Goal: Information Seeking & Learning: Learn about a topic

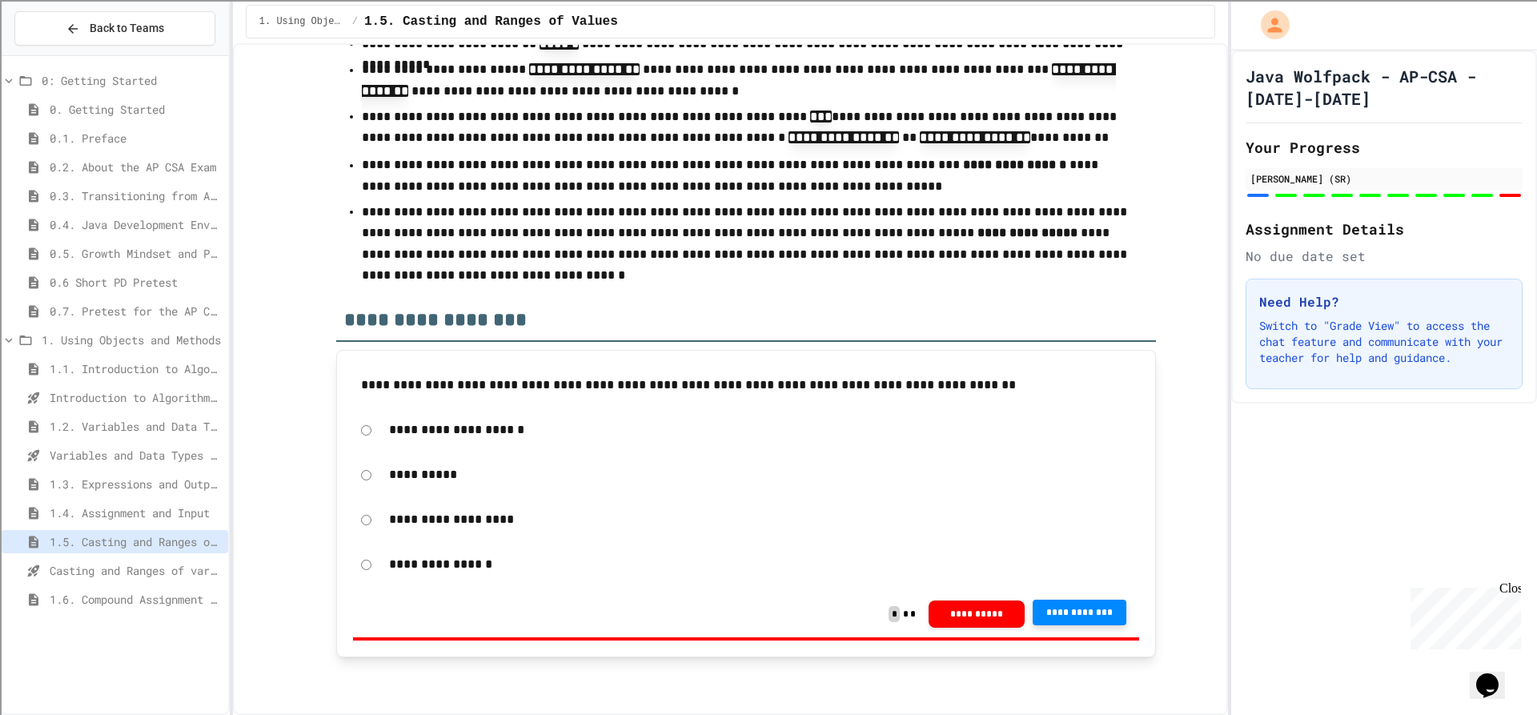
click at [1098, 618] on span "**********" at bounding box center [1080, 612] width 69 height 13
click at [353, 519] on div "**********" at bounding box center [746, 519] width 786 height 37
click at [1050, 608] on button "**********" at bounding box center [1080, 613] width 94 height 26
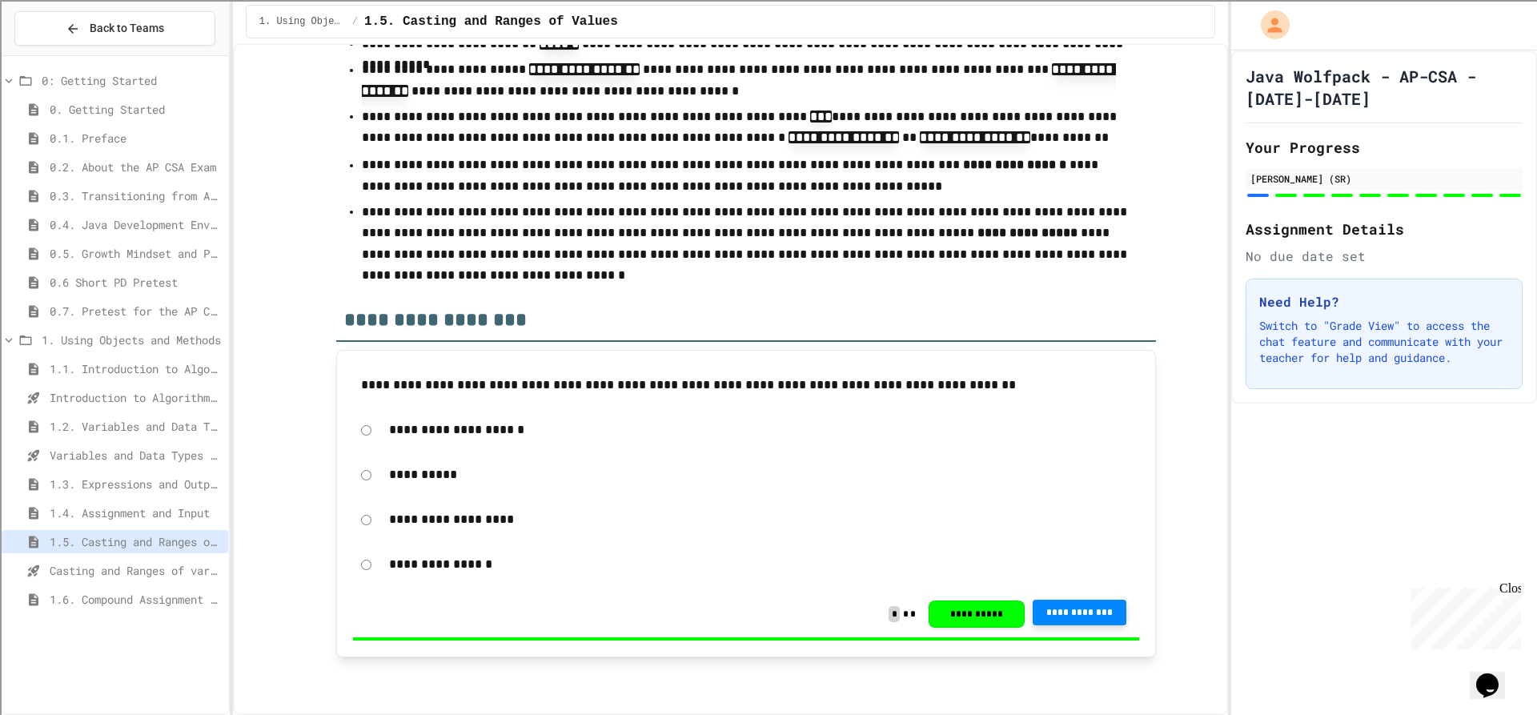
click at [110, 606] on span "1.6. Compound Assignment Operators" at bounding box center [136, 599] width 172 height 17
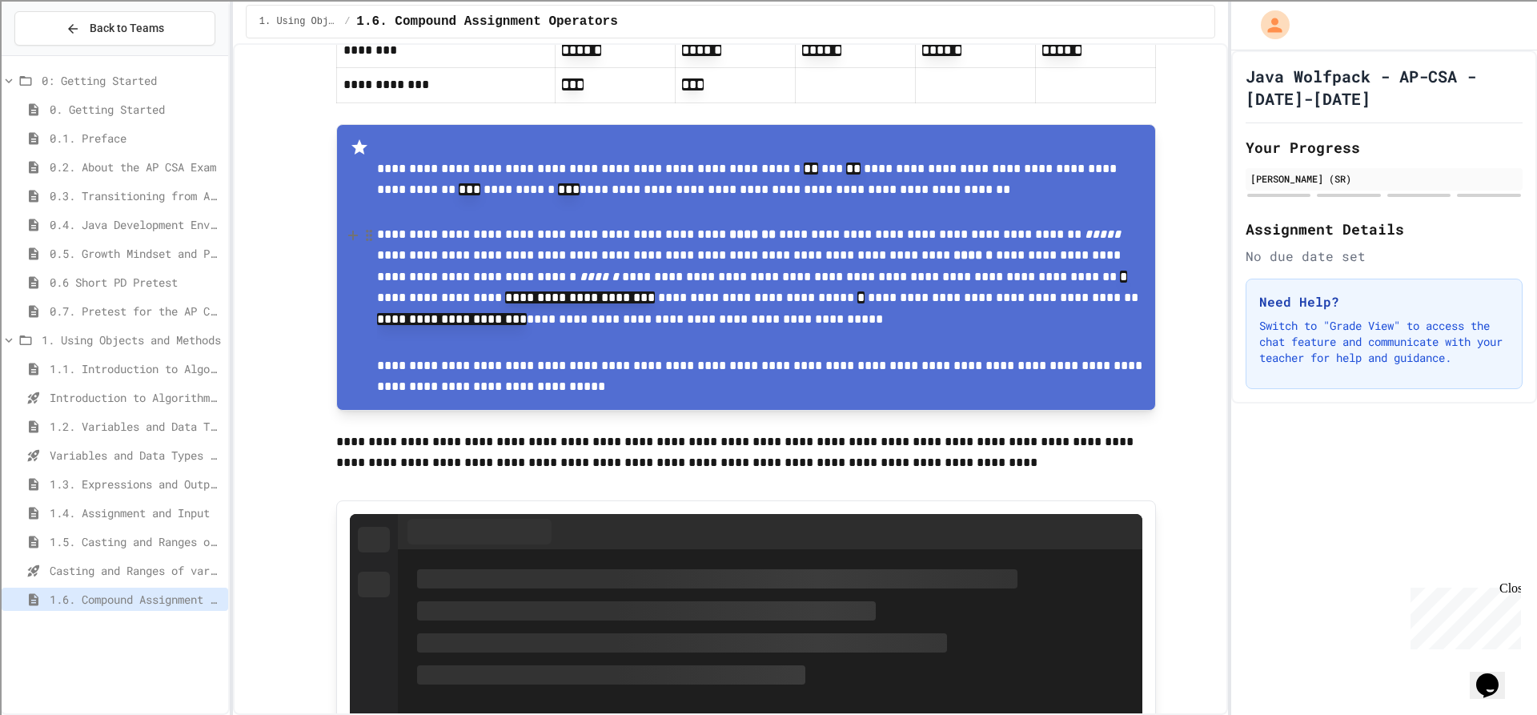
scroll to position [961, 0]
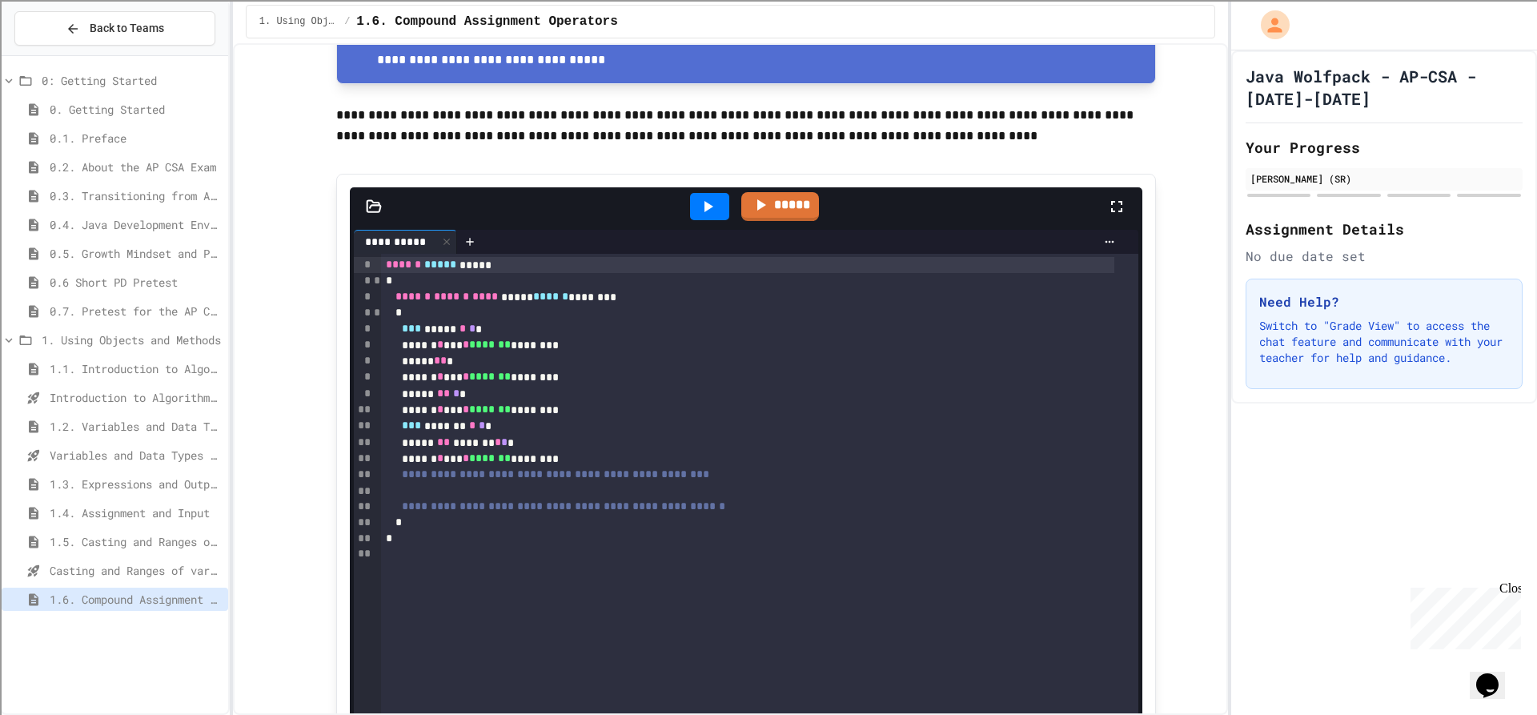
click at [690, 210] on div at bounding box center [709, 206] width 39 height 27
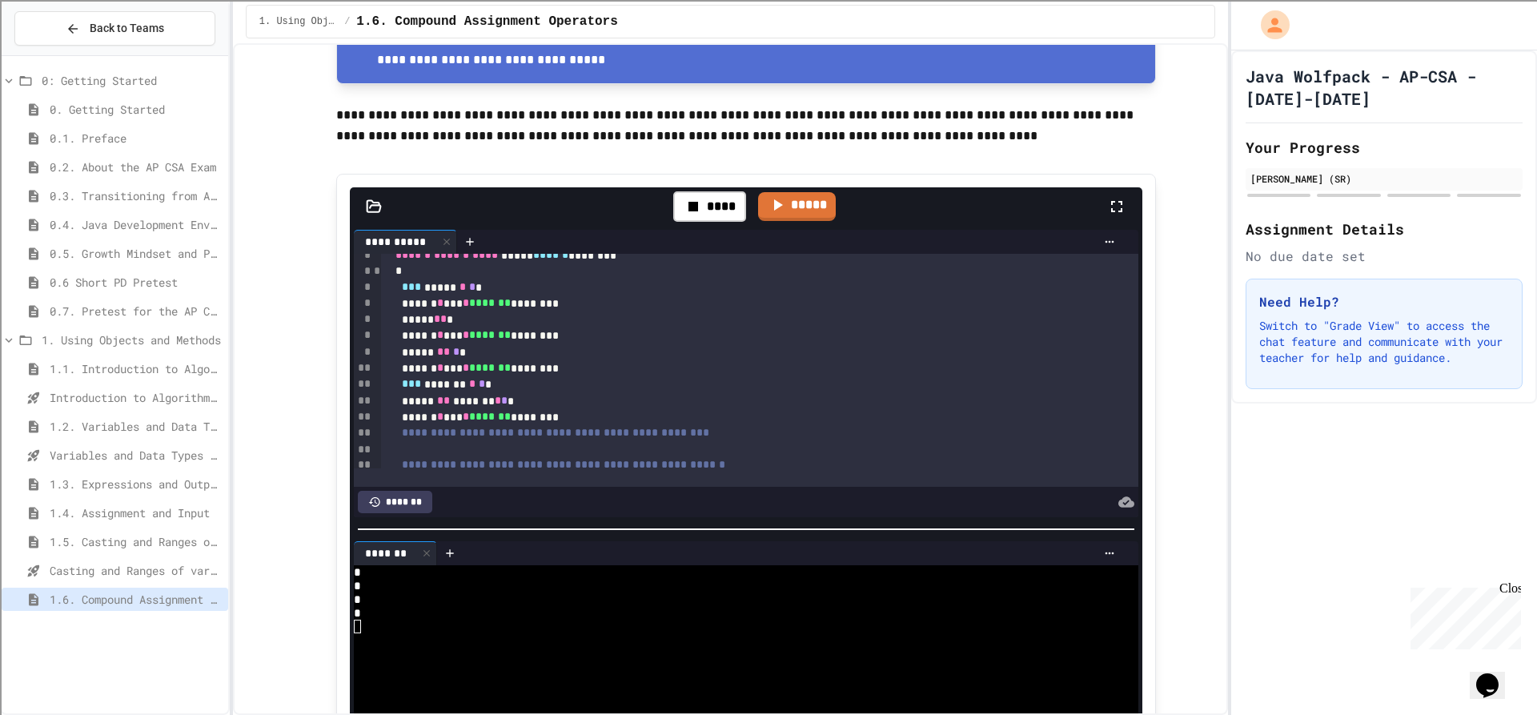
scroll to position [80, 0]
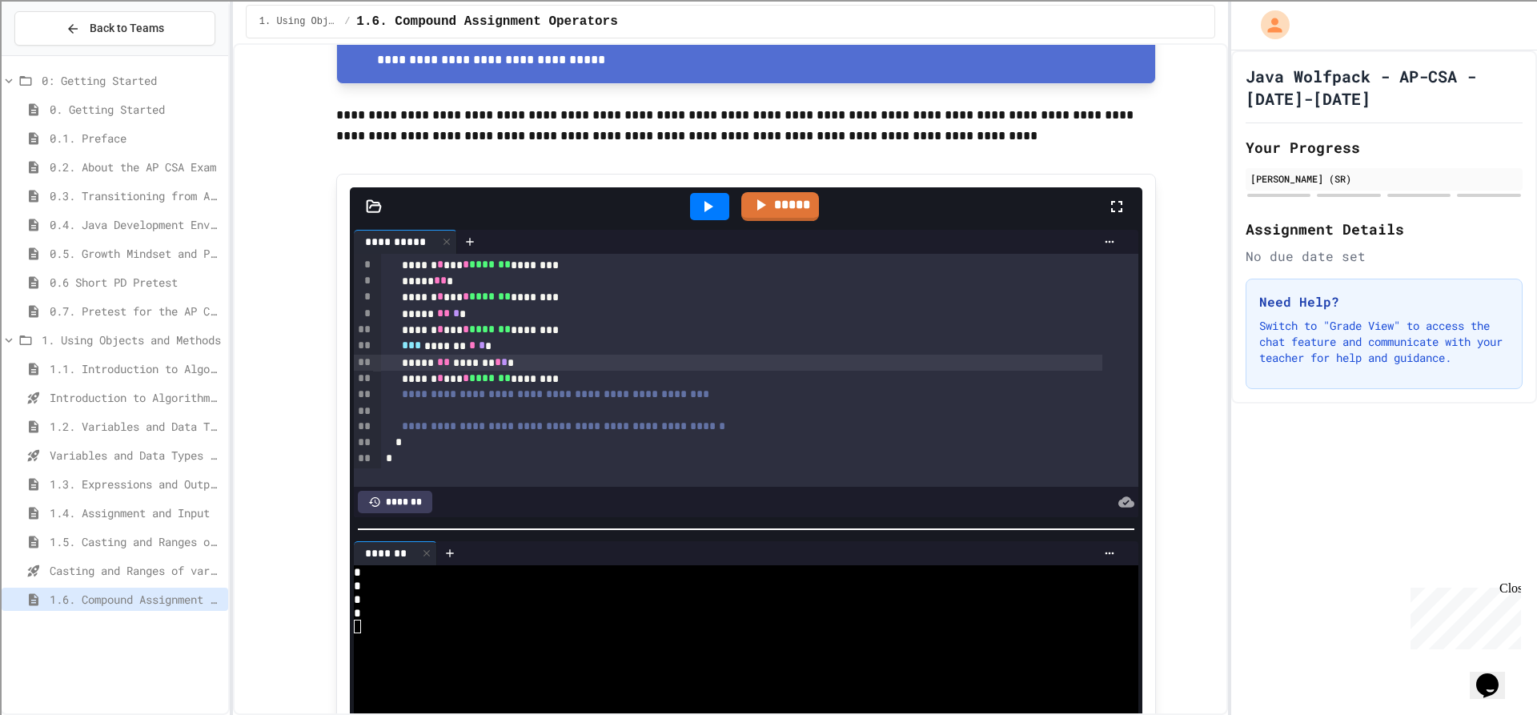
click at [461, 367] on div "***** ** ******* * * *" at bounding box center [742, 363] width 722 height 16
click at [561, 419] on div at bounding box center [748, 412] width 734 height 16
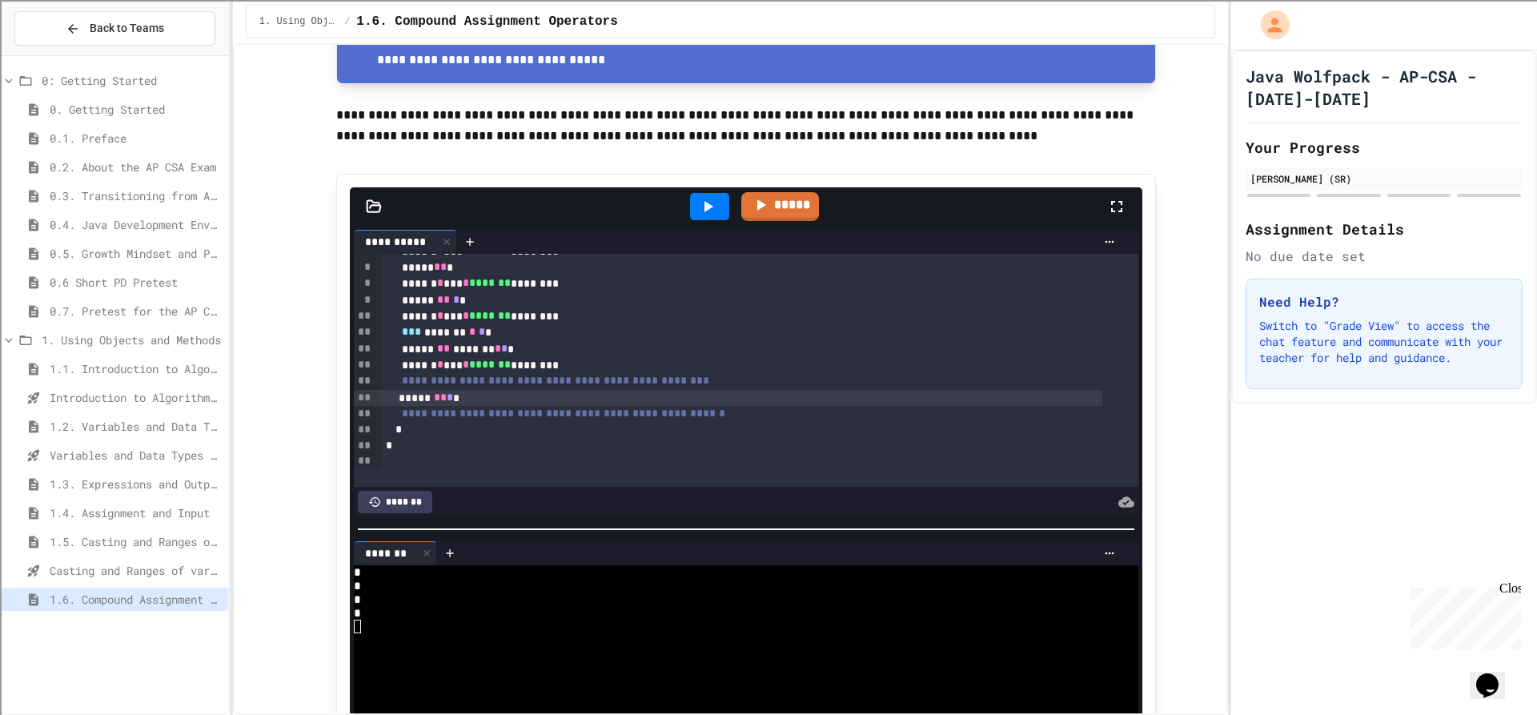
scroll to position [98, 0]
click at [761, 416] on div "**********" at bounding box center [742, 410] width 722 height 16
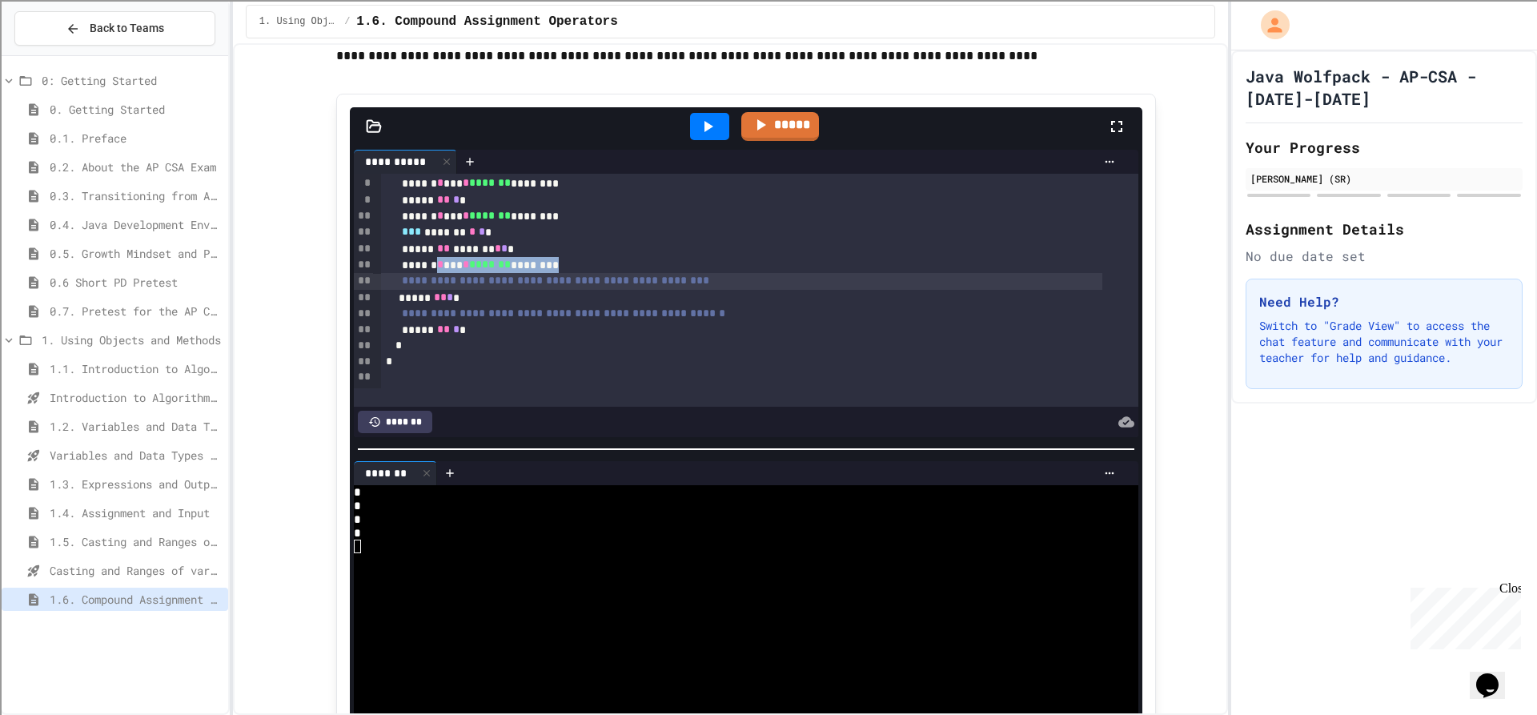
scroll to position [115, 0]
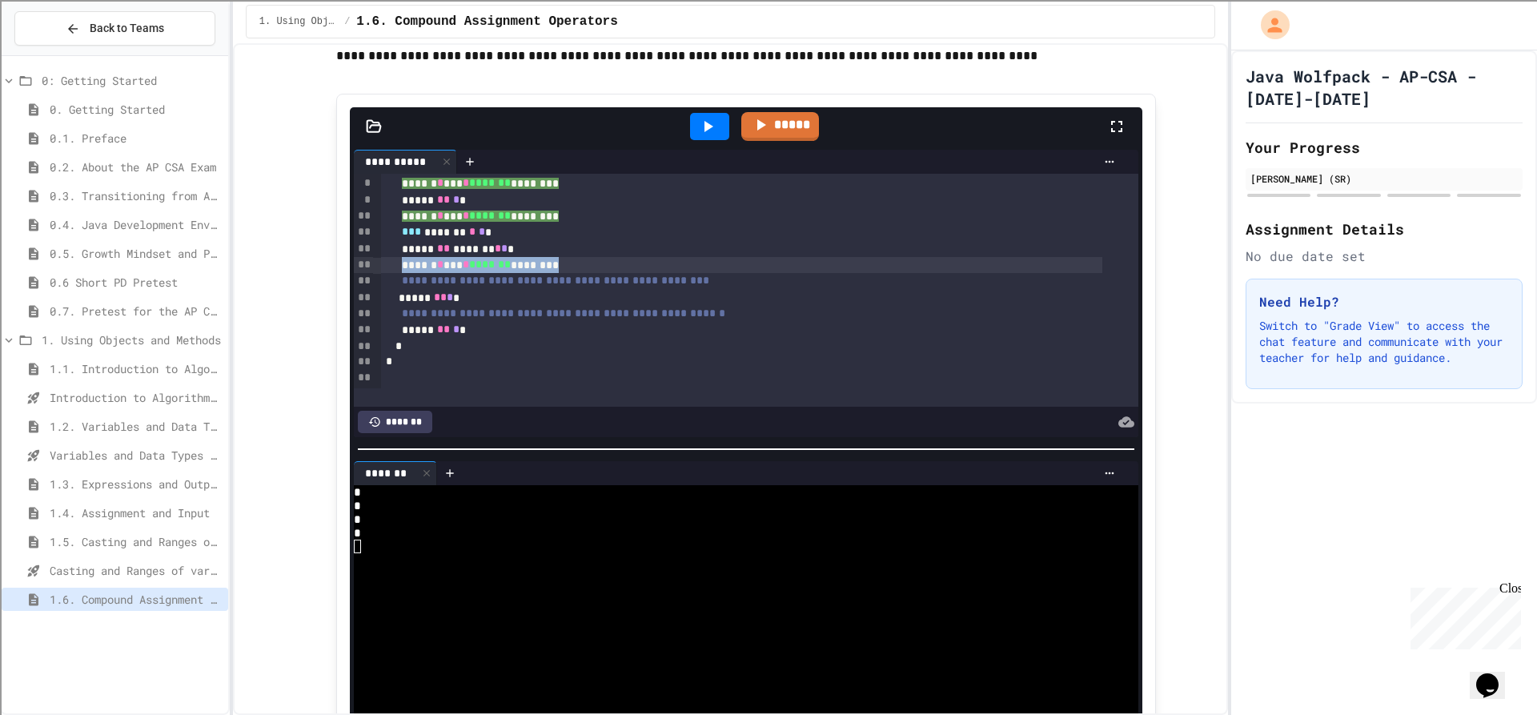
drag, startPoint x: 569, startPoint y: 269, endPoint x: 408, endPoint y: 271, distance: 161.0
click at [408, 271] on div "****** * *** * ******* ********" at bounding box center [742, 265] width 722 height 16
copy div "* * *** * ******* ********"
click at [565, 273] on div "****** * *** * ******* * ***** * *" at bounding box center [742, 265] width 722 height 16
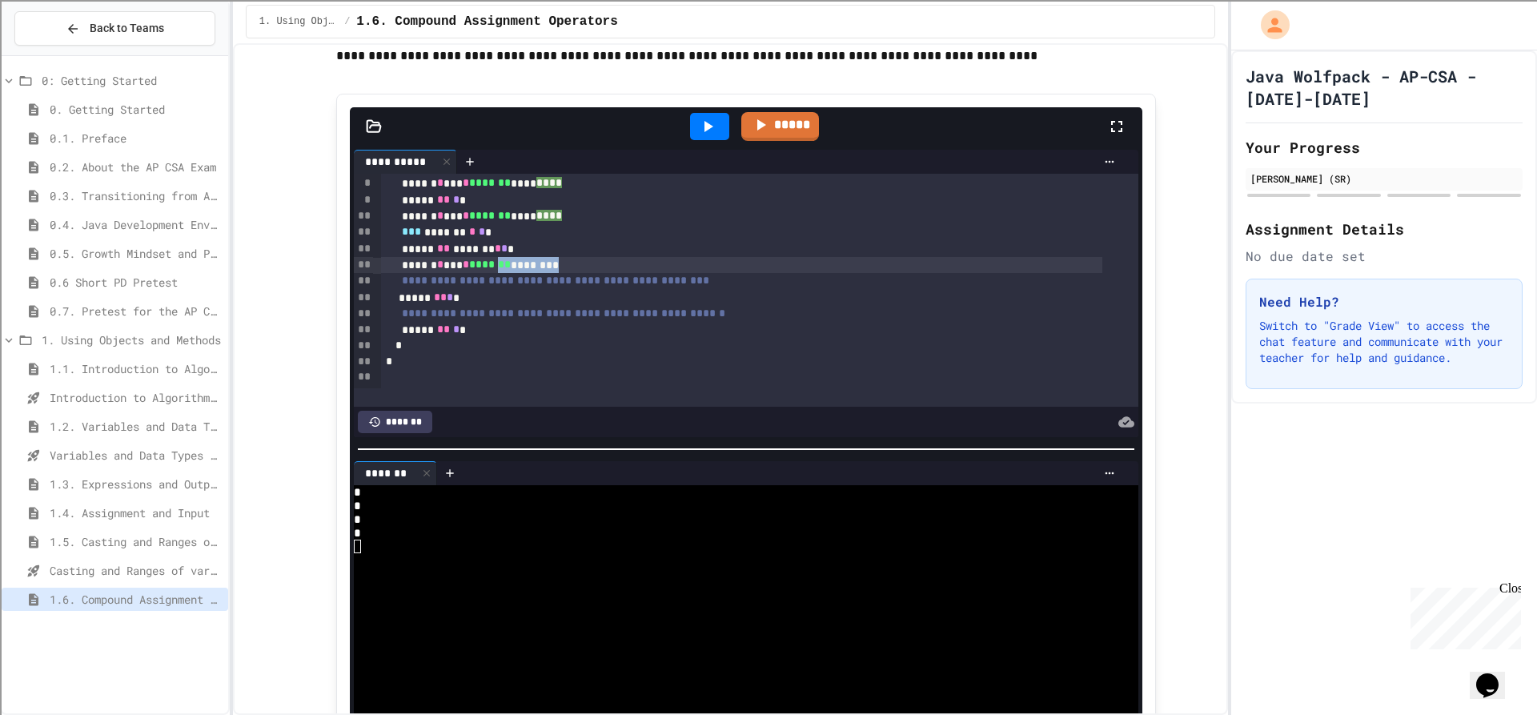
scroll to position [115, 0]
drag, startPoint x: 572, startPoint y: 269, endPoint x: 408, endPoint y: 271, distance: 163.4
click at [408, 271] on div "****** * *** * ******* ********" at bounding box center [742, 265] width 722 height 16
copy div "* * *** * ******* ********"
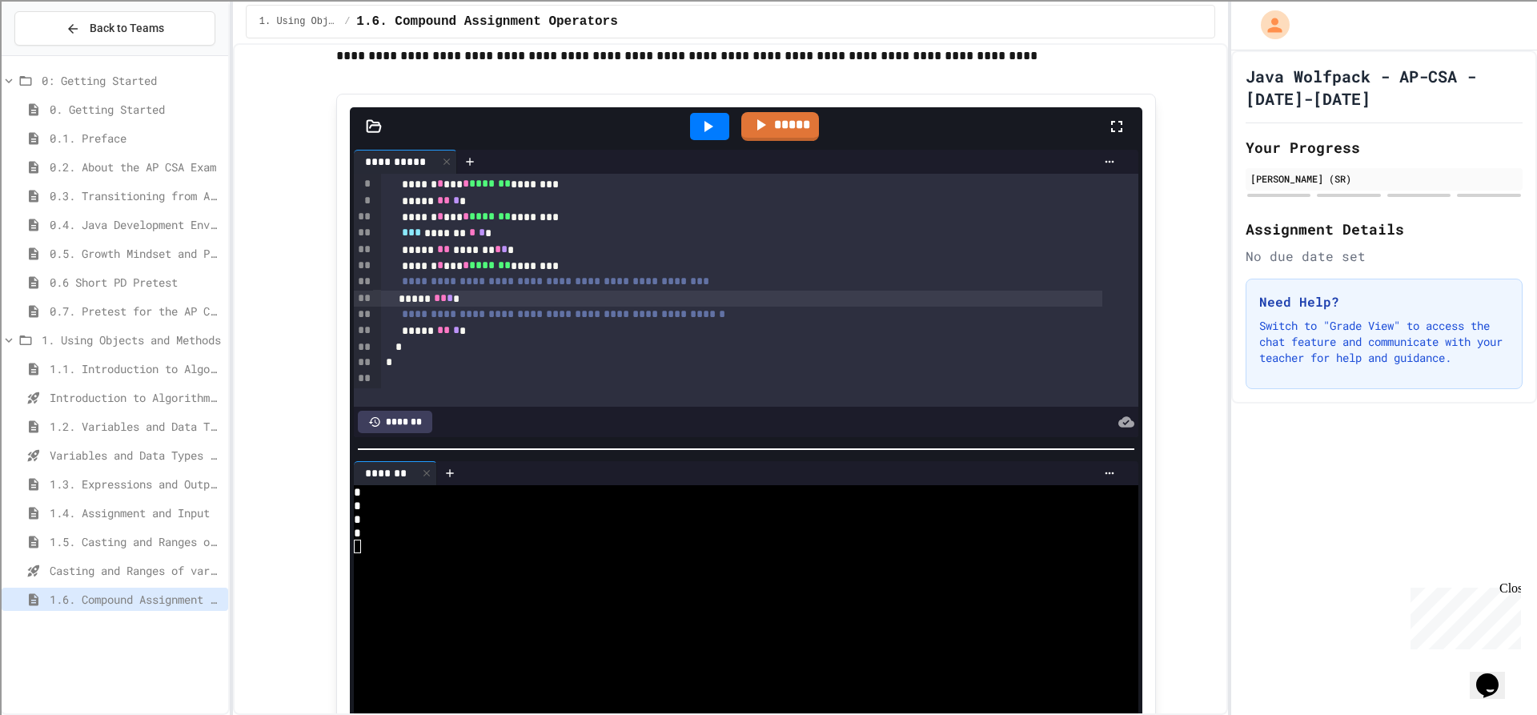
click at [484, 305] on div "***** ** * *" at bounding box center [742, 299] width 722 height 16
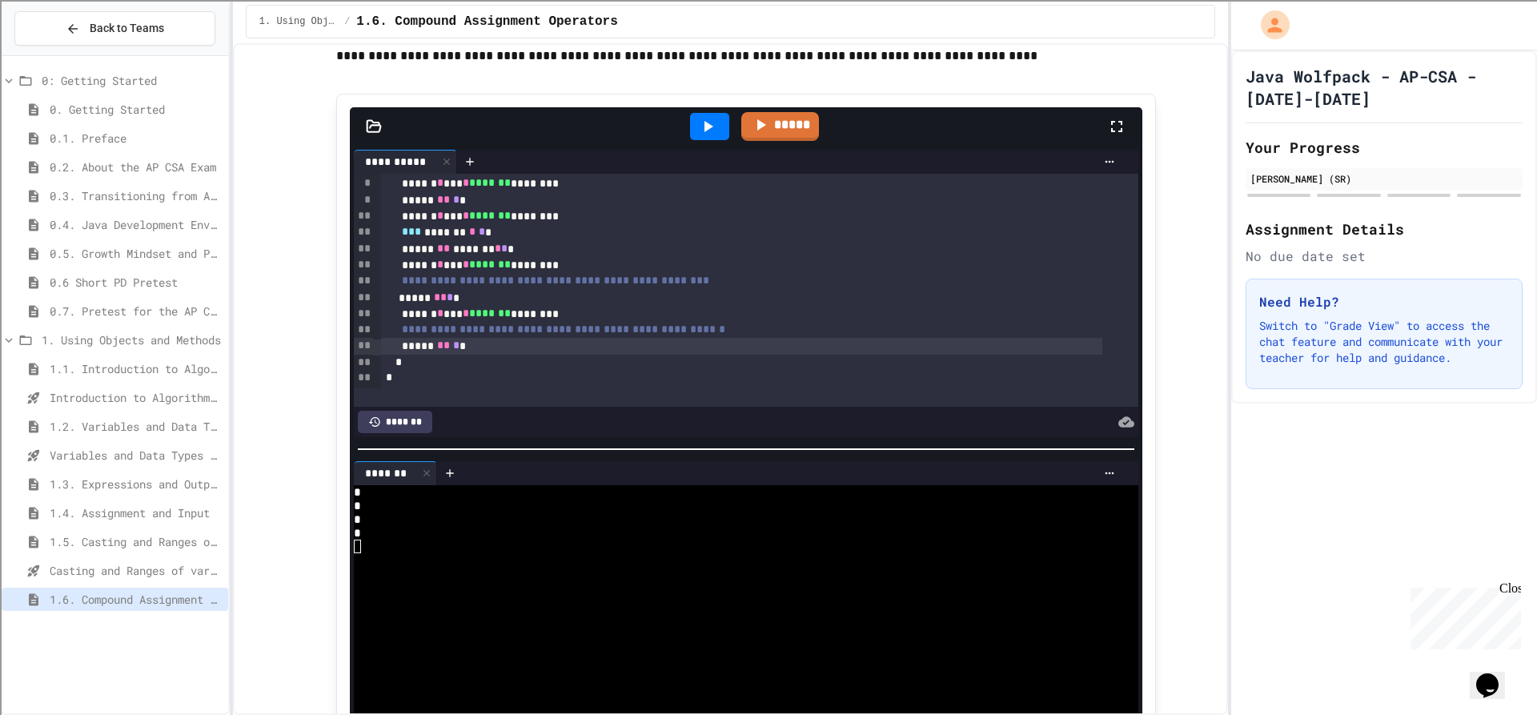
click at [481, 348] on div "***** ** * *" at bounding box center [742, 346] width 722 height 16
click at [707, 123] on icon at bounding box center [707, 126] width 19 height 19
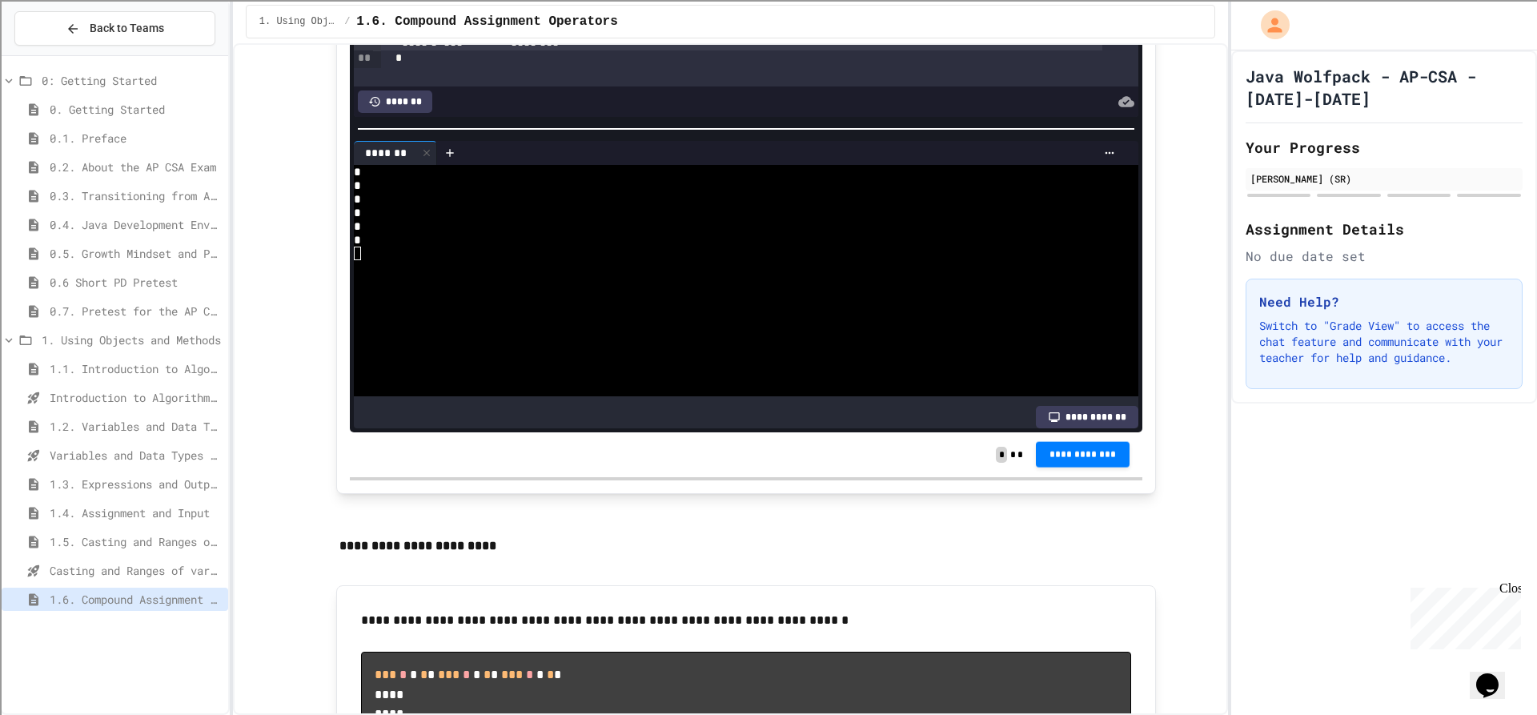
click at [1100, 465] on button "**********" at bounding box center [1083, 455] width 94 height 26
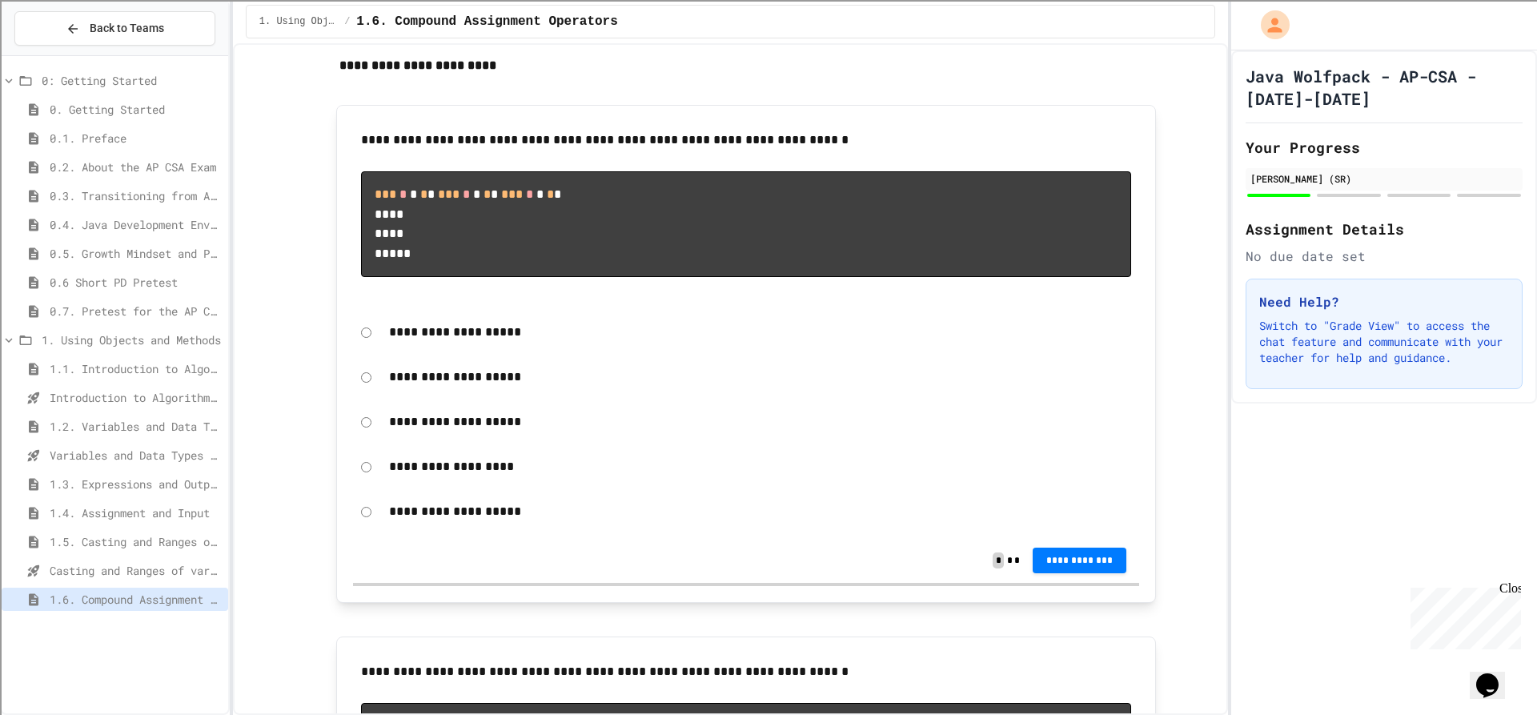
scroll to position [1922, 0]
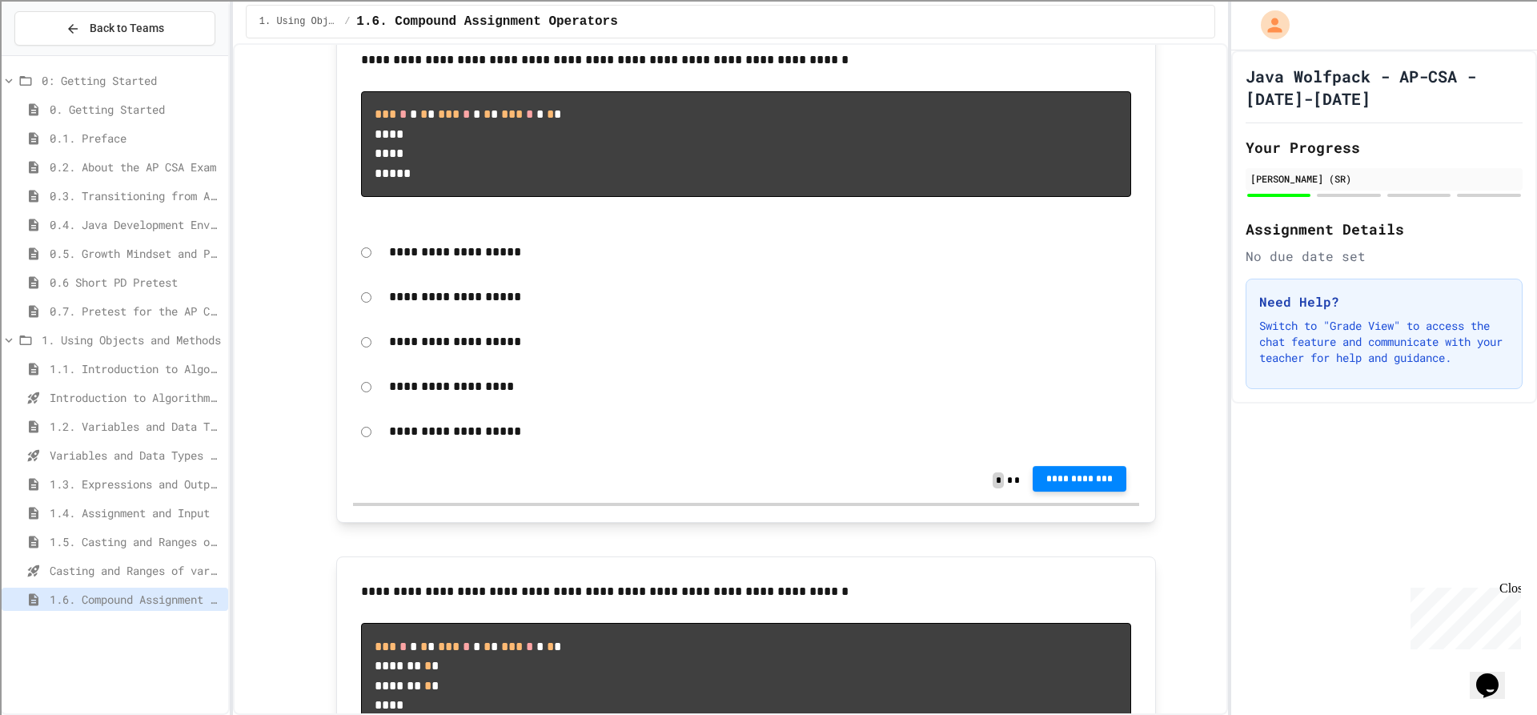
click at [1066, 485] on span "**********" at bounding box center [1080, 478] width 69 height 13
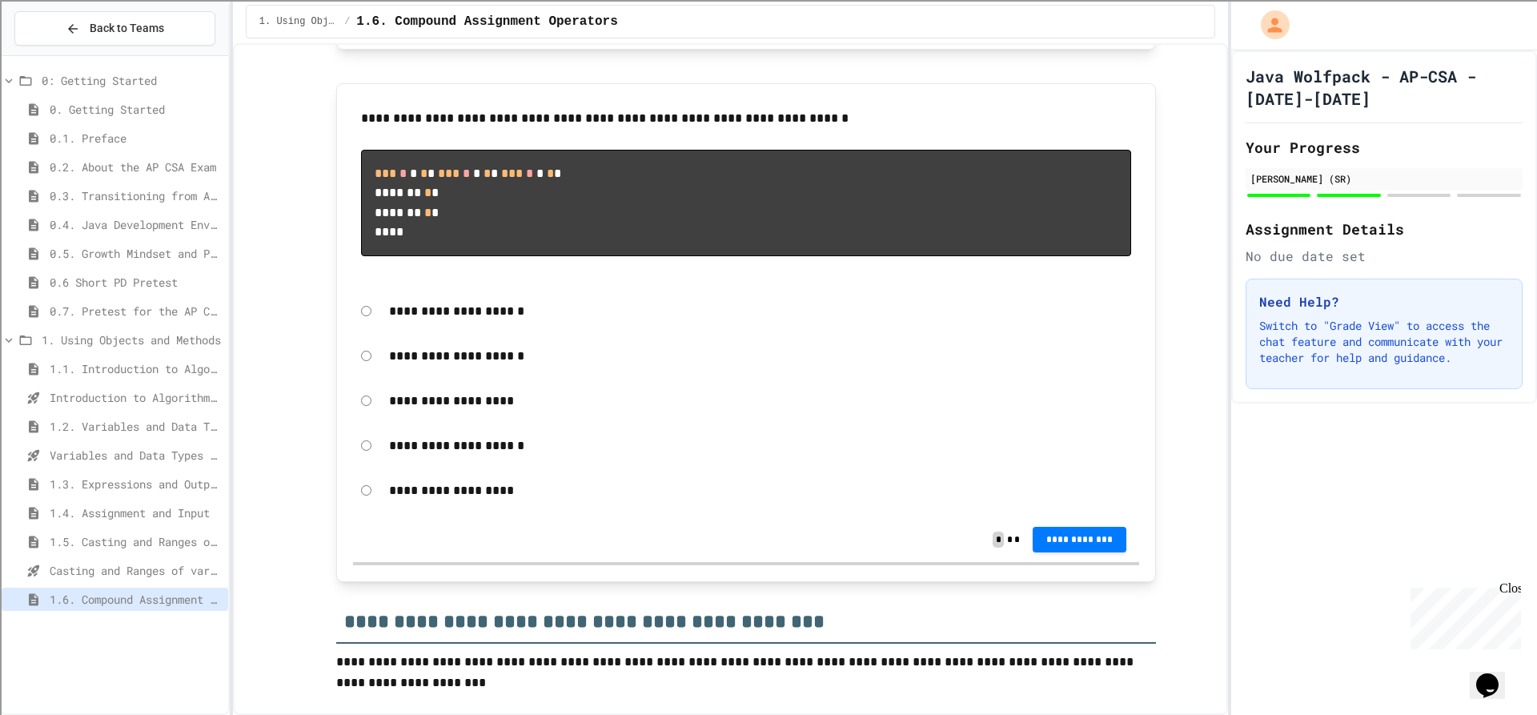
scroll to position [2402, 0]
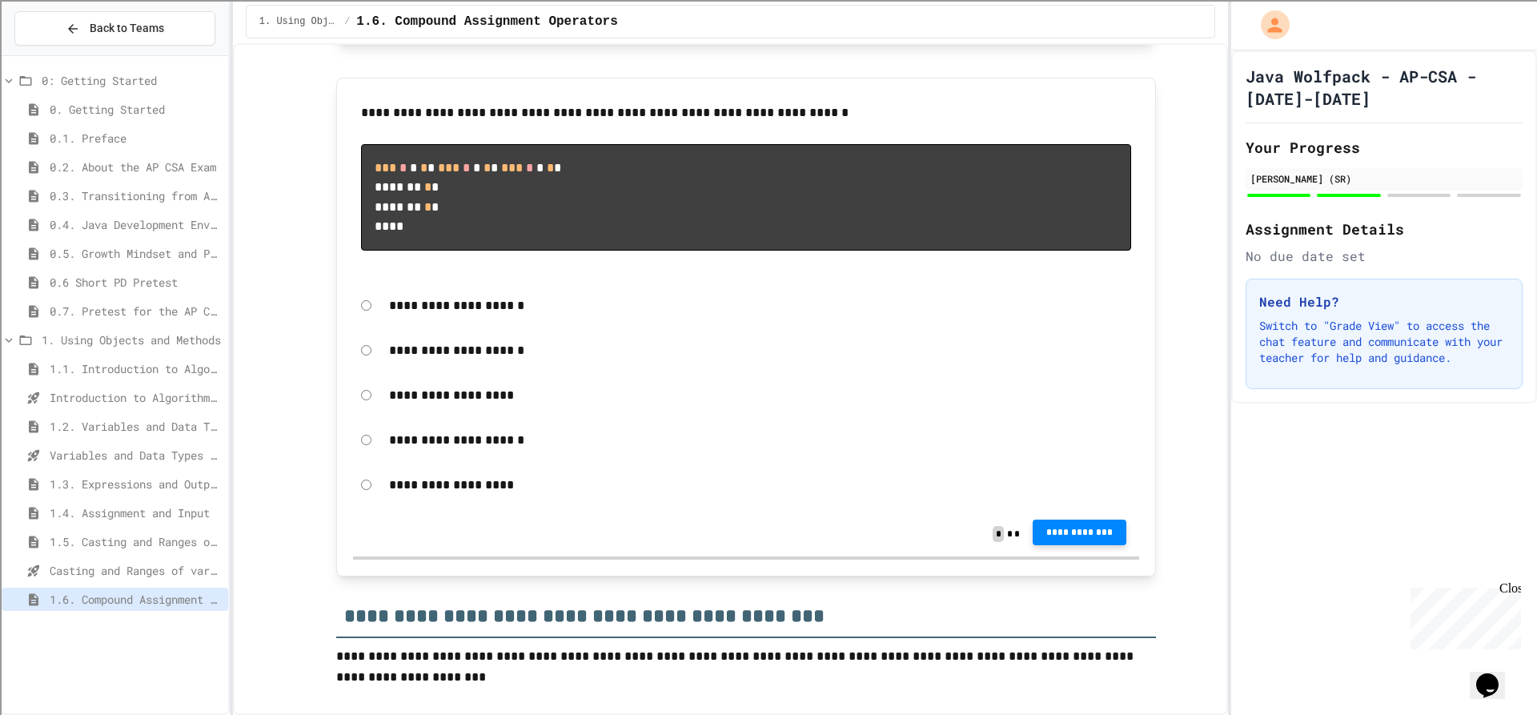
click at [1033, 545] on button "**********" at bounding box center [1080, 533] width 94 height 26
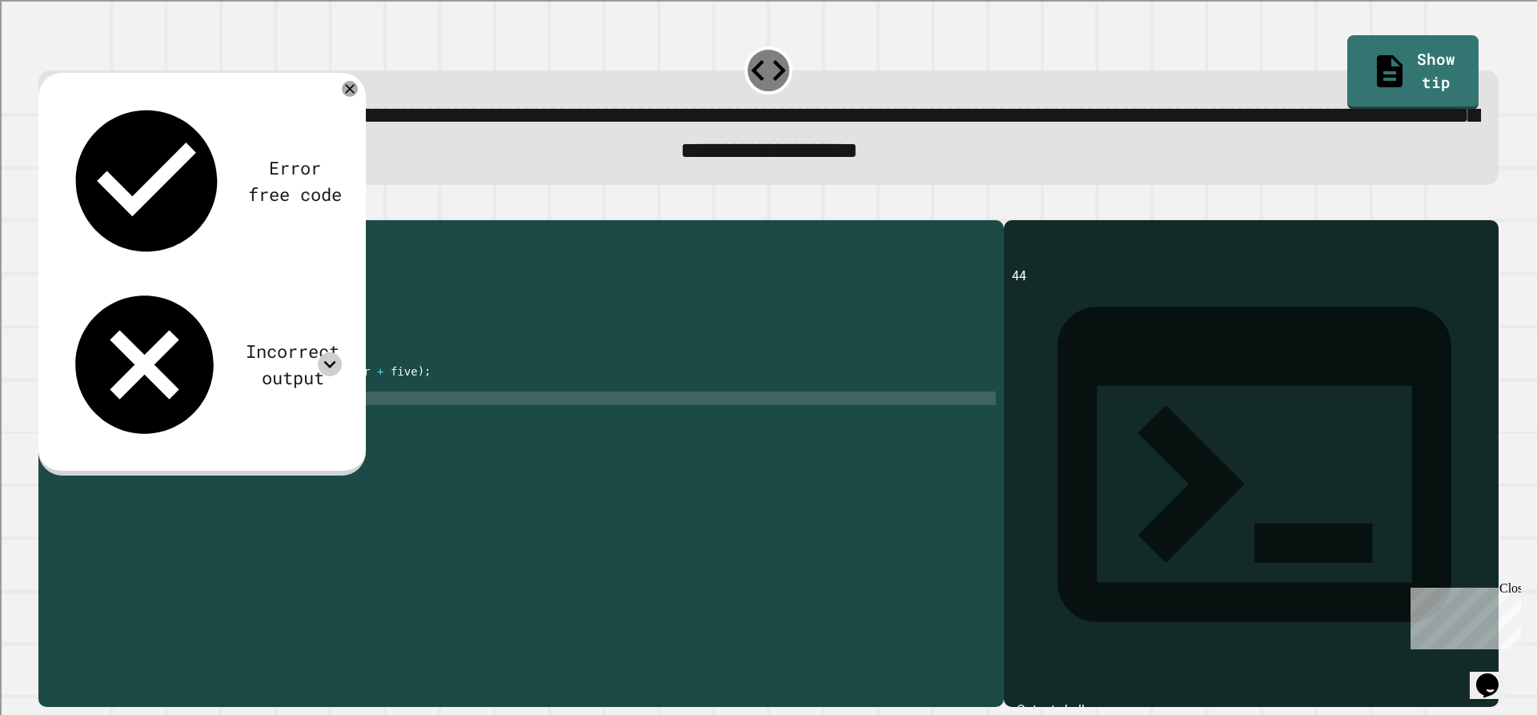
click at [322, 352] on icon at bounding box center [330, 364] width 24 height 24
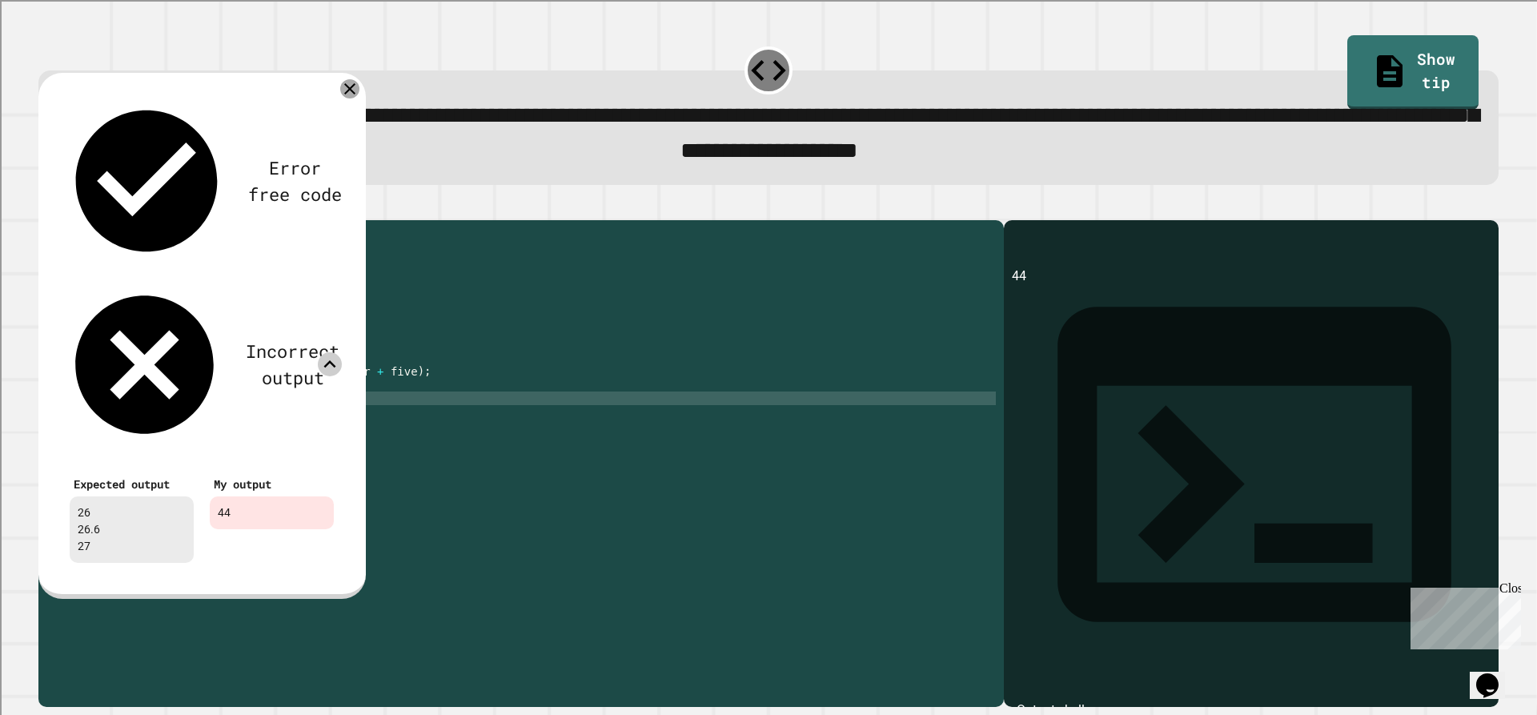
click at [350, 98] on icon at bounding box center [349, 88] width 19 height 19
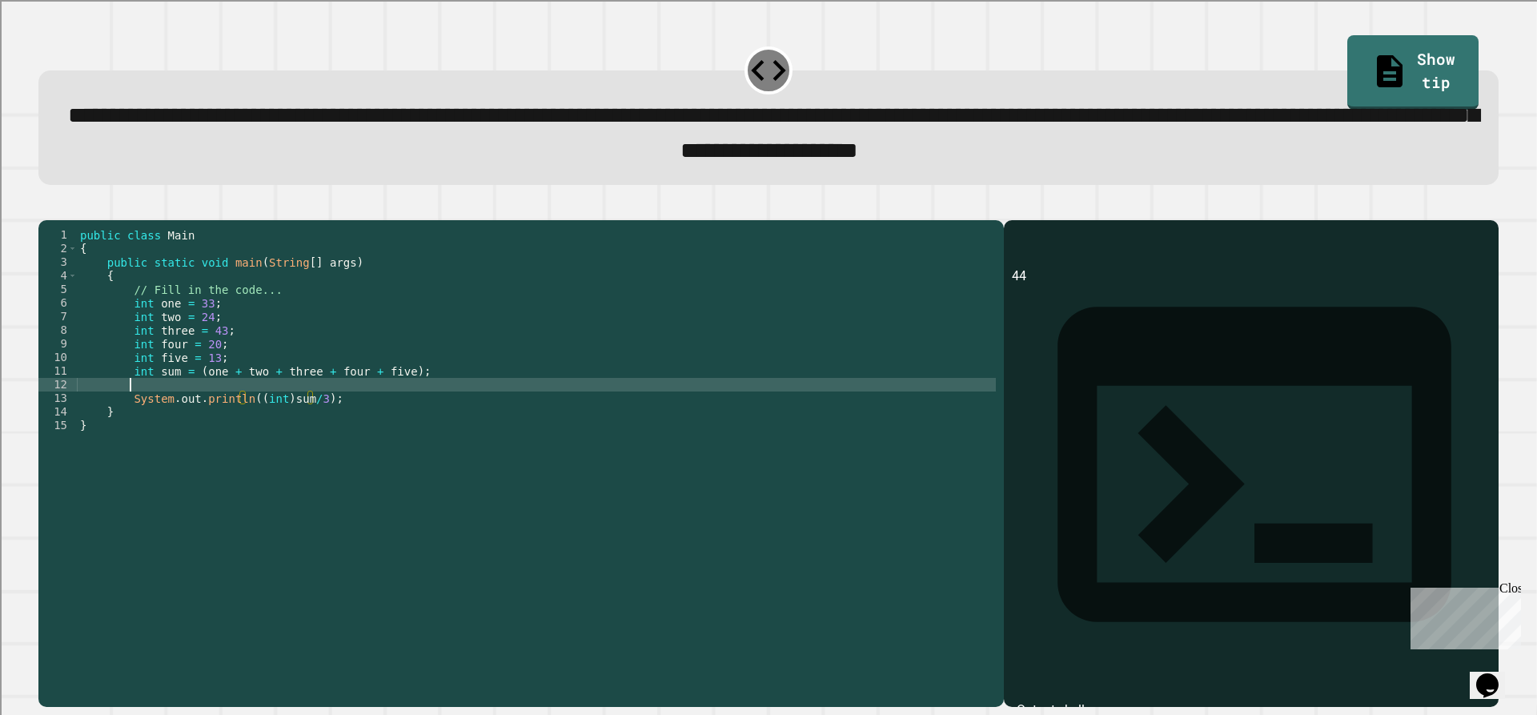
click at [336, 416] on div "public class Main { public static void main ( String [ ] args ) { // Fill in th…" at bounding box center [536, 446] width 919 height 436
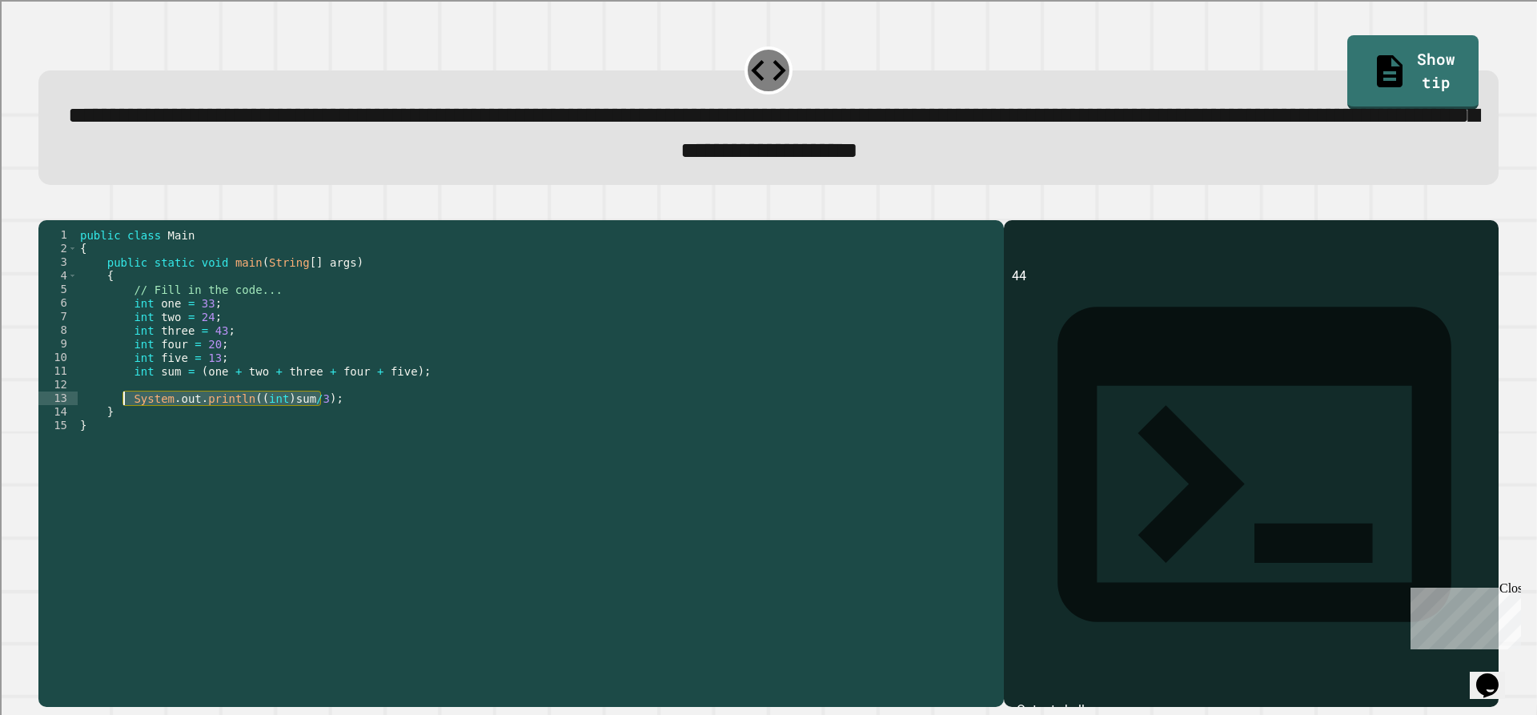
drag, startPoint x: 320, startPoint y: 425, endPoint x: 126, endPoint y: 427, distance: 194.6
click at [126, 427] on div "public class Main { public static void main ( String [ ] args ) { // Fill in th…" at bounding box center [536, 446] width 919 height 436
click at [368, 429] on div "public class Main { public static void main ( String [ ] args ) { // Fill in th…" at bounding box center [536, 432] width 919 height 408
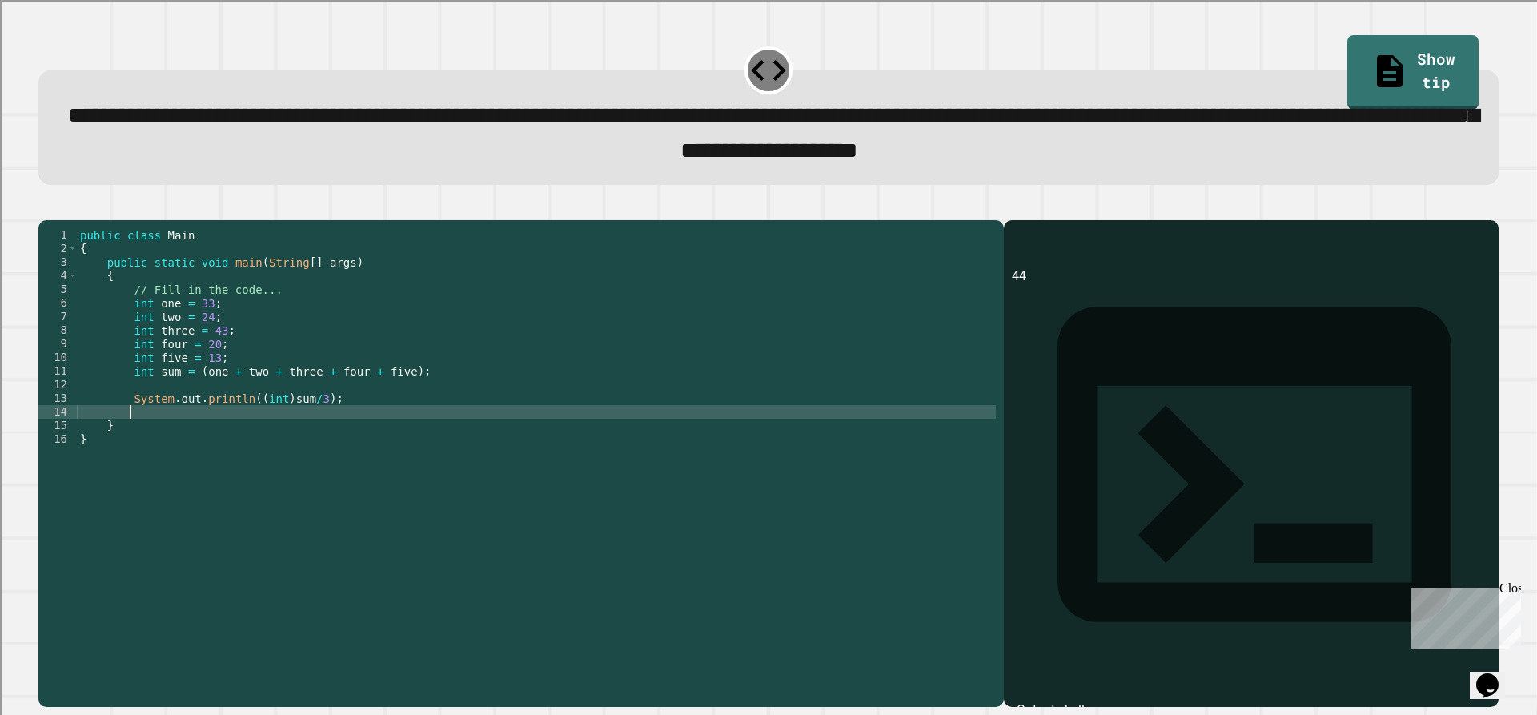
paste textarea "**********"
type textarea "**********"
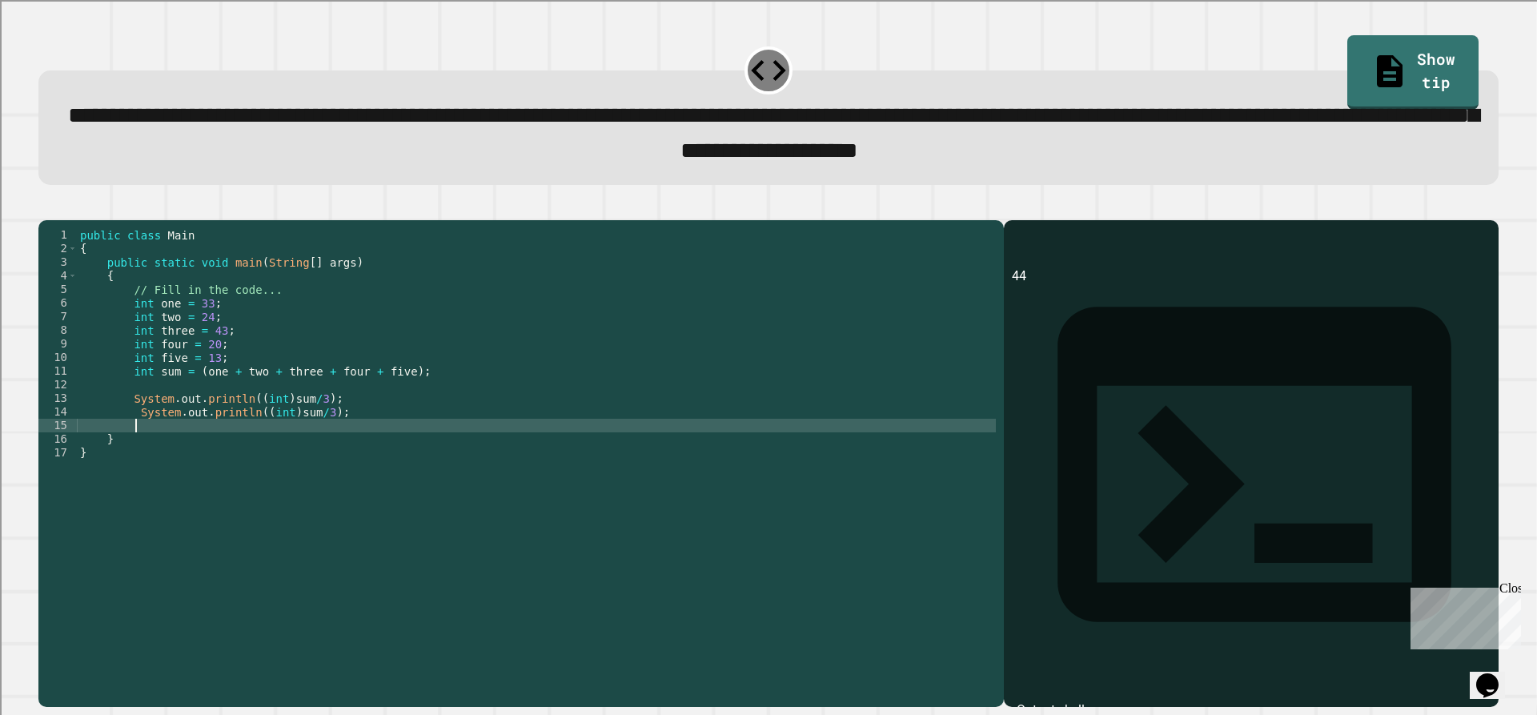
paste textarea "**********"
click at [143, 453] on div "public class Main { public static void main ( String [ ] args ) { // Fill in th…" at bounding box center [536, 446] width 919 height 436
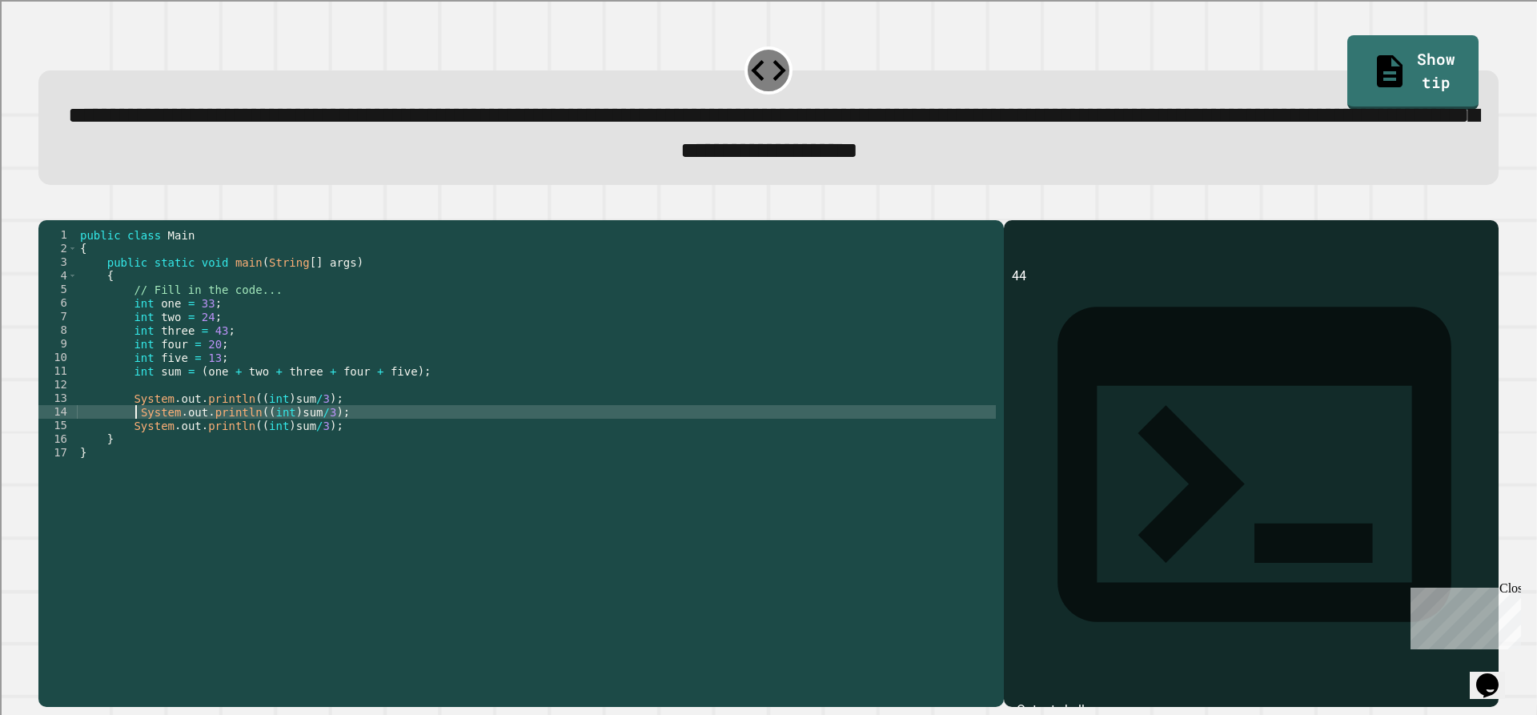
click at [135, 441] on div "public class Main { public static void main ( String [ ] args ) { // Fill in th…" at bounding box center [536, 446] width 919 height 436
click at [269, 433] on div "public class Main { public static void main ( String [ ] args ) { // Fill in th…" at bounding box center [536, 446] width 919 height 436
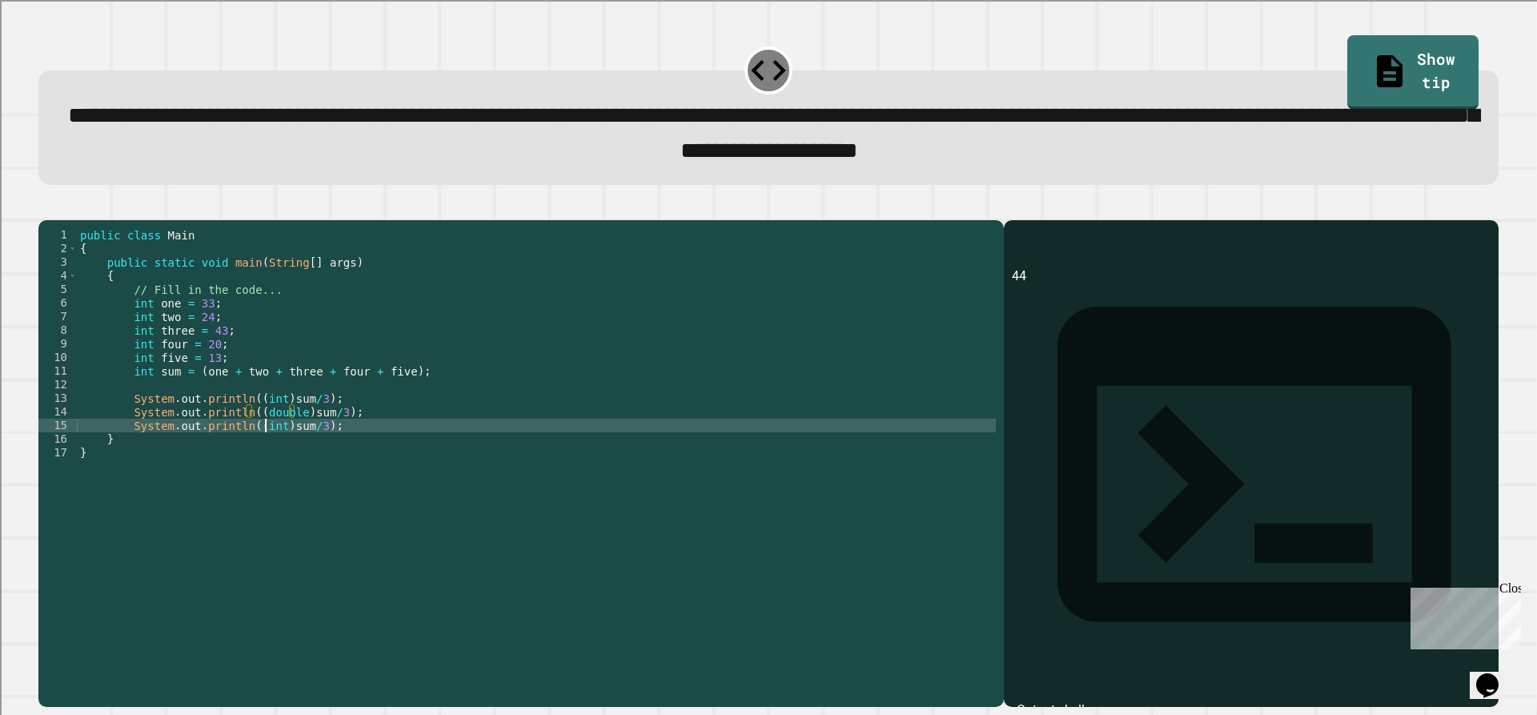
click at [267, 456] on div "public class Main { public static void main ( String [ ] args ) { // Fill in th…" at bounding box center [536, 446] width 919 height 436
click at [268, 453] on div "public class Main { public static void main ( String [ ] args ) { // Fill in th…" at bounding box center [536, 446] width 919 height 436
click at [270, 451] on div "public class Main { public static void main ( String [ ] args ) { // Fill in th…" at bounding box center [536, 446] width 919 height 436
click at [287, 458] on div "public class Main { public static void main ( String [ ] args ) { // Fill in th…" at bounding box center [536, 446] width 919 height 436
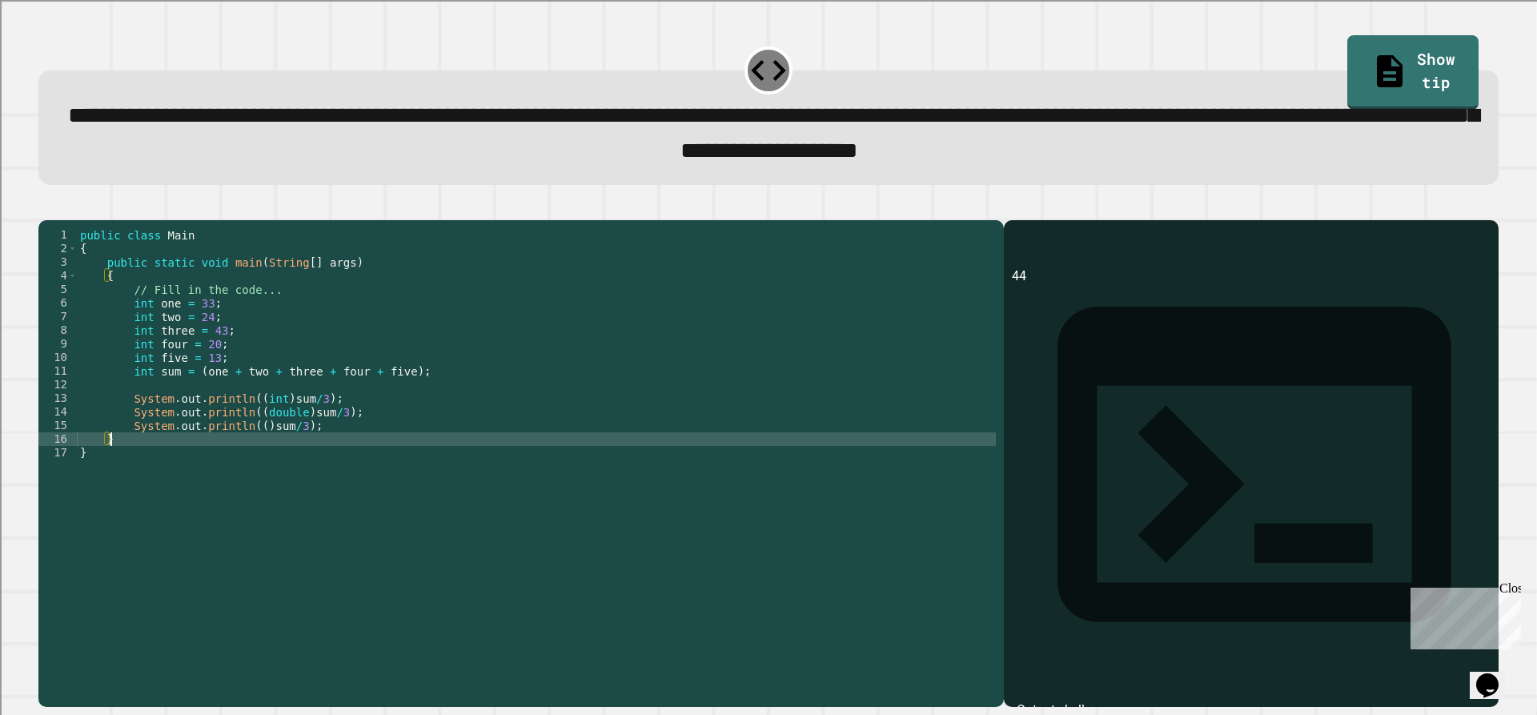
scroll to position [0, 2]
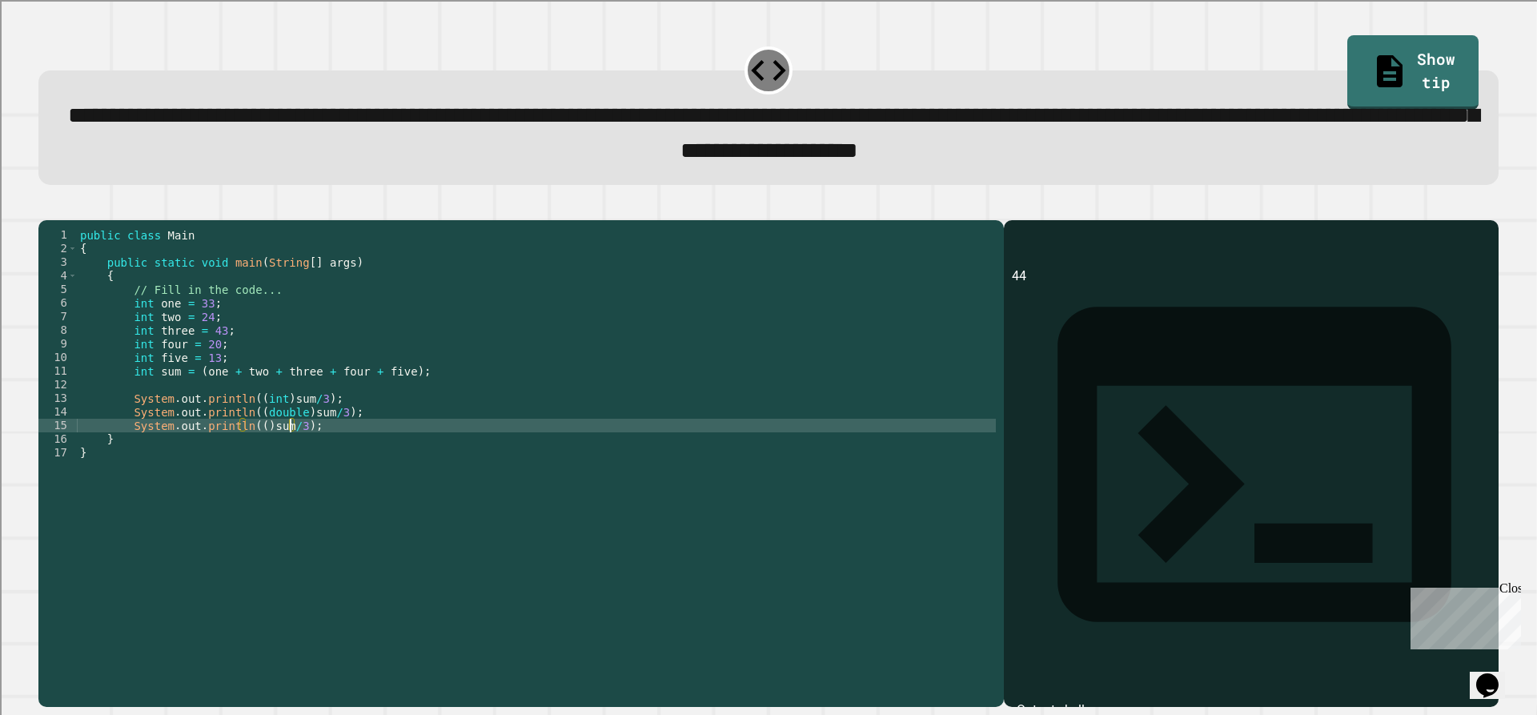
click at [290, 452] on div "public class Main { public static void main ( String [ ] args ) { // Fill in th…" at bounding box center [536, 446] width 919 height 436
click at [257, 443] on div "public class Main { public static void main ( String [ ] args ) { // Fill in th…" at bounding box center [536, 446] width 919 height 436
click at [252, 448] on div "public class Main { public static void main ( String [ ] args ) { // Fill in th…" at bounding box center [536, 446] width 919 height 436
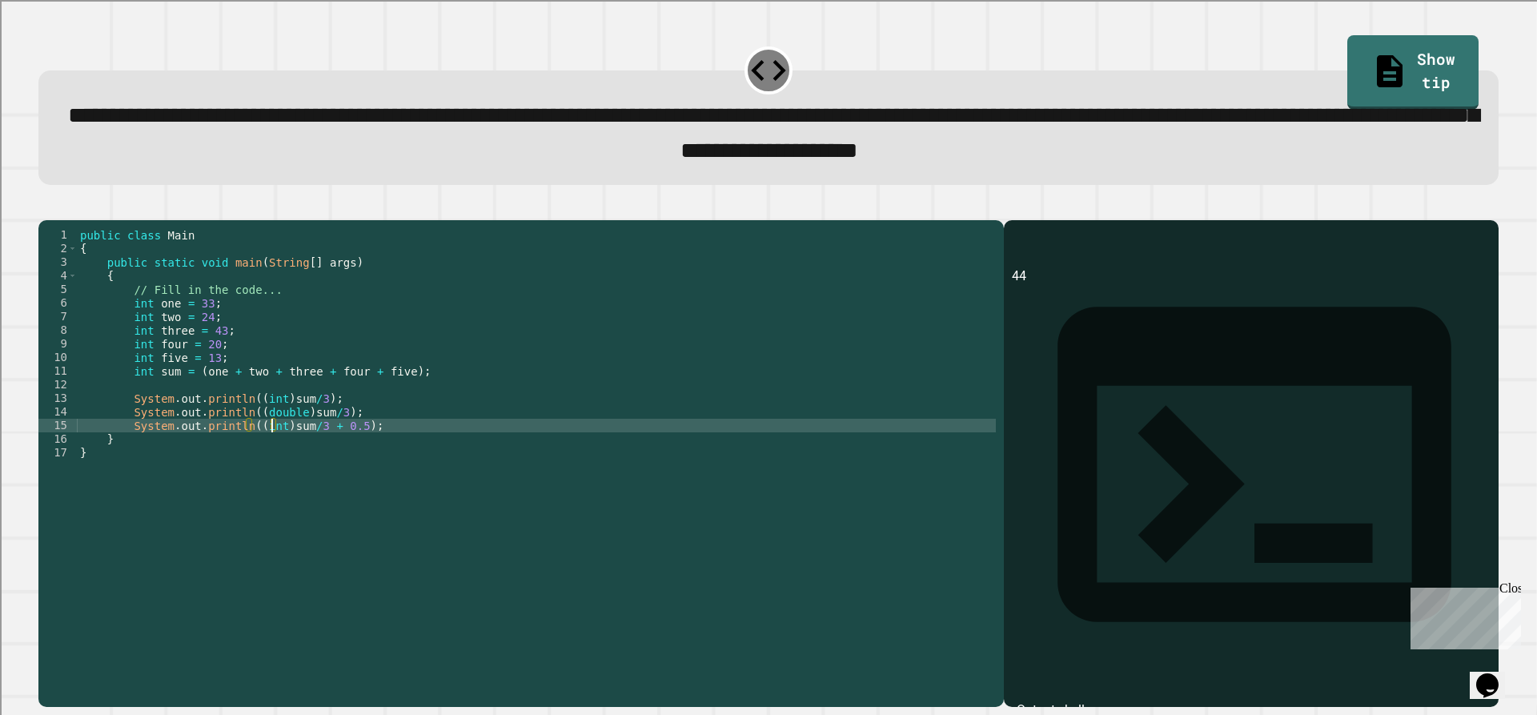
click at [46, 207] on icon "button" at bounding box center [46, 207] width 0 height 0
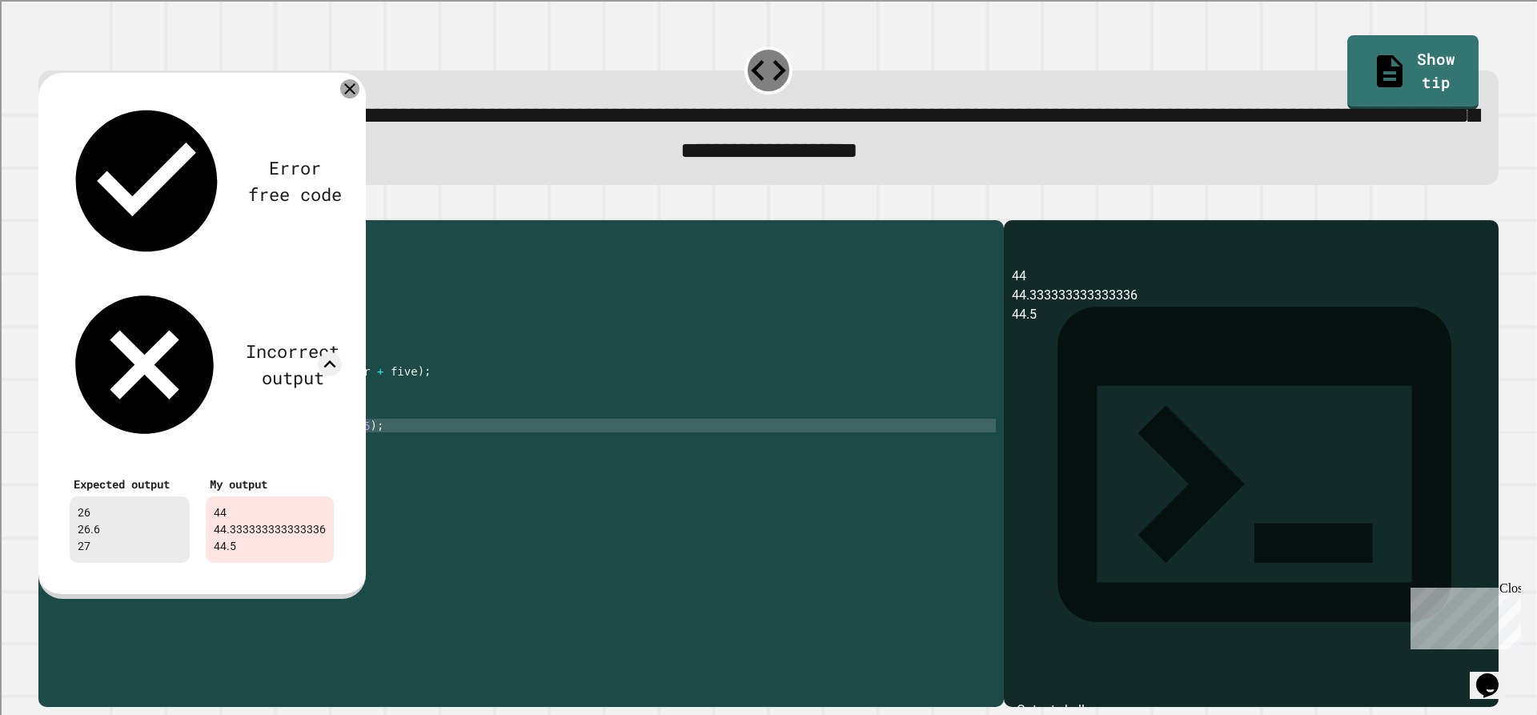
click at [347, 91] on icon at bounding box center [349, 88] width 19 height 19
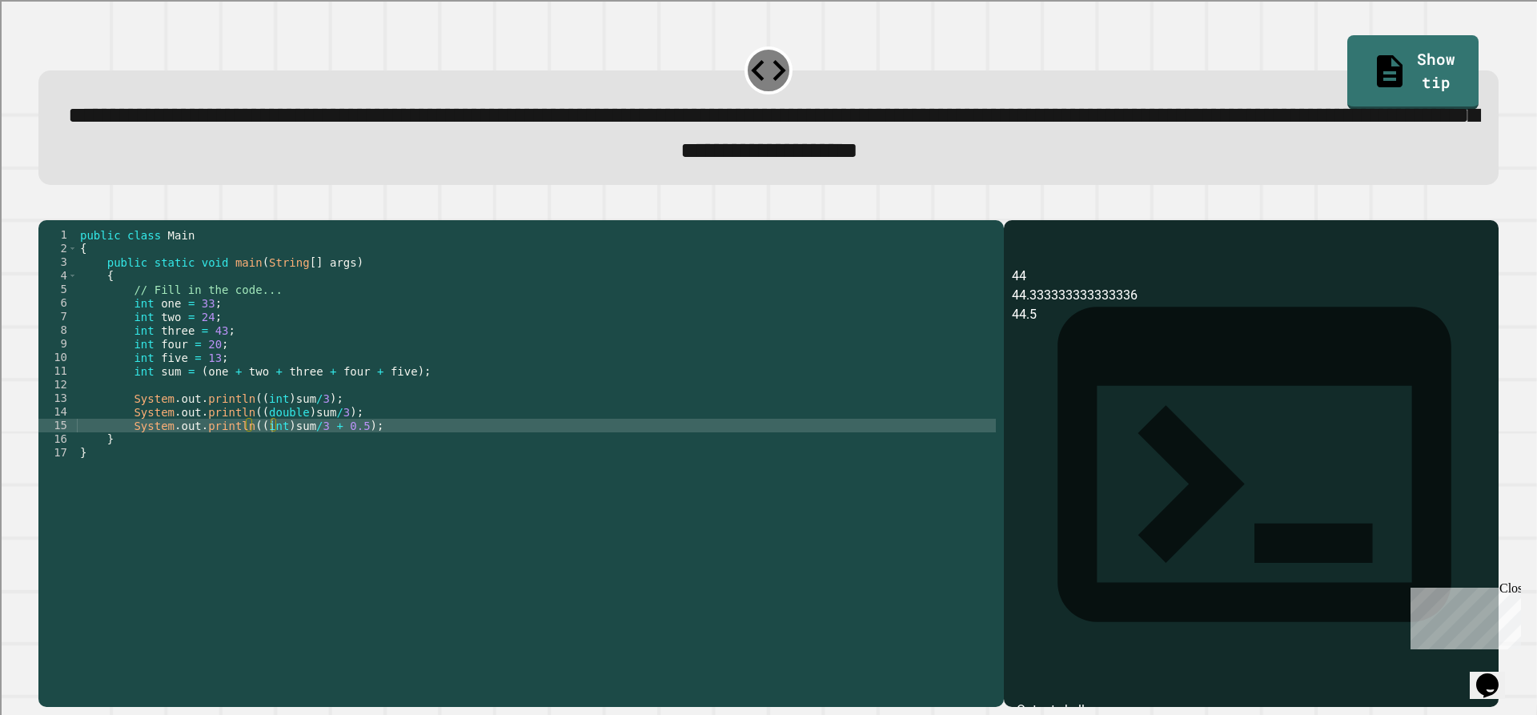
click at [307, 422] on div "public class Main { public static void main ( String [ ] args ) { // Fill in th…" at bounding box center [536, 446] width 919 height 436
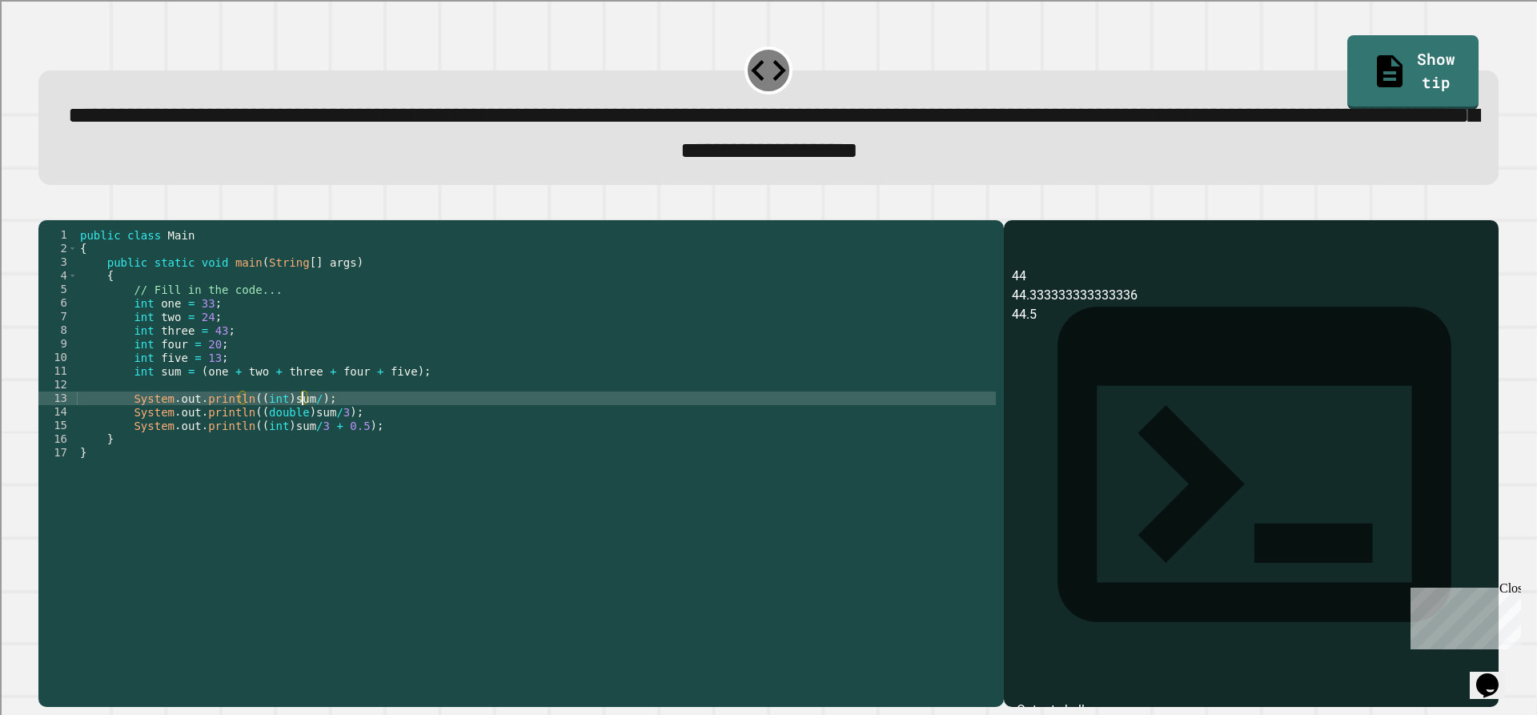
scroll to position [0, 16]
click at [326, 440] on div "public class Main { public static void main ( String [ ] args ) { // Fill in th…" at bounding box center [536, 446] width 919 height 436
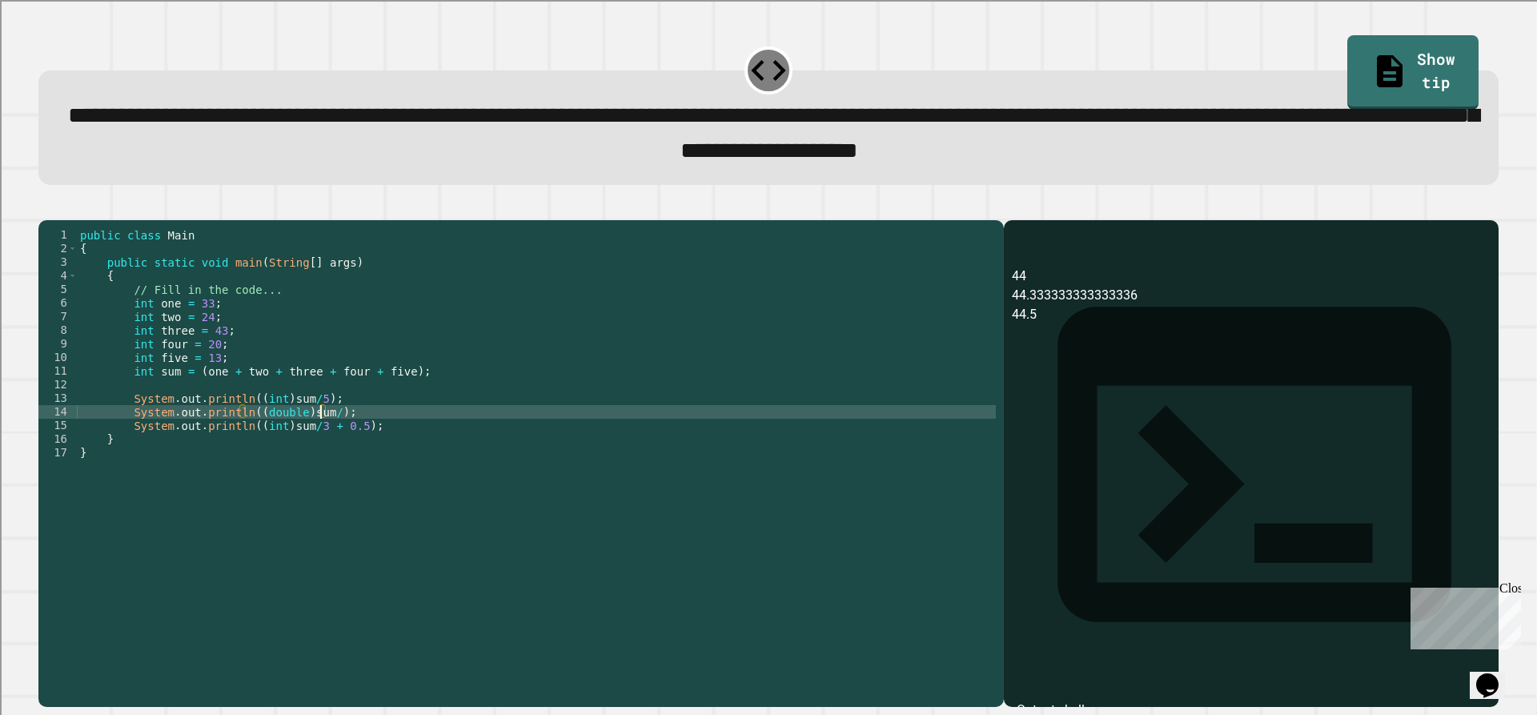
scroll to position [0, 18]
click at [306, 448] on div "public class Main { public static void main ( String [ ] args ) { // Fill in th…" at bounding box center [536, 446] width 919 height 436
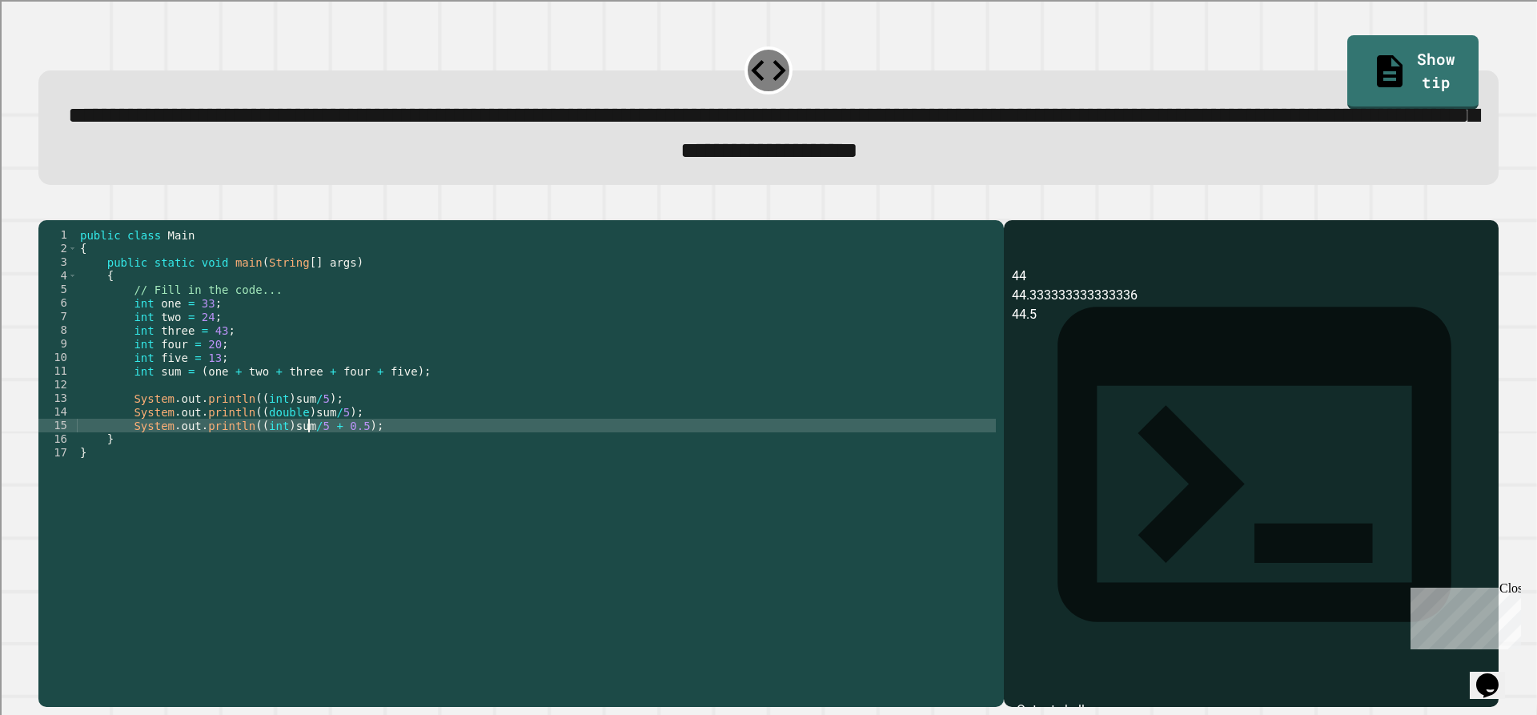
scroll to position [0, 16]
click at [46, 207] on button "button" at bounding box center [46, 207] width 0 height 0
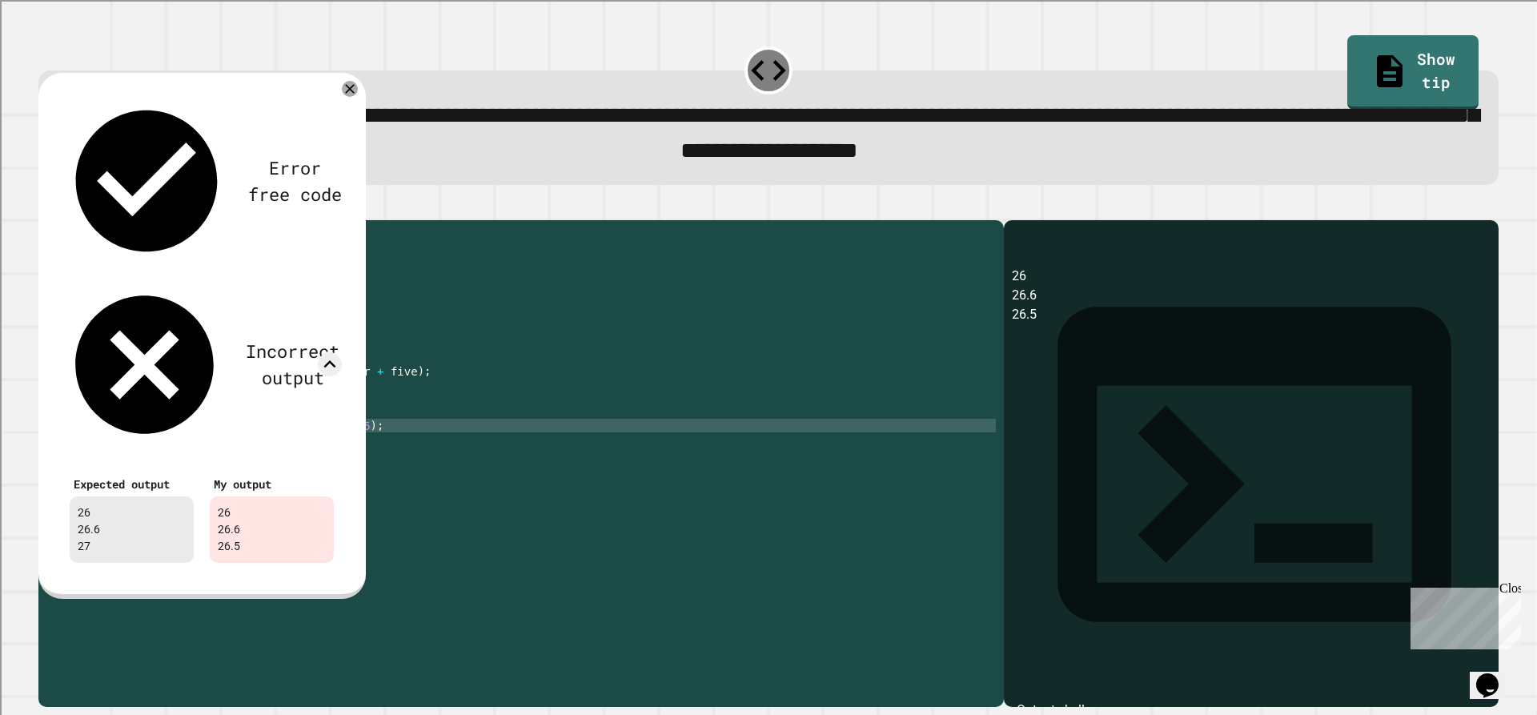
drag, startPoint x: 296, startPoint y: 569, endPoint x: 297, endPoint y: 536, distance: 32.8
click at [296, 569] on div "public class Main { public static void main ( String [ ] args ) { // Fill in th…" at bounding box center [536, 446] width 919 height 436
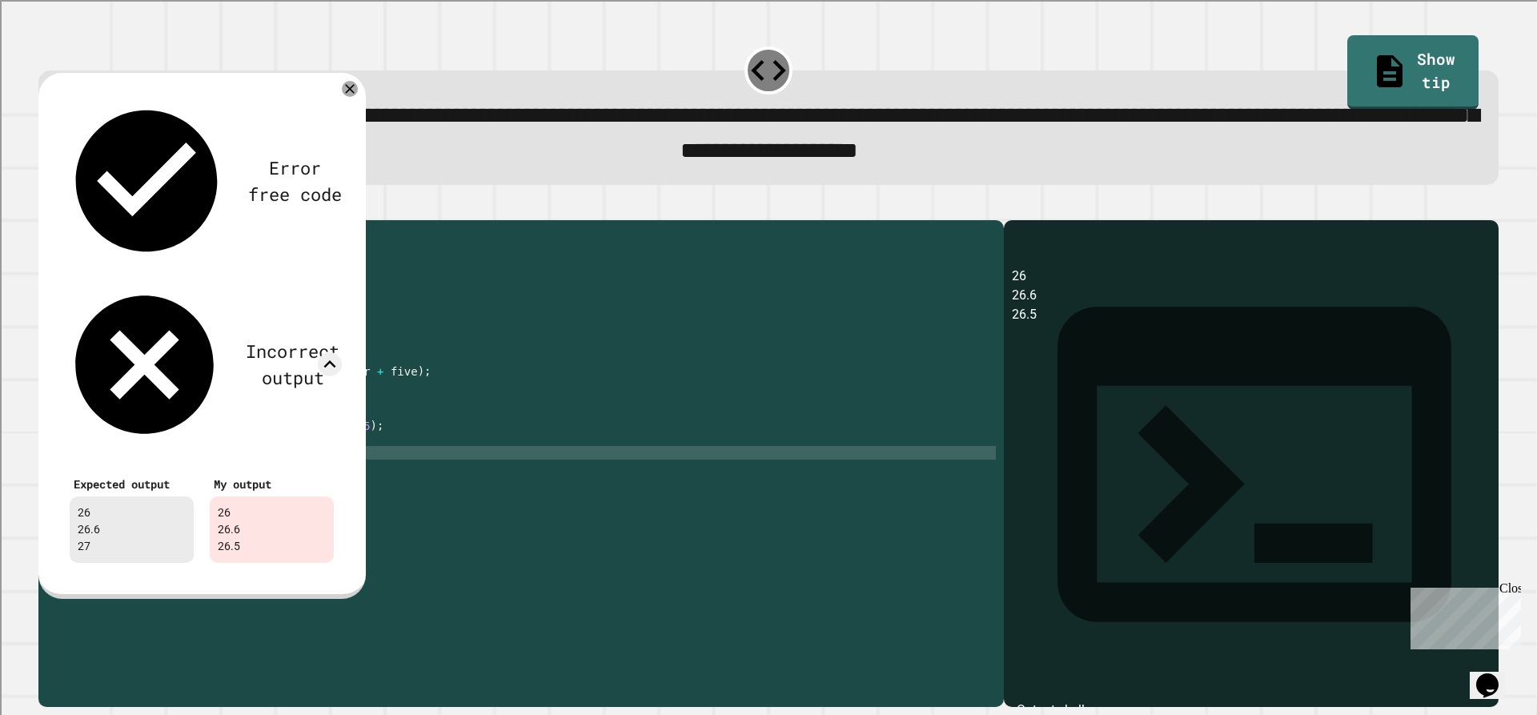
click at [346, 451] on div "public class Main { public static void main ( String [ ] args ) { // Fill in th…" at bounding box center [536, 446] width 919 height 436
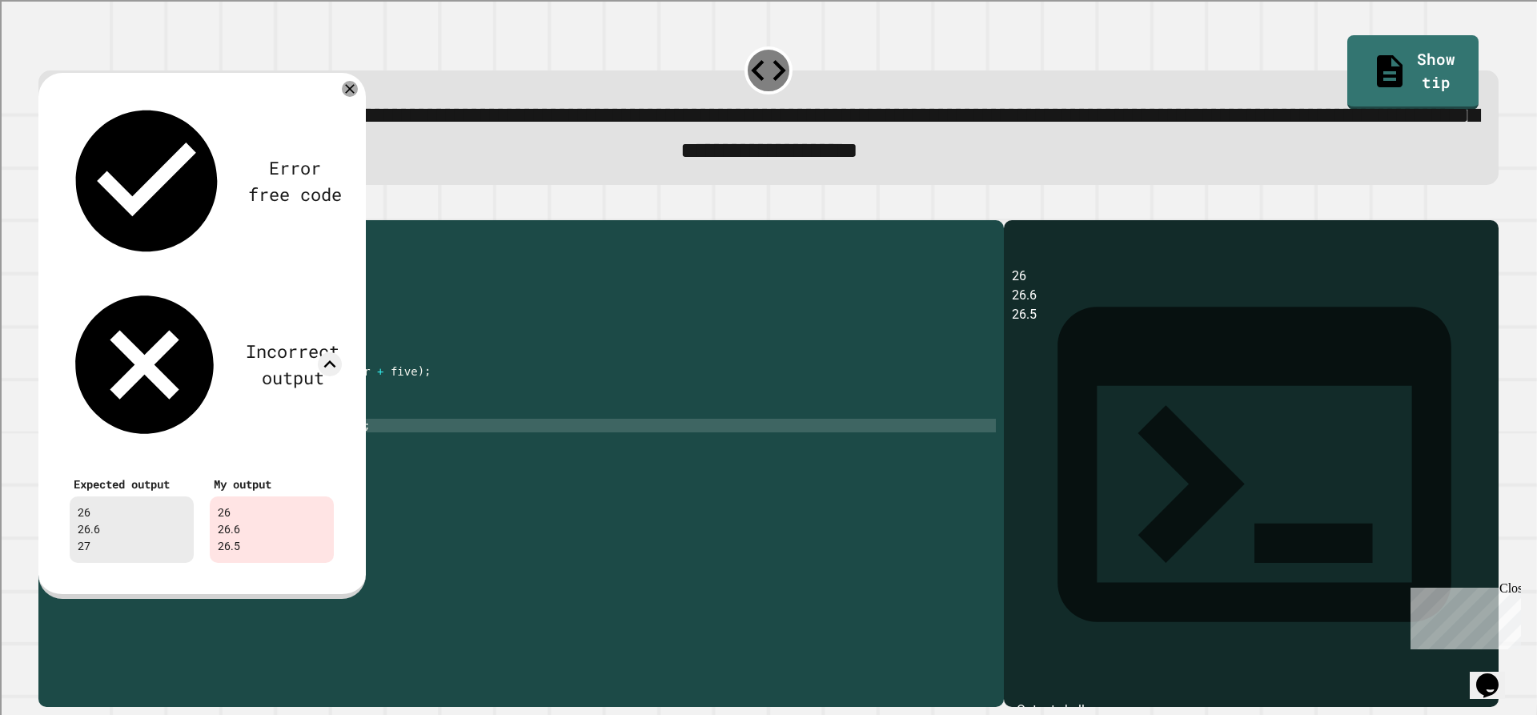
scroll to position [0, 18]
click at [267, 453] on div "public class Main { public static void main ( String [ ] args ) { // Fill in th…" at bounding box center [536, 446] width 919 height 436
click at [274, 454] on div "public class Main { public static void main ( String [ ] args ) { // Fill in th…" at bounding box center [536, 446] width 919 height 436
click at [343, 97] on icon at bounding box center [349, 88] width 19 height 19
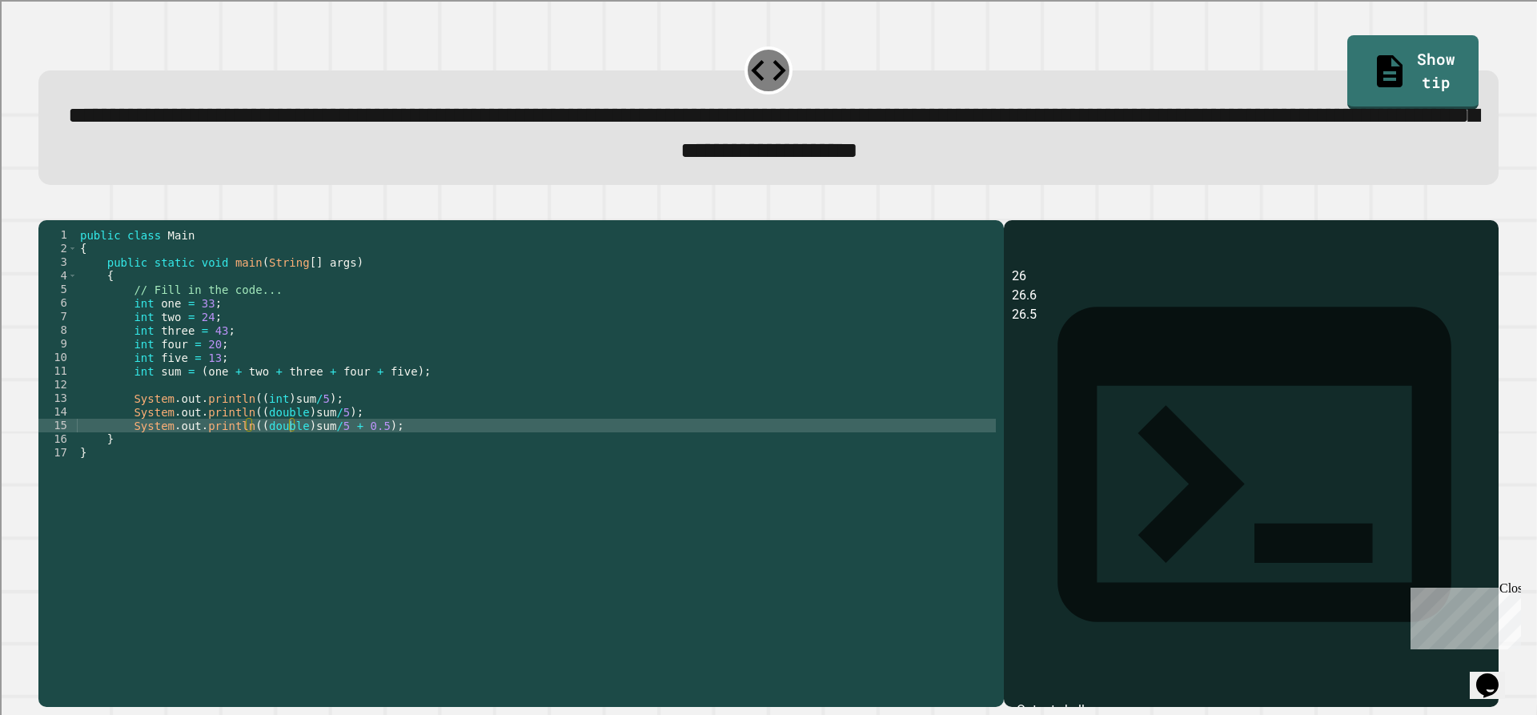
click at [46, 207] on icon "button" at bounding box center [46, 207] width 0 height 0
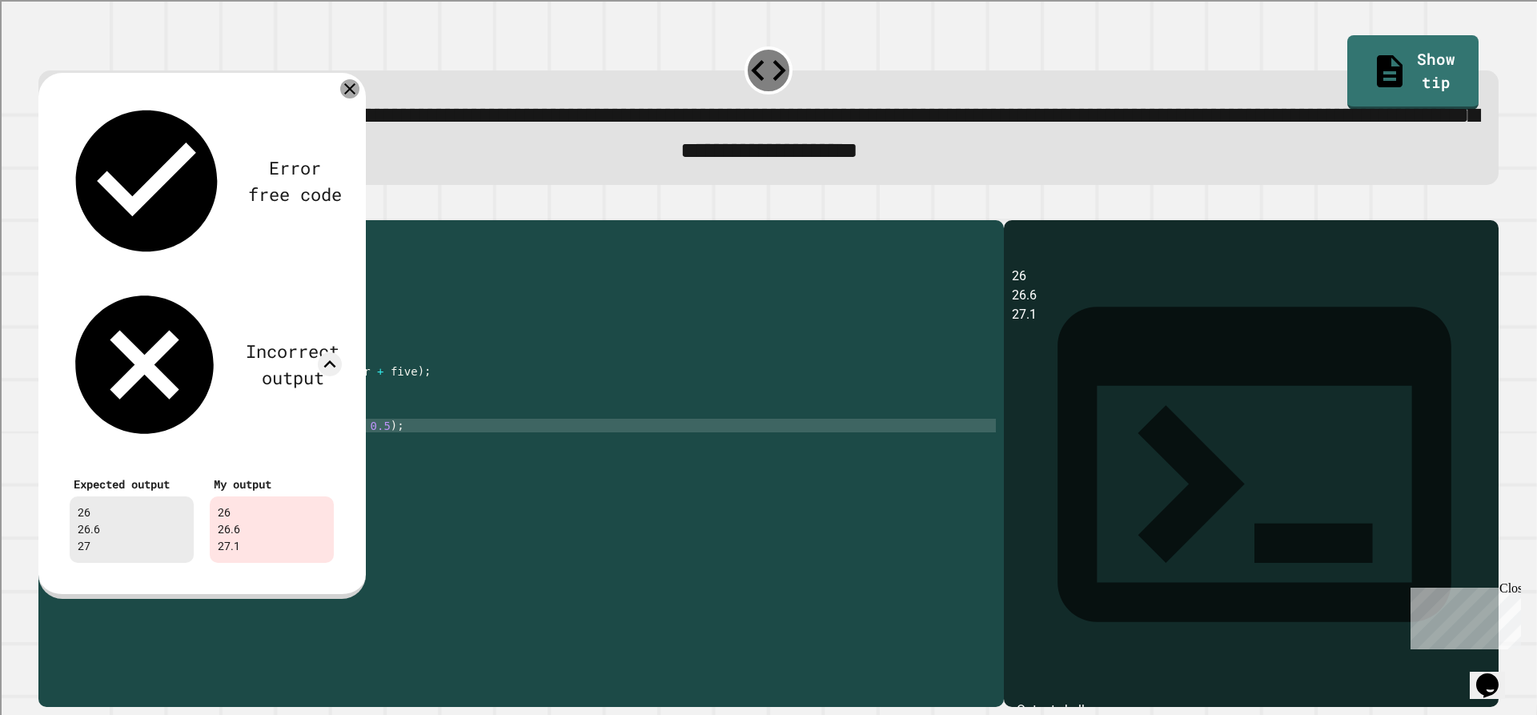
click at [348, 94] on icon at bounding box center [349, 88] width 11 height 11
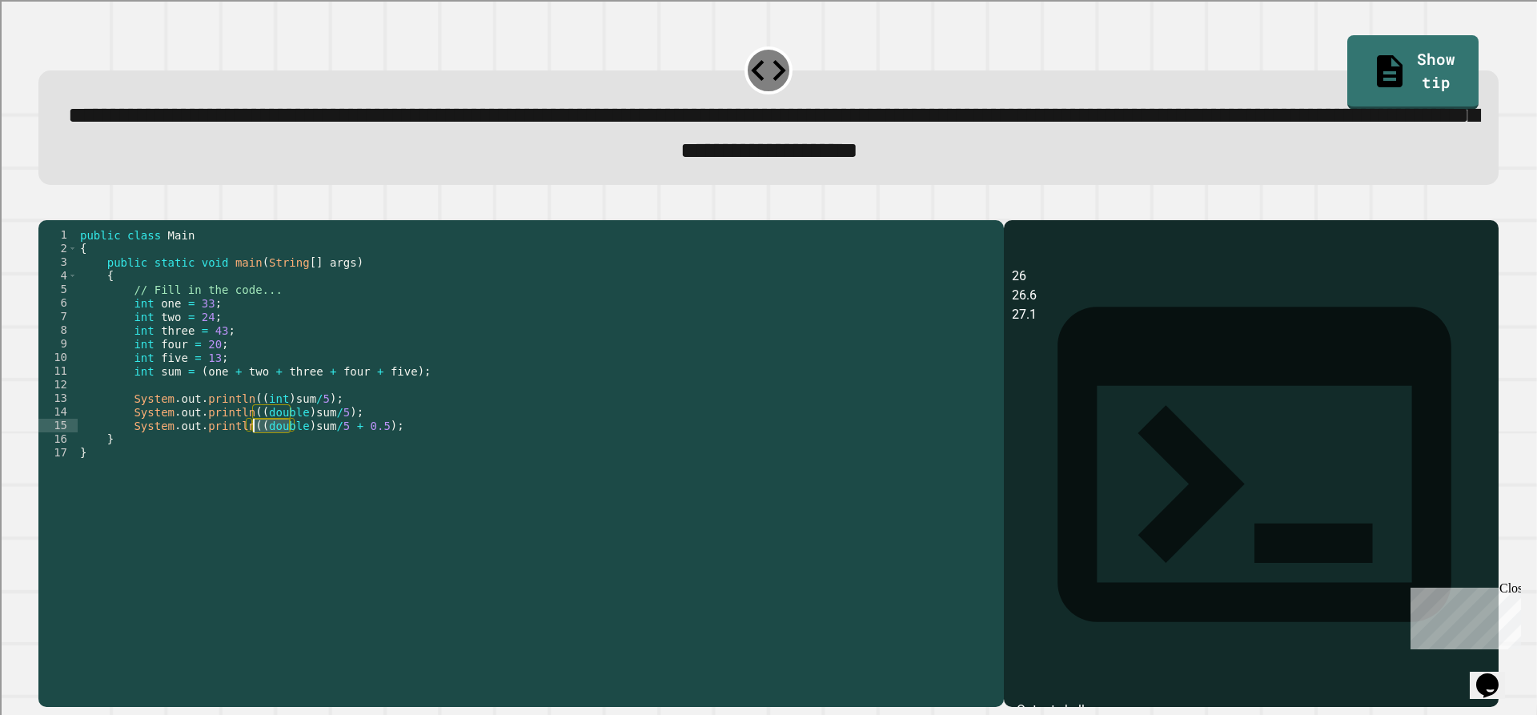
drag, startPoint x: 291, startPoint y: 453, endPoint x: 254, endPoint y: 444, distance: 38.7
click at [254, 444] on div "public class Main { public static void main ( String [ ] args ) { // Fill in th…" at bounding box center [536, 446] width 919 height 436
click at [46, 207] on icon "button" at bounding box center [46, 207] width 0 height 0
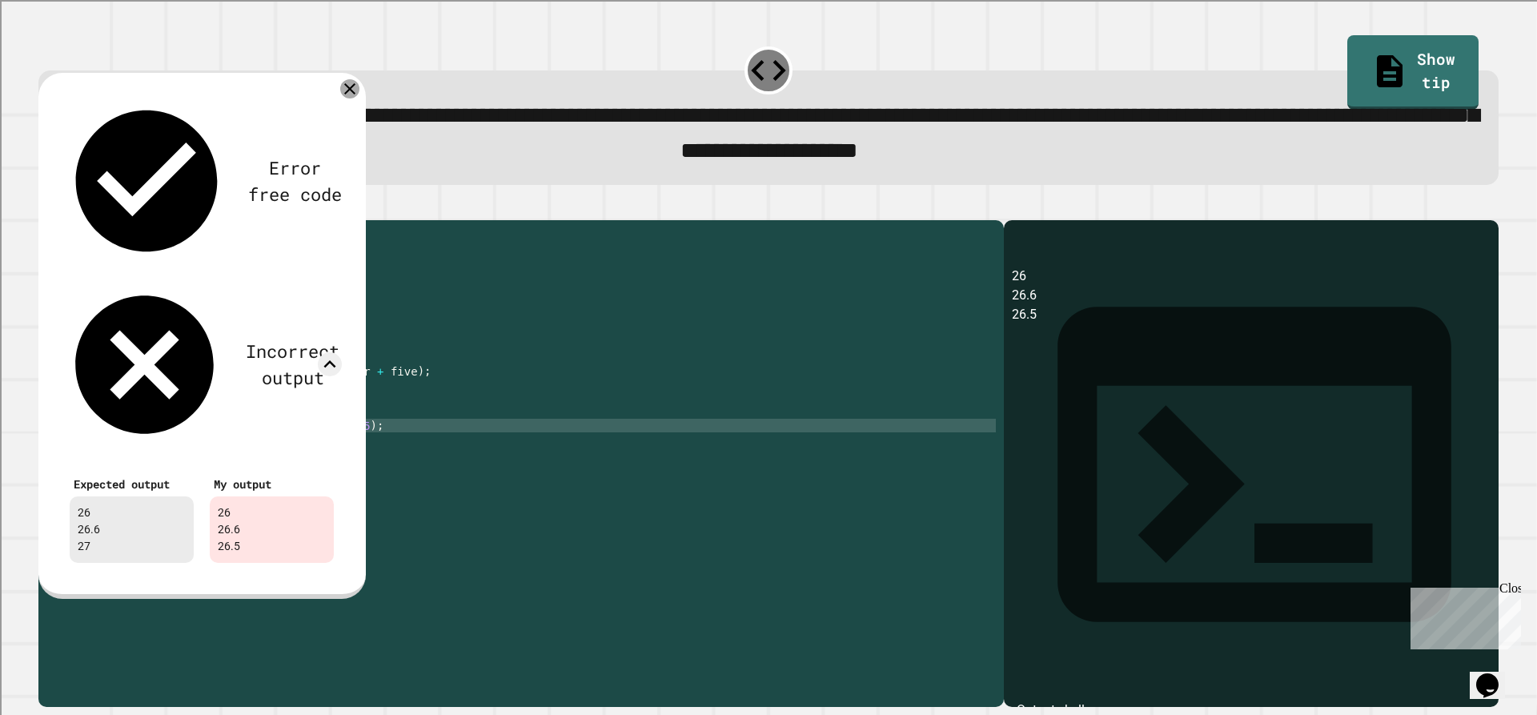
click at [349, 90] on icon at bounding box center [349, 88] width 19 height 19
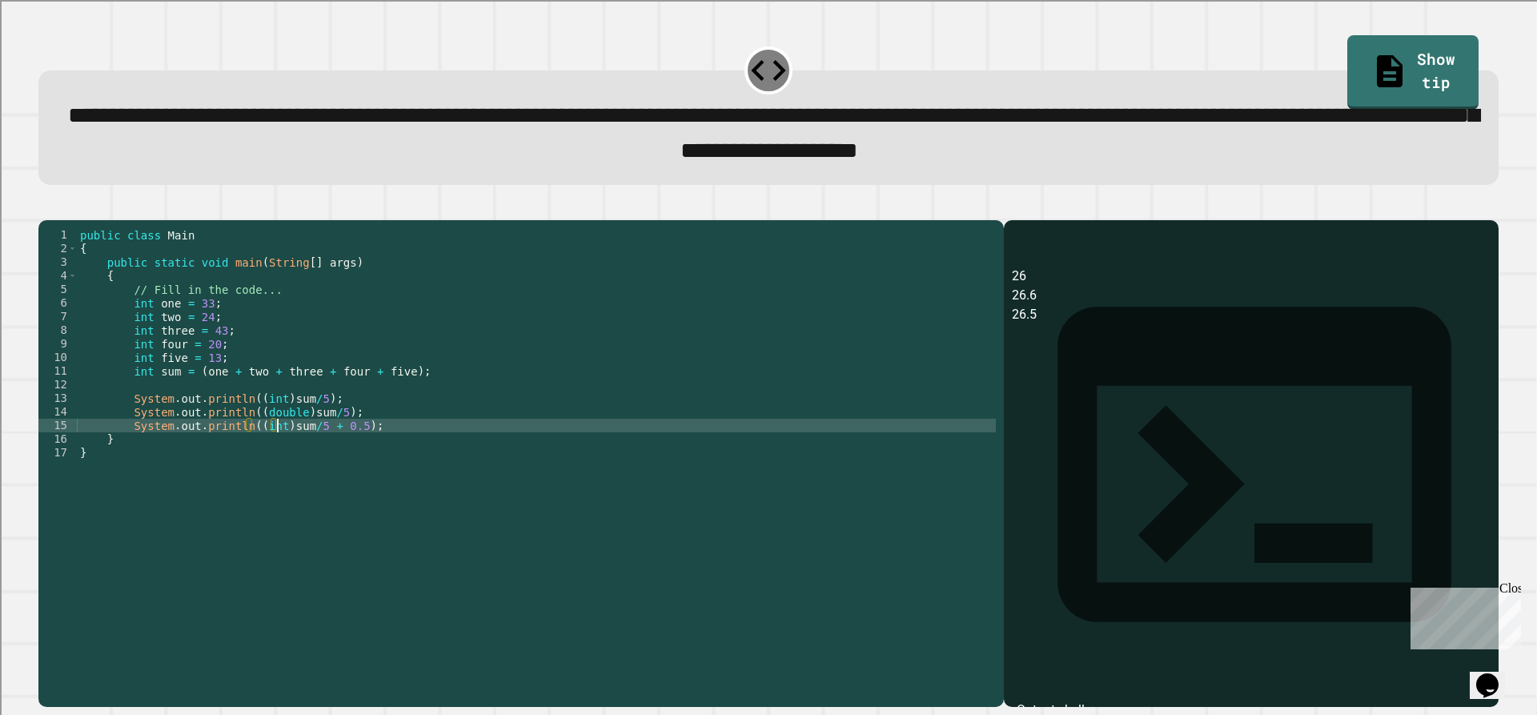
click at [276, 456] on div "public class Main { public static void main ( String [ ] args ) { // Fill in th…" at bounding box center [536, 446] width 919 height 436
click at [62, 220] on icon "button" at bounding box center [57, 216] width 9 height 11
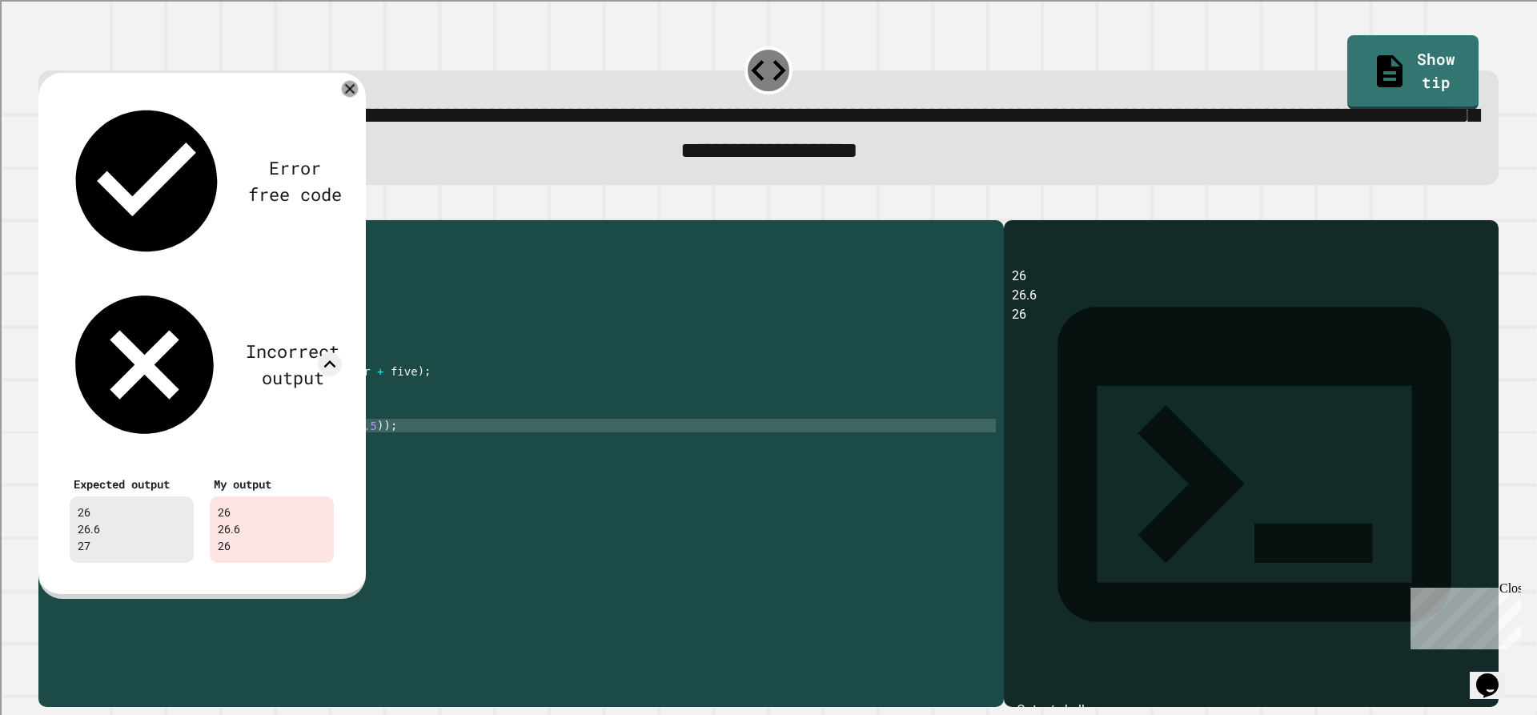
click at [360, 87] on div "Error free code 26 26.6 26 Incorrect output Expected output 26 26.6 27 My outpu…" at bounding box center [201, 336] width 327 height 526
click at [357, 94] on div at bounding box center [349, 88] width 19 height 19
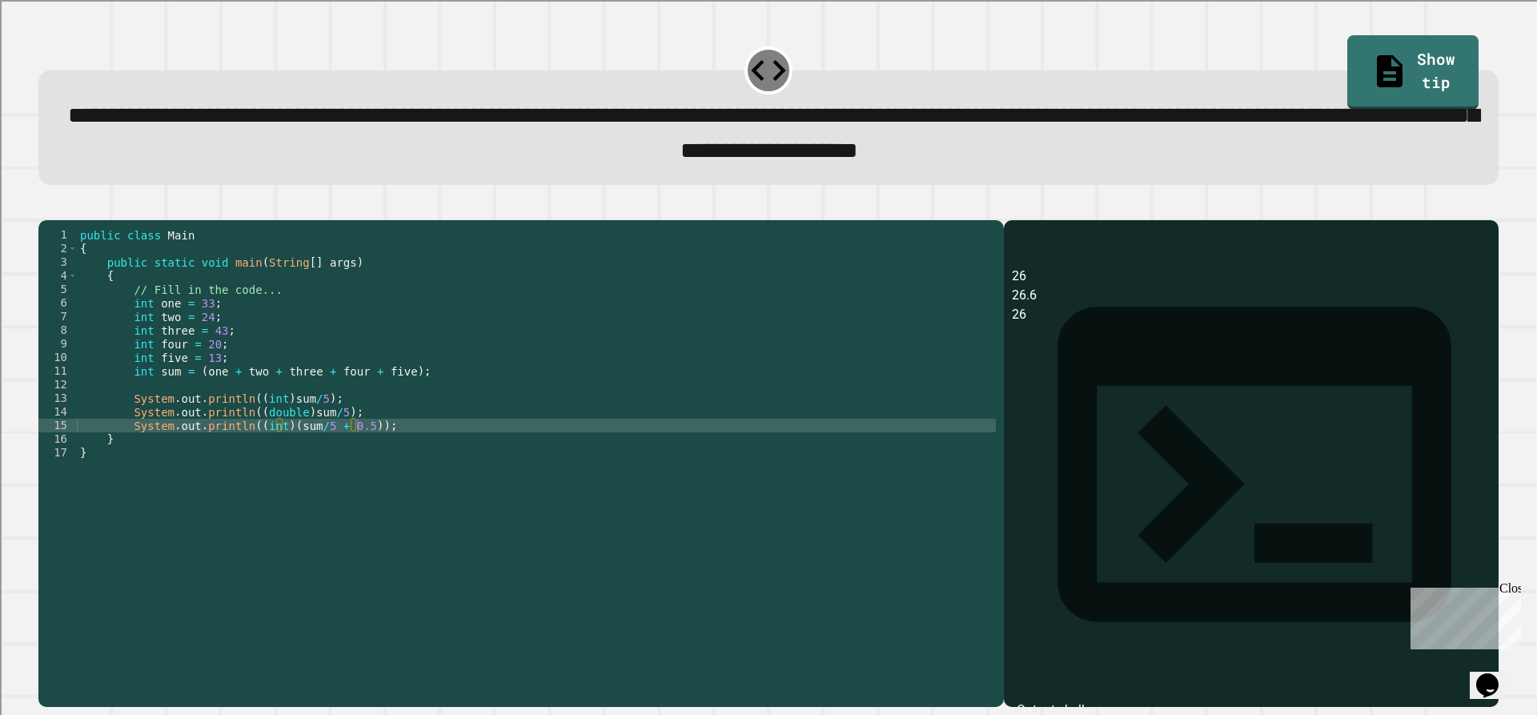
click at [352, 457] on div "public class Main { public static void main ( String [ ] args ) { // Fill in th…" at bounding box center [536, 446] width 919 height 436
click at [269, 450] on div "public class Main { public static void main ( String [ ] args ) { // Fill in th…" at bounding box center [536, 446] width 919 height 436
click at [46, 207] on icon "button" at bounding box center [46, 207] width 0 height 0
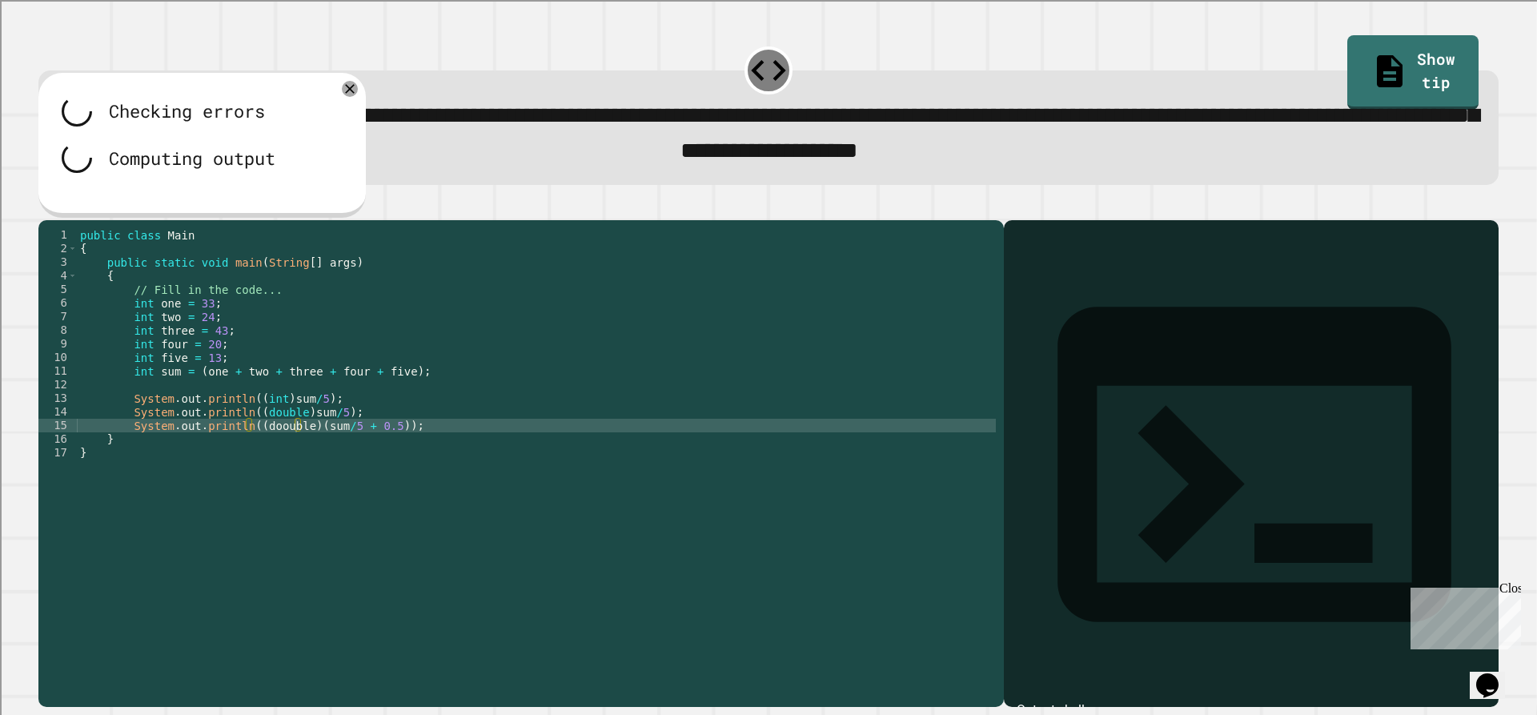
click at [259, 451] on div "public class Main { public static void main ( String [ ] args ) { // Fill in th…" at bounding box center [536, 446] width 919 height 436
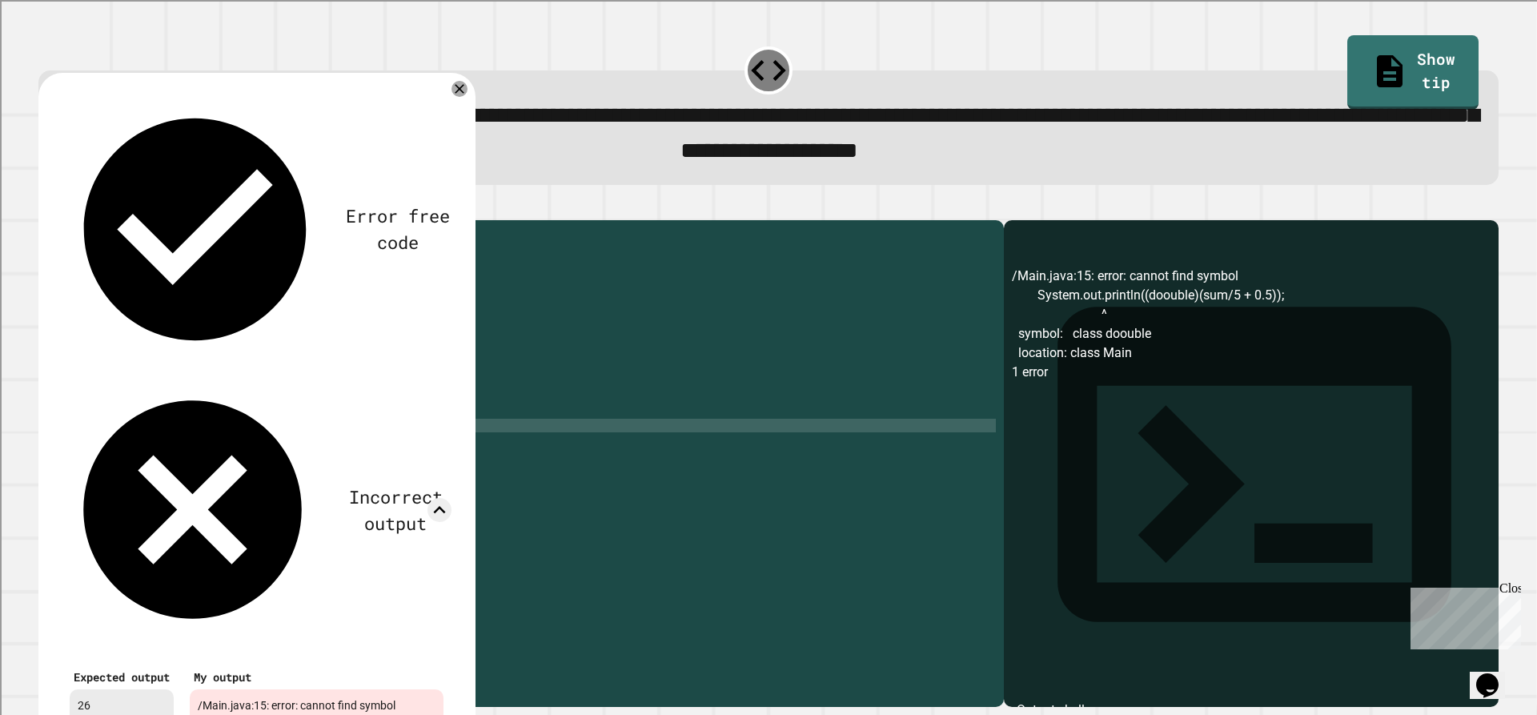
click at [476, 101] on div "Error free code /Main.java:15: error: cannot find symbol System.out.println((do…" at bounding box center [256, 458] width 437 height 770
click at [468, 94] on icon at bounding box center [460, 89] width 18 height 18
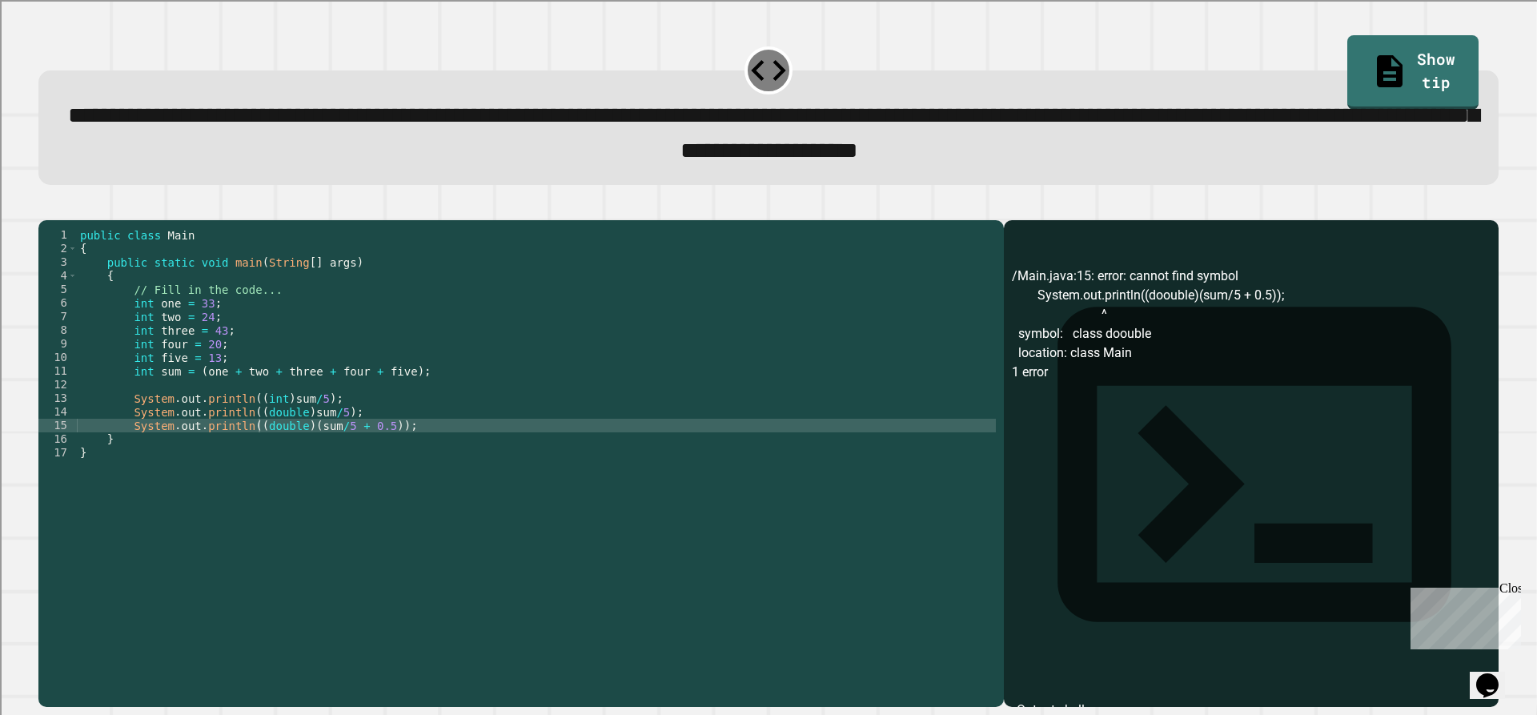
click at [46, 207] on icon "button" at bounding box center [46, 207] width 0 height 0
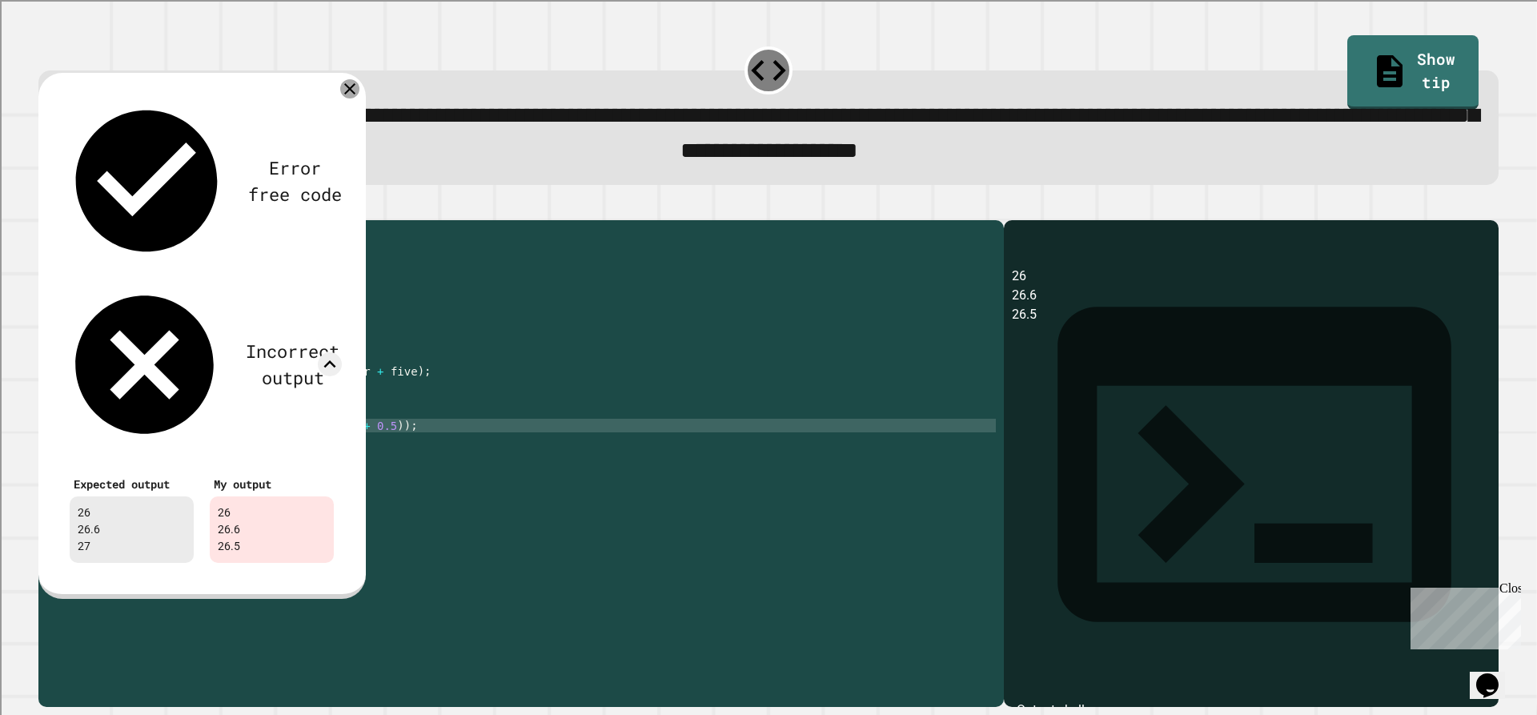
click at [349, 98] on icon at bounding box center [349, 88] width 19 height 19
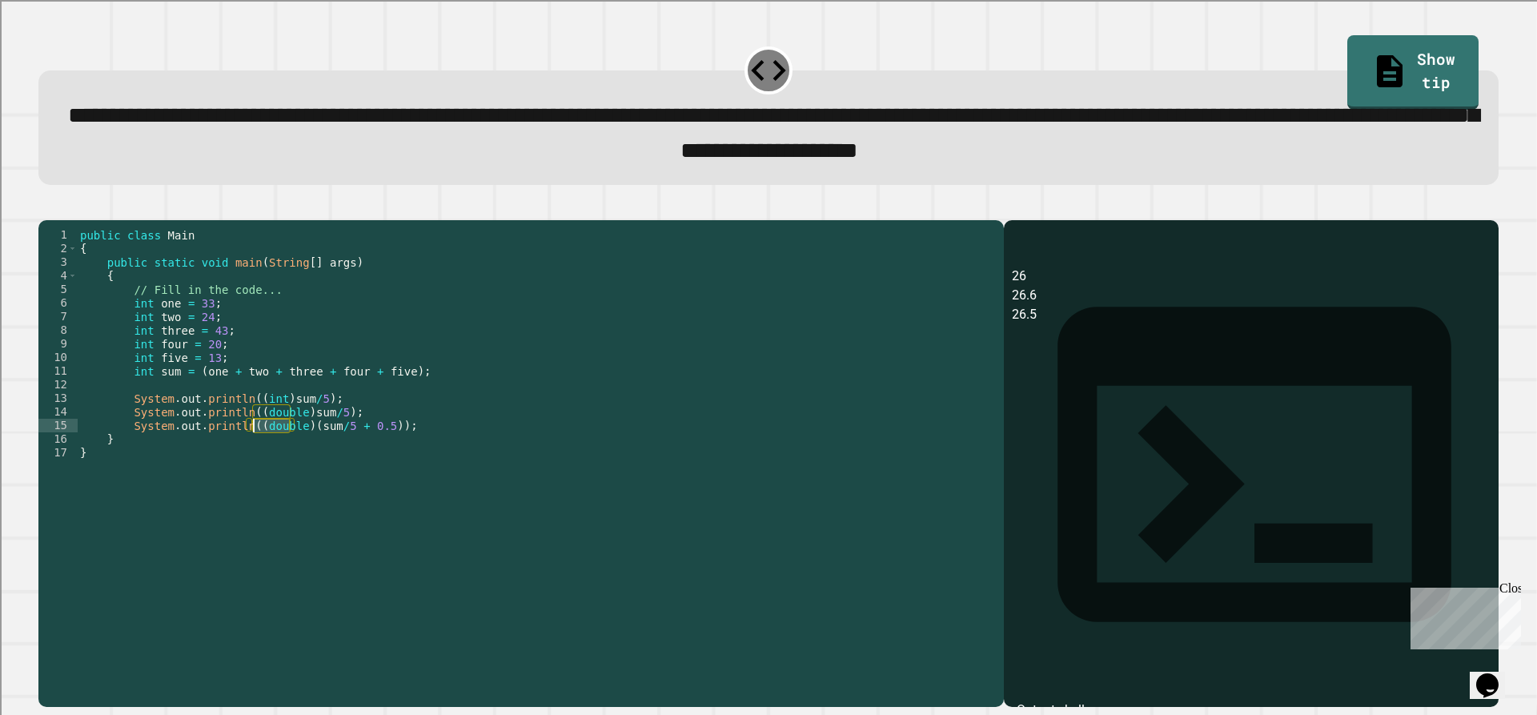
drag, startPoint x: 290, startPoint y: 451, endPoint x: 252, endPoint y: 448, distance: 37.8
click at [252, 448] on div "public class Main { public static void main ( String [ ] args ) { // Fill in th…" at bounding box center [536, 446] width 919 height 436
click at [348, 452] on div "public class Main { public static void main ( String [ ] args ) { // Fill in th…" at bounding box center [536, 446] width 919 height 436
click at [308, 452] on div "public class Main { public static void main ( String [ ] args ) { // Fill in th…" at bounding box center [536, 446] width 919 height 436
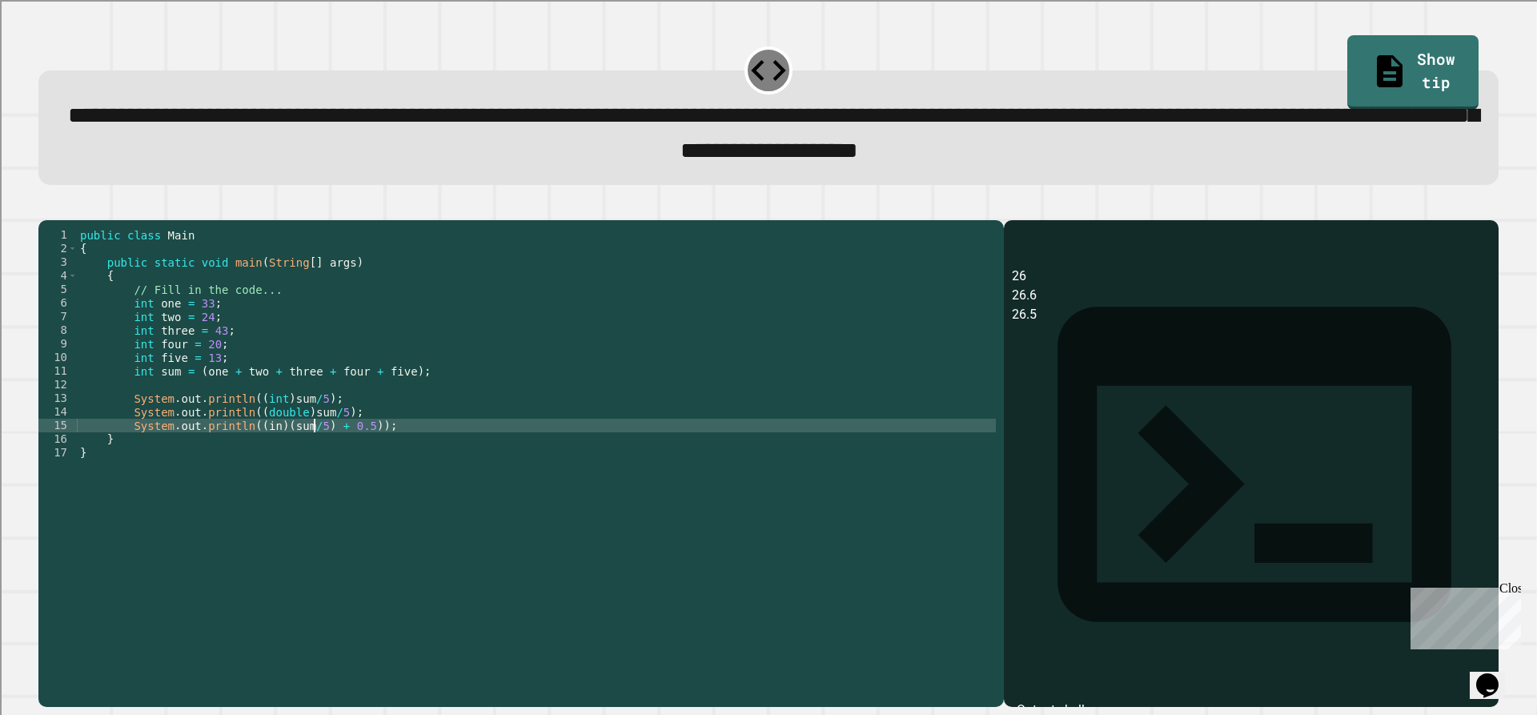
scroll to position [0, 16]
click at [65, 220] on div at bounding box center [768, 210] width 1461 height 19
click at [46, 207] on button "button" at bounding box center [46, 207] width 0 height 0
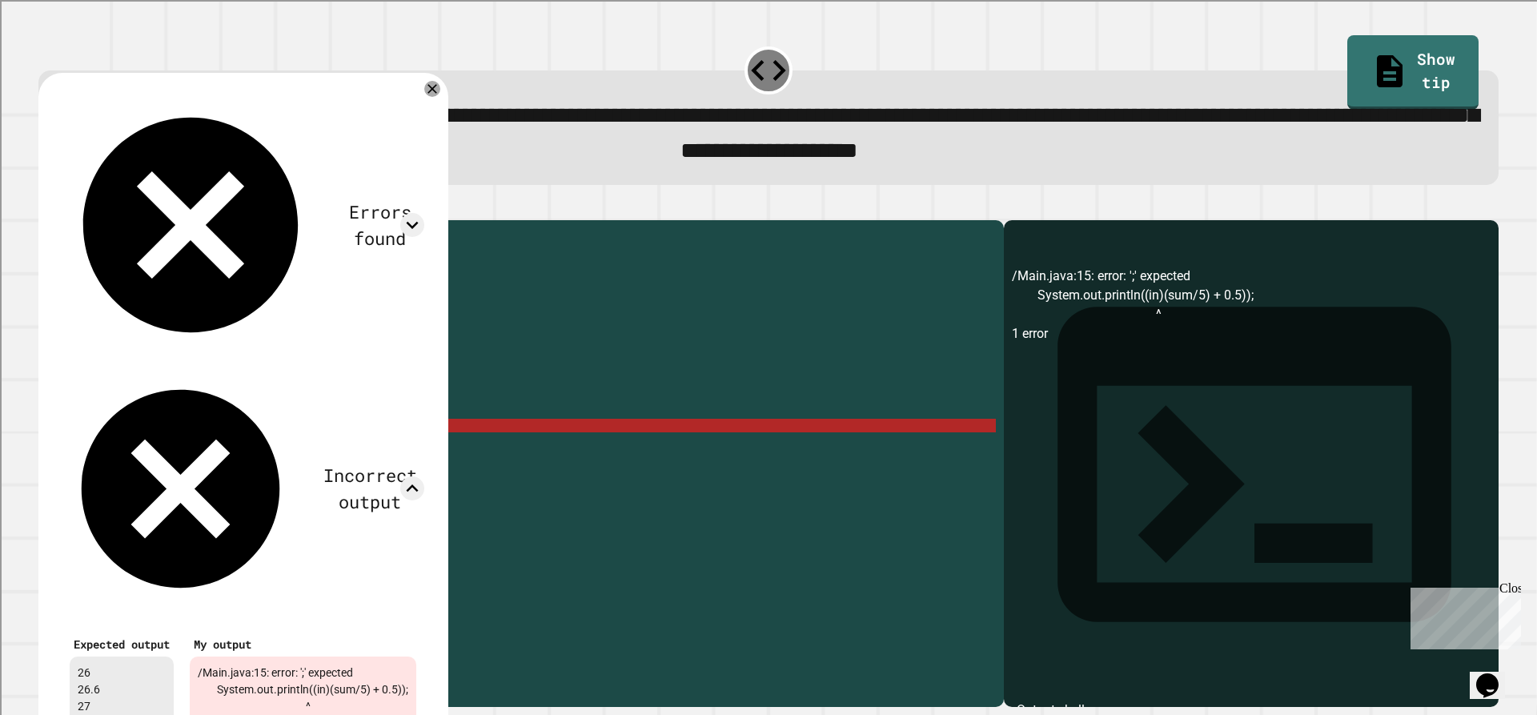
click at [311, 451] on div "public class Main { public static void main ( String [ ] args ) { // Fill in th…" at bounding box center [536, 446] width 919 height 436
click at [315, 456] on div "public class Main { public static void main ( String [ ] args ) { // Fill in th…" at bounding box center [536, 446] width 919 height 436
click at [270, 450] on div "public class Main { public static void main ( String [ ] args ) { // Fill in th…" at bounding box center [536, 446] width 919 height 436
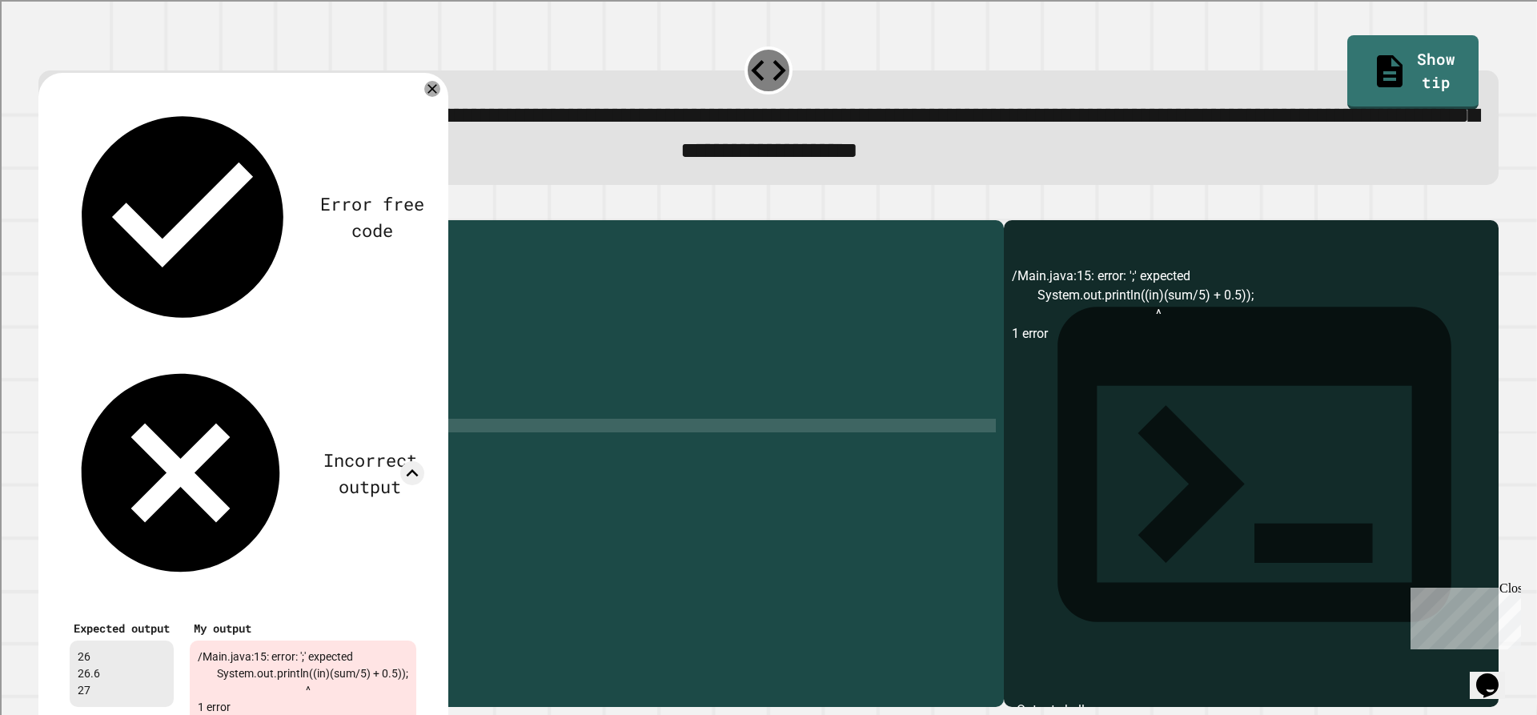
click at [448, 94] on div "Error free code /Main.java:15: error: ';' expected System.out.println((in)(sum/…" at bounding box center [243, 417] width 410 height 688
click at [440, 94] on div at bounding box center [432, 89] width 16 height 16
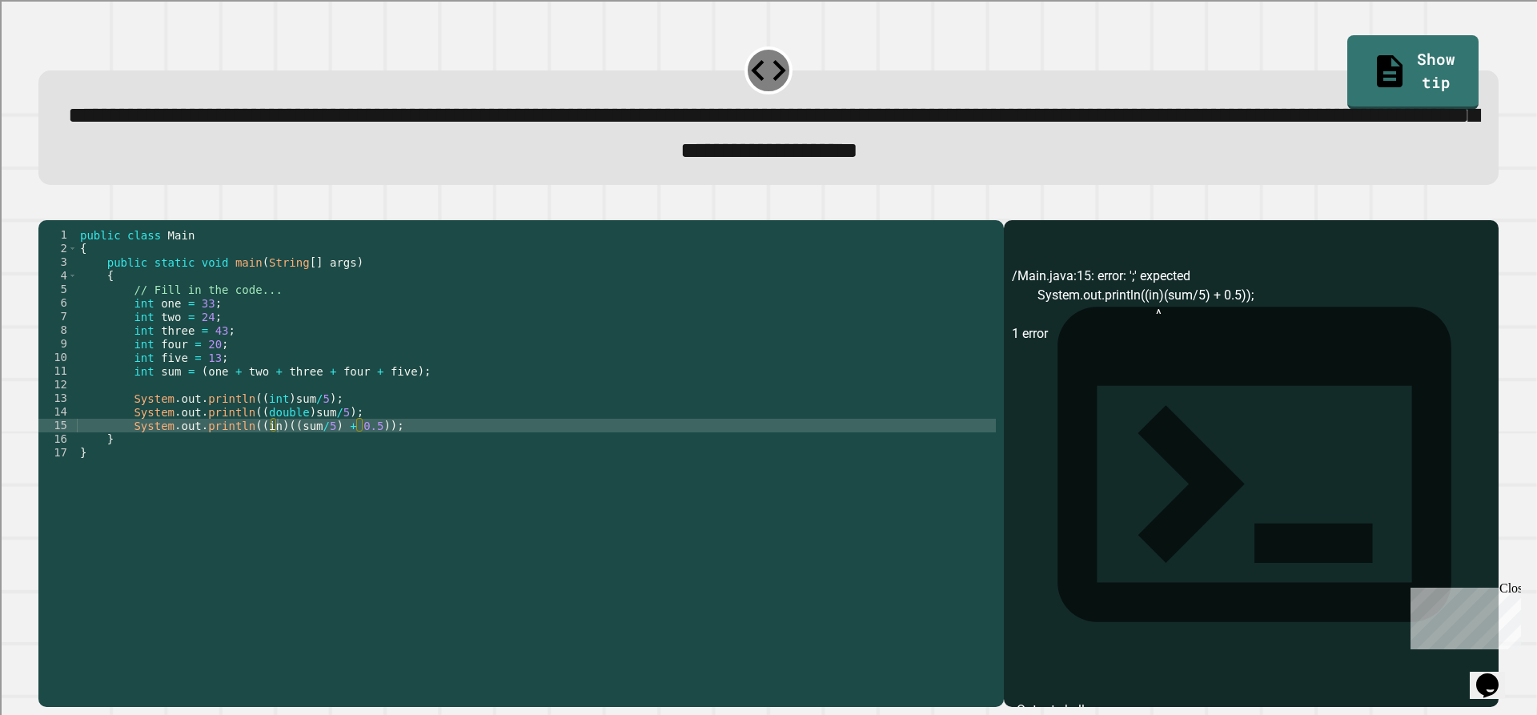
click at [46, 207] on button "button" at bounding box center [46, 207] width 0 height 0
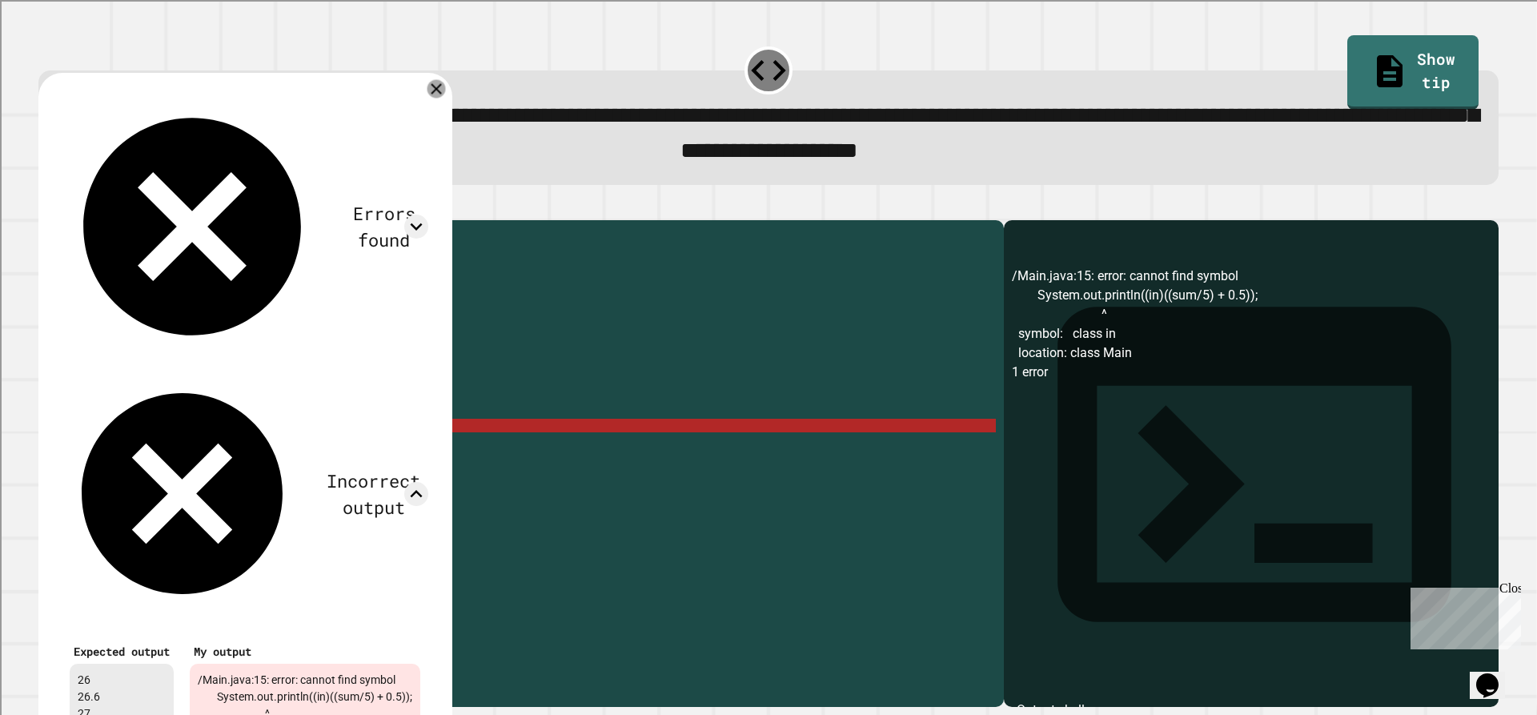
click at [446, 98] on icon at bounding box center [437, 88] width 18 height 18
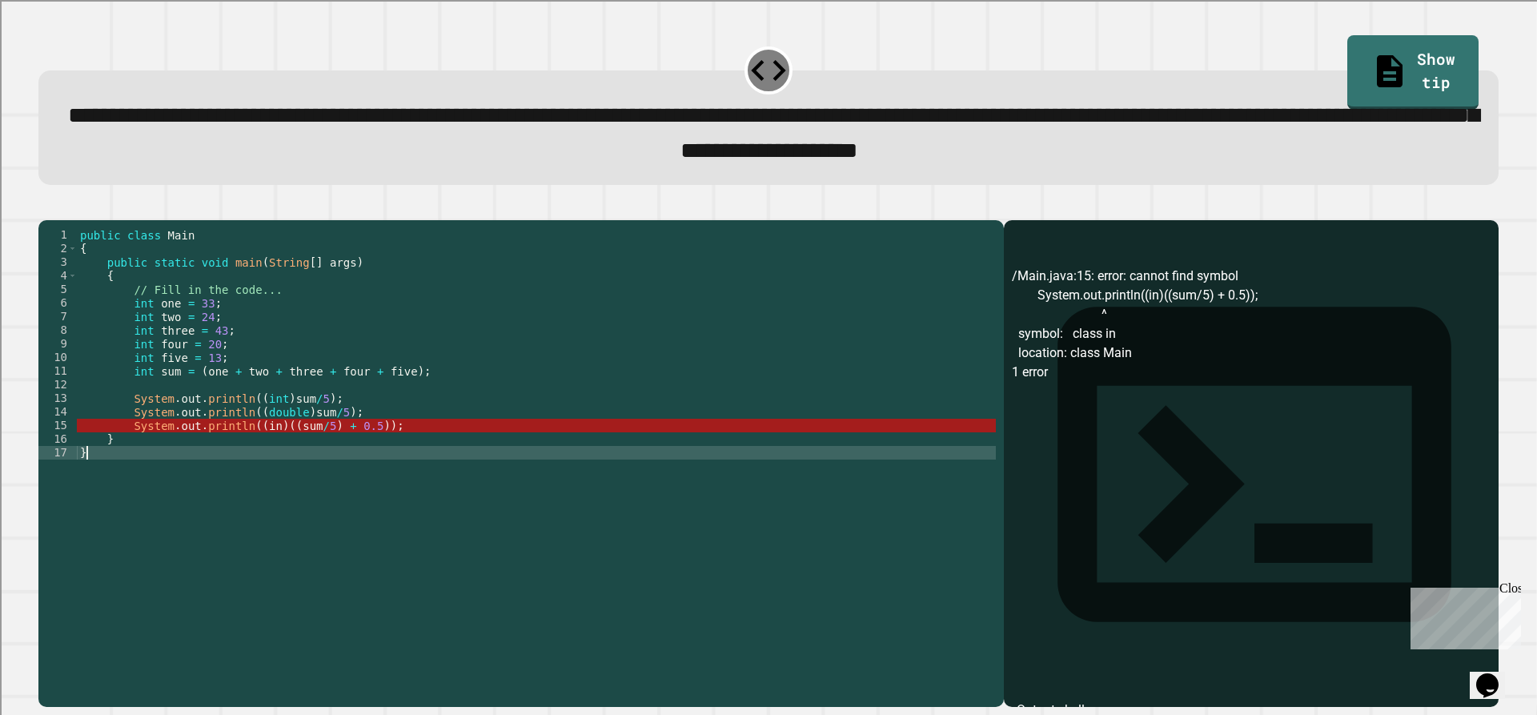
click at [291, 482] on div "public class Main { public static void main ( String [ ] args ) { // Fill in th…" at bounding box center [536, 446] width 919 height 436
click at [270, 454] on div "public class Main { public static void main ( String [ ] args ) { // Fill in th…" at bounding box center [536, 446] width 919 height 436
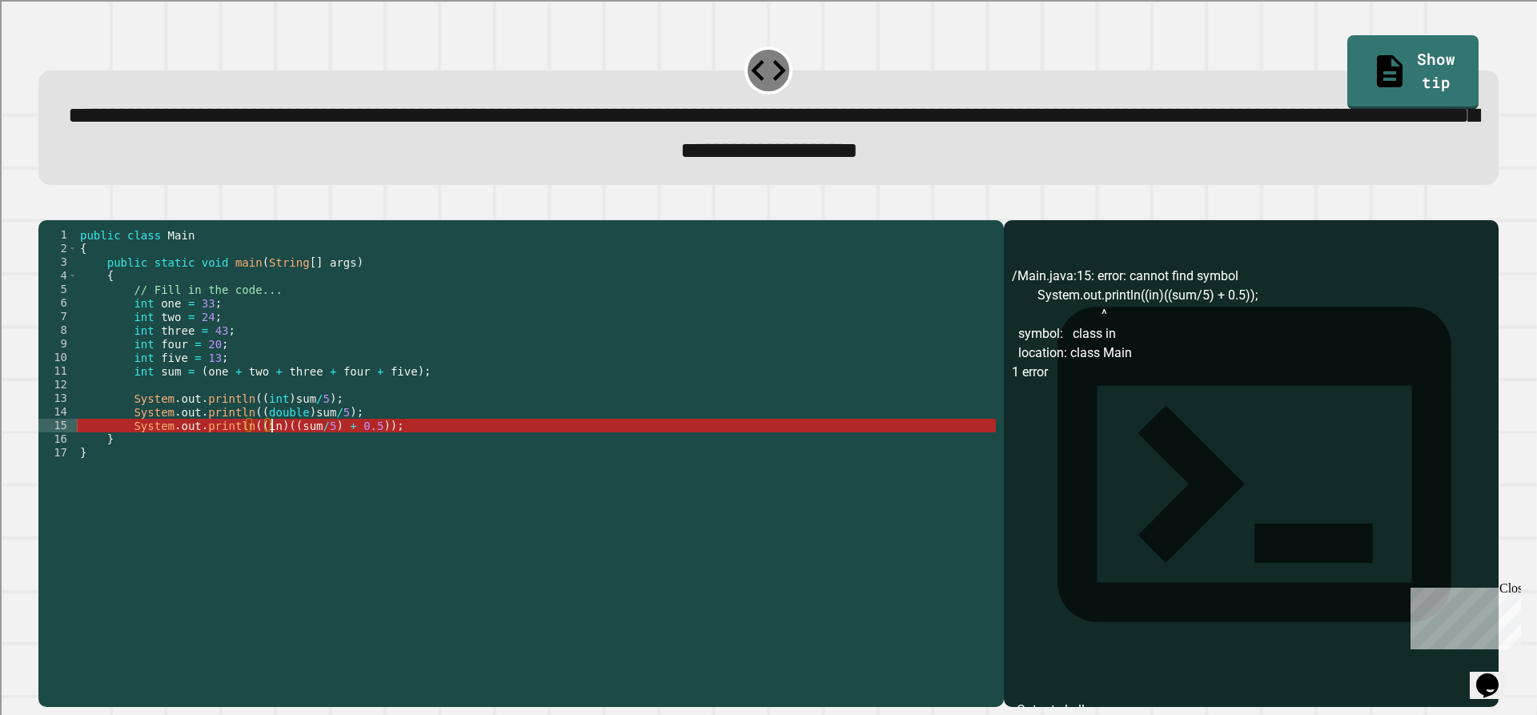
click at [278, 455] on div "public class Main { public static void main ( String [ ] args ) { // Fill in th…" at bounding box center [536, 446] width 919 height 436
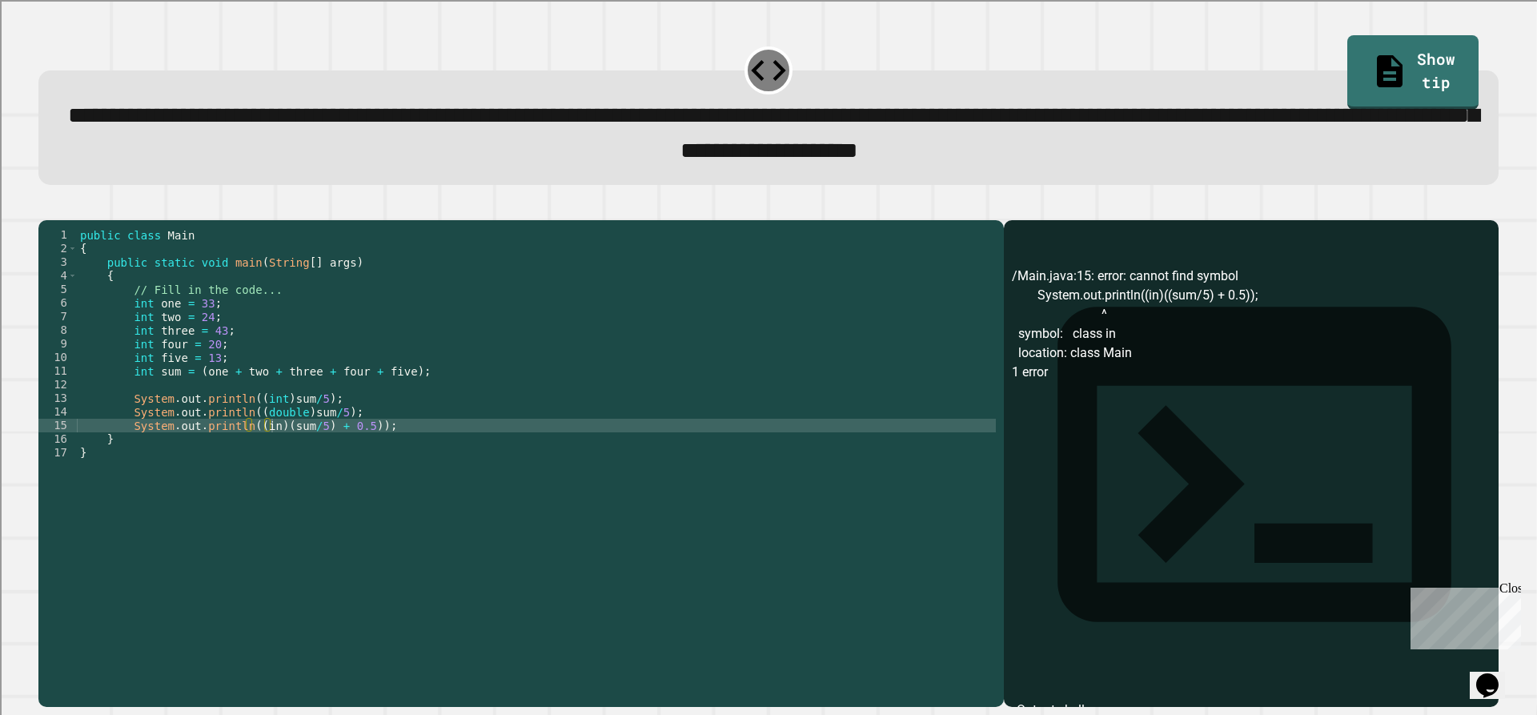
click at [46, 207] on icon "button" at bounding box center [46, 207] width 0 height 0
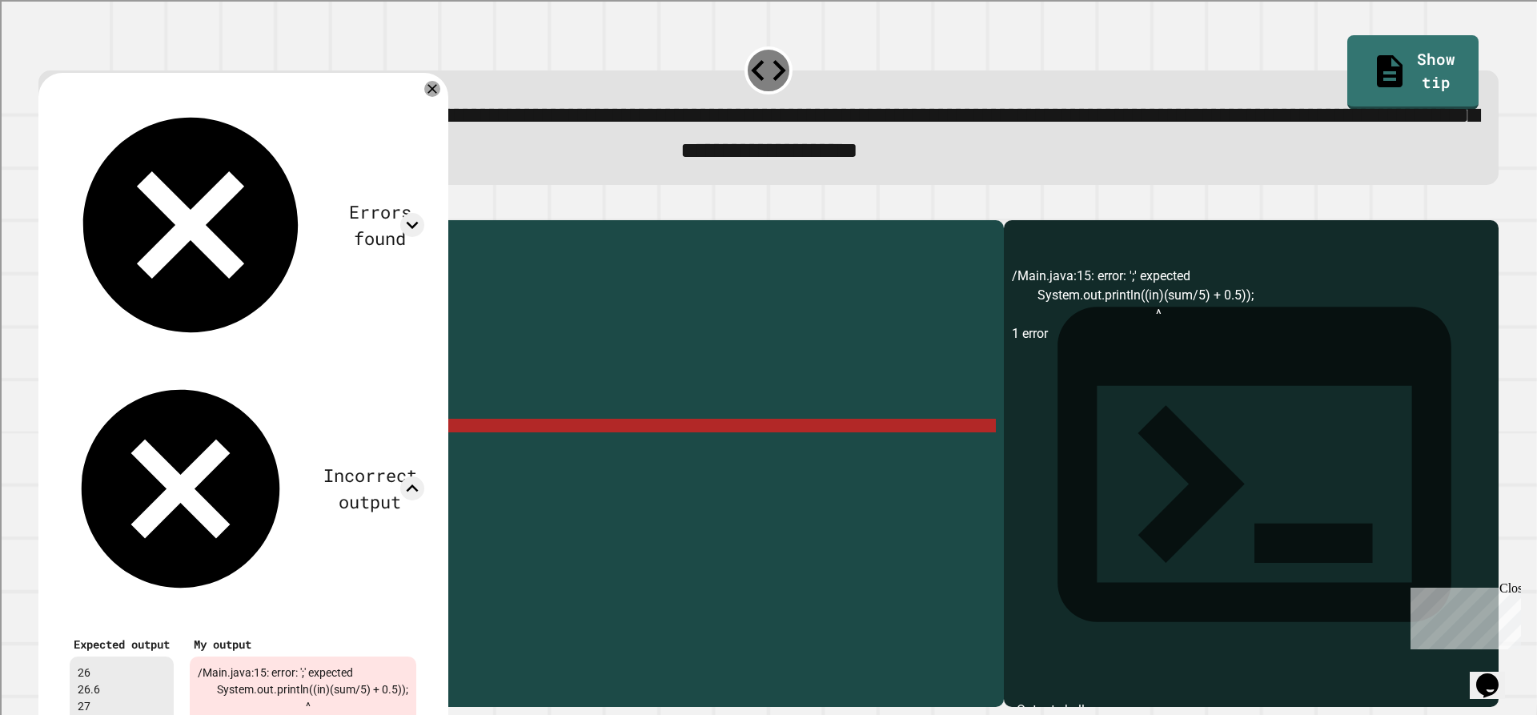
click at [229, 520] on div "public class Main { public static void main ( String [ ] args ) { // Fill in th…" at bounding box center [536, 446] width 919 height 436
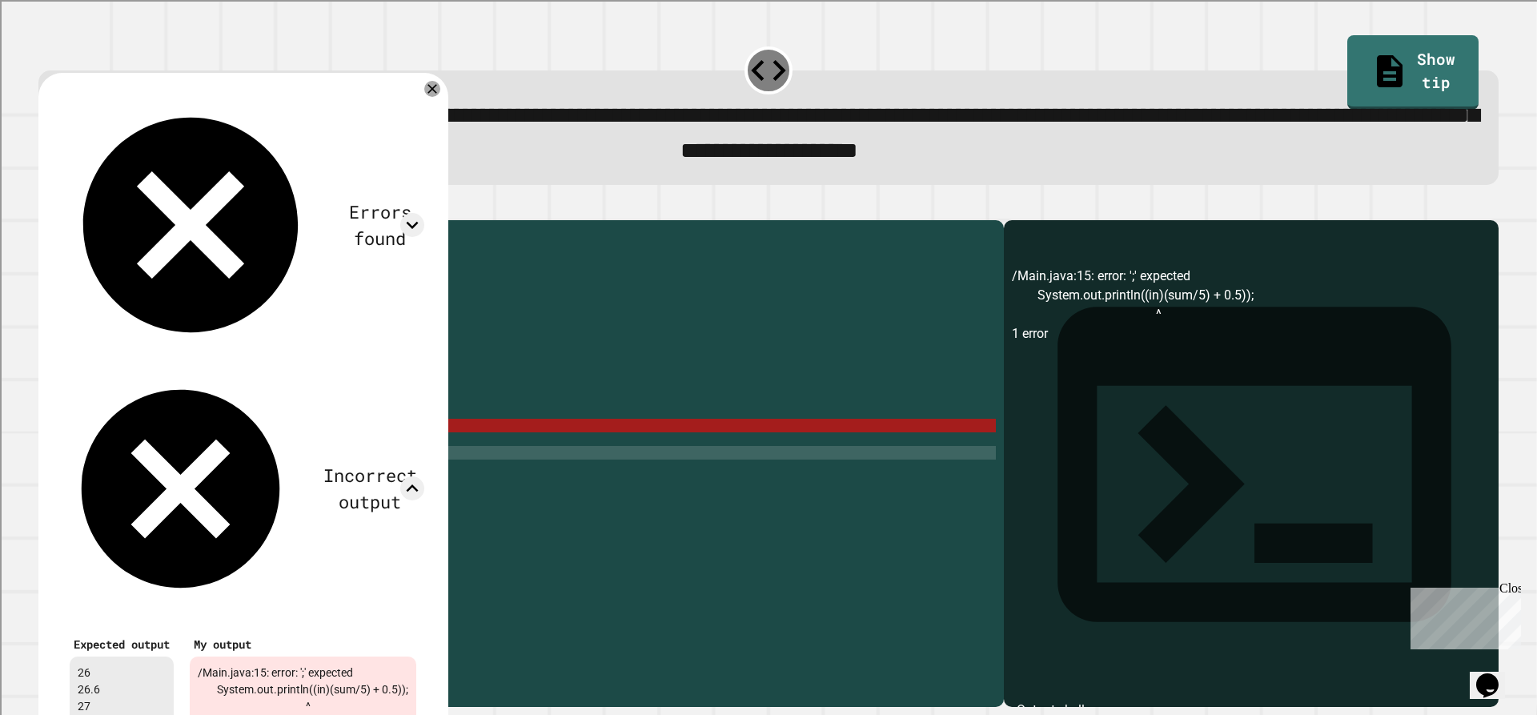
click at [263, 455] on div "public class Main { public static void main ( String [ ] args ) { // Fill in th…" at bounding box center [536, 446] width 919 height 436
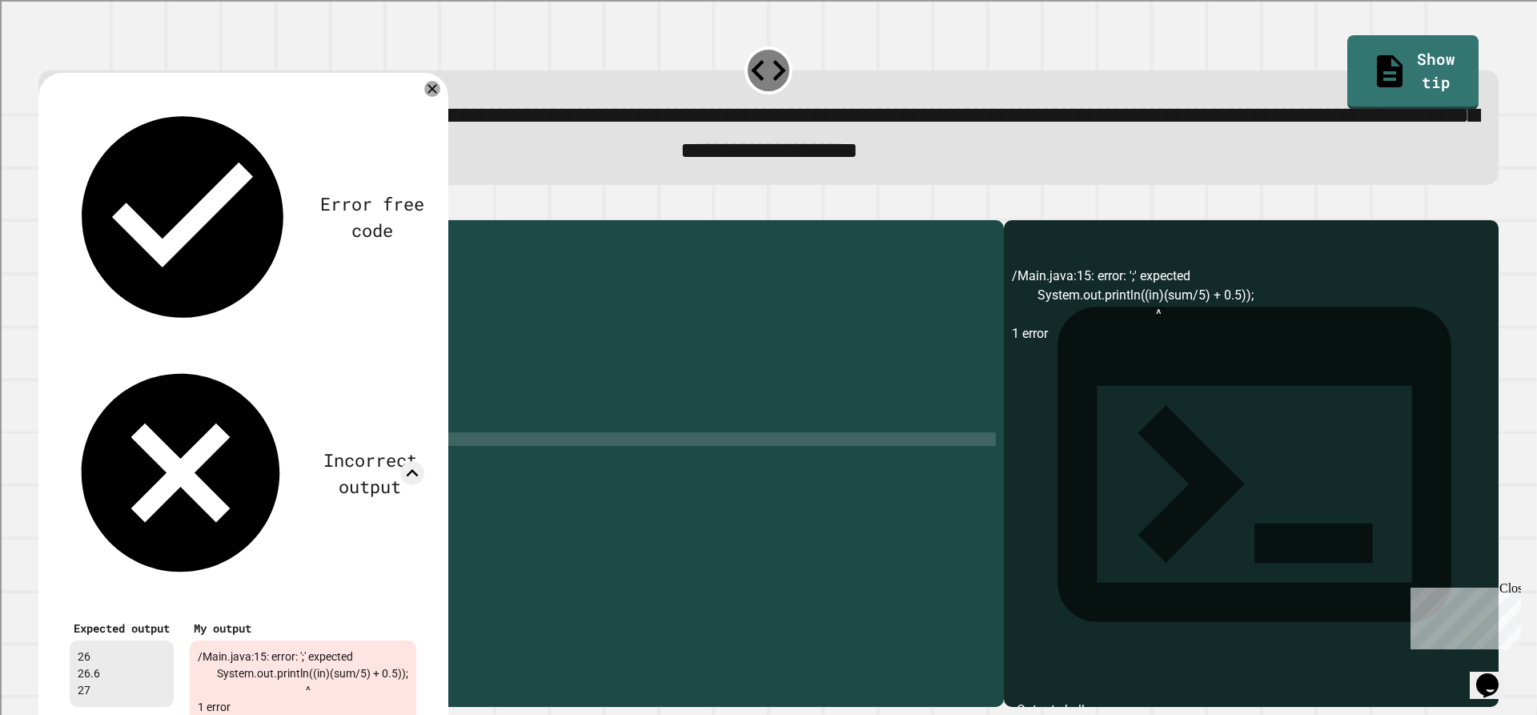
click at [276, 459] on div "public class Main { public static void main ( String [ ] args ) { // Fill in th…" at bounding box center [536, 446] width 919 height 436
click at [280, 452] on div "public class Main { public static void main ( String [ ] args ) { // Fill in th…" at bounding box center [536, 446] width 919 height 436
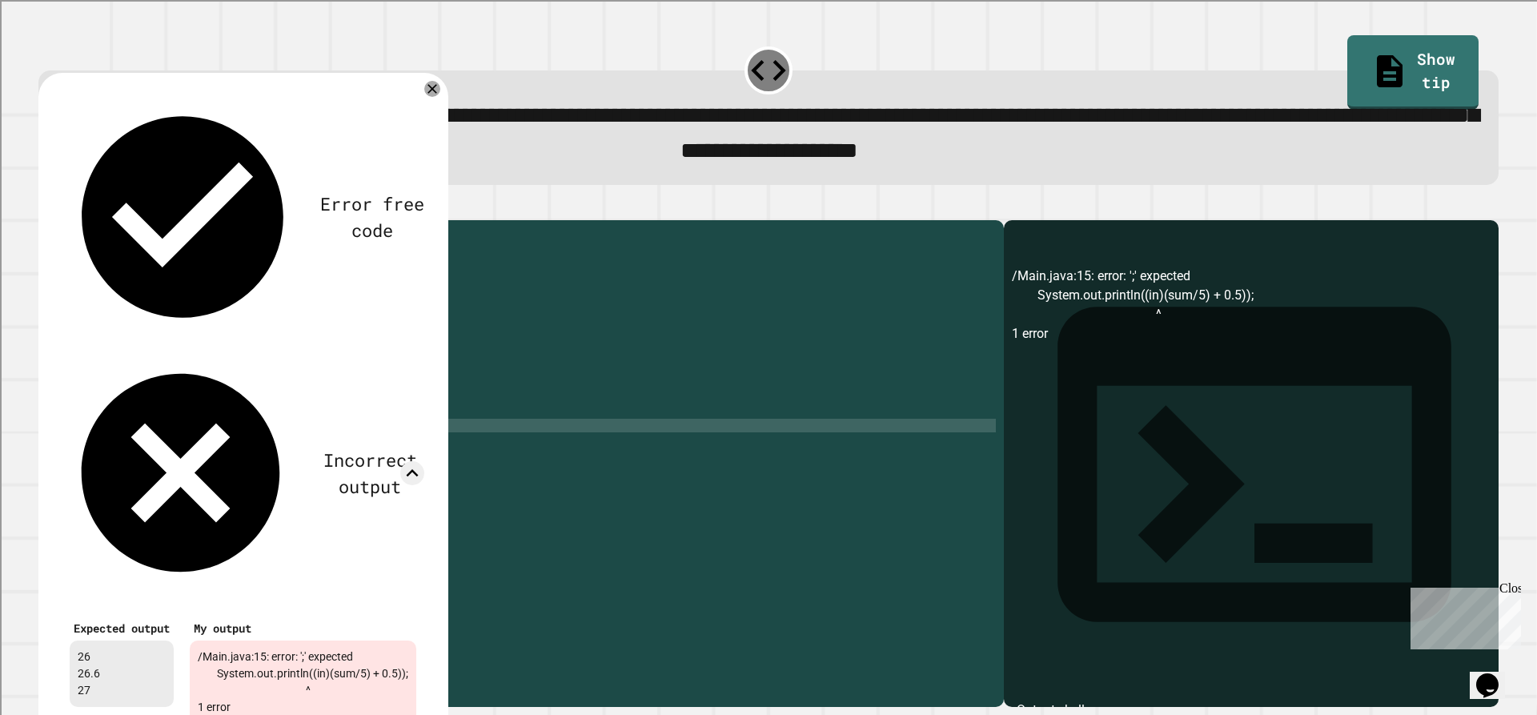
scroll to position [0, 14]
click at [441, 98] on div at bounding box center [433, 89] width 18 height 18
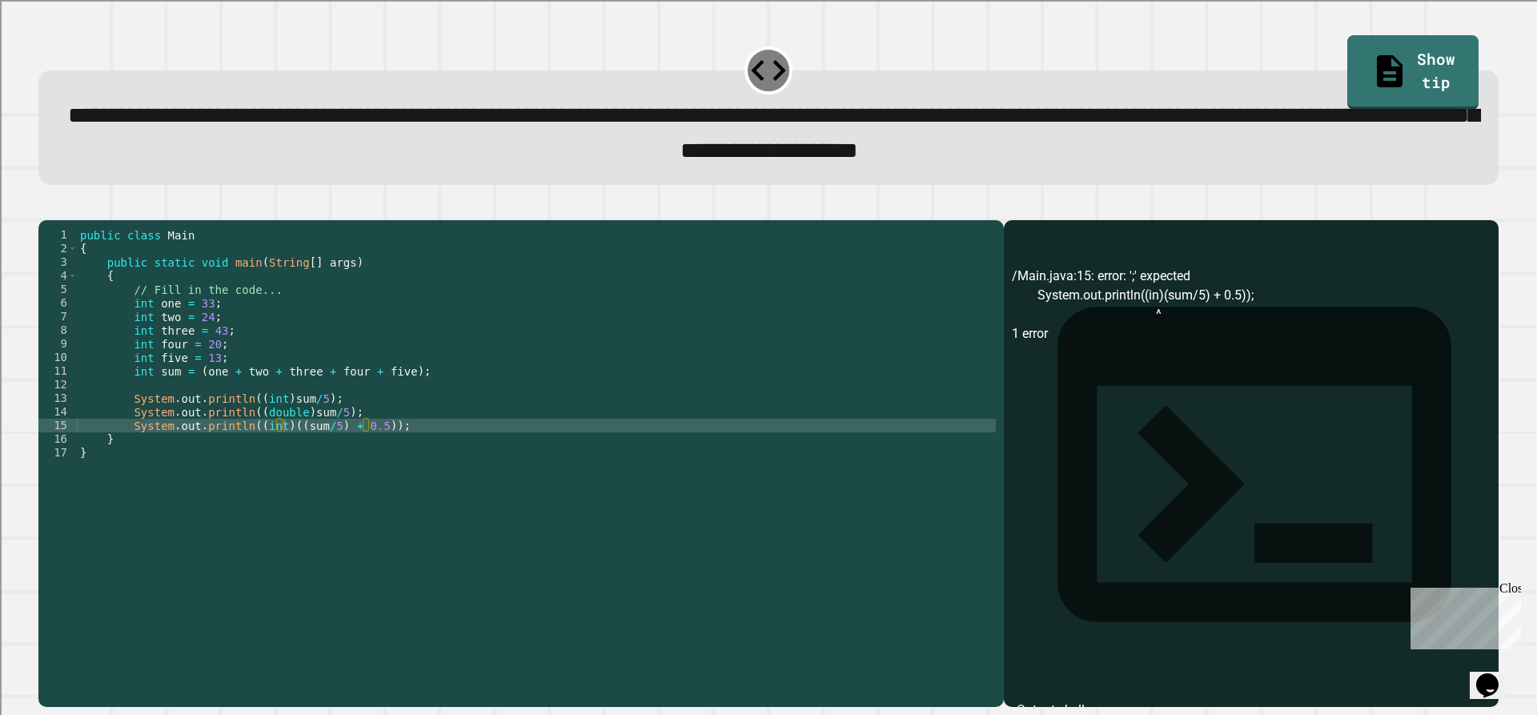
click at [46, 207] on icon "button" at bounding box center [46, 207] width 0 height 0
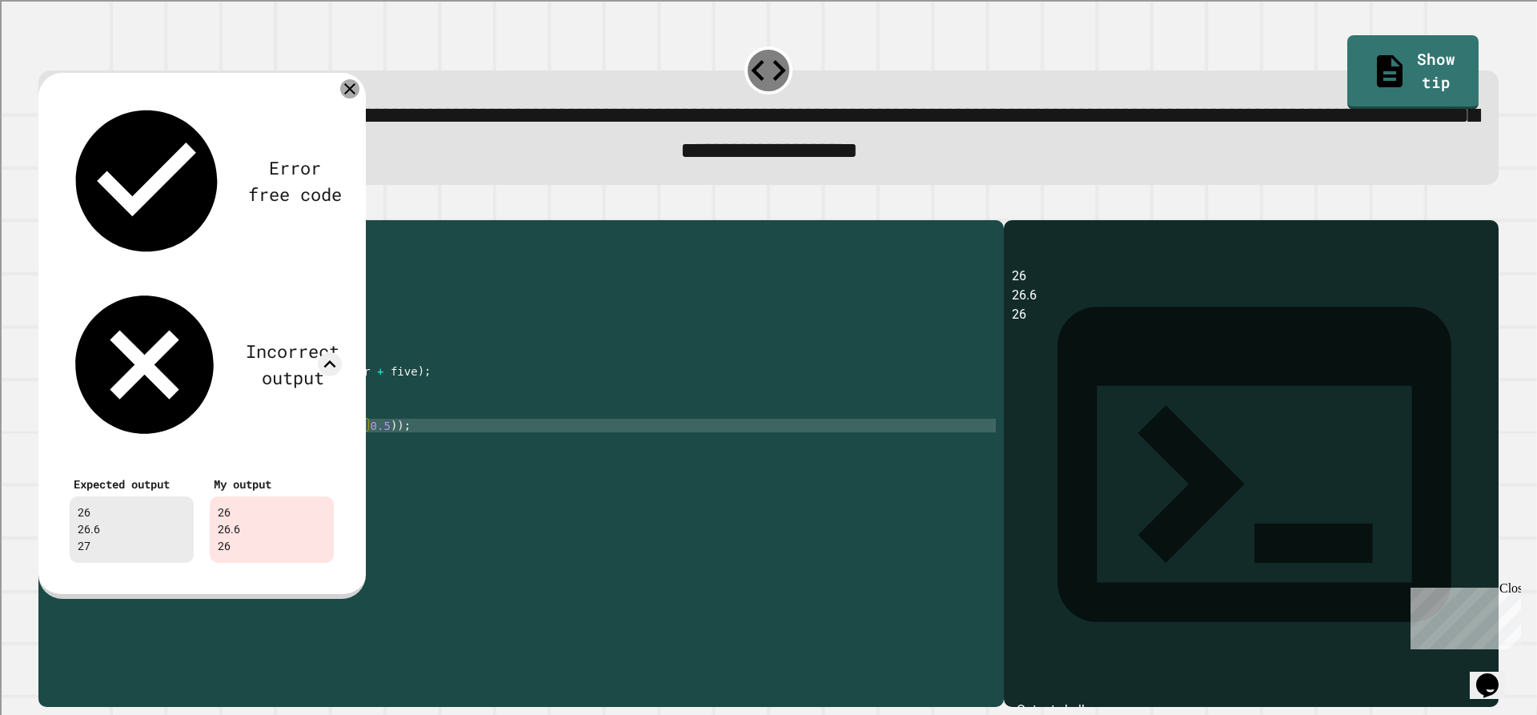
click at [359, 93] on div at bounding box center [349, 88] width 19 height 19
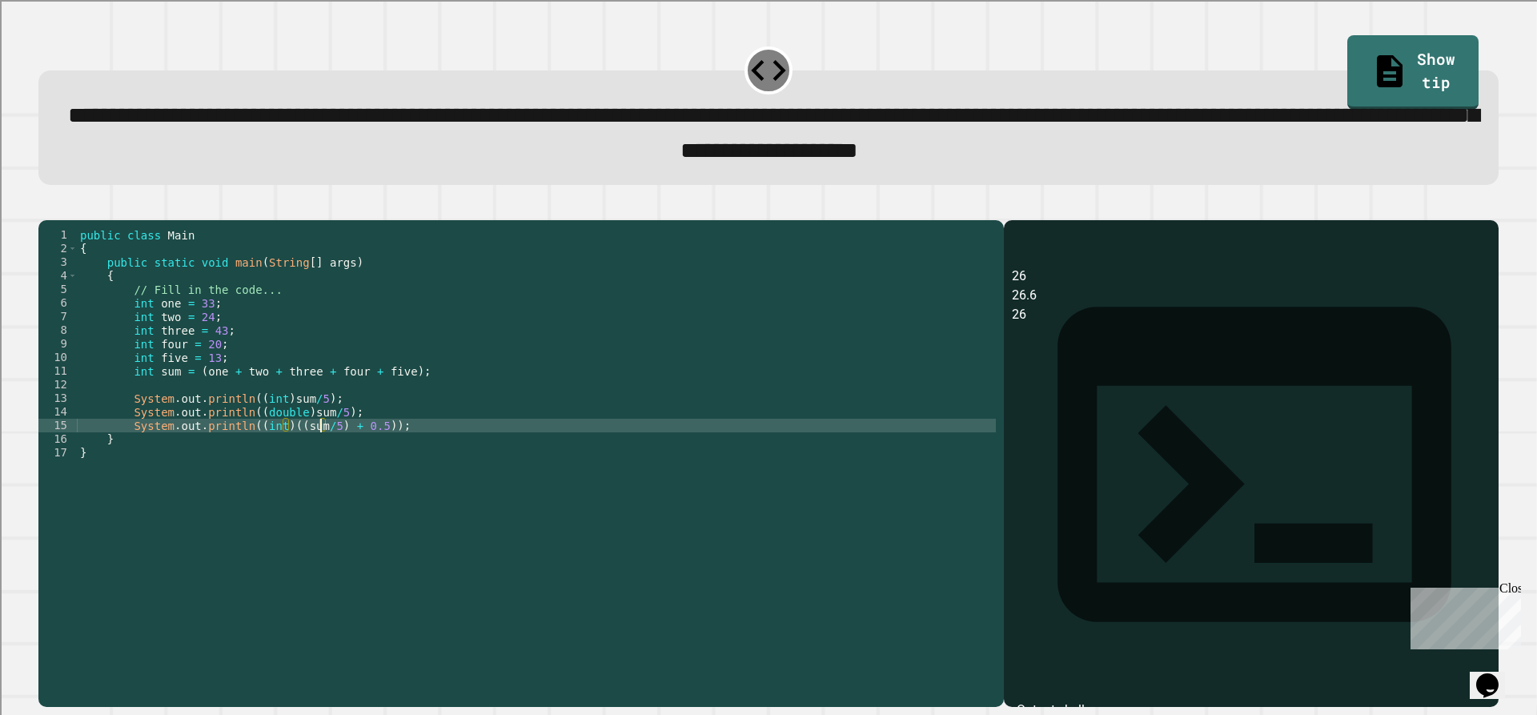
click at [321, 455] on div "public class Main { public static void main ( String [ ] args ) { // Fill in th…" at bounding box center [536, 446] width 919 height 436
click at [336, 470] on div "public class Main { public static void main ( String [ ] args ) { // Fill in th…" at bounding box center [536, 446] width 919 height 436
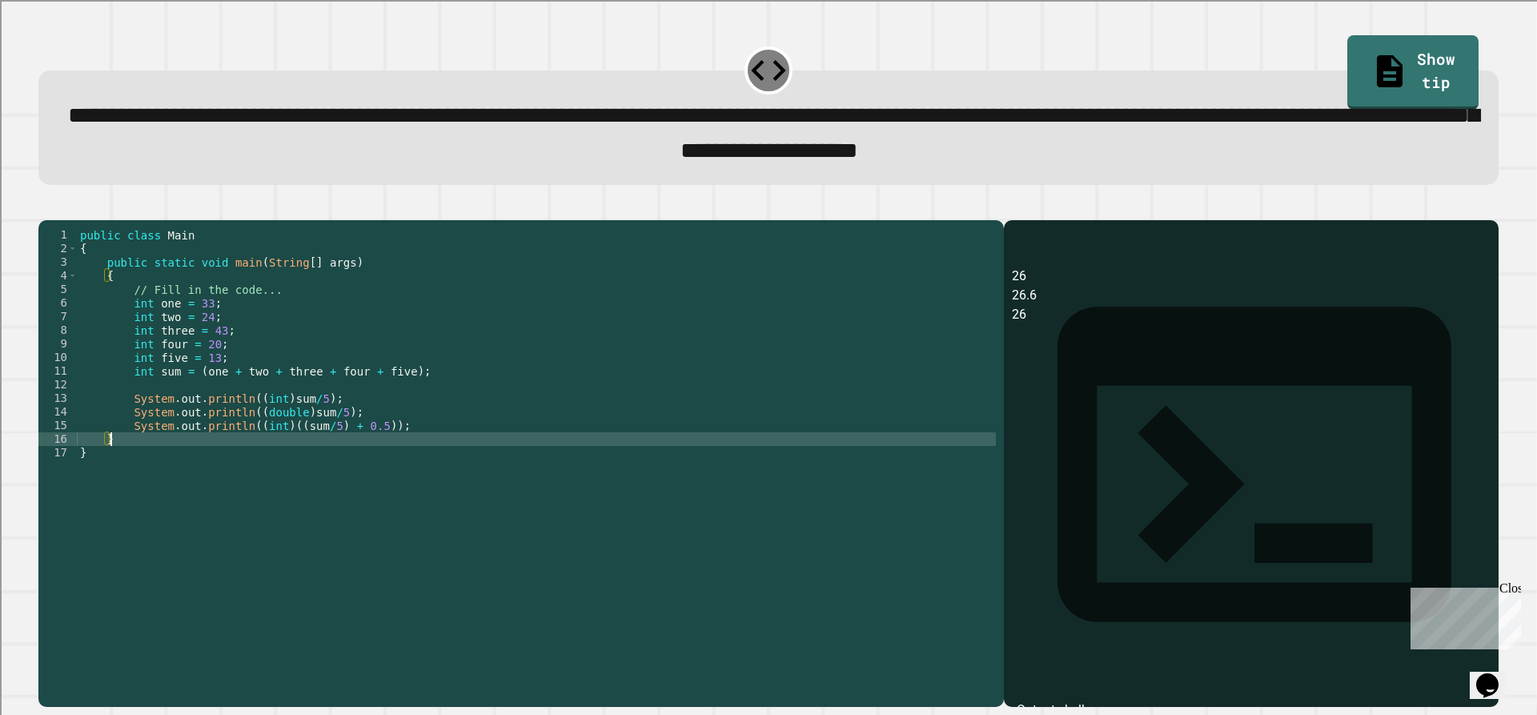
scroll to position [0, 2]
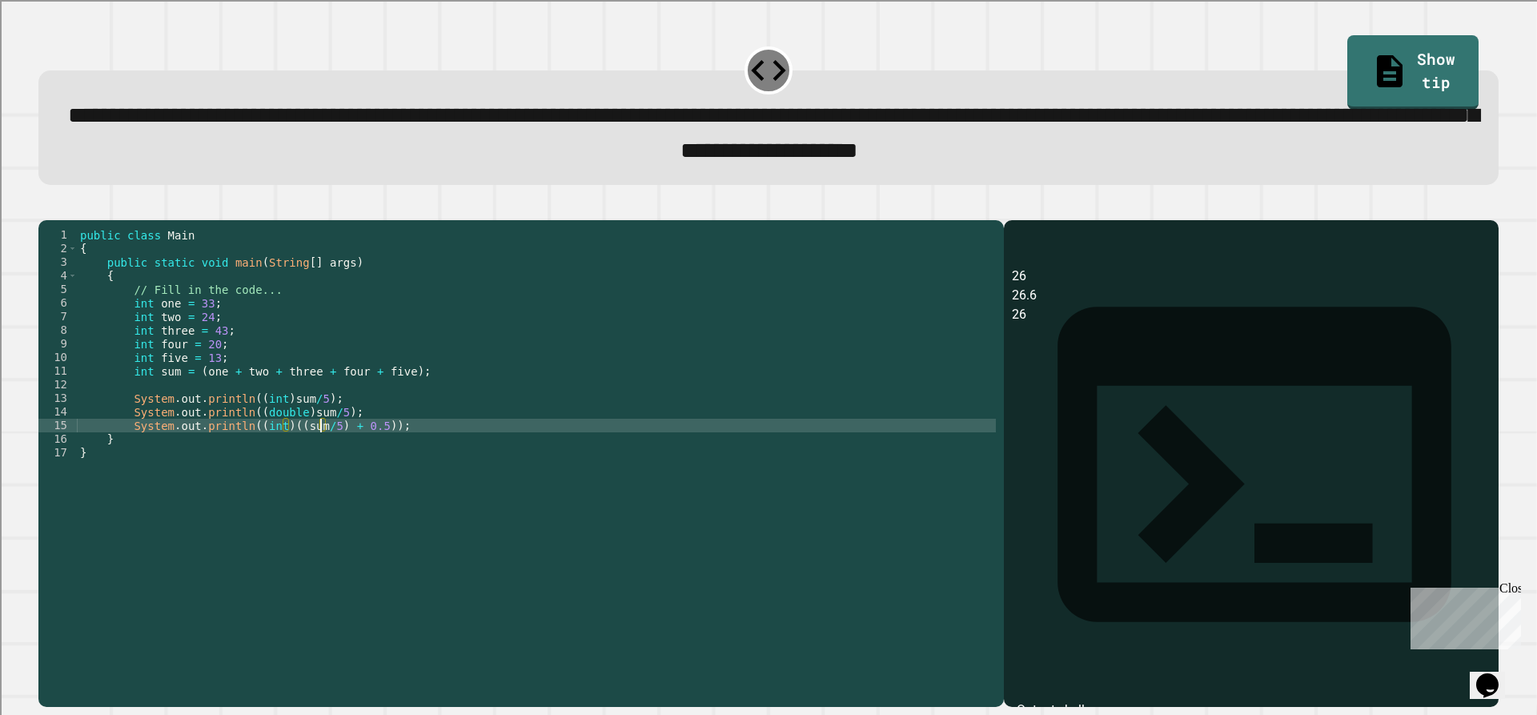
click at [321, 452] on div "public class Main { public static void main ( String [ ] args ) { // Fill in th…" at bounding box center [536, 446] width 919 height 436
drag, startPoint x: 333, startPoint y: 505, endPoint x: 337, endPoint y: 498, distance: 8.2
click at [334, 506] on div "public class Main { public static void main ( String [ ] args ) { // Fill in th…" at bounding box center [536, 446] width 919 height 436
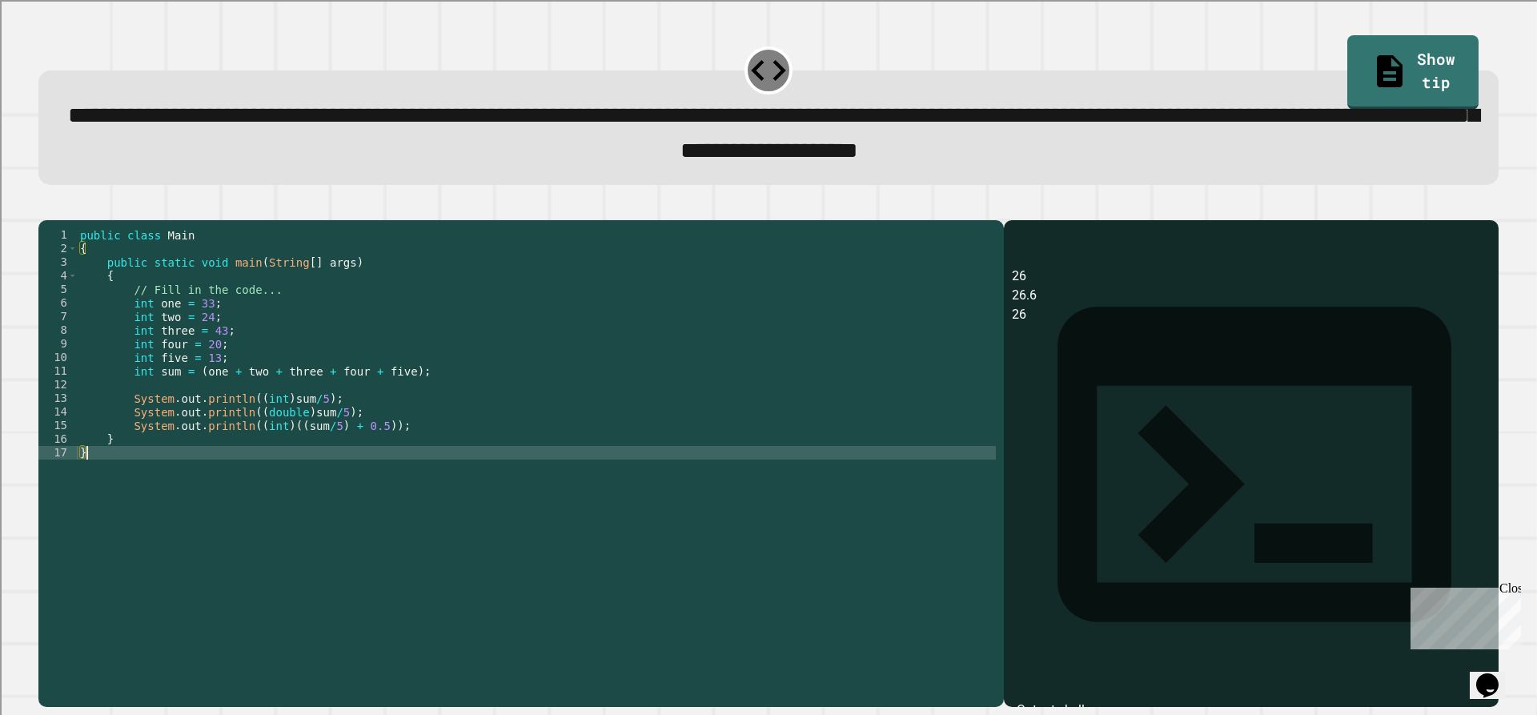
scroll to position [0, 0]
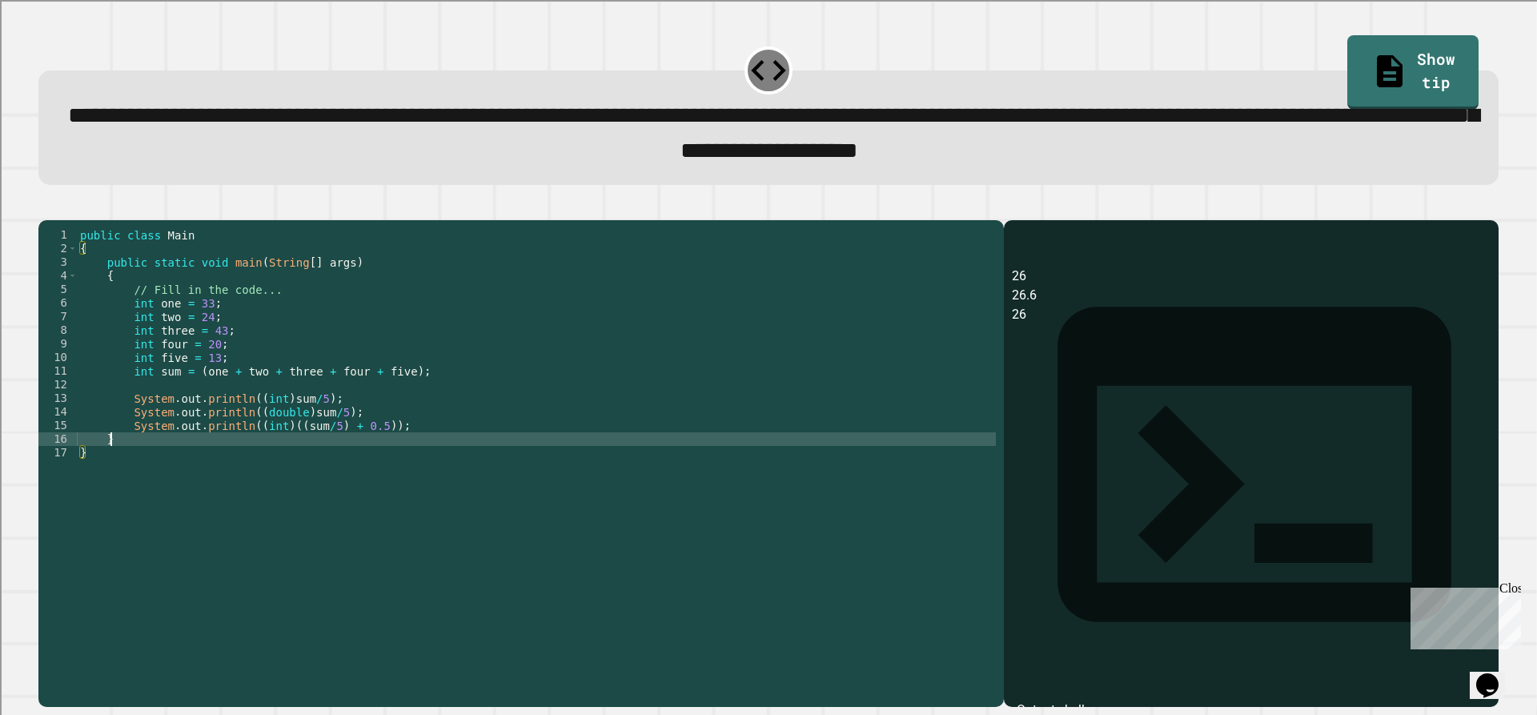
click at [365, 458] on div "public class Main { public static void main ( String [ ] args ) { // Fill in th…" at bounding box center [536, 446] width 919 height 436
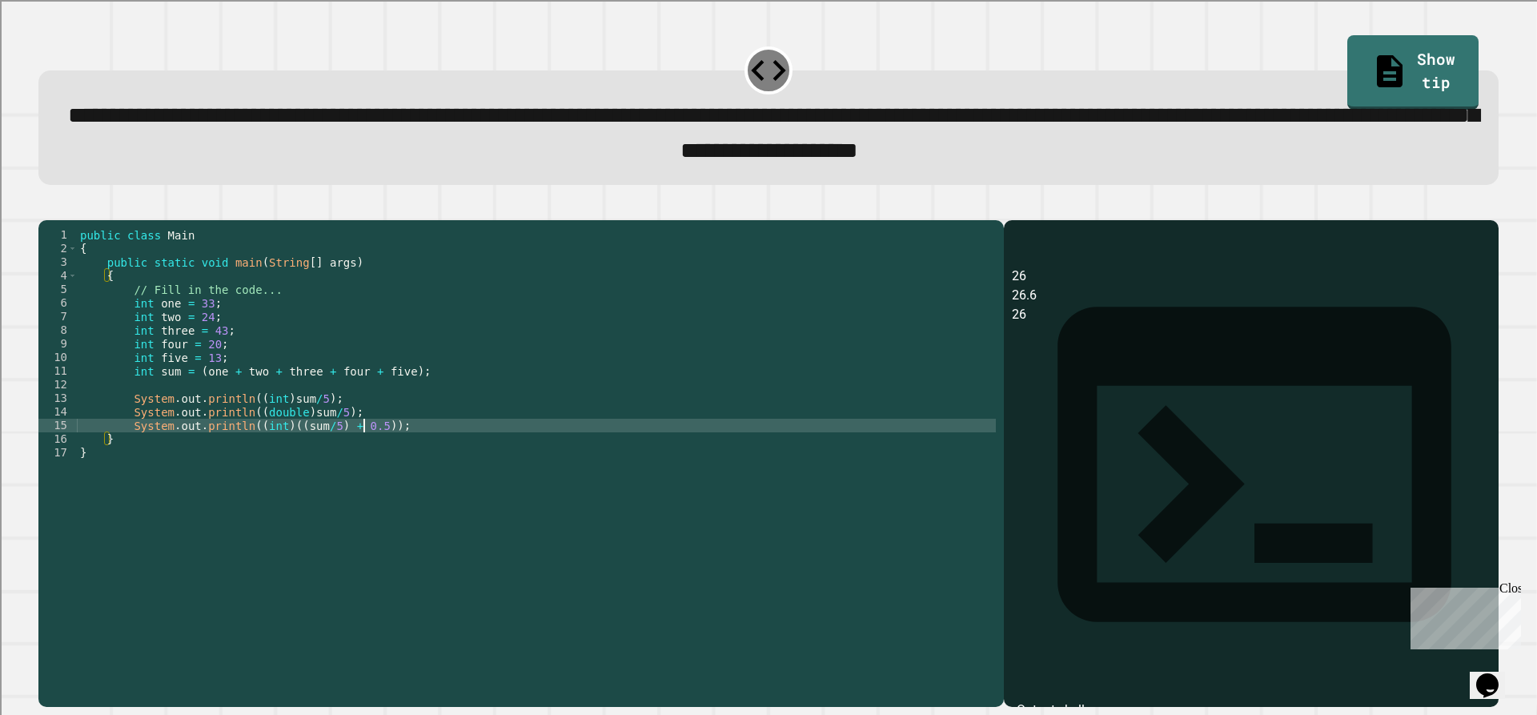
click at [364, 450] on div "public class Main { public static void main ( String [ ] args ) { // Fill in th…" at bounding box center [536, 446] width 919 height 436
click at [356, 484] on div "public class Main { public static void main ( String [ ] args ) { // Fill in th…" at bounding box center [536, 446] width 919 height 436
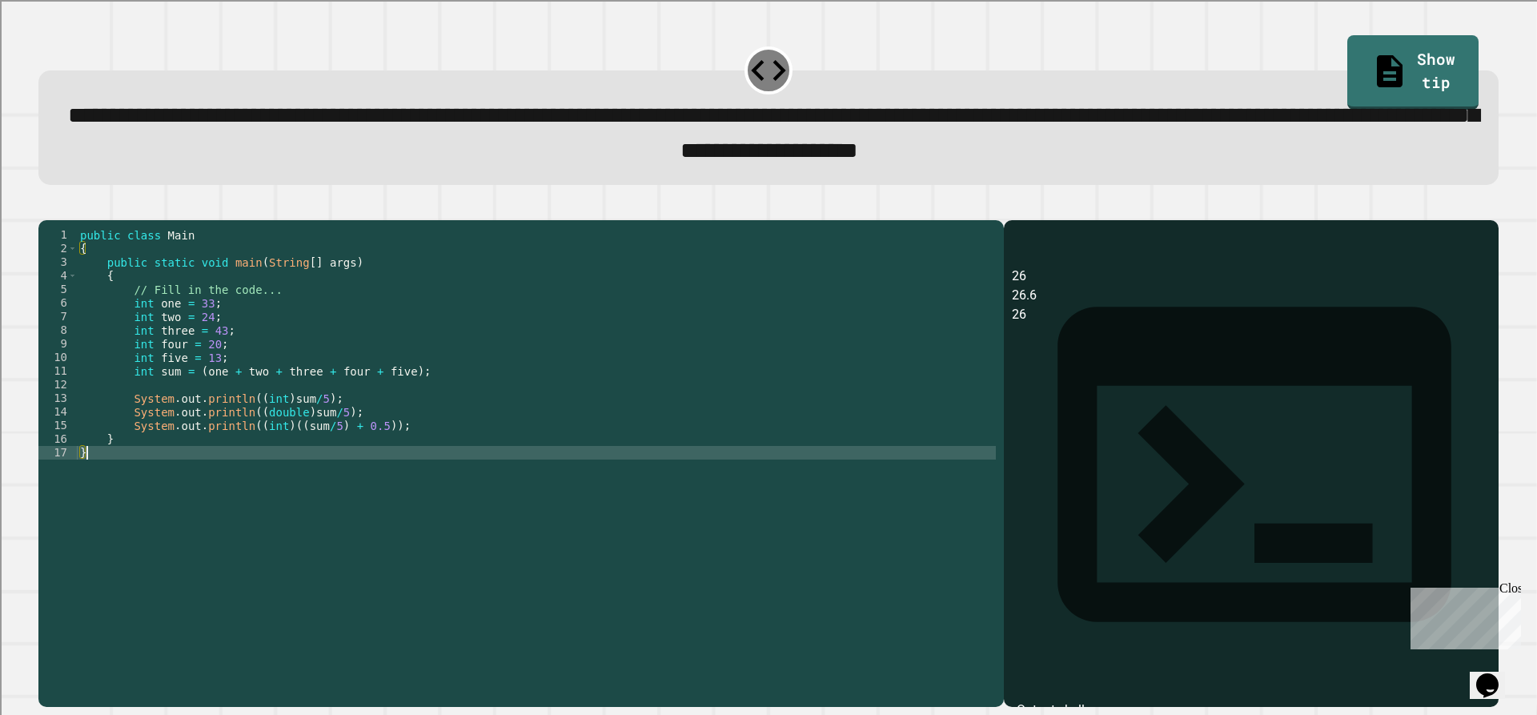
click at [280, 450] on div "public class Main { public static void main ( String [ ] args ) { // Fill in th…" at bounding box center [536, 446] width 919 height 436
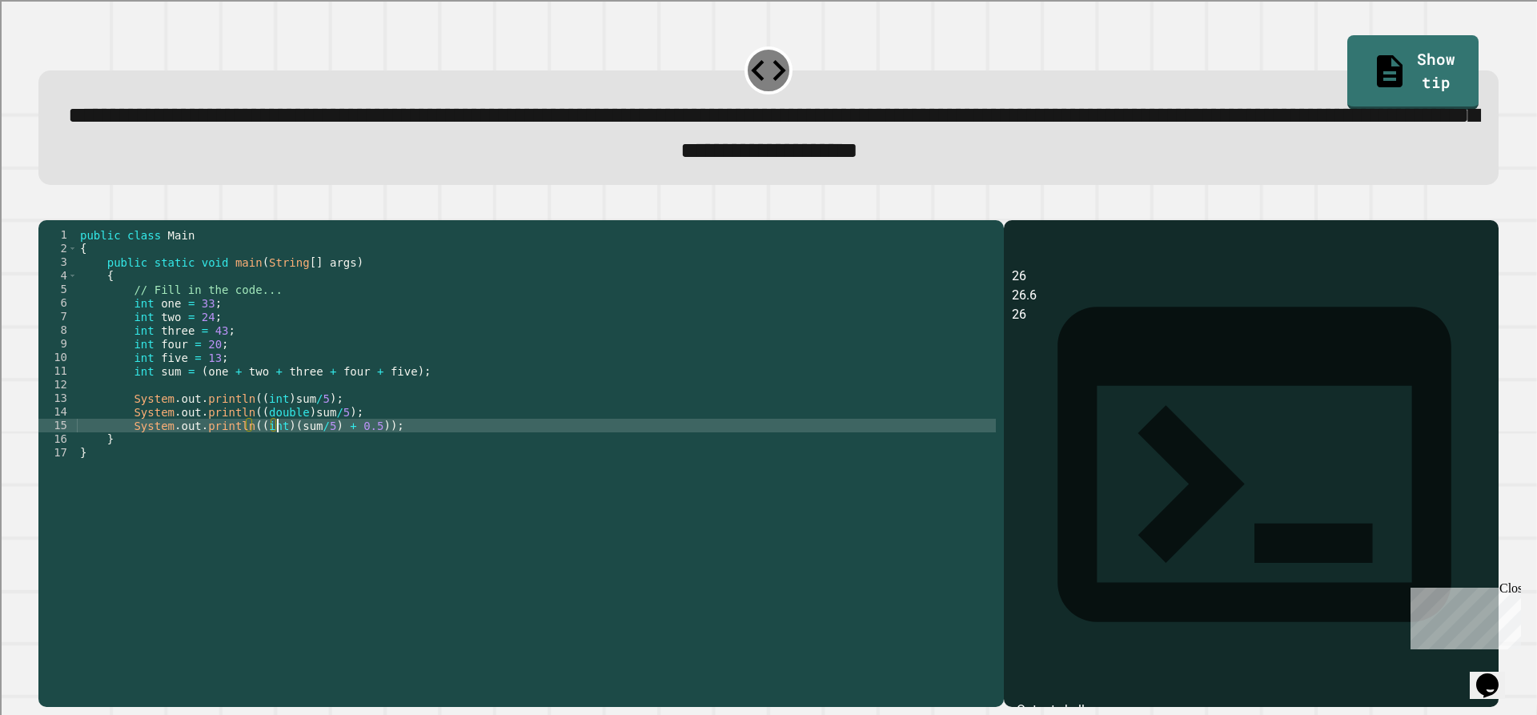
click at [317, 449] on div "public class Main { public static void main ( String [ ] args ) { // Fill in th…" at bounding box center [536, 446] width 919 height 436
click at [46, 207] on icon "button" at bounding box center [46, 207] width 0 height 0
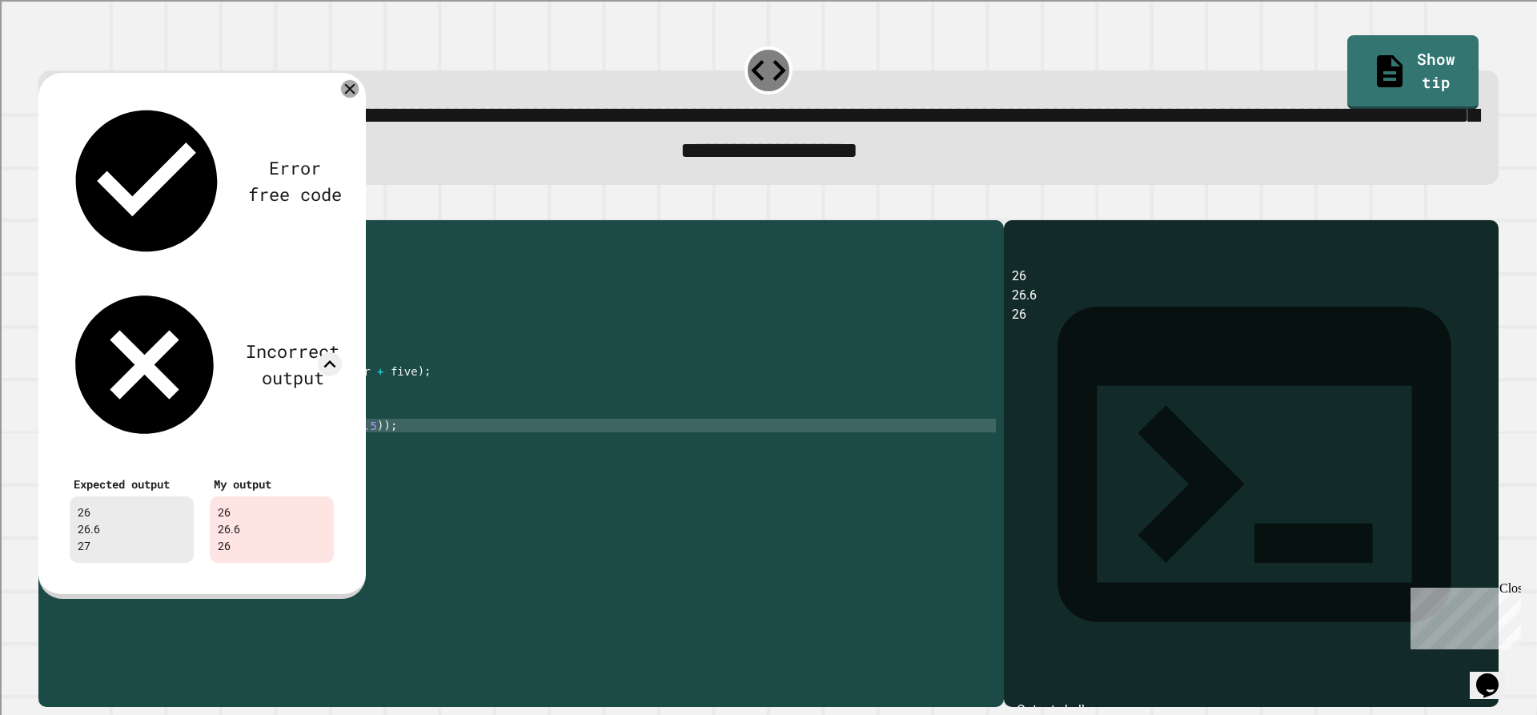
click at [349, 90] on icon at bounding box center [350, 88] width 18 height 18
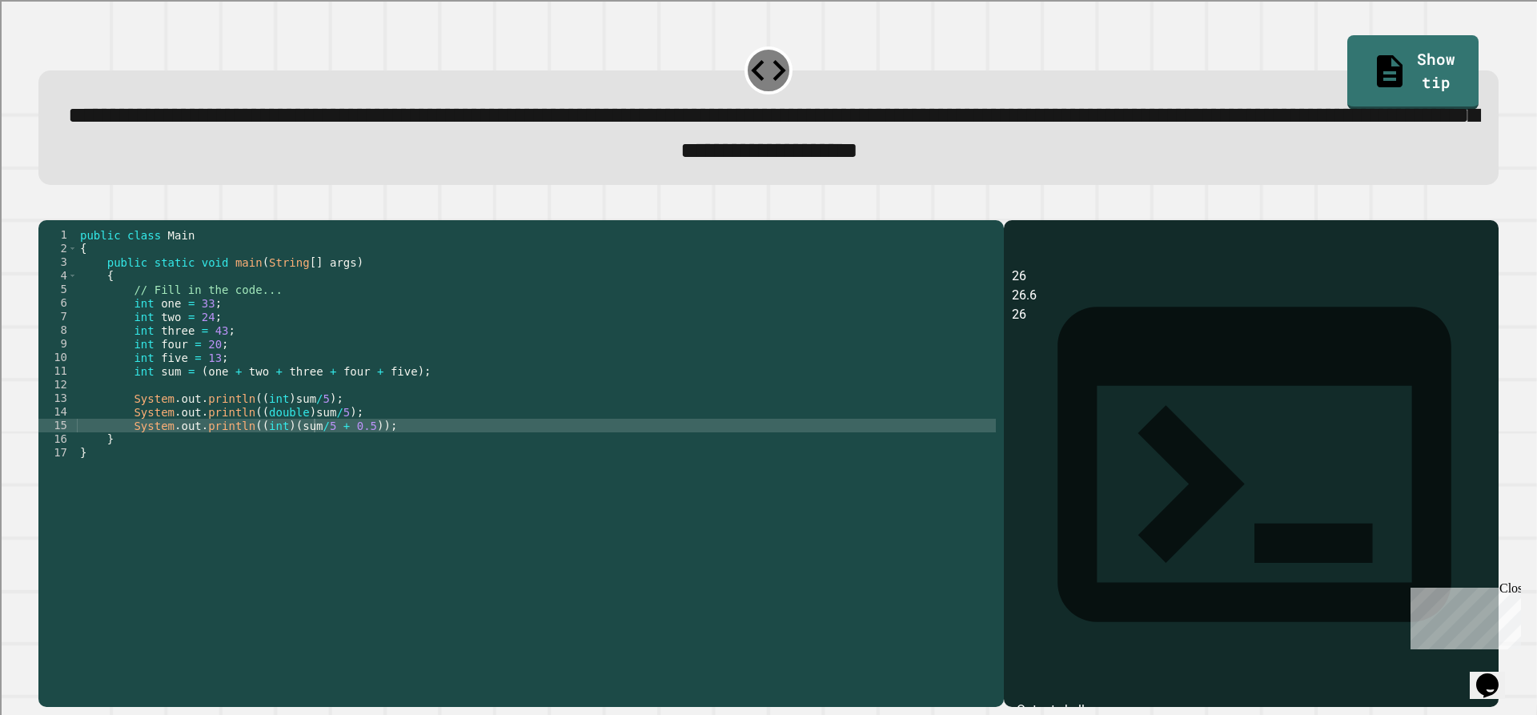
click at [358, 452] on div "public class Main { public static void main ( String [ ] args ) { // Fill in th…" at bounding box center [536, 446] width 919 height 436
click at [315, 452] on div "public class Main { public static void main ( String [ ] args ) { // Fill in th…" at bounding box center [536, 446] width 919 height 436
click at [395, 452] on div "public class Main { public static void main ( String [ ] args ) { // Fill in th…" at bounding box center [536, 446] width 919 height 436
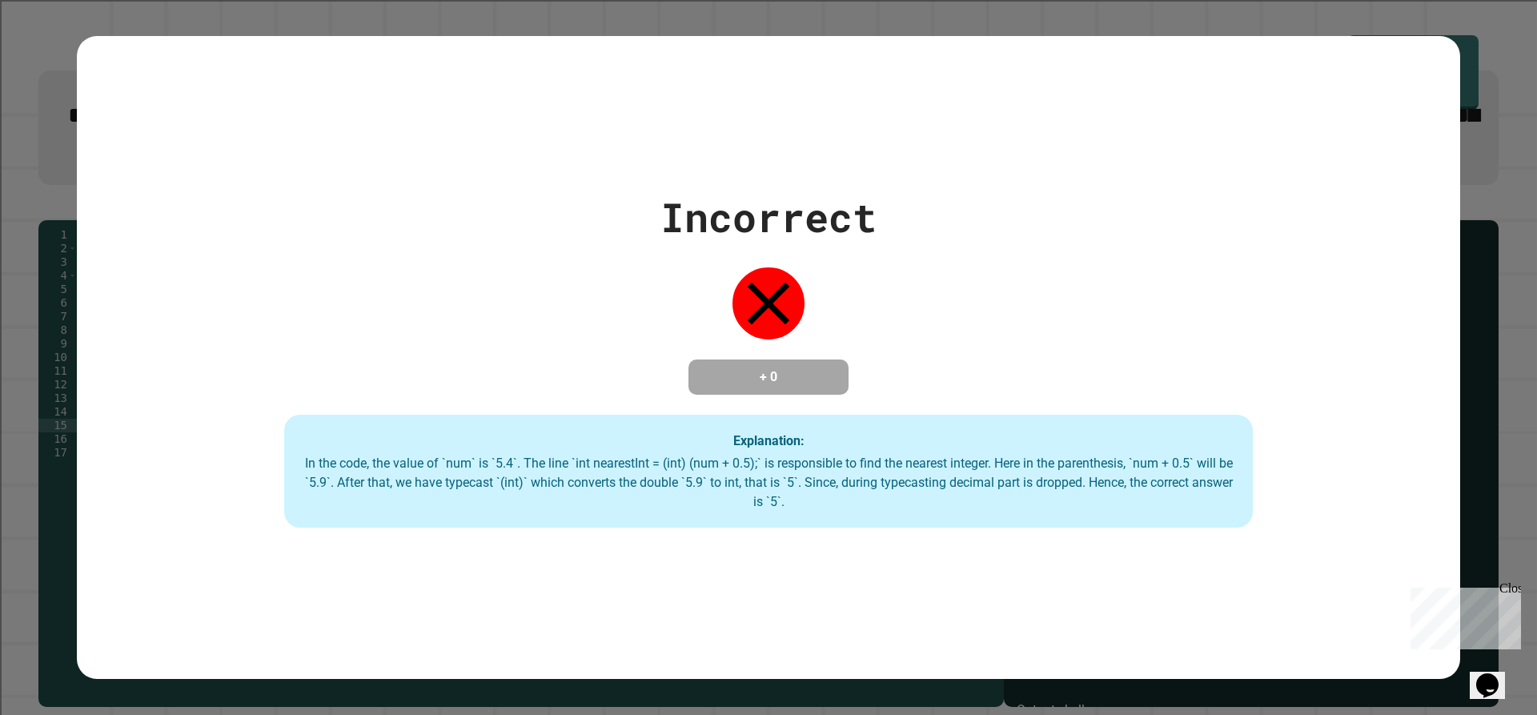
type textarea "**********"
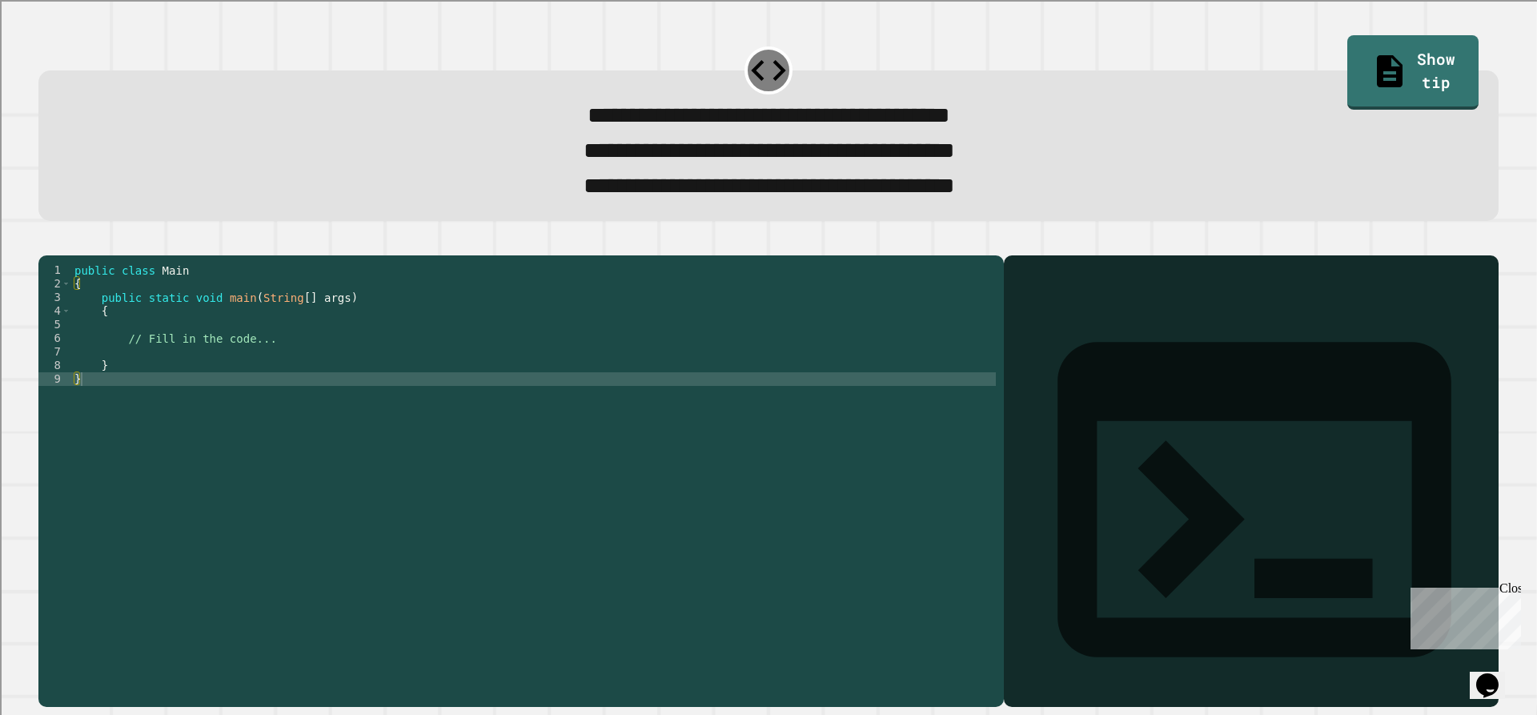
click at [293, 352] on div "public class Main { public static void main ( String [ ] args ) { // Fill in th…" at bounding box center [533, 460] width 925 height 395
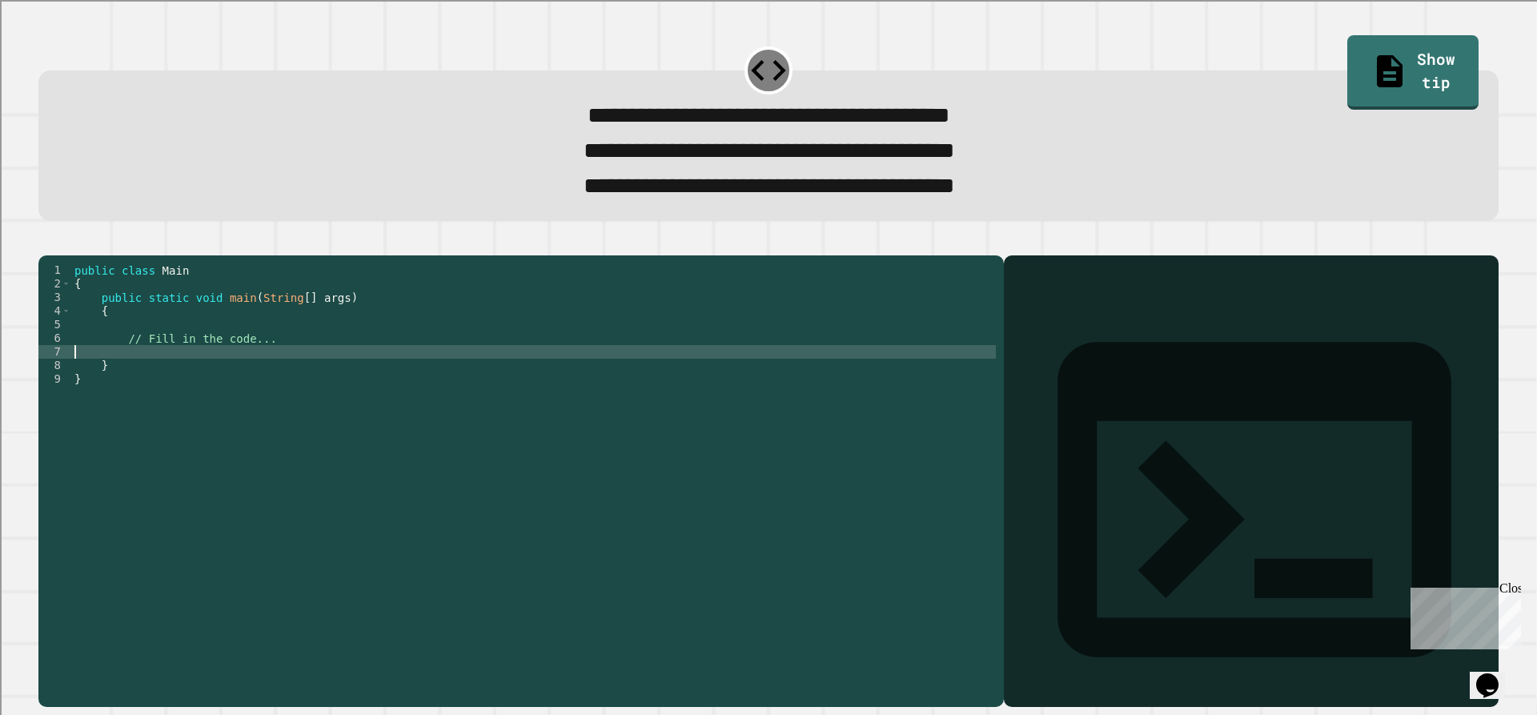
click at [229, 384] on div "public class Main { public static void main ( String [ ] args ) { // Fill in th…" at bounding box center [533, 460] width 925 height 395
type textarea "**********"
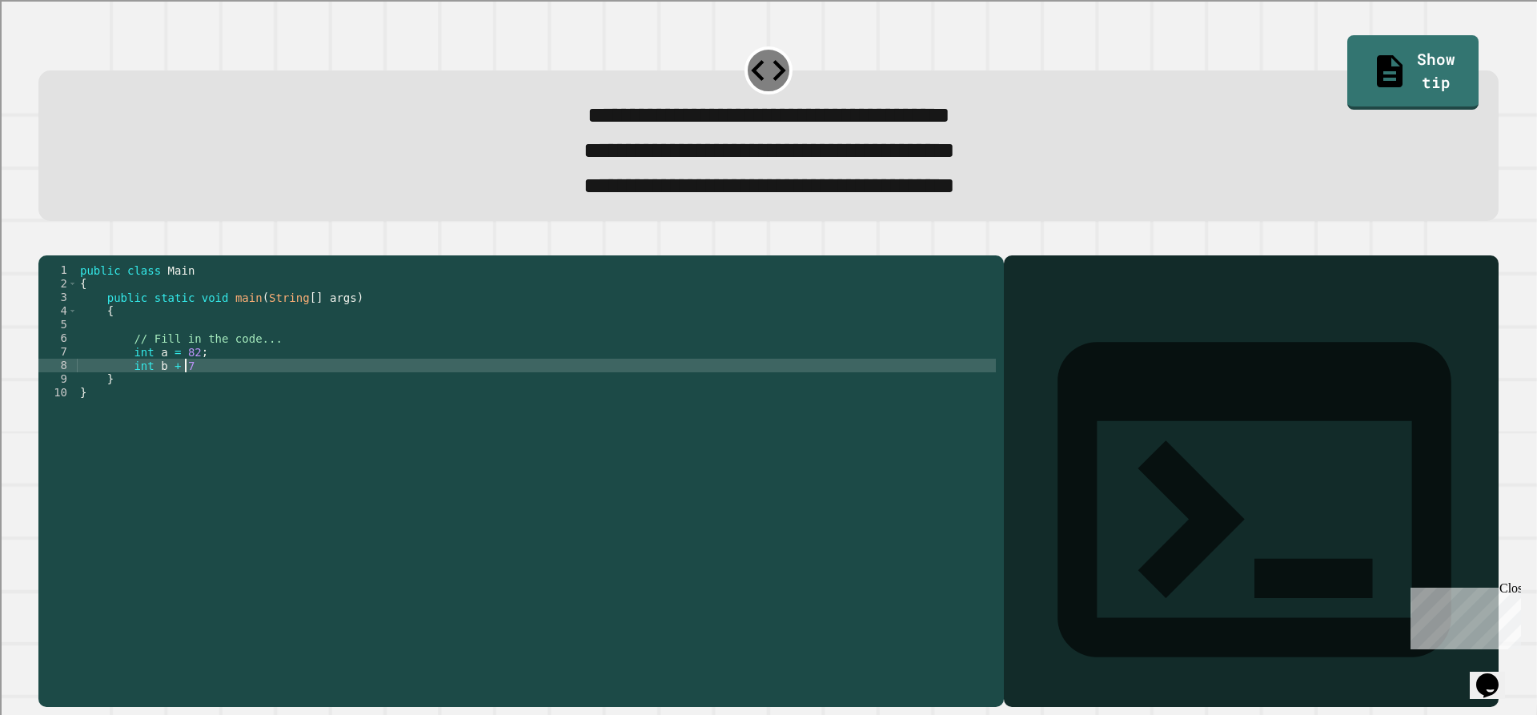
scroll to position [0, 6]
type textarea "**********"
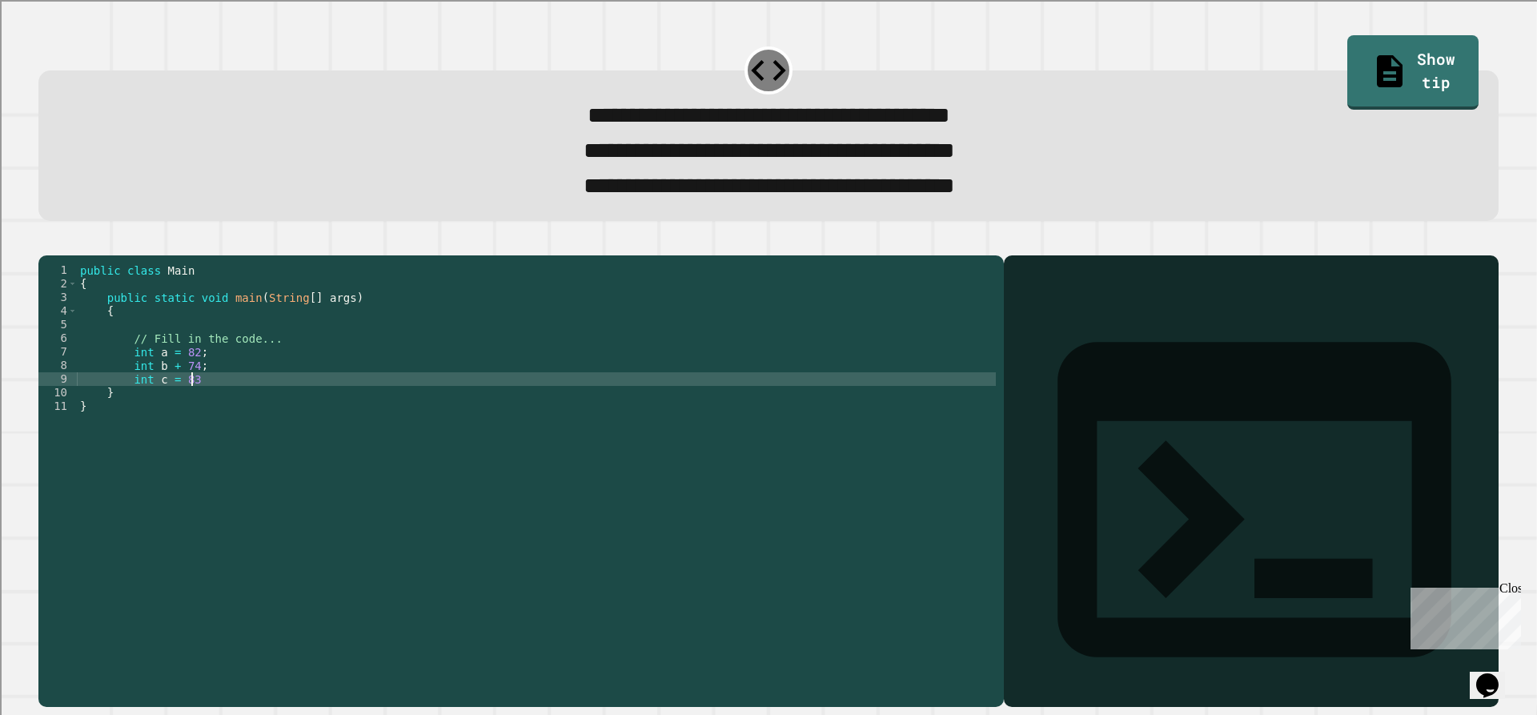
type textarea "**********"
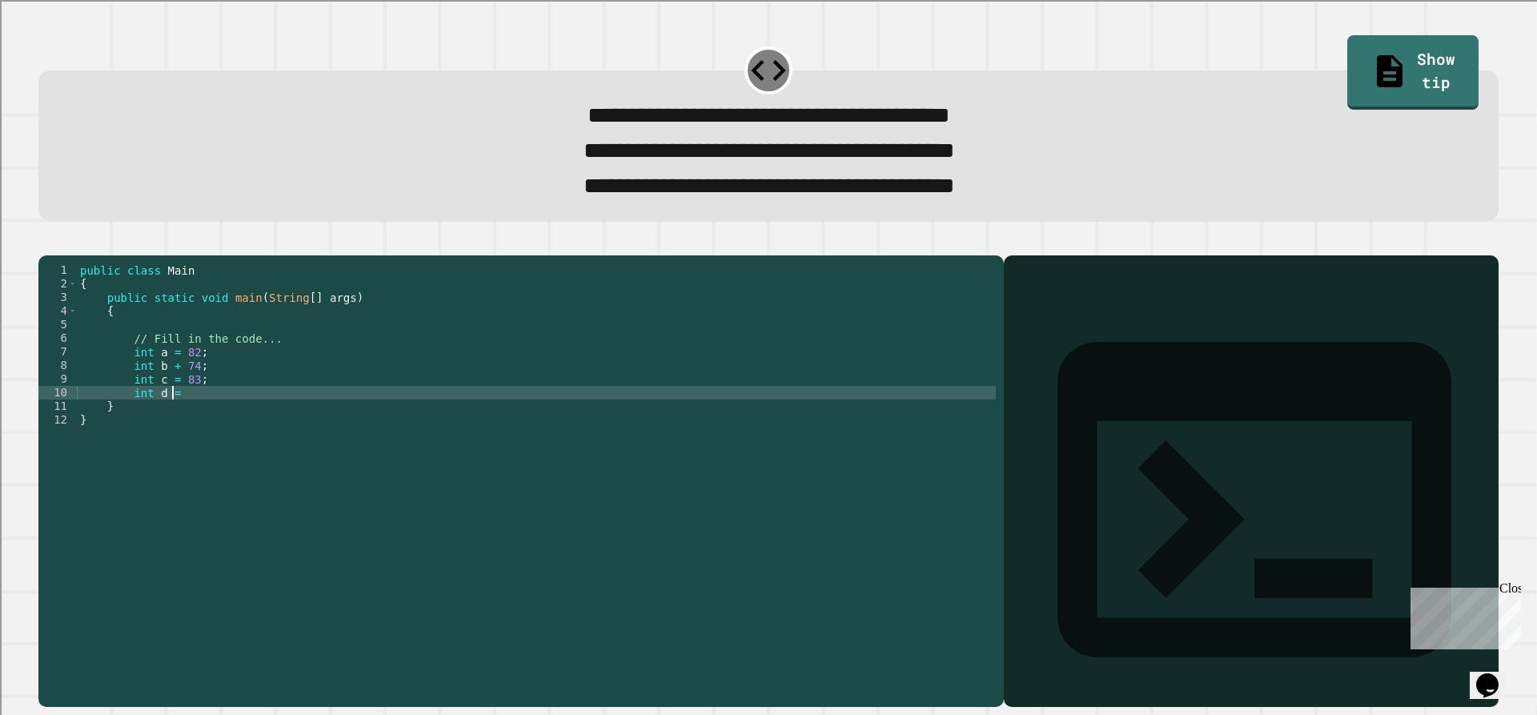
scroll to position [0, 6]
type textarea "**********"
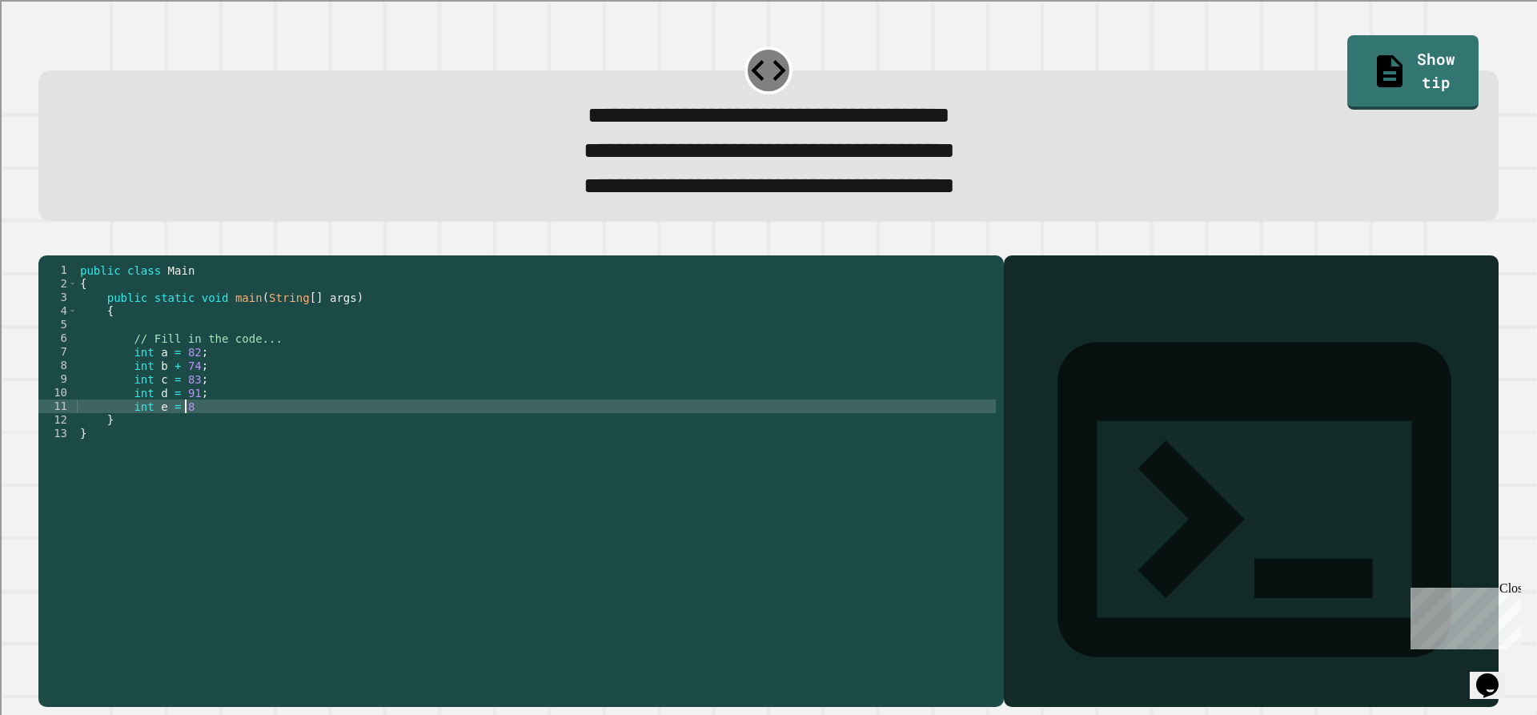
scroll to position [0, 6]
type textarea "**********"
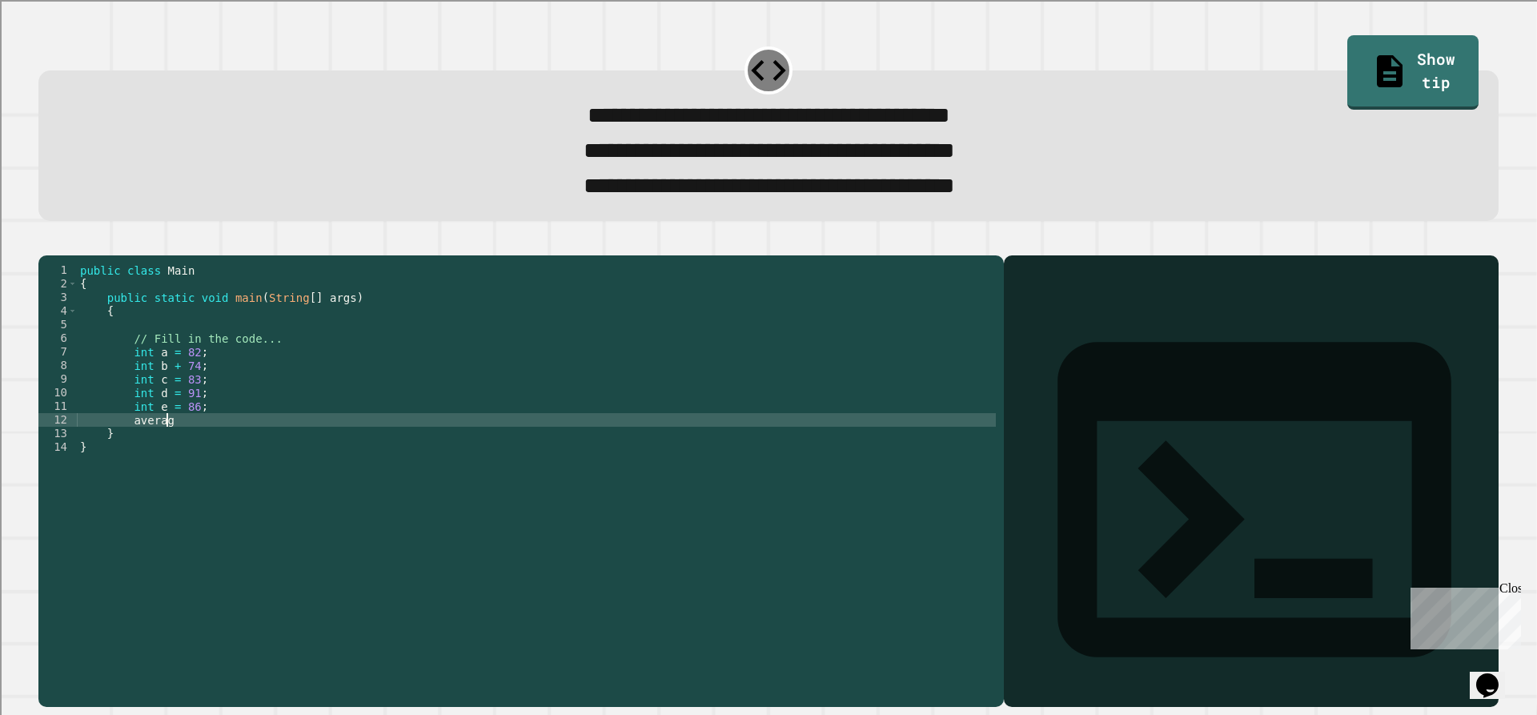
scroll to position [0, 6]
type textarea "*"
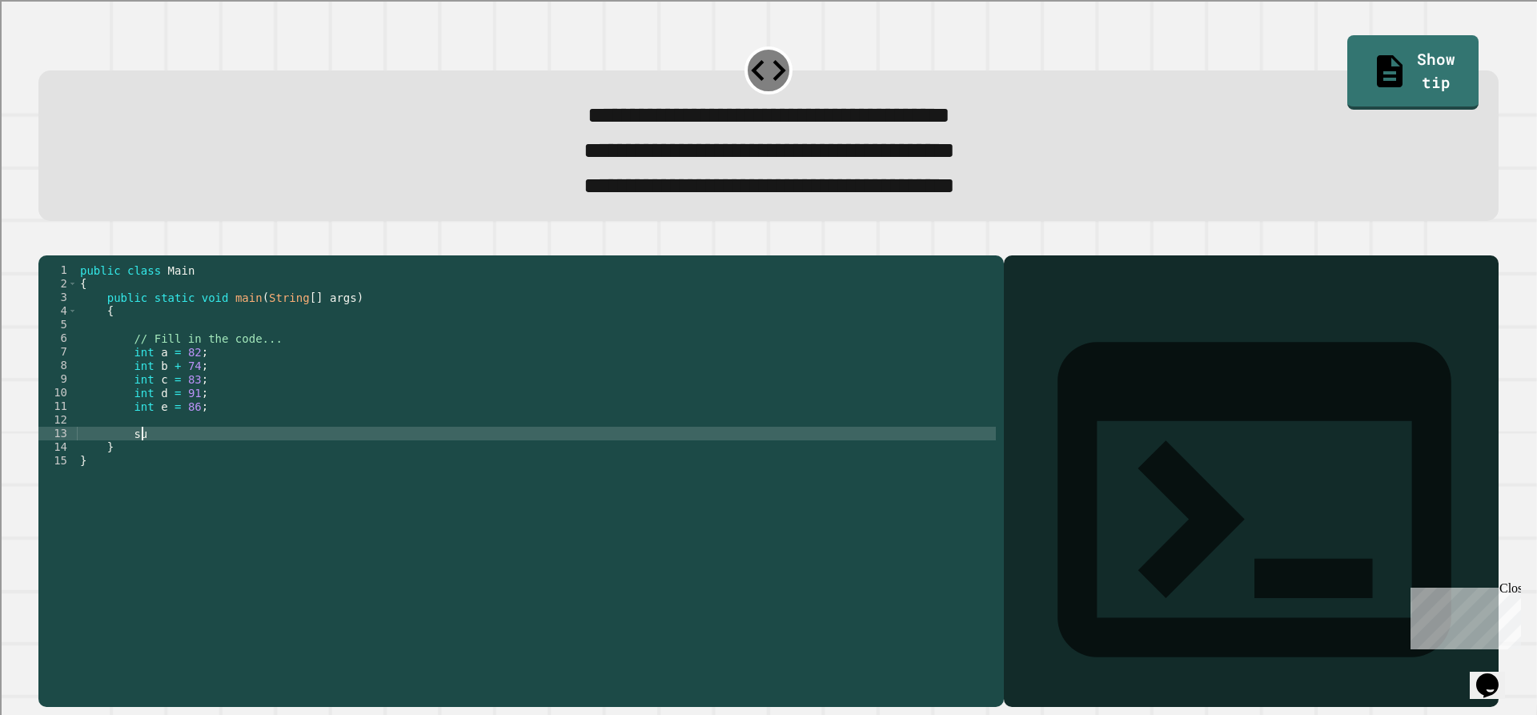
type textarea "*"
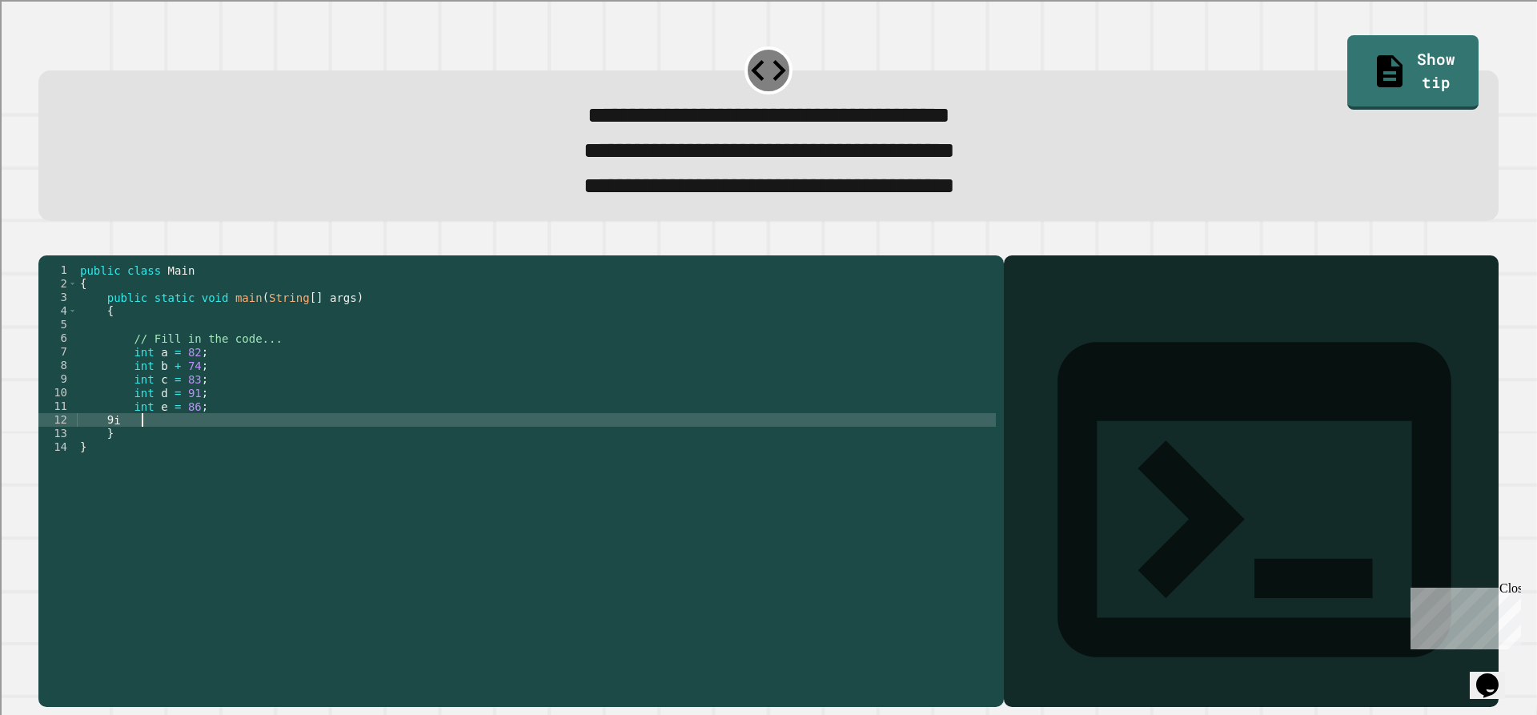
type textarea "*"
type textarea "**********"
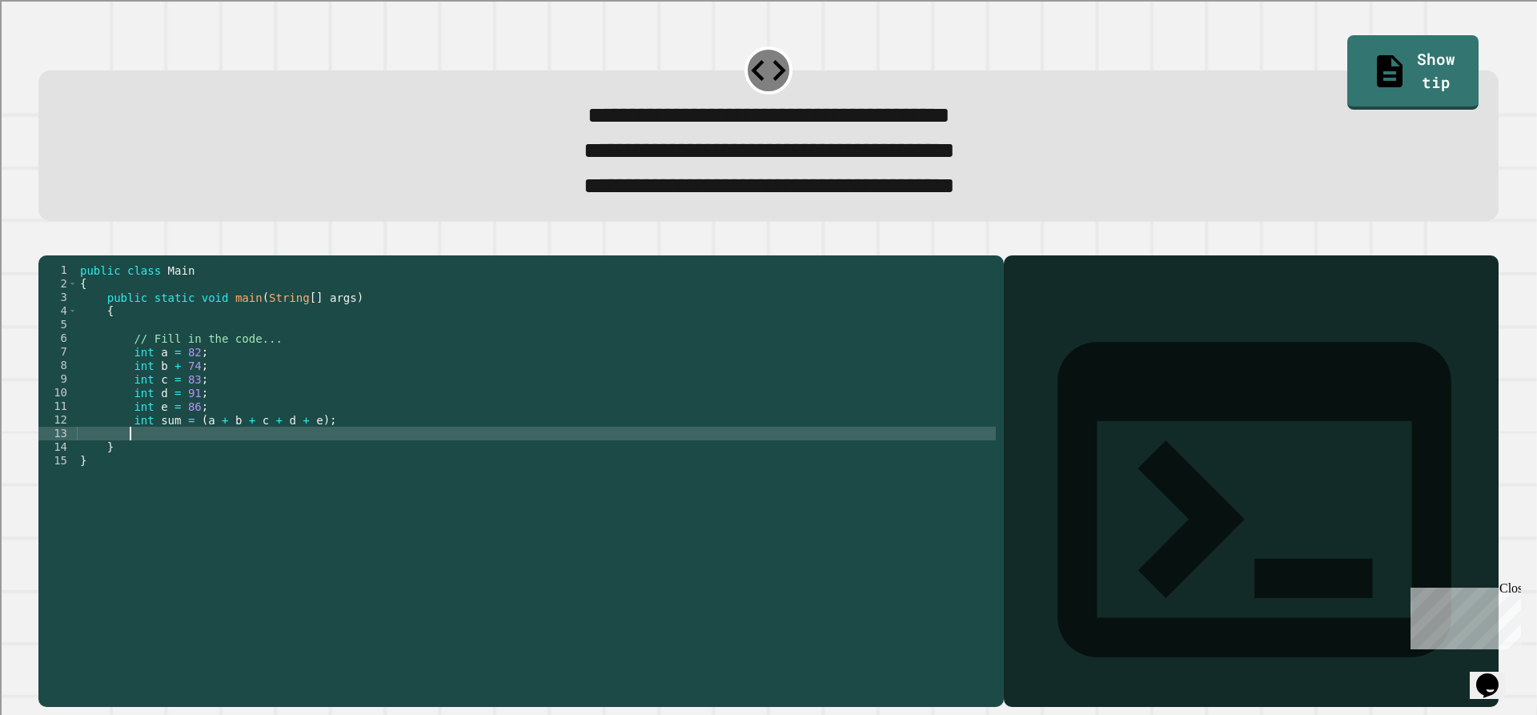
scroll to position [0, 2]
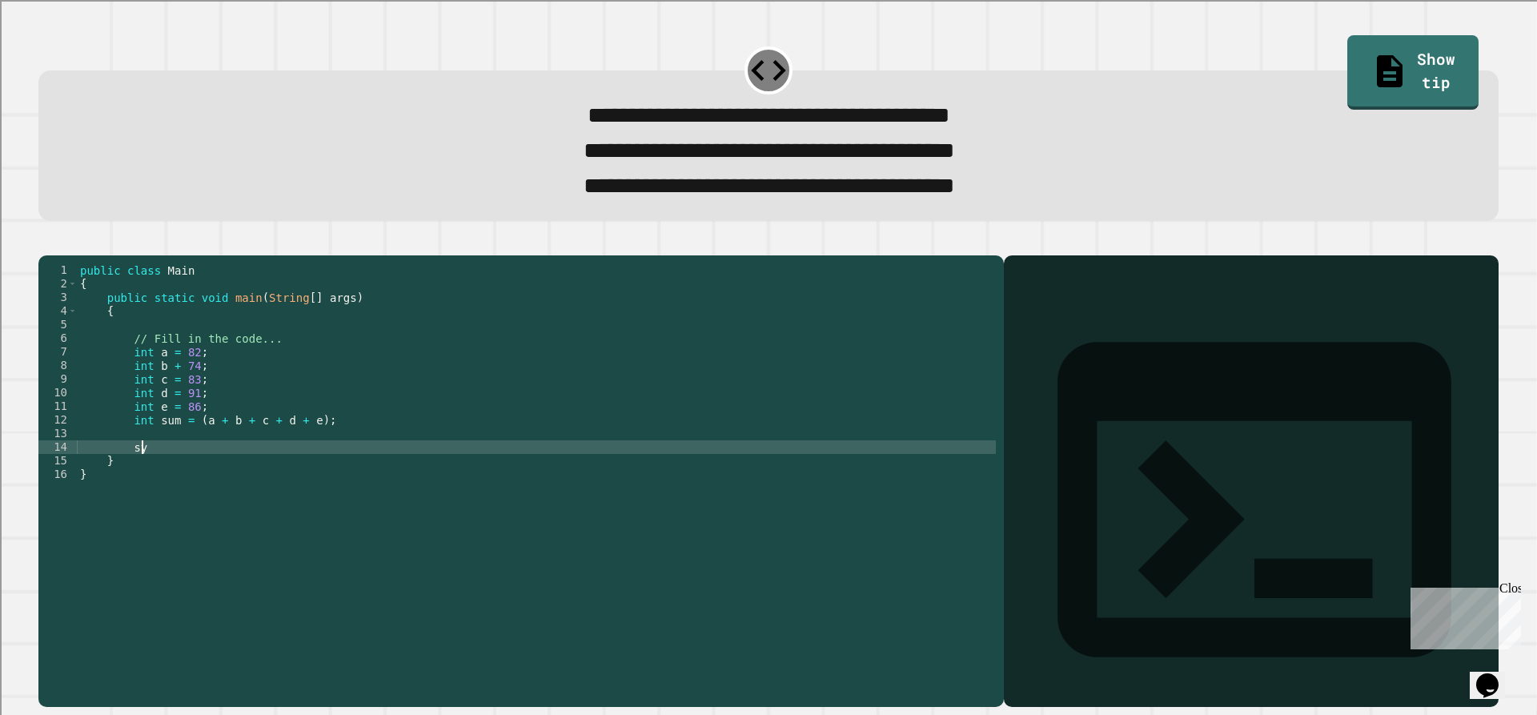
type textarea "*"
type textarea "**********"
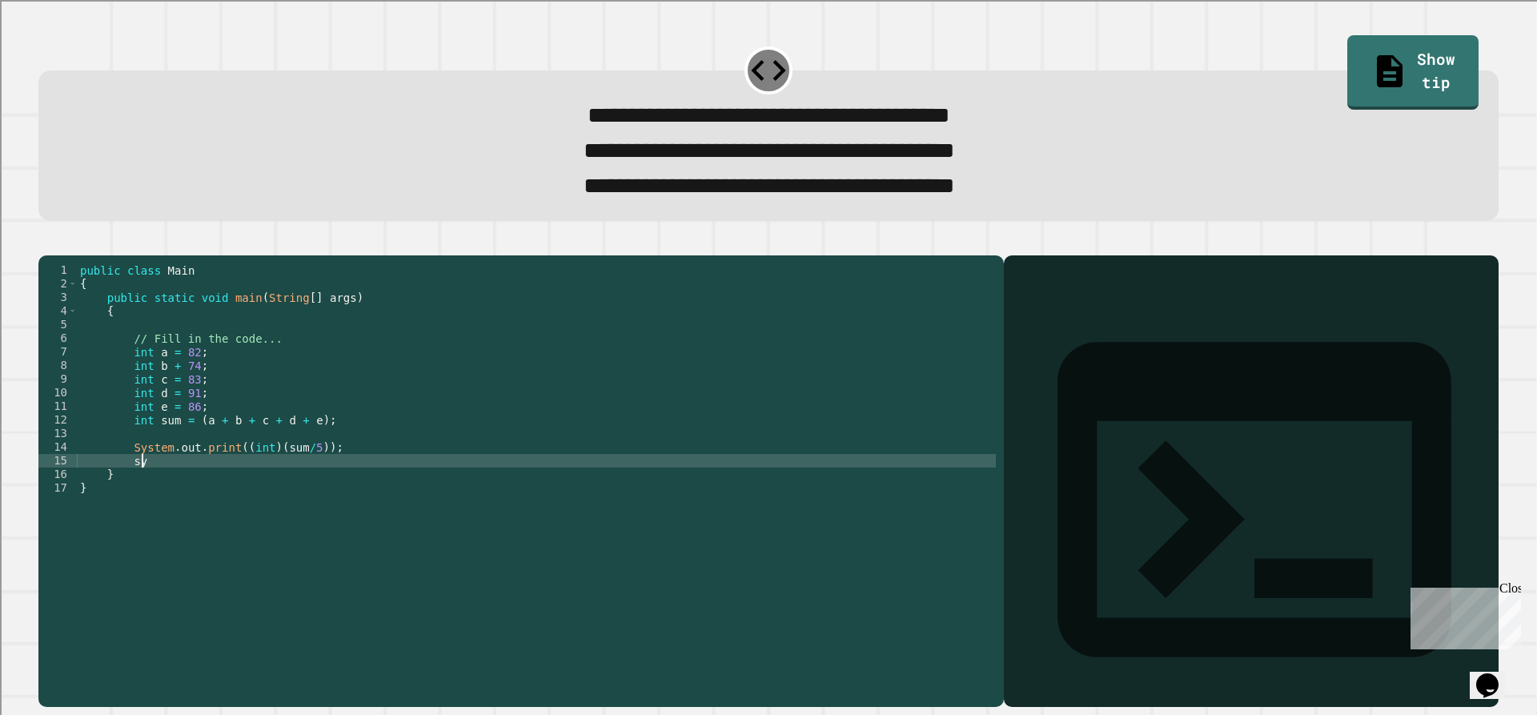
type textarea "*"
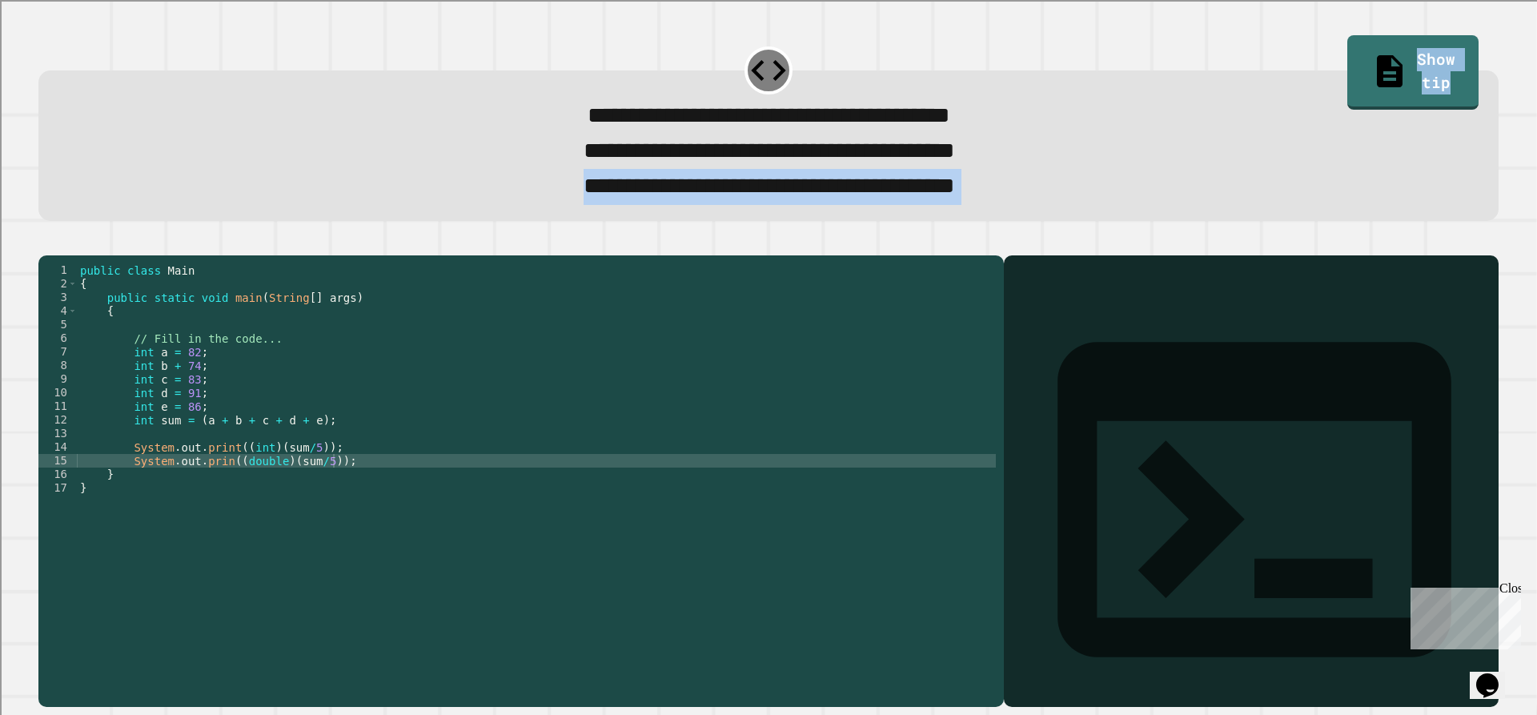
drag, startPoint x: 118, startPoint y: 234, endPoint x: 108, endPoint y: 264, distance: 31.9
click at [100, 259] on div "**********" at bounding box center [768, 372] width 1476 height 685
click at [46, 242] on icon "button" at bounding box center [46, 242] width 0 height 0
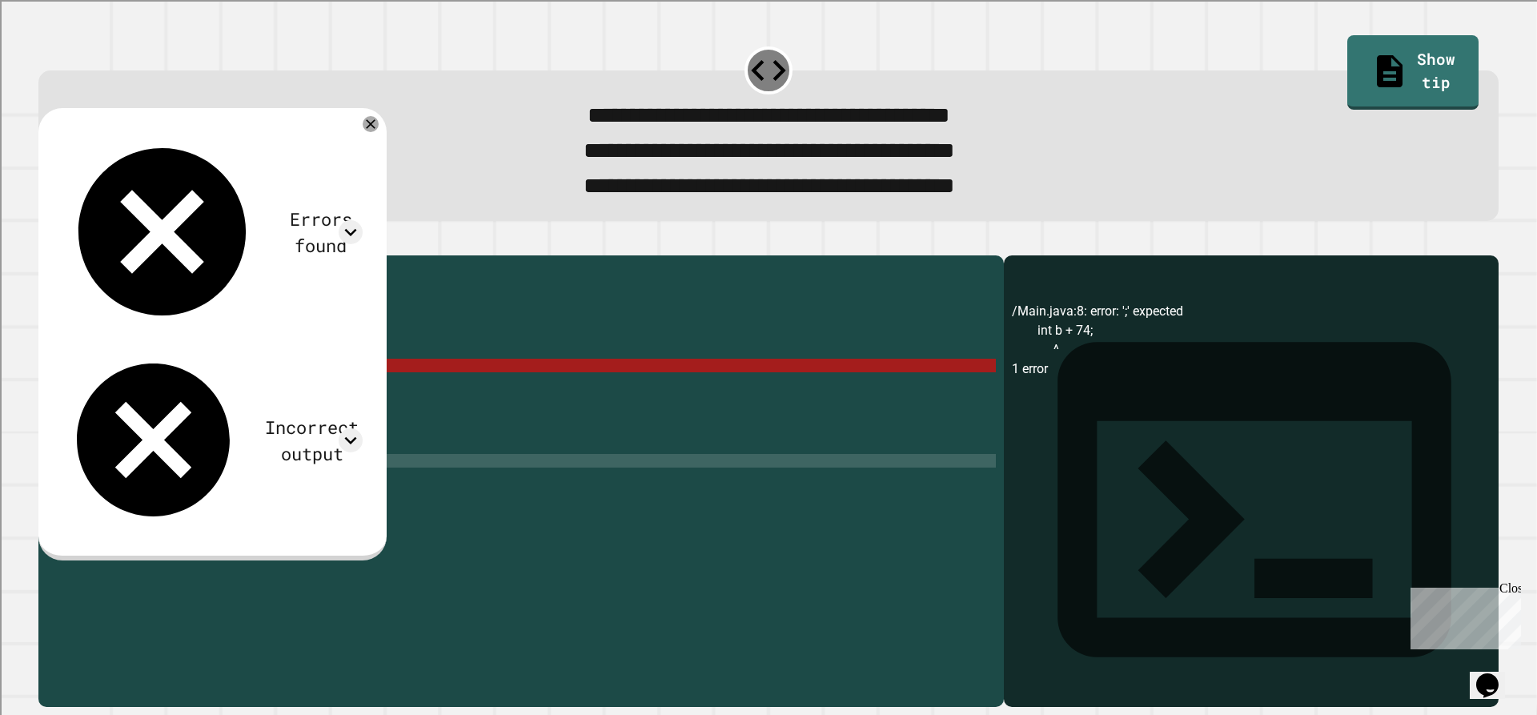
click at [174, 397] on div "public class Main { public static void main ( String [ ] args ) { // Fill in th…" at bounding box center [536, 460] width 919 height 395
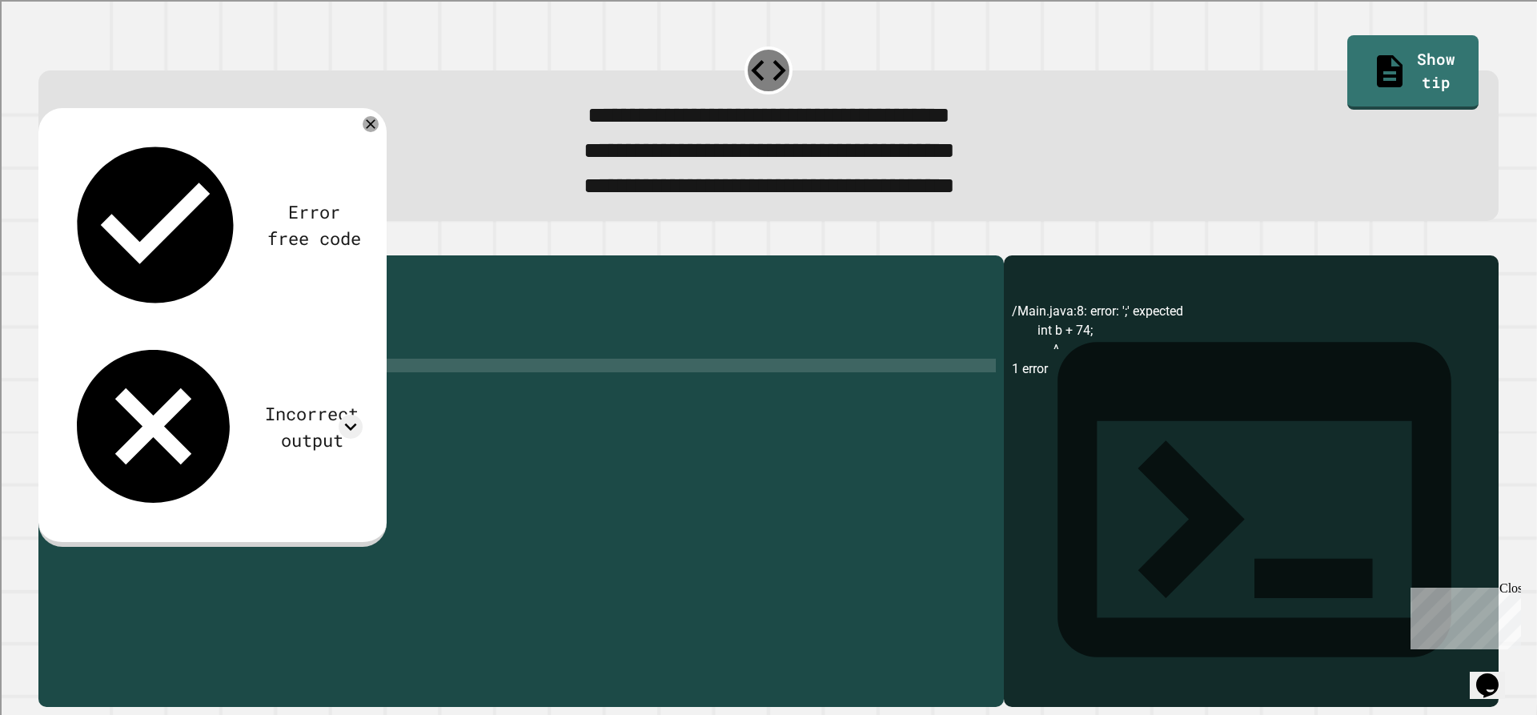
scroll to position [0, 6]
click at [46, 242] on button "button" at bounding box center [46, 242] width 0 height 0
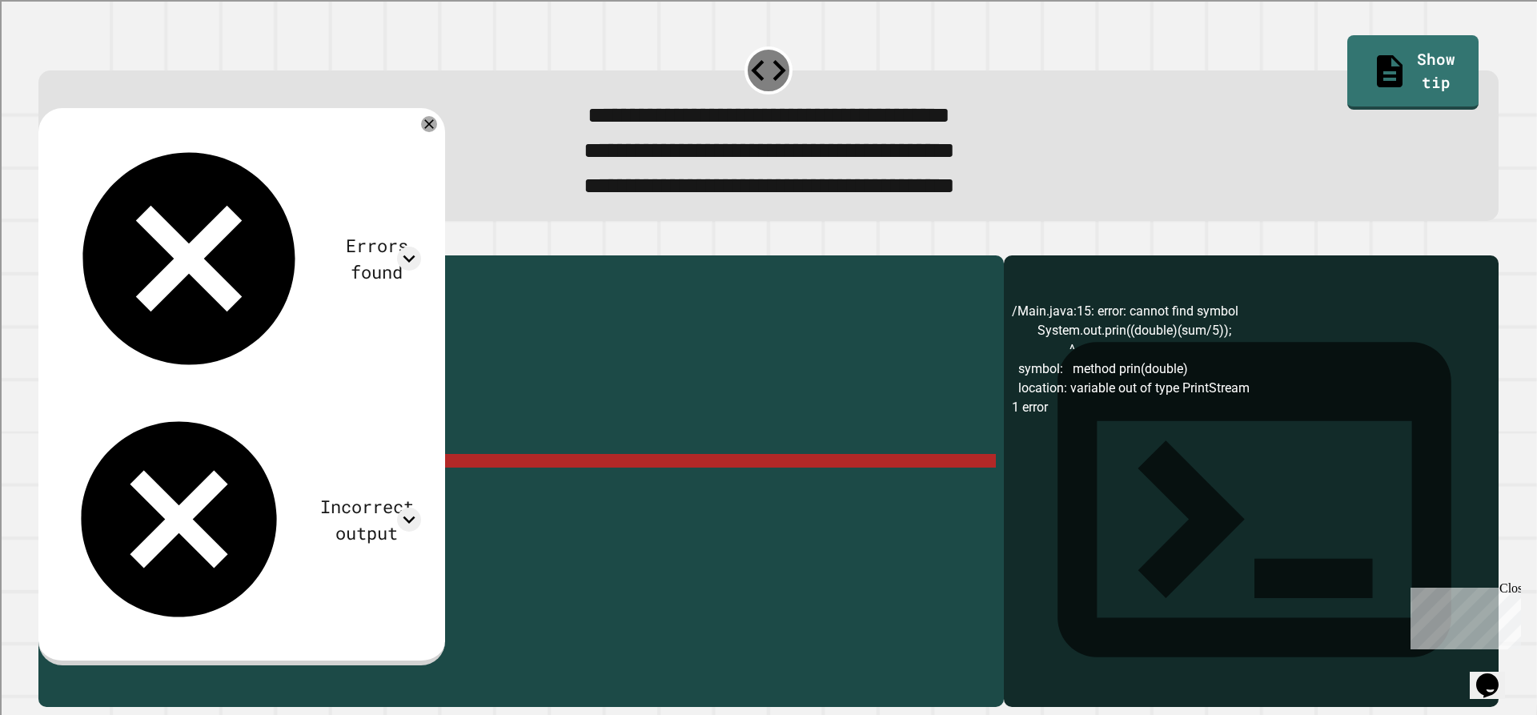
click at [314, 489] on div "public class Main { public static void main ( String [ ] args ) { // Fill in th…" at bounding box center [536, 460] width 919 height 395
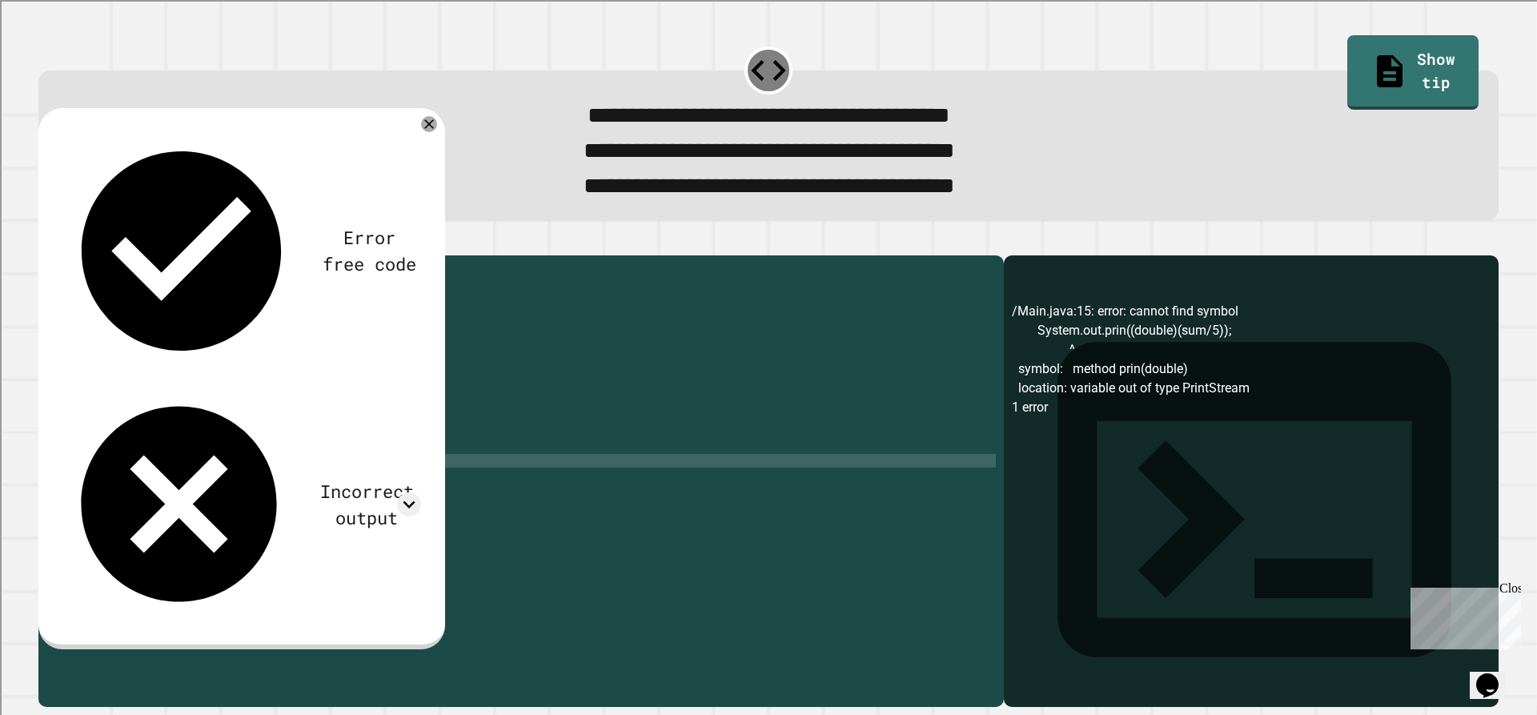
scroll to position [0, 18]
click at [219, 494] on div "public class Main { public static void main ( String [ ] args ) { // Fill in th…" at bounding box center [536, 460] width 919 height 395
click at [46, 242] on icon "button" at bounding box center [46, 242] width 0 height 0
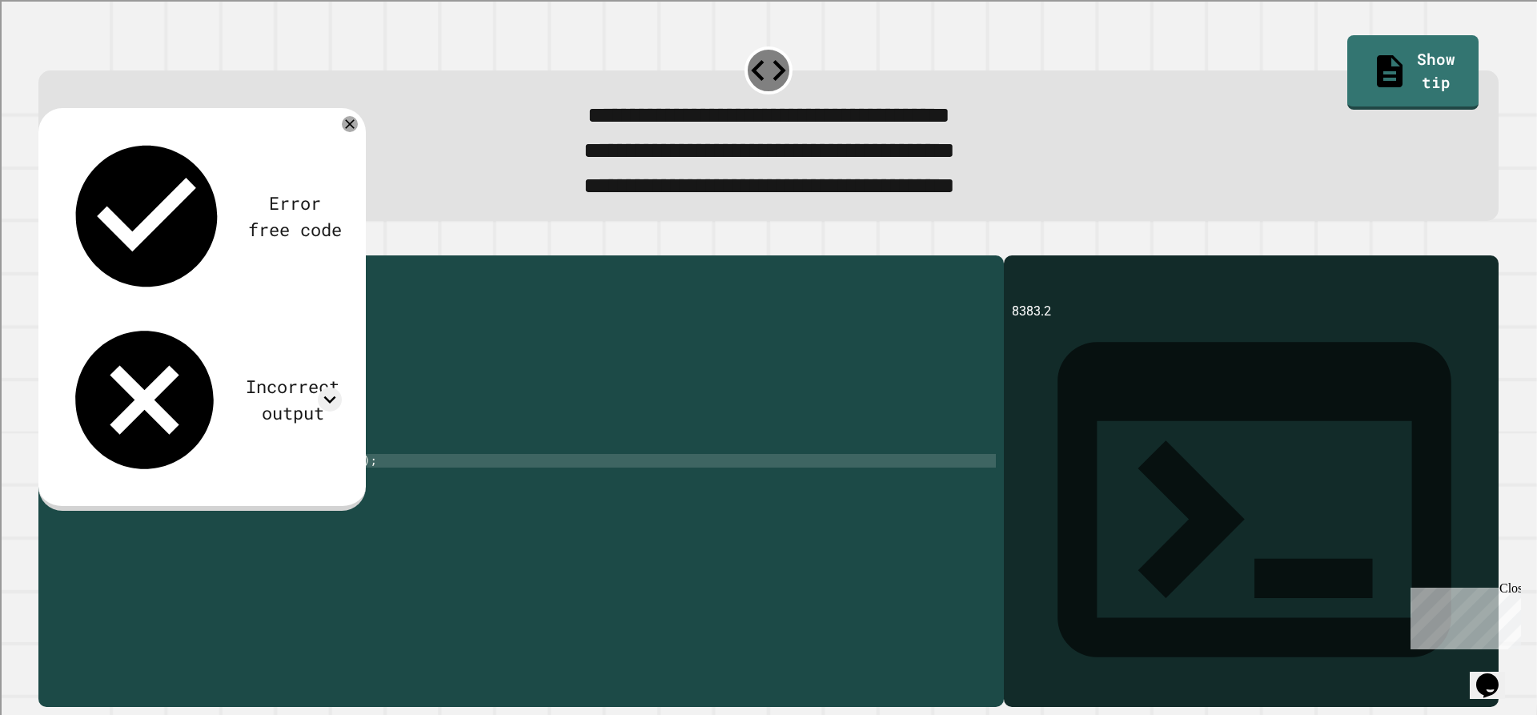
click at [227, 478] on div "public class Main { public static void main ( String [ ] args ) { // Fill in th…" at bounding box center [536, 460] width 919 height 395
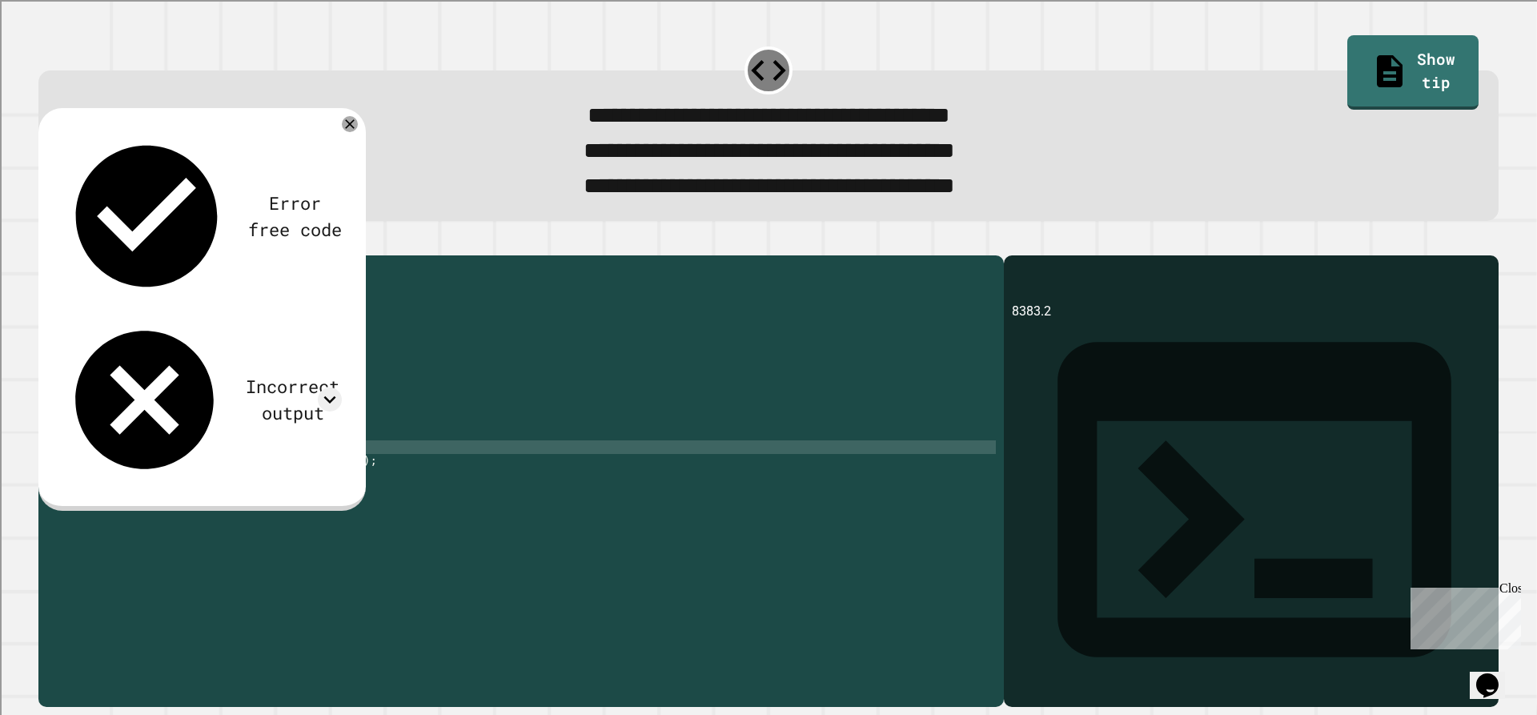
scroll to position [0, 11]
type textarea "**********"
click at [45, 255] on div at bounding box center [768, 245] width 1461 height 19
click at [46, 242] on button "button" at bounding box center [46, 242] width 0 height 0
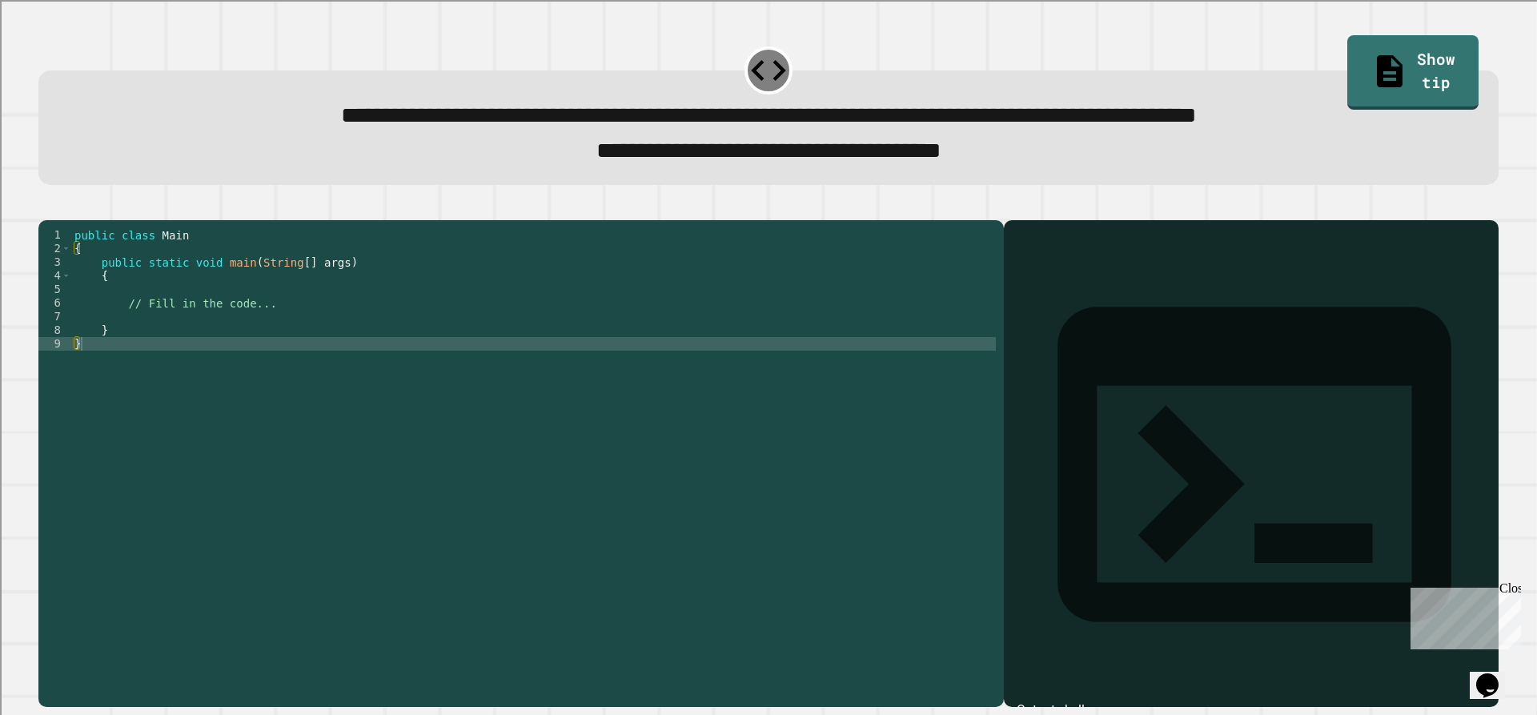
click at [196, 344] on div "public class Main { public static void main ( String [ ] args ) { // Fill in th…" at bounding box center [533, 446] width 925 height 436
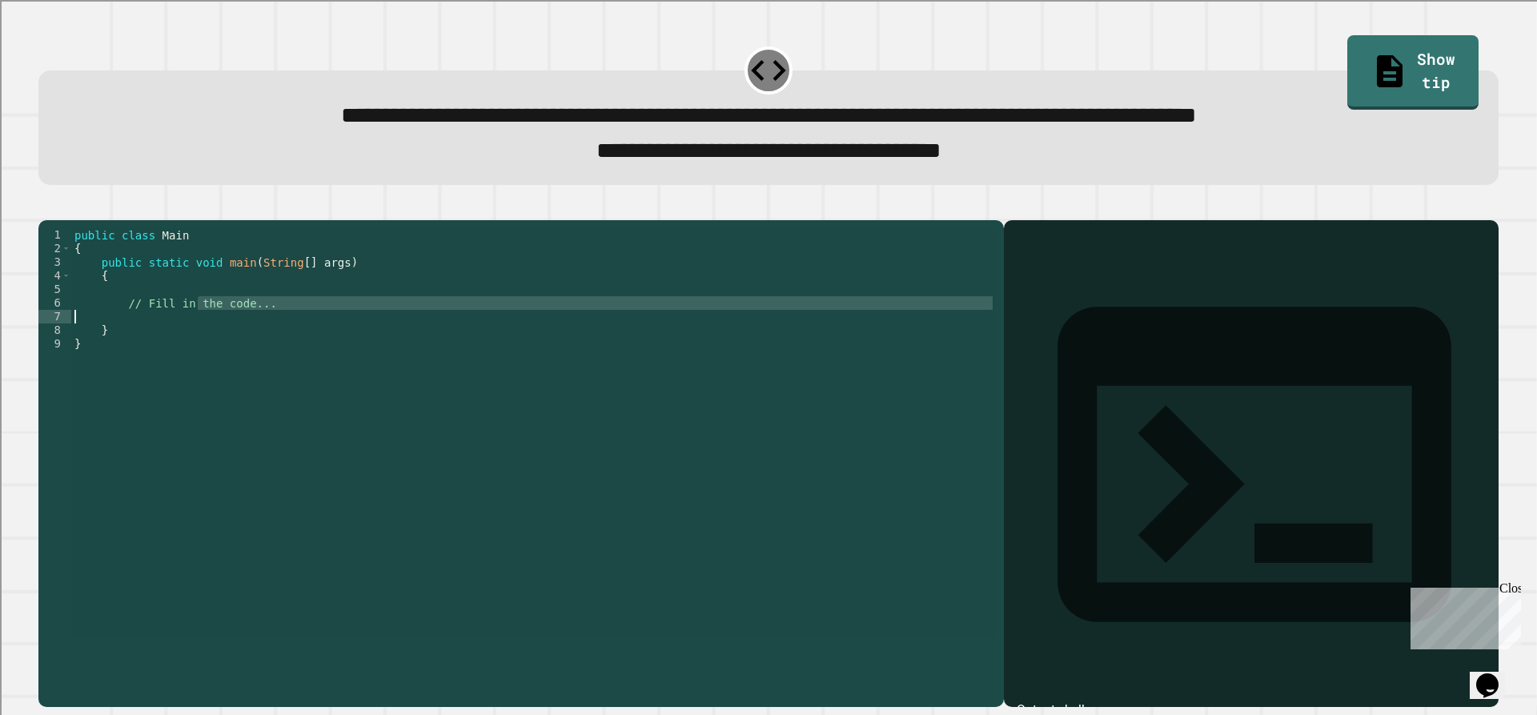
click at [196, 344] on div "public class Main { public static void main ( String [ ] args ) { // Fill in th…" at bounding box center [533, 432] width 925 height 408
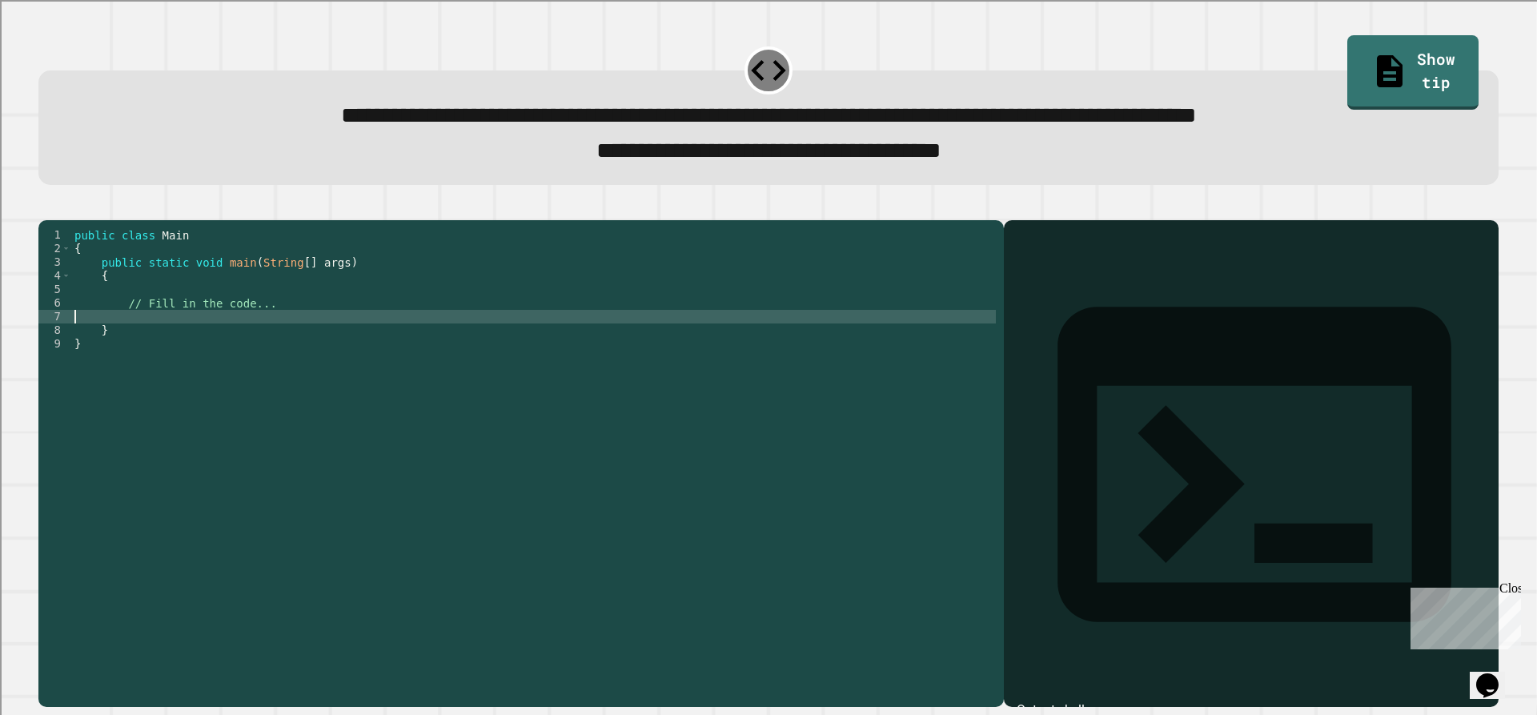
click at [200, 344] on div "public class Main { public static void main ( String [ ] args ) { // Fill in th…" at bounding box center [533, 446] width 925 height 436
type textarea "*"
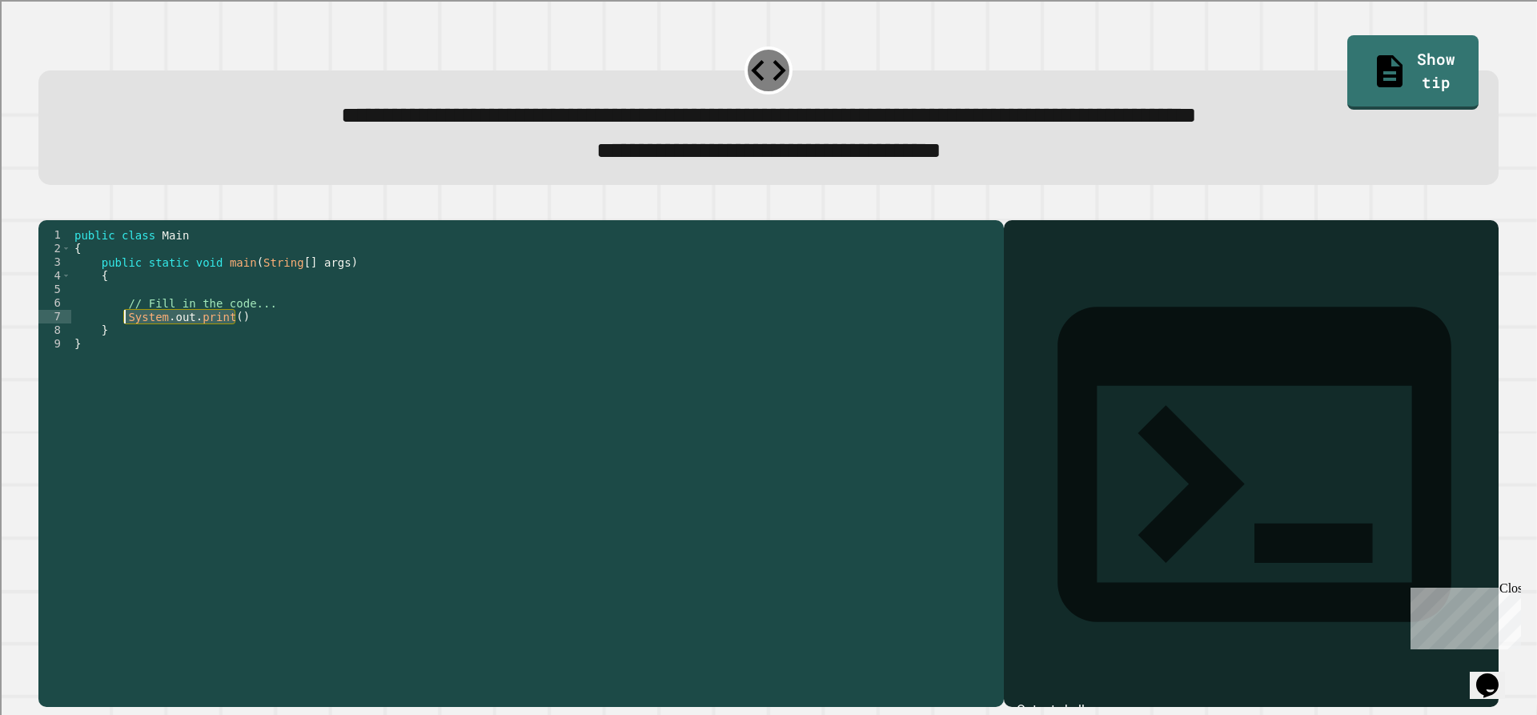
drag, startPoint x: 242, startPoint y: 344, endPoint x: 124, endPoint y: 344, distance: 117.7
click at [124, 344] on div "public class Main { public static void main ( String [ ] args ) { // Fill in th…" at bounding box center [533, 446] width 925 height 436
click at [227, 340] on div "public class Main { public static void main ( String [ ] args ) { // Fill in th…" at bounding box center [533, 432] width 925 height 408
click at [227, 340] on div "public class Main { public static void main ( String [ ] args ) { // Fill in th…" at bounding box center [533, 446] width 925 height 436
click at [225, 343] on div "public class Main { public static void main ( String [ ] args ) { // Fill in th…" at bounding box center [533, 432] width 925 height 408
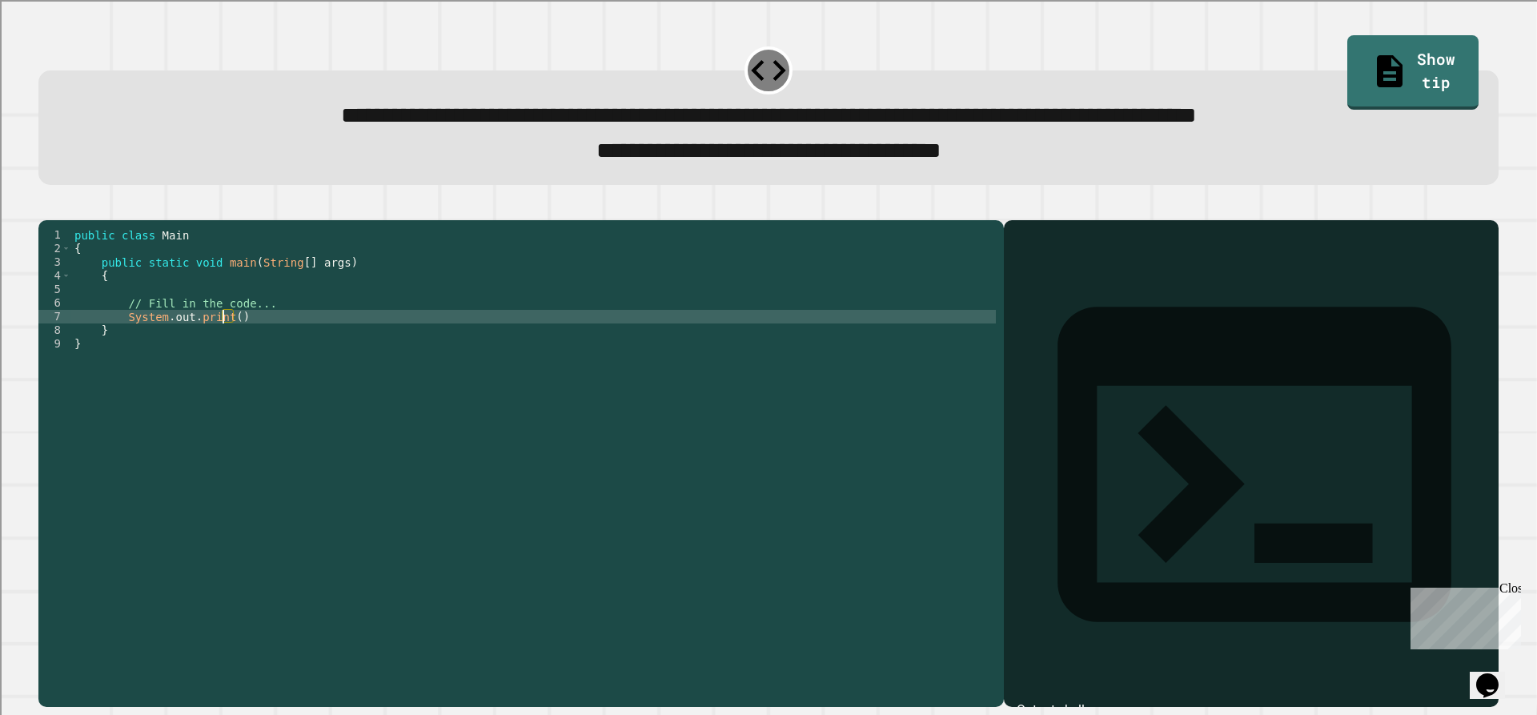
click at [225, 340] on div "public class Main { public static void main ( String [ ] args ) { // Fill in th…" at bounding box center [533, 446] width 925 height 436
click at [226, 340] on div "public class Main { public static void main ( String [ ] args ) { // Fill in th…" at bounding box center [533, 446] width 925 height 436
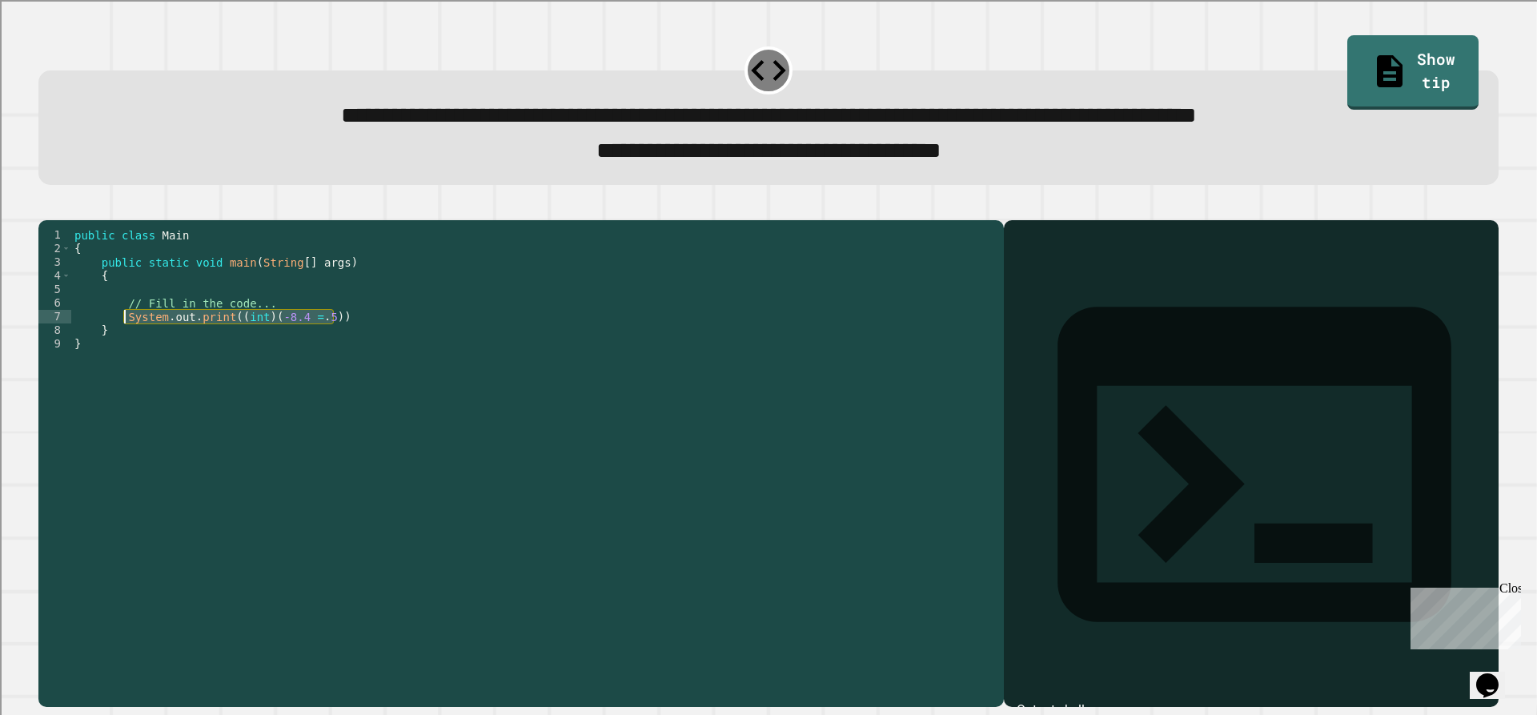
drag, startPoint x: 332, startPoint y: 341, endPoint x: 125, endPoint y: 338, distance: 207.4
click at [125, 338] on div "public class Main { public static void main ( String [ ] args ) { // Fill in th…" at bounding box center [533, 446] width 925 height 436
type textarea "**********"
click at [352, 346] on div "public class Main { public static void main ( String [ ] args ) { // Fill in th…" at bounding box center [533, 432] width 925 height 408
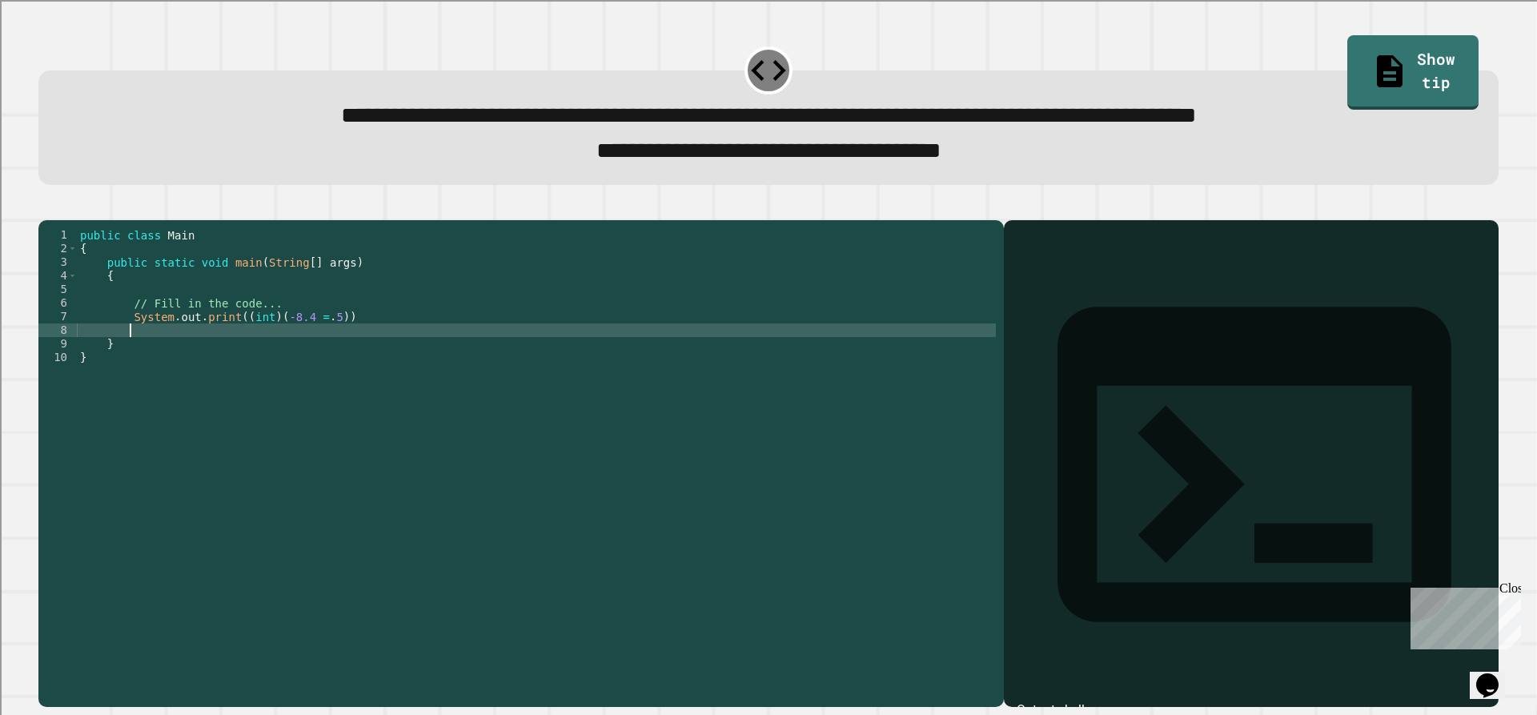
scroll to position [0, 2]
paste textarea "**********"
type textarea "**********"
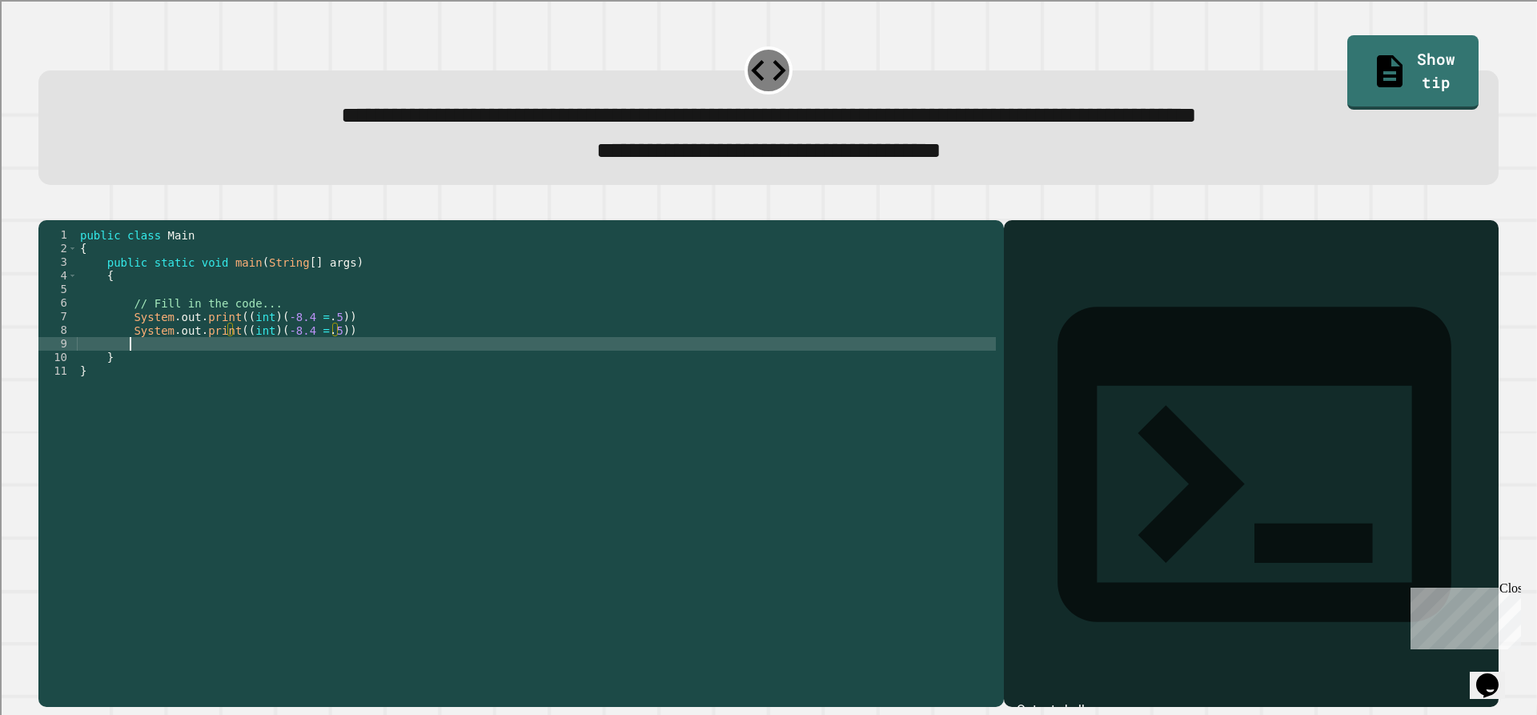
paste textarea "**********"
type textarea "**********"
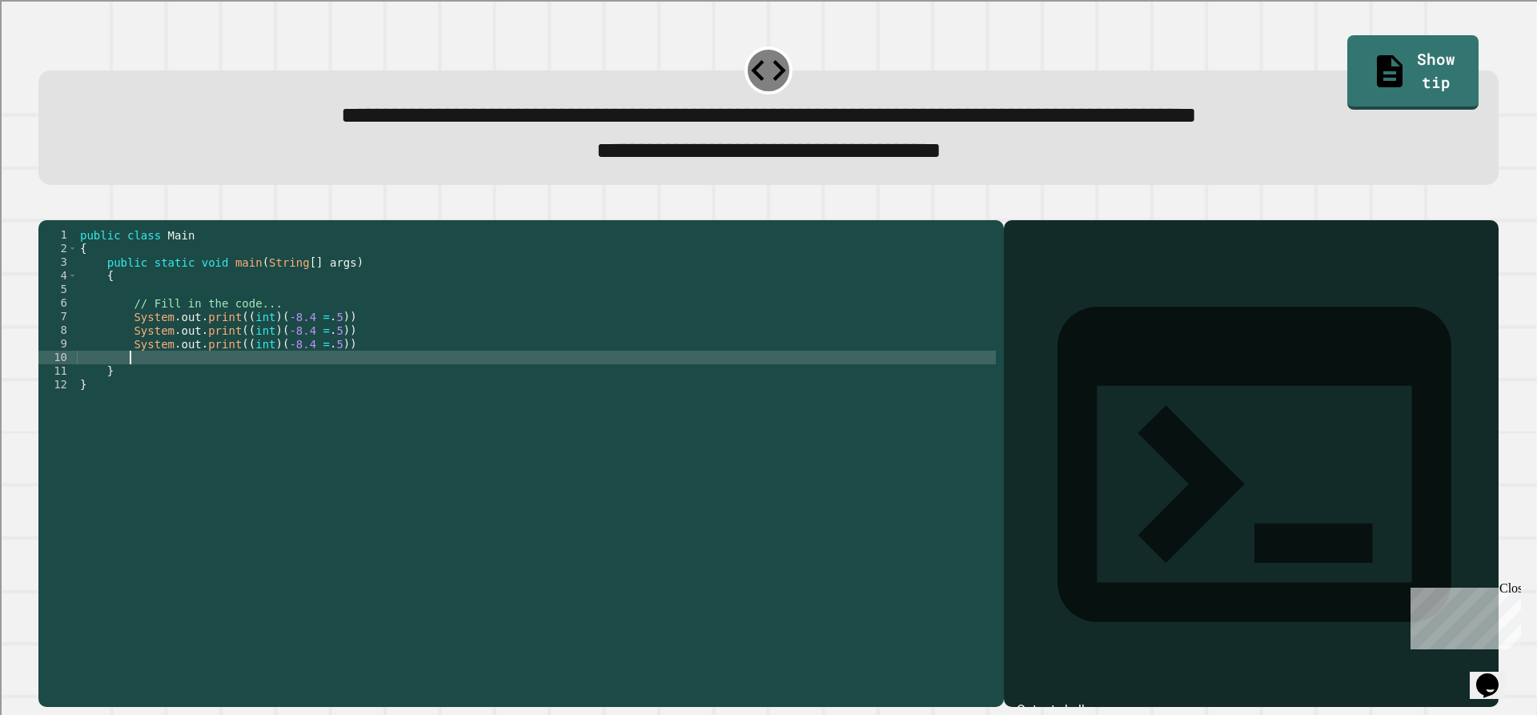
paste textarea "**********"
type textarea "**********"
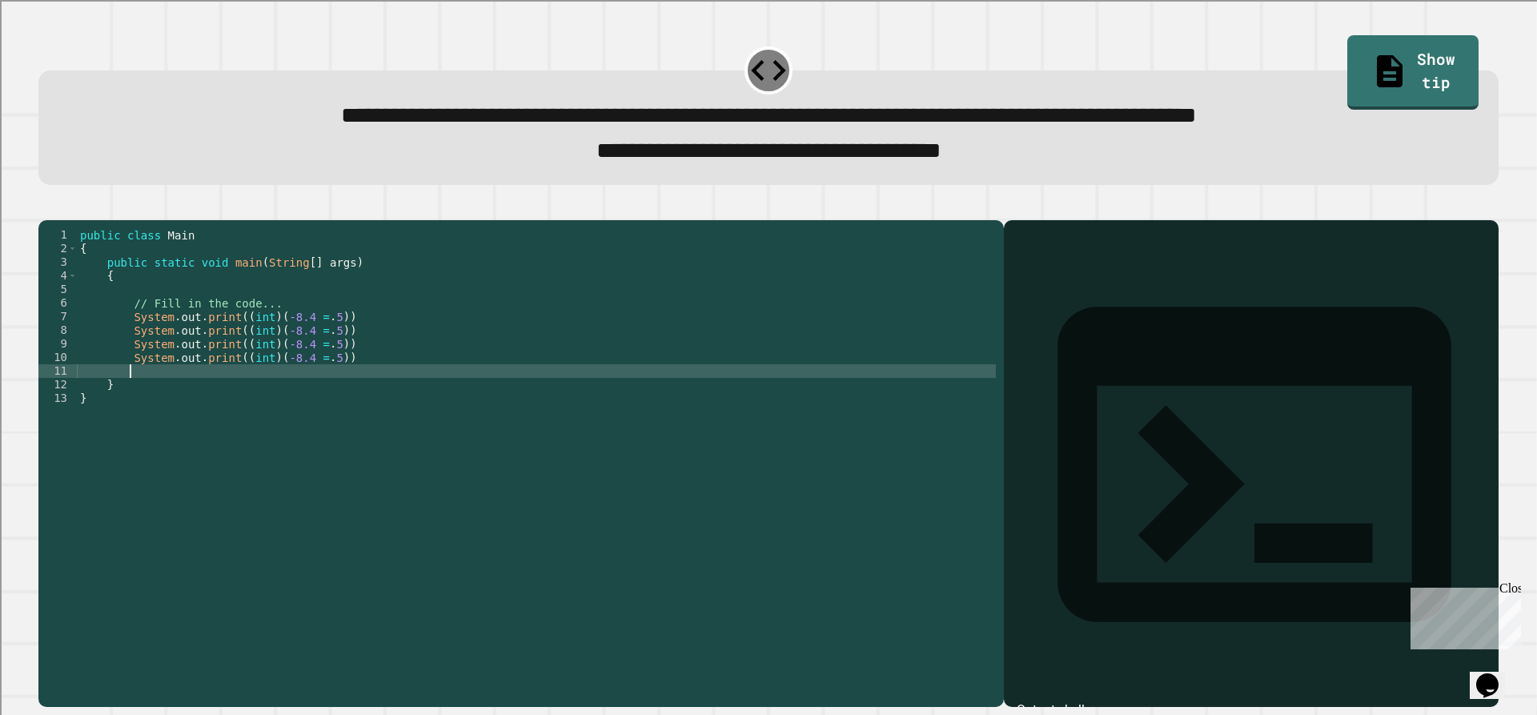
paste textarea "**********"
click at [336, 339] on div "public class Main { public static void main ( String [ ] args ) { // Fill in th…" at bounding box center [536, 446] width 919 height 436
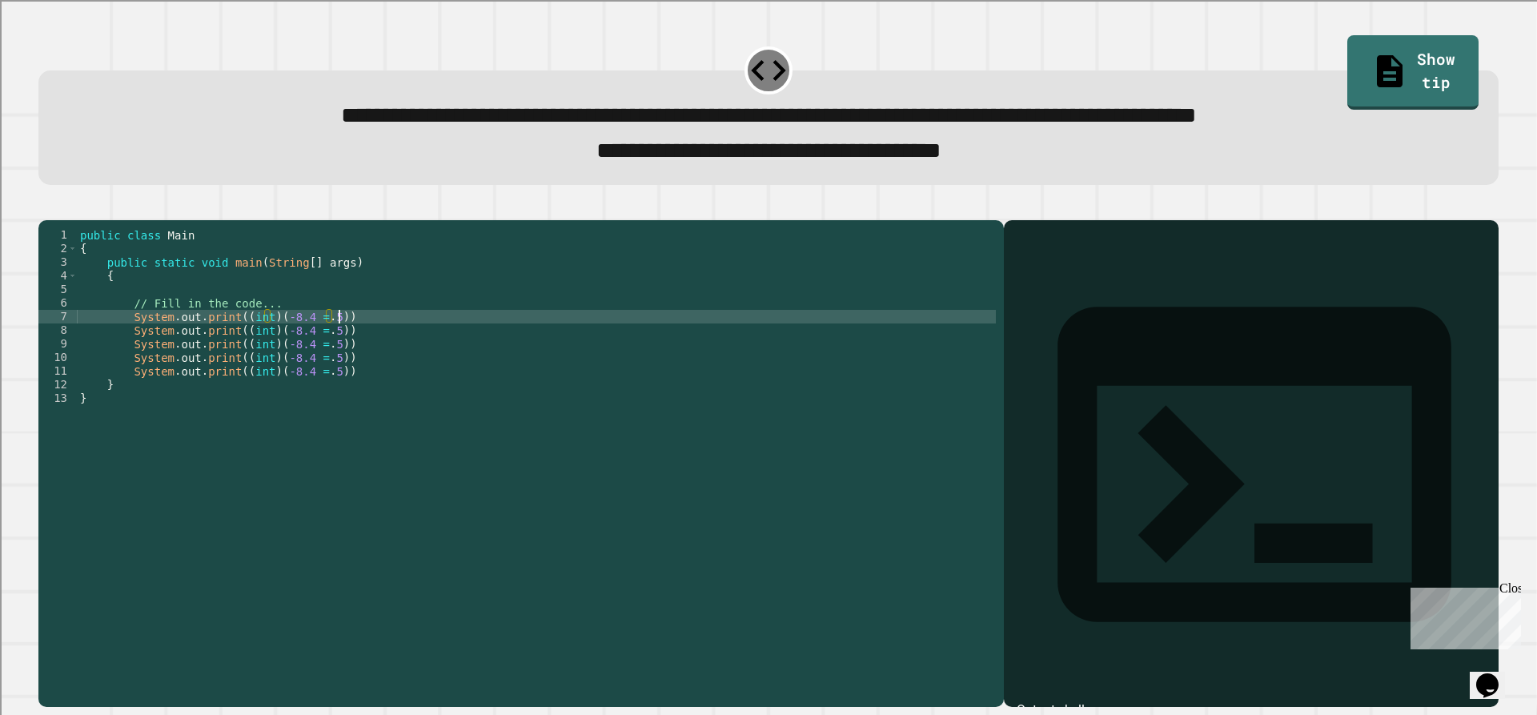
click at [338, 343] on div "public class Main { public static void main ( String [ ] args ) { // Fill in th…" at bounding box center [536, 446] width 919 height 436
click at [346, 355] on div "public class Main { public static void main ( String [ ] args ) { // Fill in th…" at bounding box center [536, 446] width 919 height 436
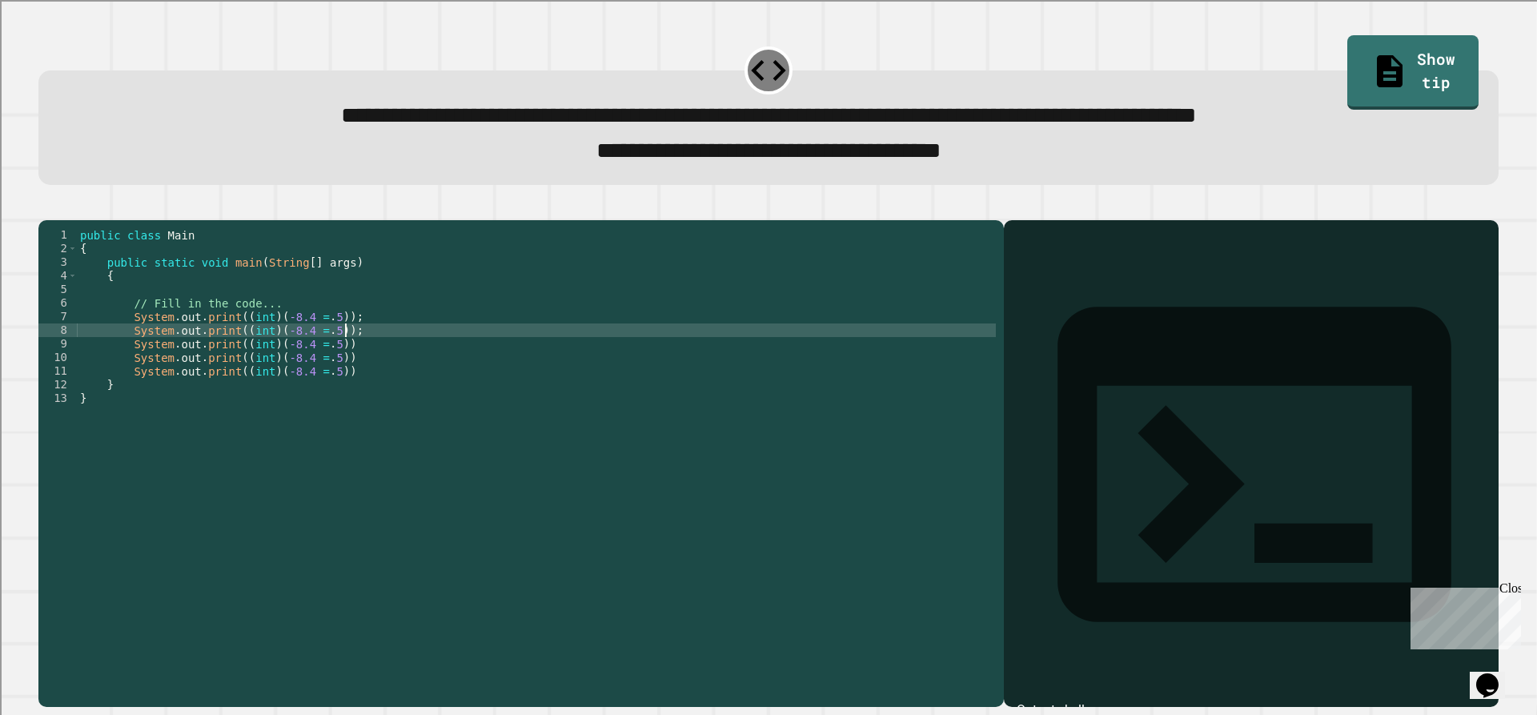
click at [360, 376] on div "public class Main { public static void main ( String [ ] args ) { // Fill in th…" at bounding box center [536, 446] width 919 height 436
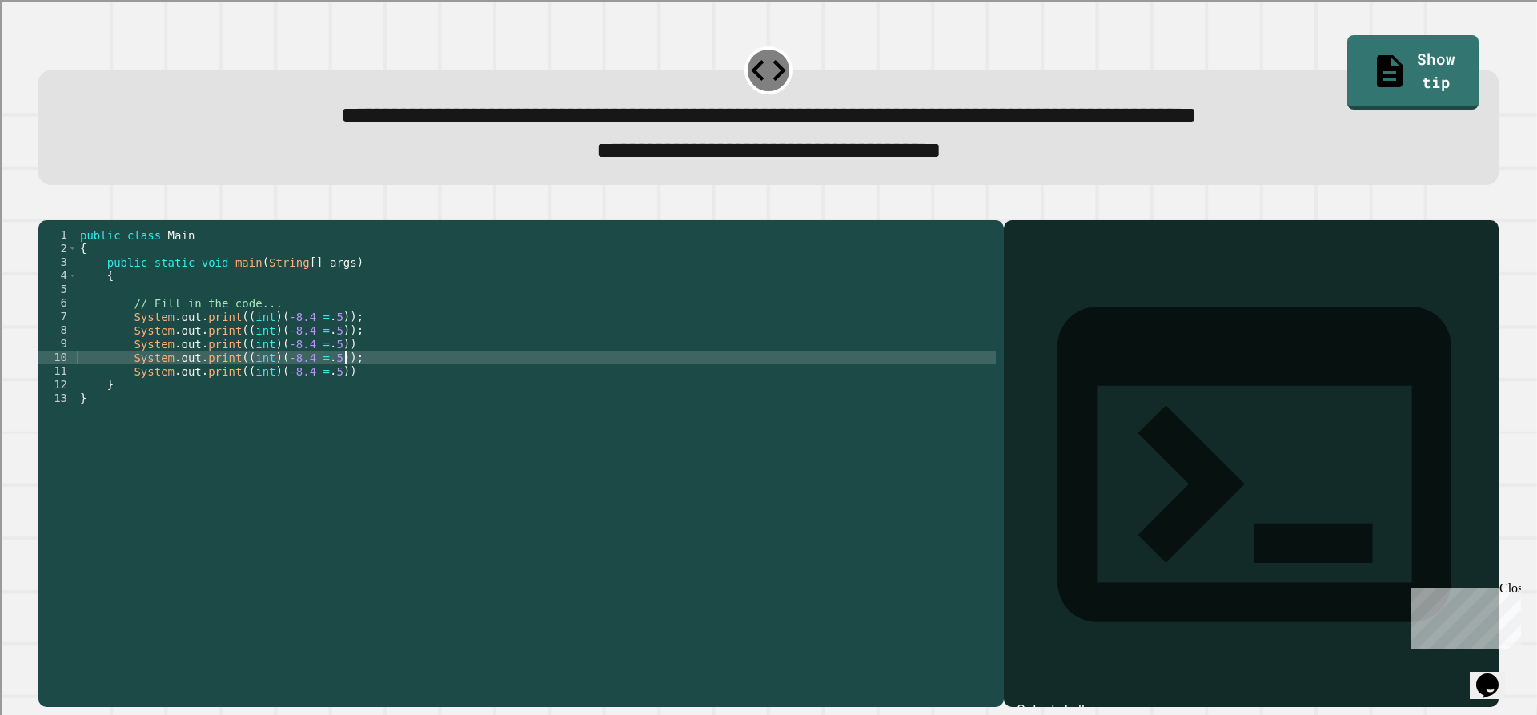
click at [360, 370] on div "public class Main { public static void main ( String [ ] args ) { // Fill in th…" at bounding box center [536, 446] width 919 height 436
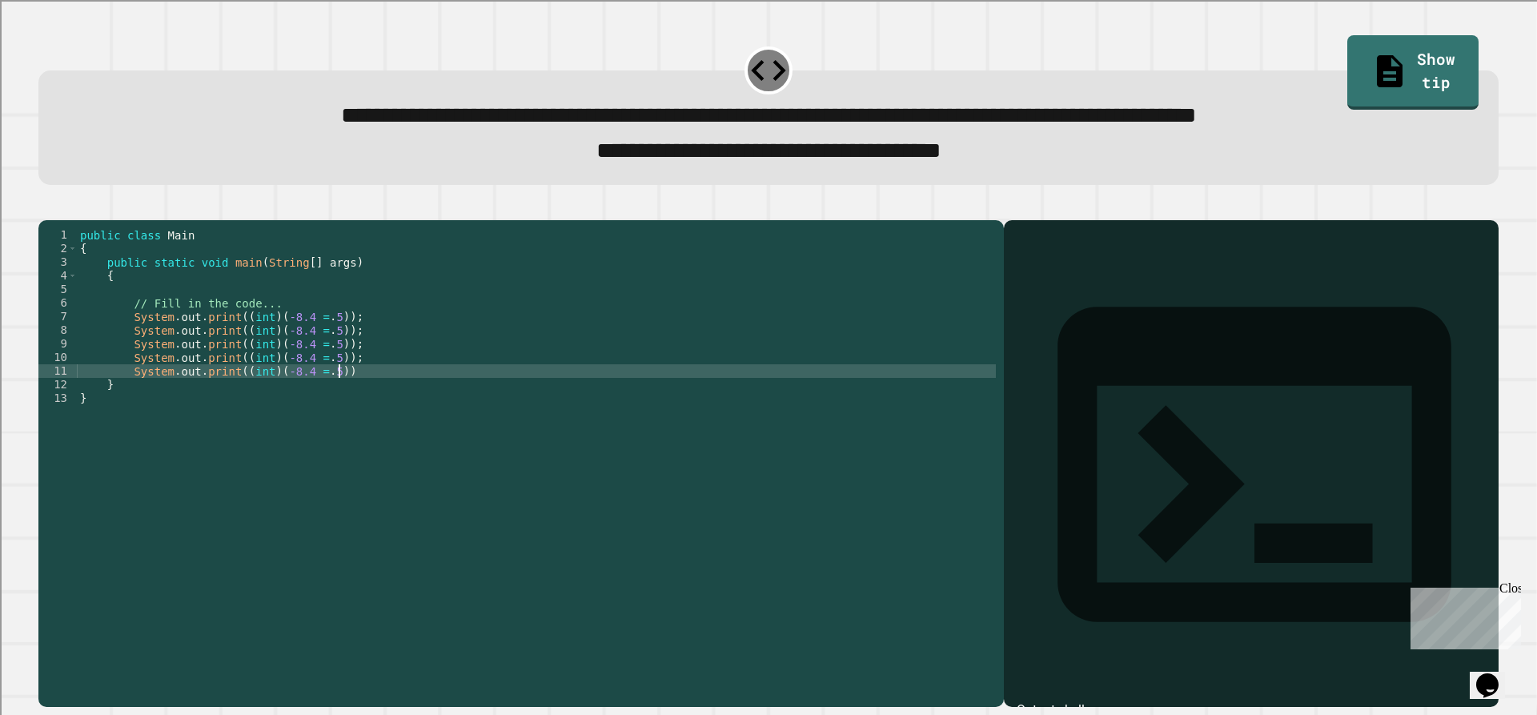
click at [359, 400] on div "public class Main { public static void main ( String [ ] args ) { // Fill in th…" at bounding box center [536, 446] width 919 height 436
click at [295, 358] on div "public class Main { public static void main ( String [ ] args ) { // Fill in th…" at bounding box center [536, 446] width 919 height 436
click at [59, 222] on icon "button" at bounding box center [57, 216] width 9 height 11
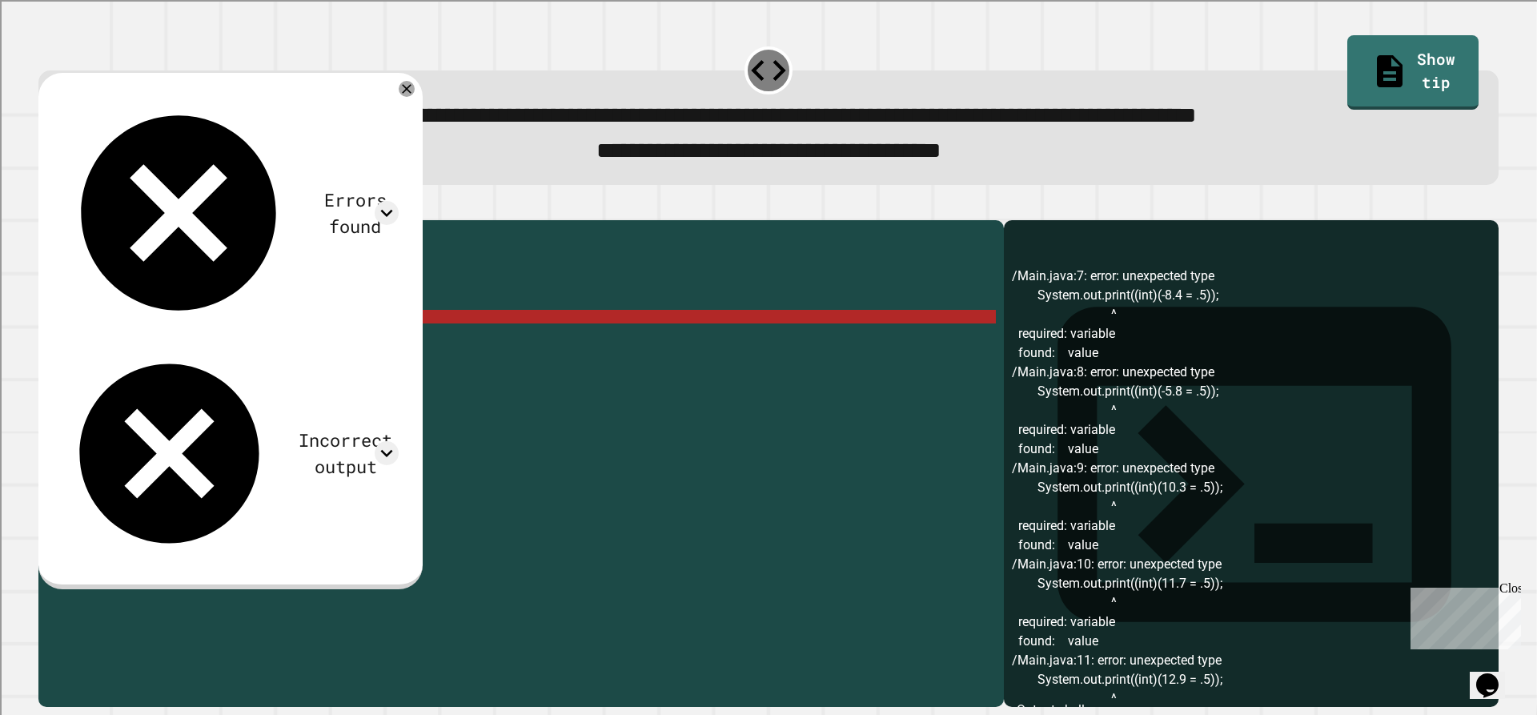
click at [305, 344] on div "public class Main { public static void main ( String [ ] args ) { // Fill in th…" at bounding box center [536, 446] width 919 height 436
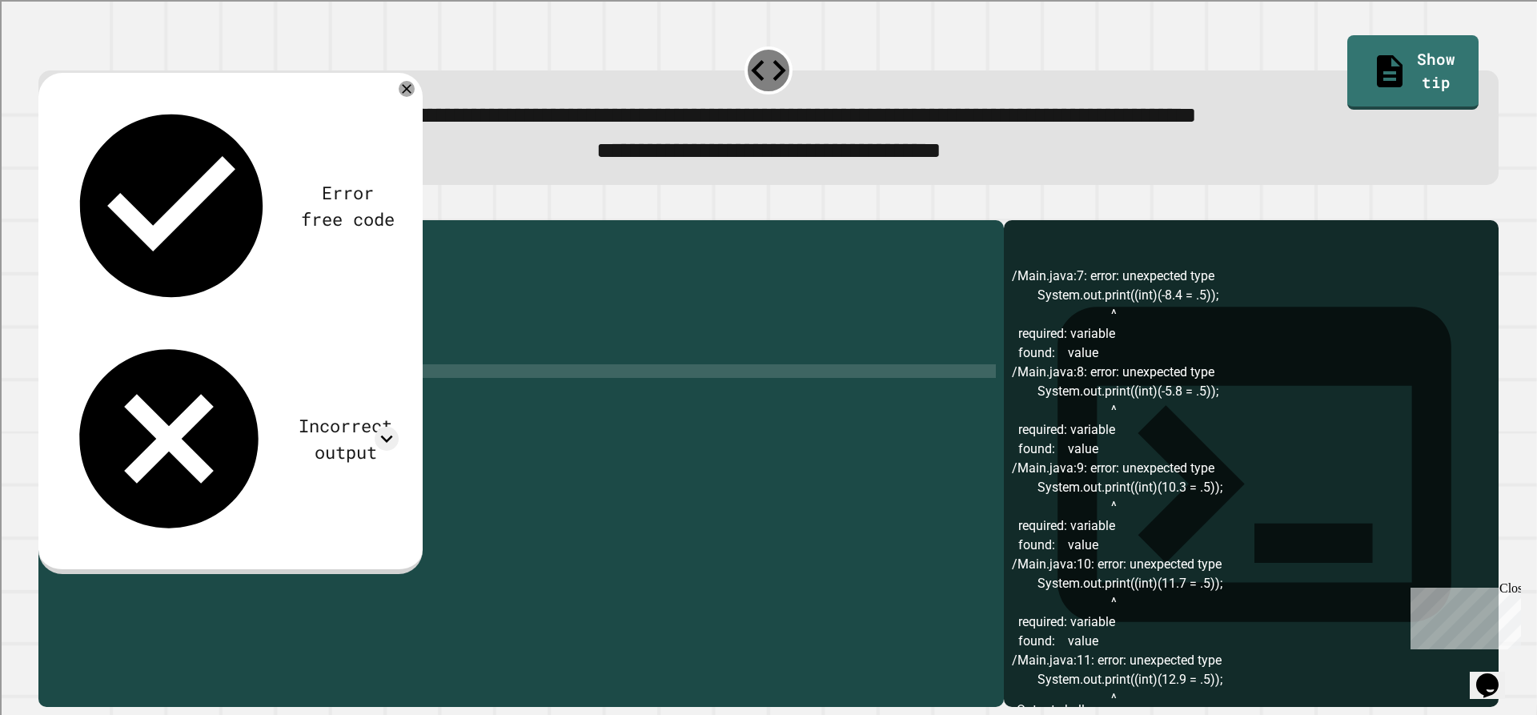
click at [305, 345] on div "public class Main { public static void main ( String [ ] args ) { // Fill in th…" at bounding box center [536, 446] width 919 height 436
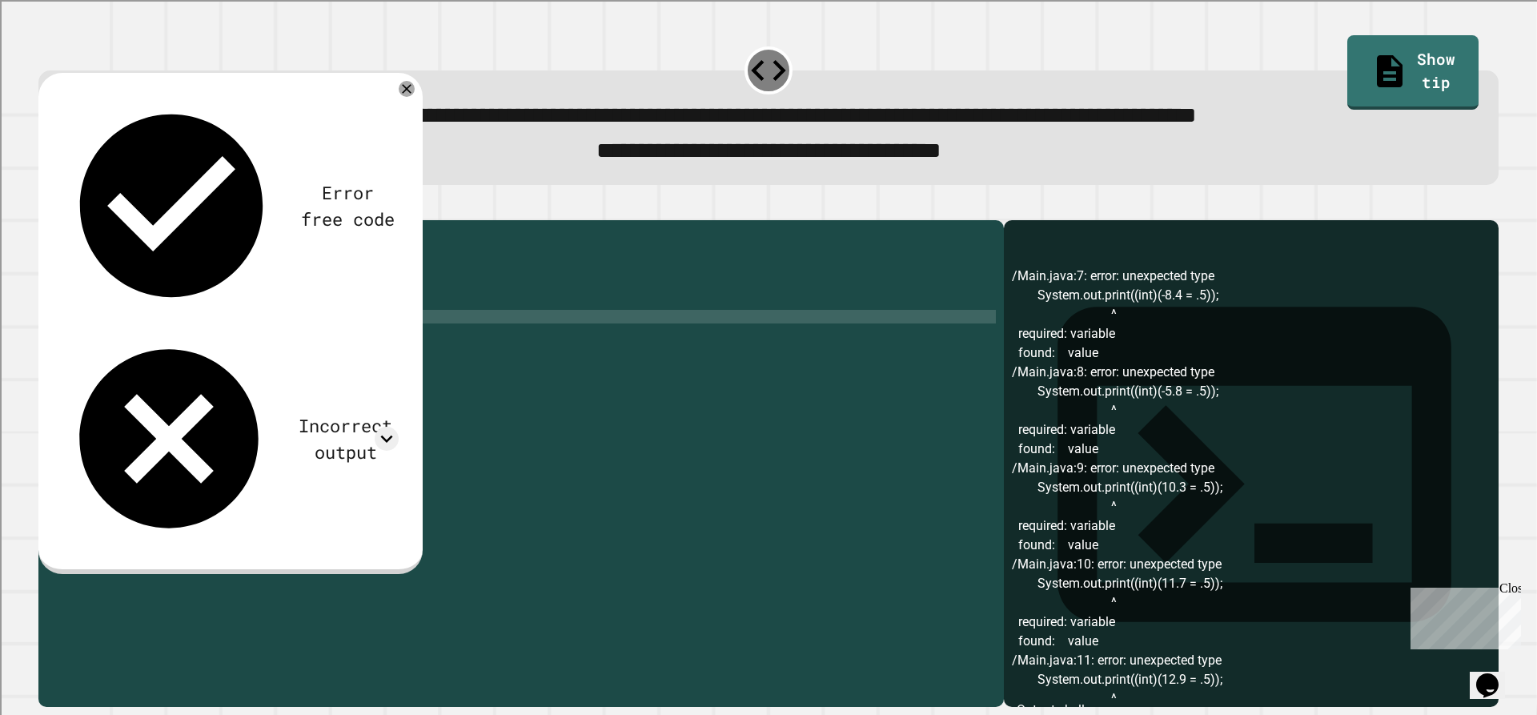
scroll to position [0, 16]
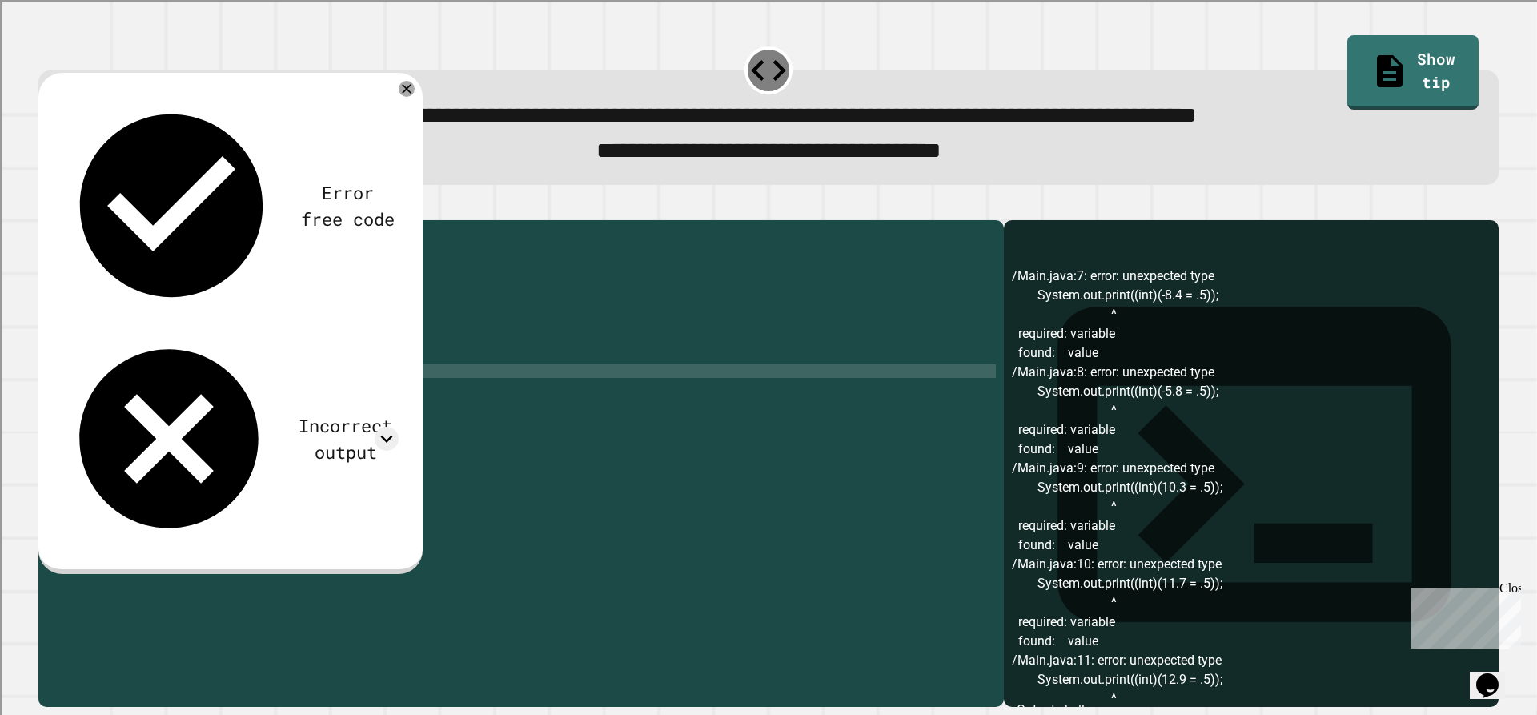
click at [59, 219] on icon "button" at bounding box center [57, 216] width 9 height 11
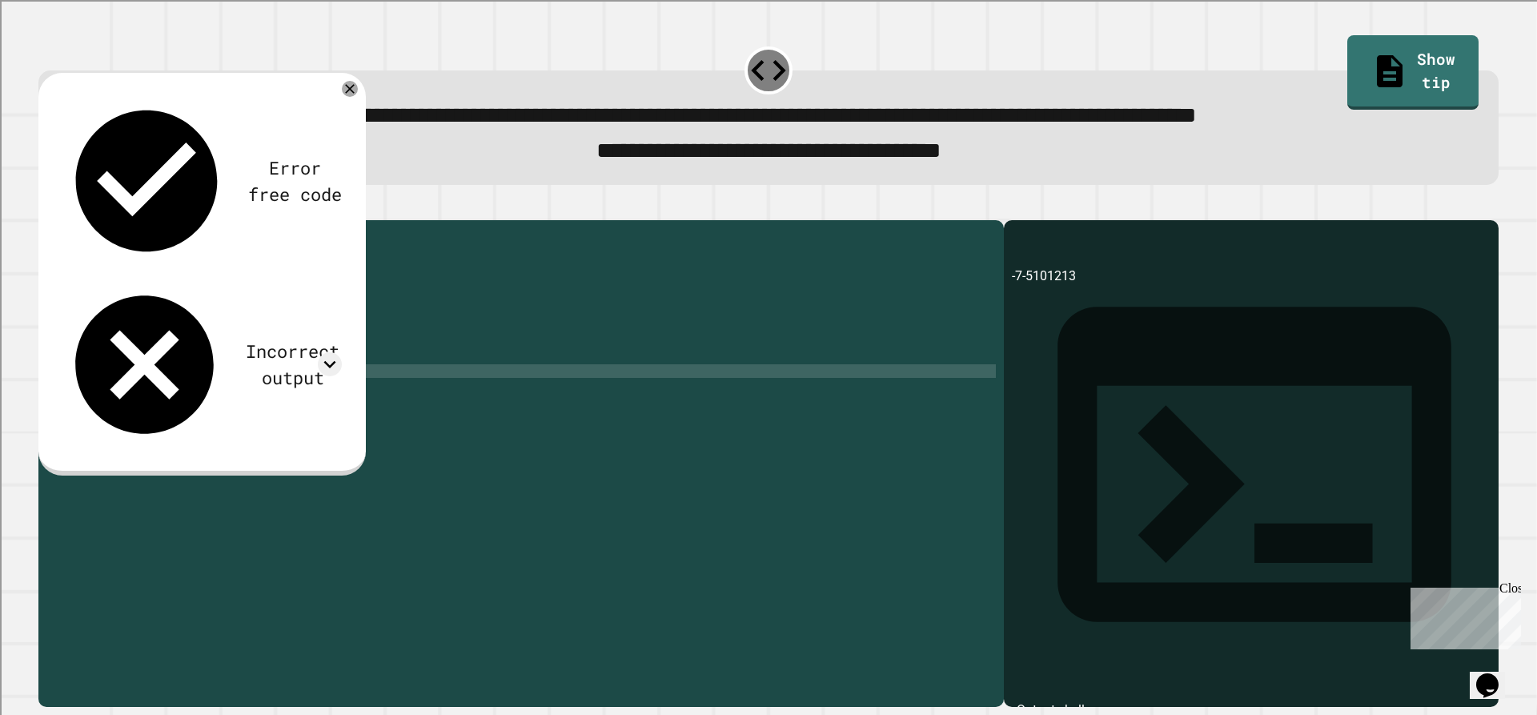
click at [243, 338] on div "Incorrect output" at bounding box center [292, 364] width 98 height 53
click at [319, 282] on div "Incorrect output" at bounding box center [202, 365] width 280 height 166
click at [319, 352] on div at bounding box center [330, 364] width 24 height 24
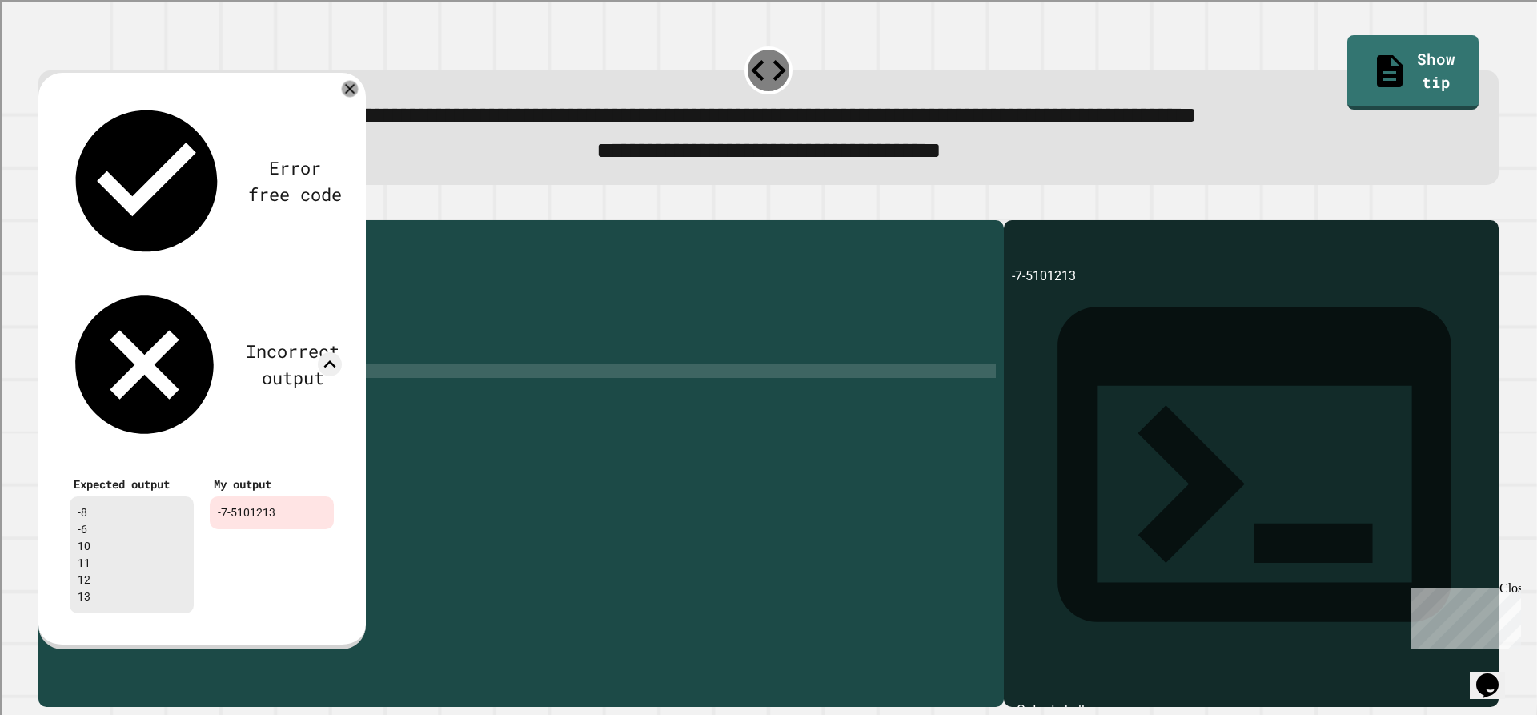
click at [345, 97] on icon at bounding box center [350, 88] width 17 height 17
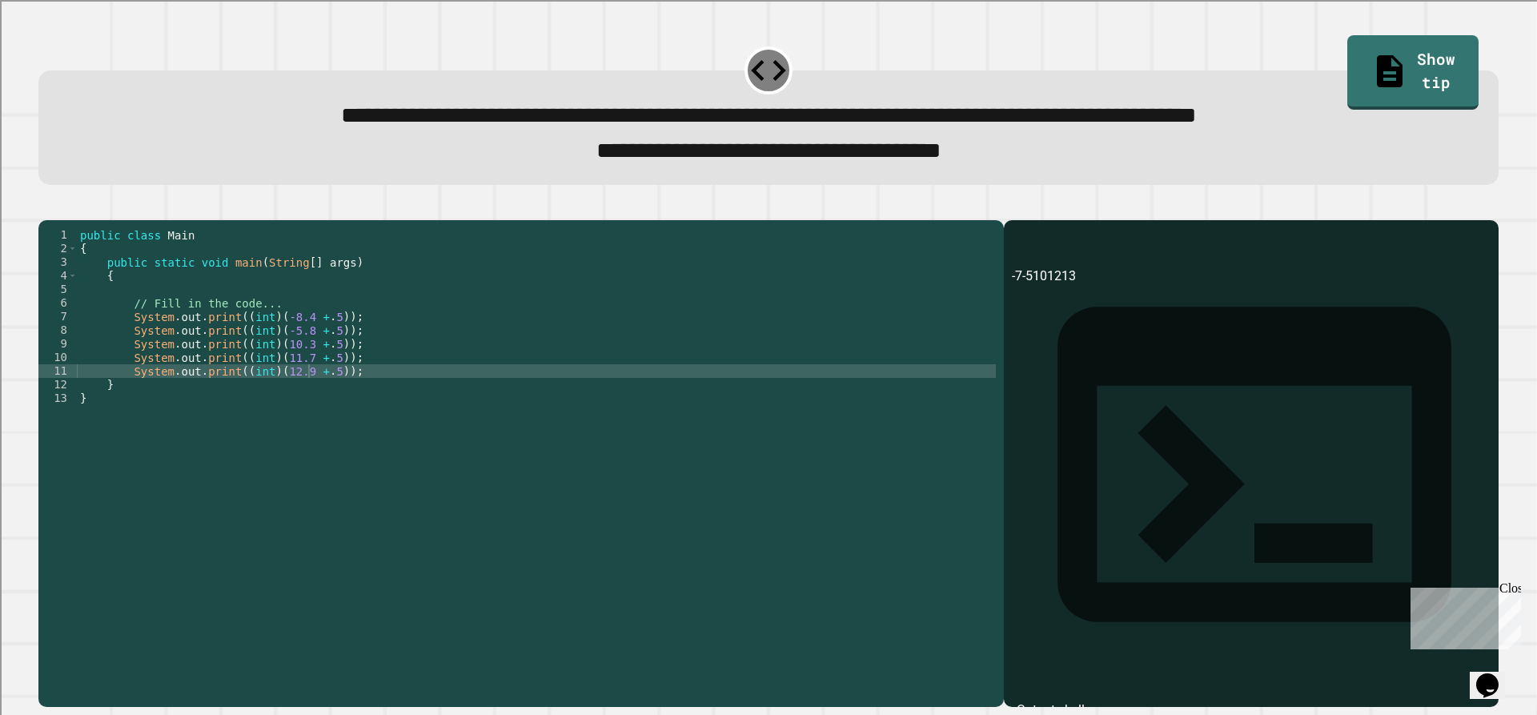
click at [224, 346] on div "public class Main { public static void main ( String [ ] args ) { // Fill in th…" at bounding box center [536, 446] width 919 height 436
click at [46, 207] on button "button" at bounding box center [46, 207] width 0 height 0
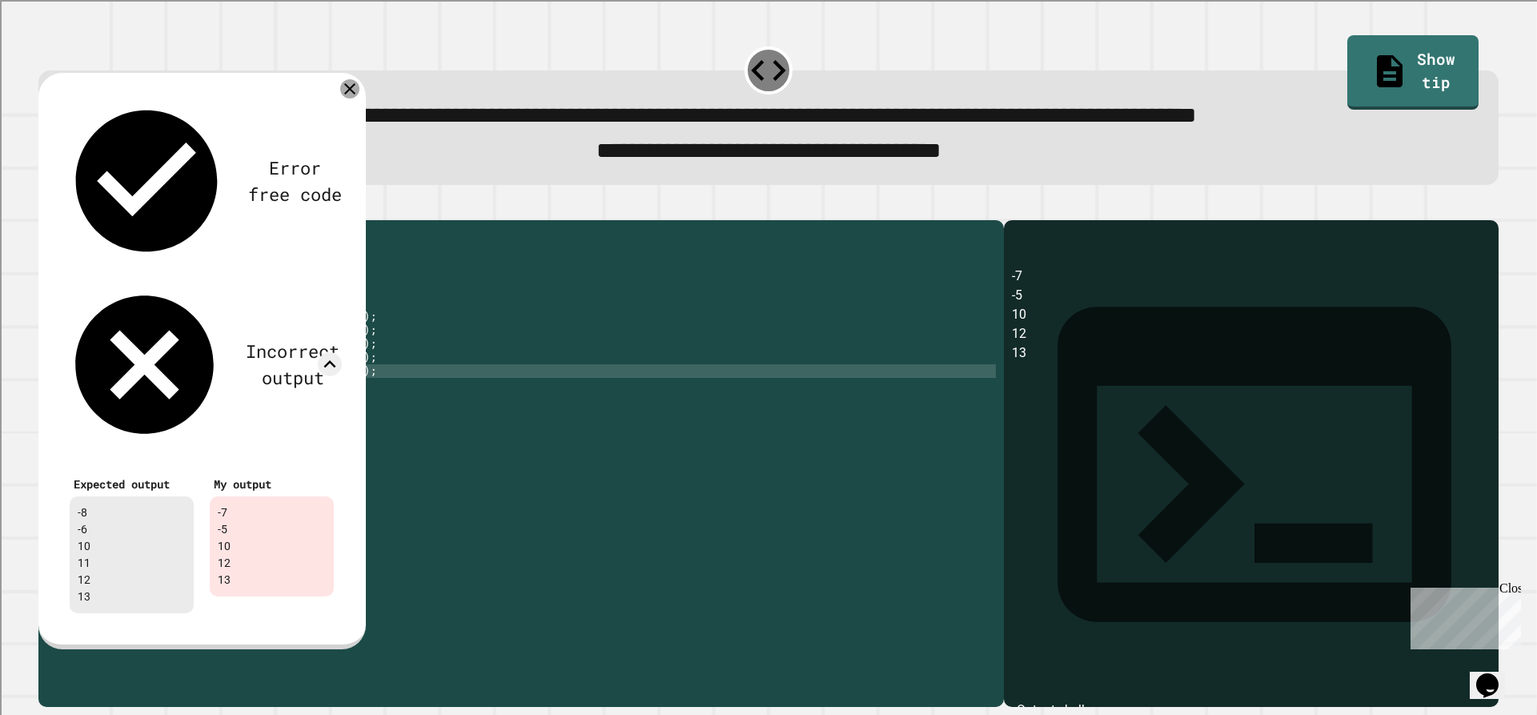
click at [357, 94] on div at bounding box center [349, 88] width 19 height 19
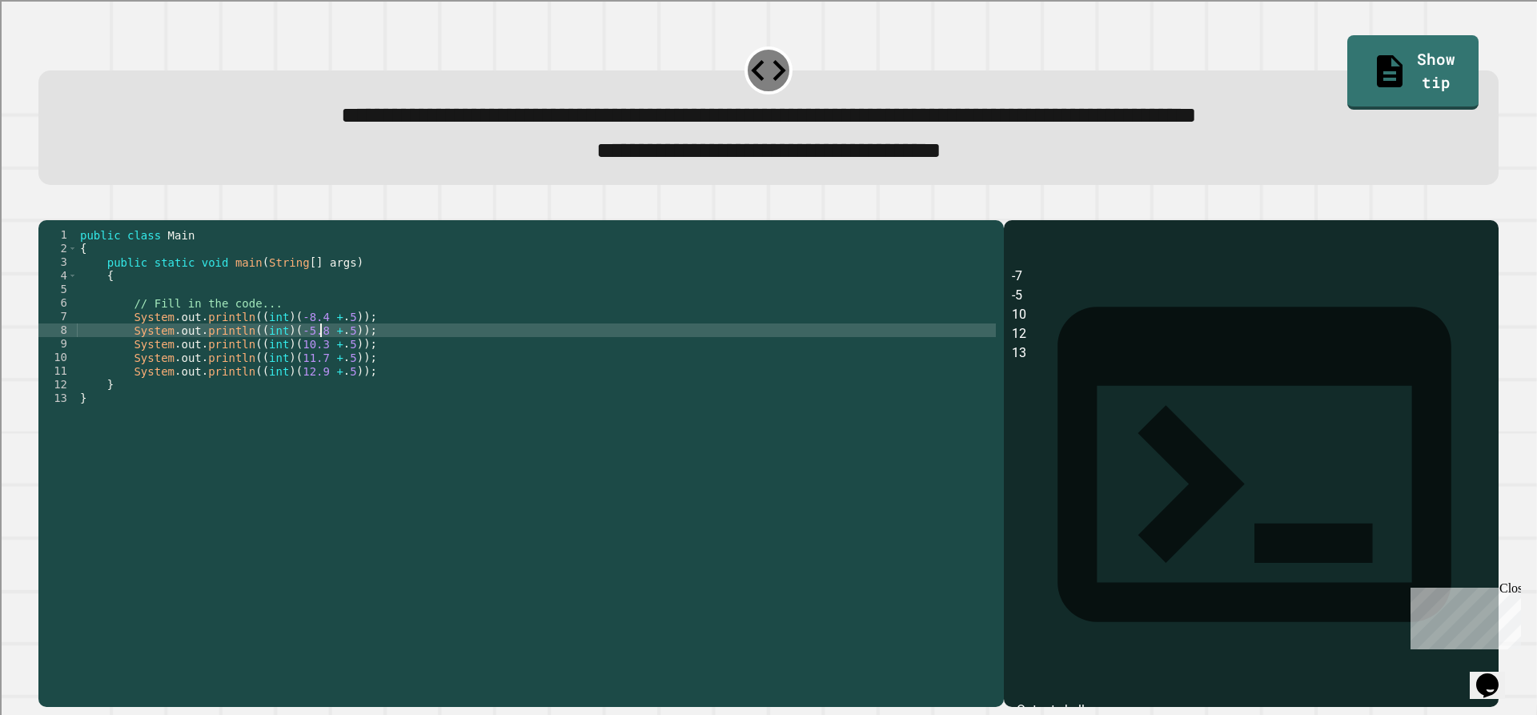
click at [318, 349] on div "public class Main { public static void main ( String [ ] args ) { // Fill in th…" at bounding box center [536, 446] width 919 height 436
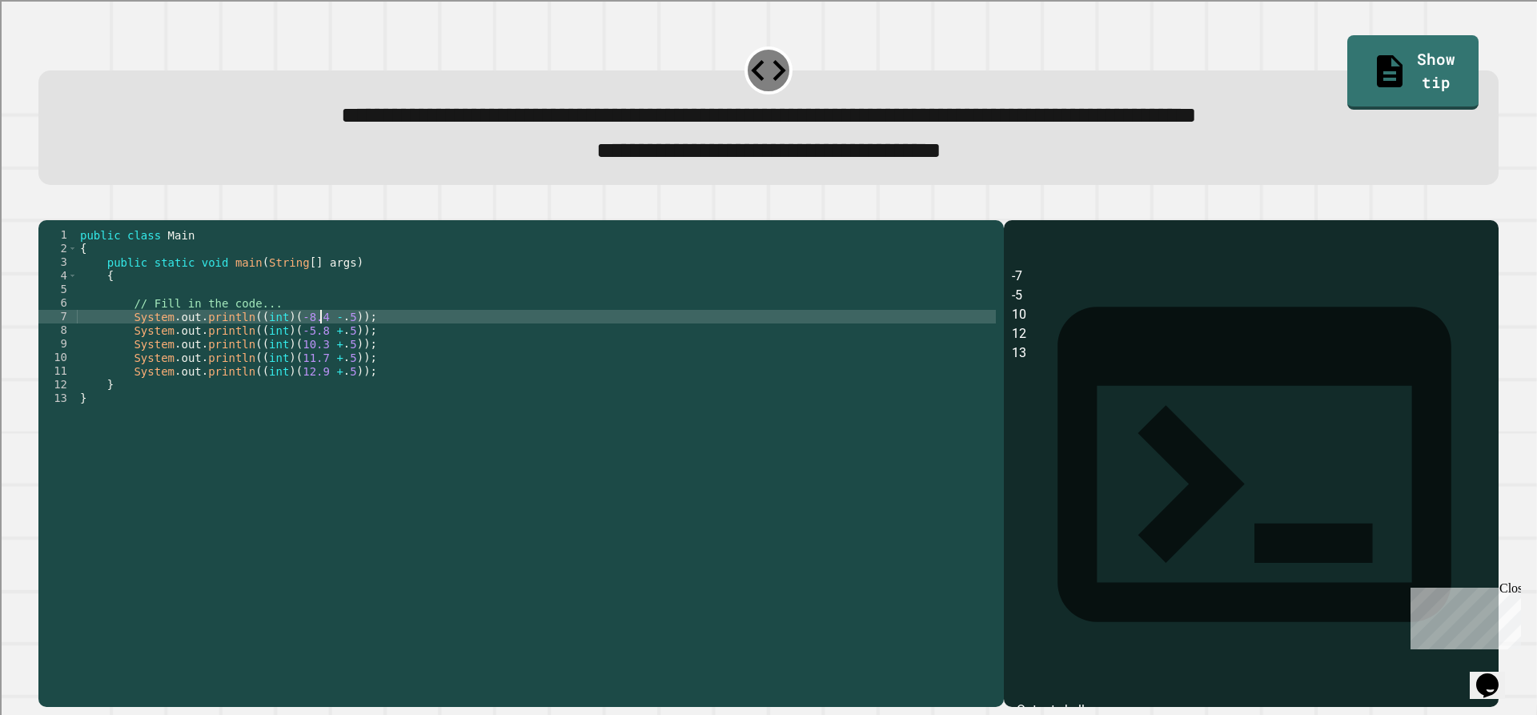
scroll to position [0, 17]
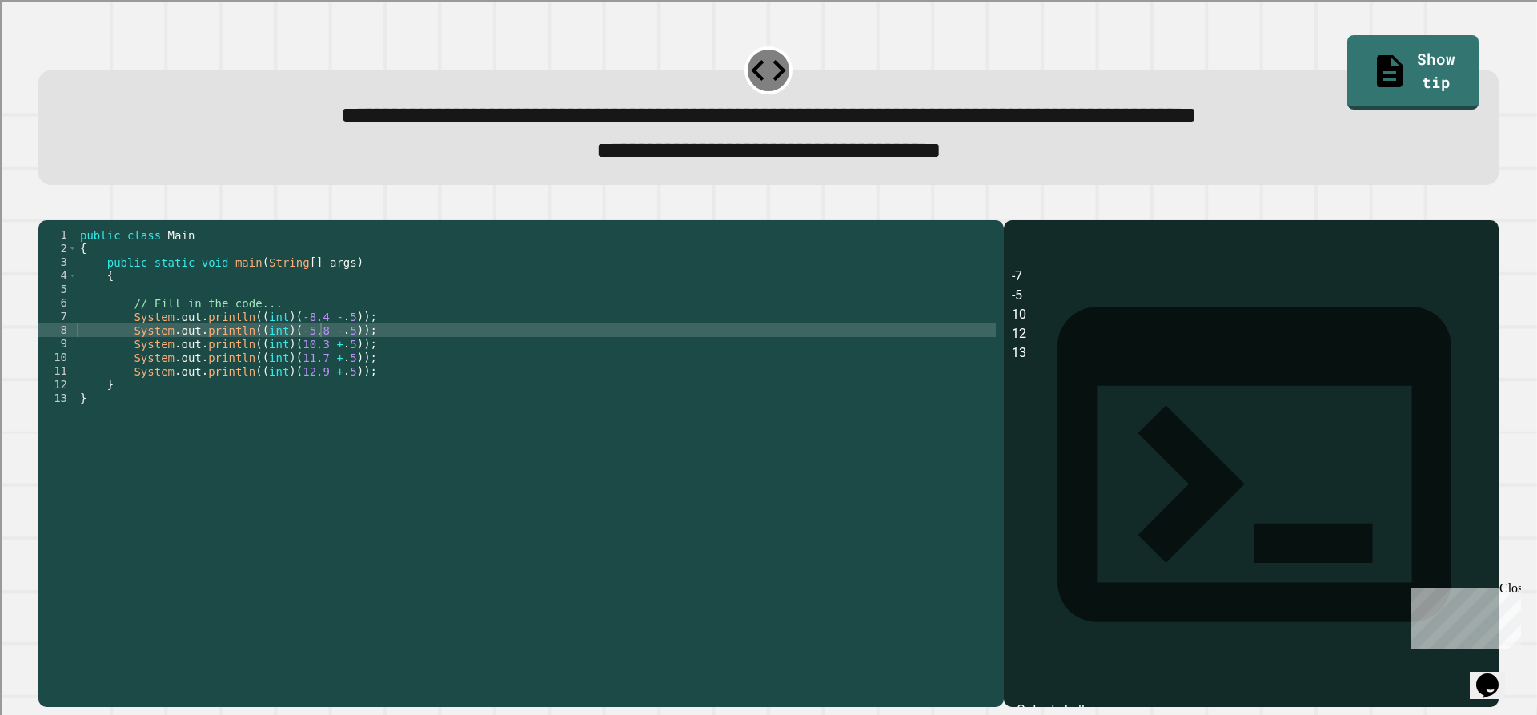
click at [46, 207] on button "button" at bounding box center [46, 207] width 0 height 0
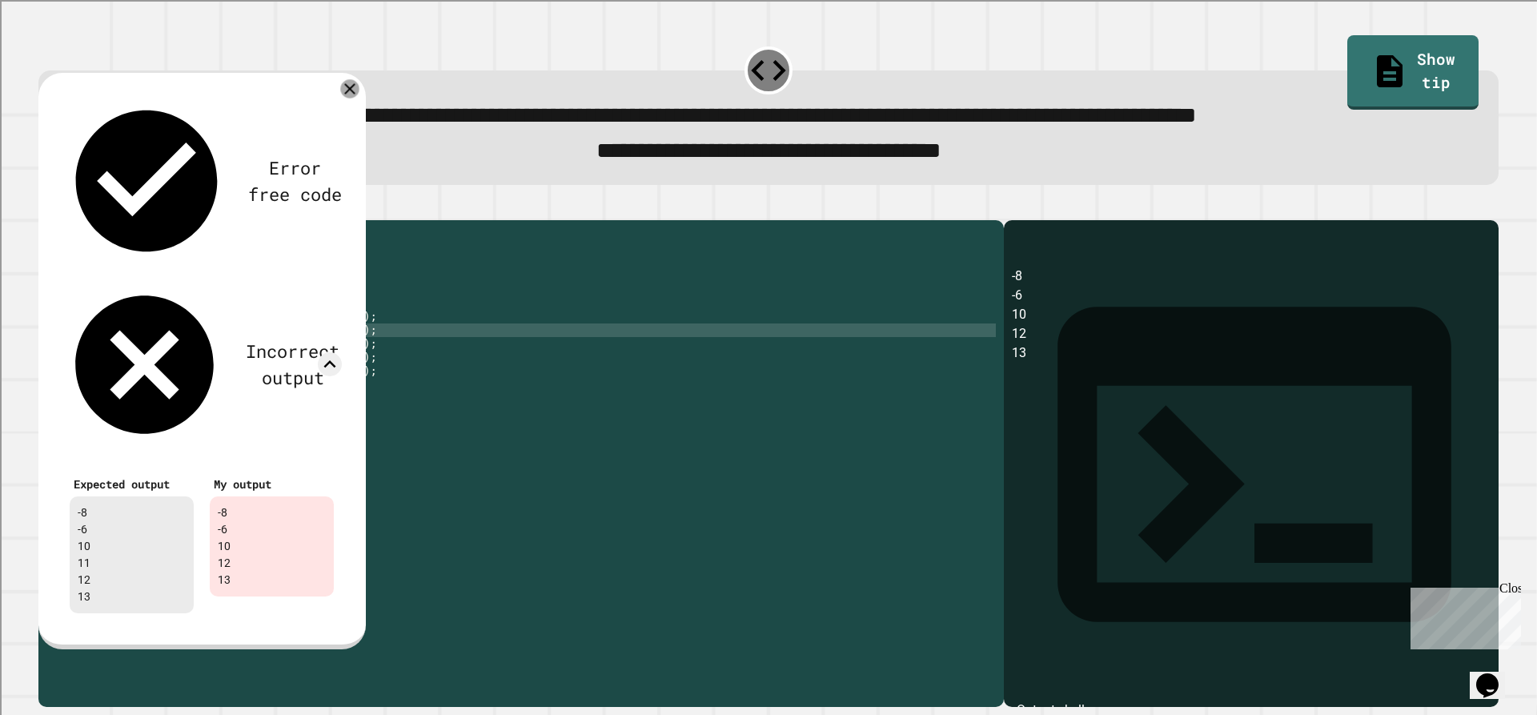
click at [346, 98] on icon at bounding box center [349, 88] width 18 height 18
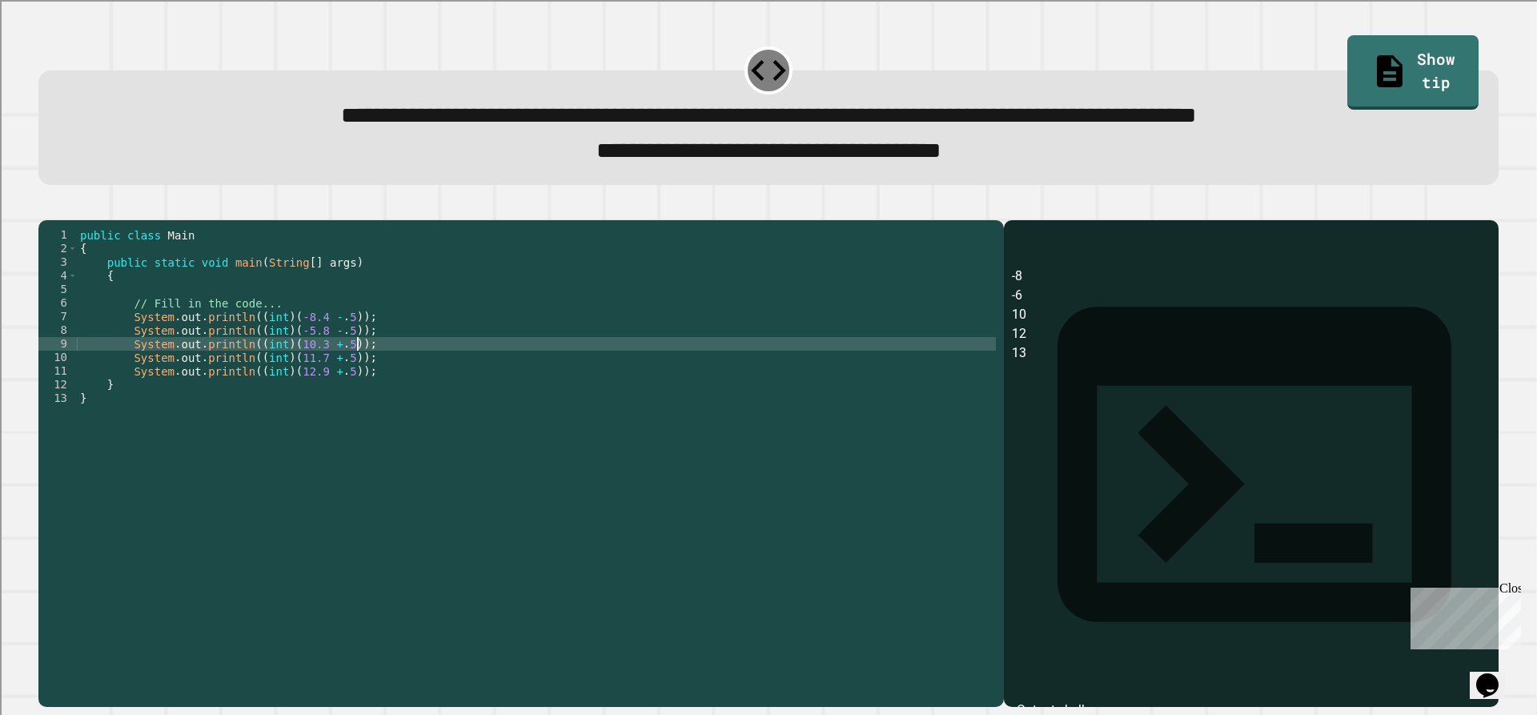
click at [356, 368] on div "public class Main { public static void main ( String [ ] args ) { // Fill in th…" at bounding box center [536, 446] width 919 height 436
type textarea "**********"
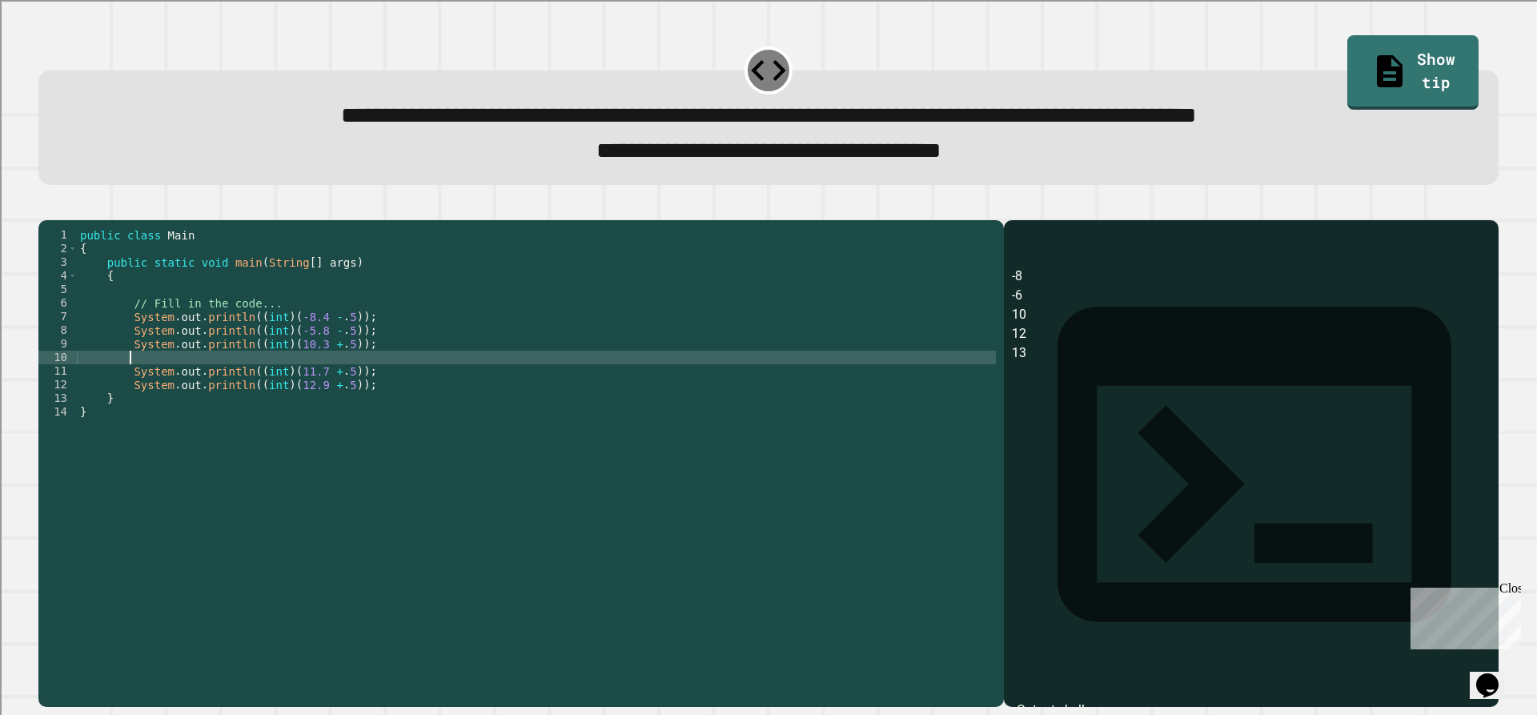
paste textarea "**********"
click at [227, 390] on div "public class Main { public static void main ( String [ ] args ) { // Fill in th…" at bounding box center [536, 446] width 919 height 436
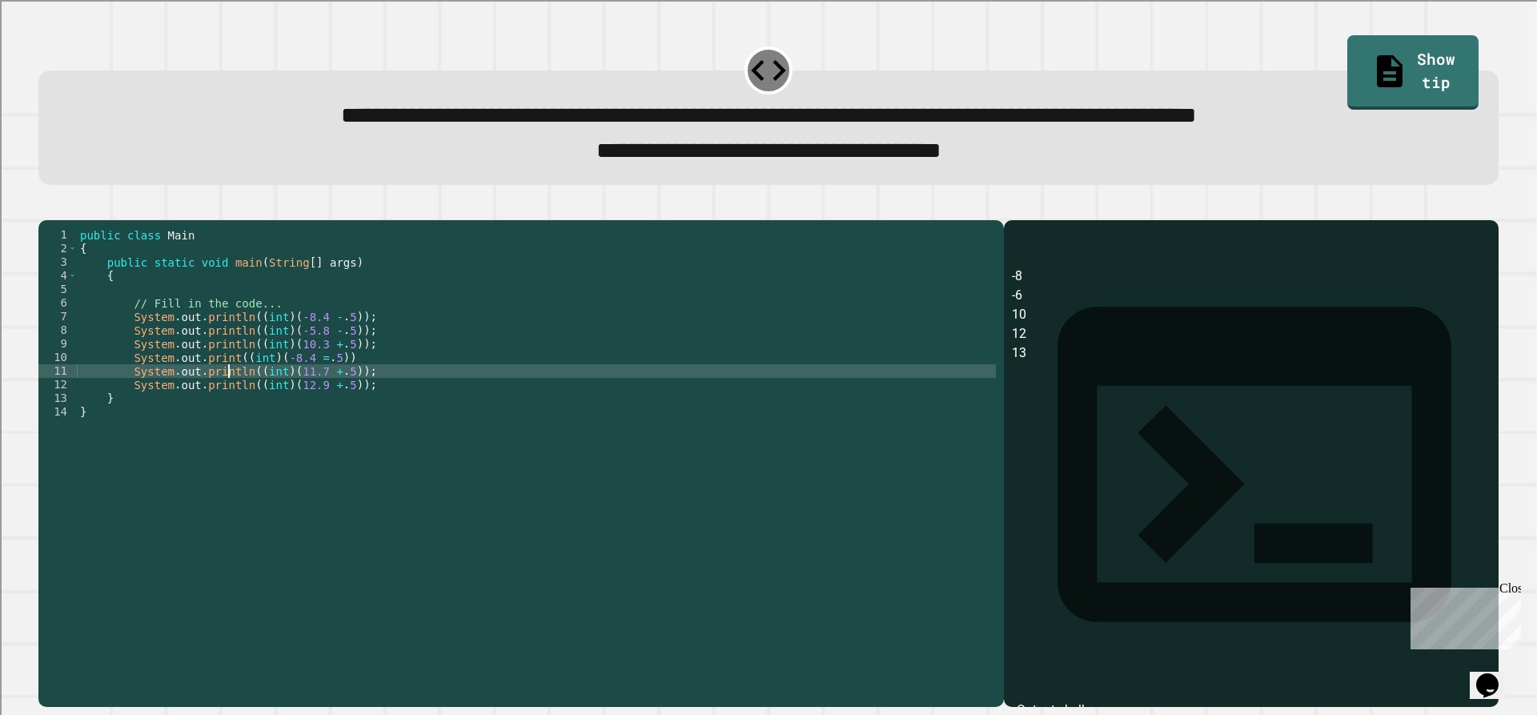
click at [229, 379] on div "public class Main { public static void main ( String [ ] args ) { // Fill in th…" at bounding box center [536, 446] width 919 height 436
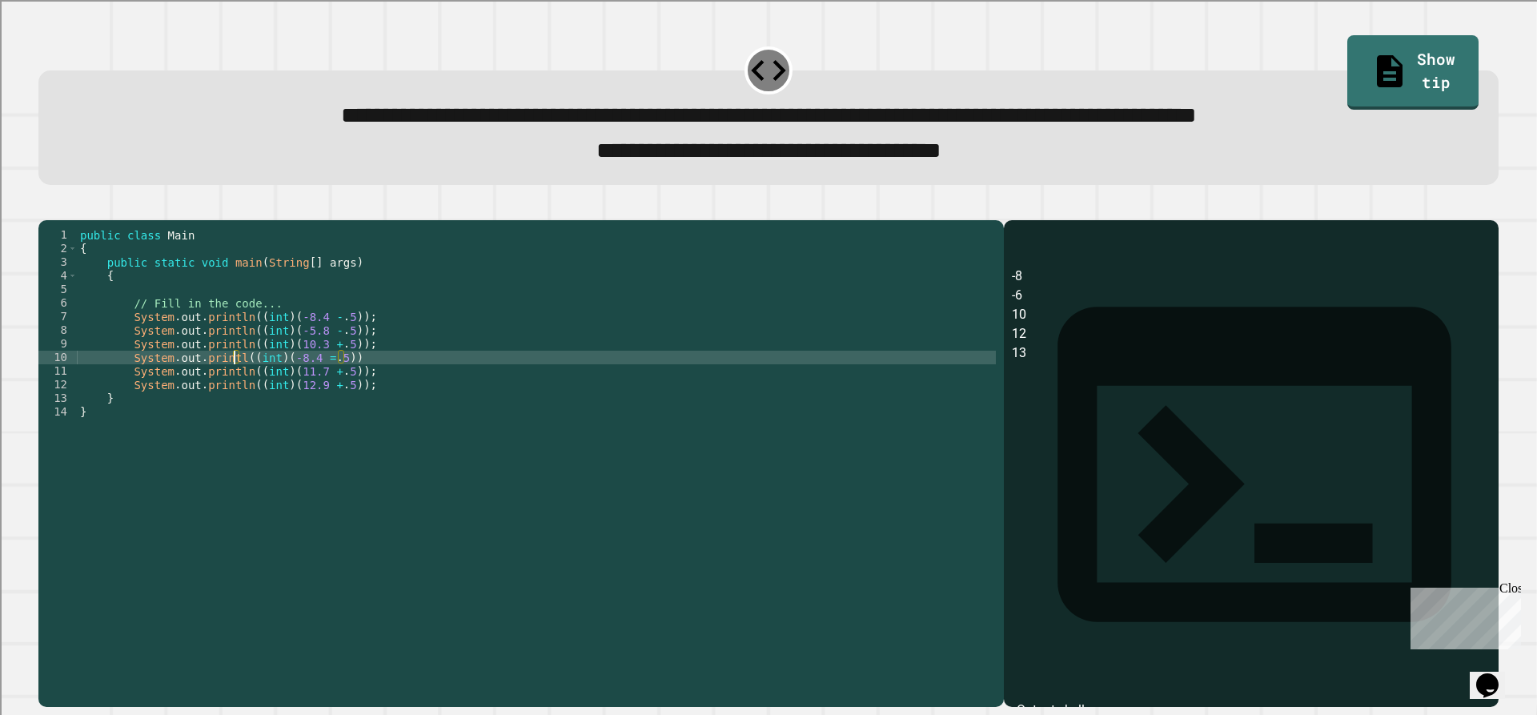
scroll to position [0, 11]
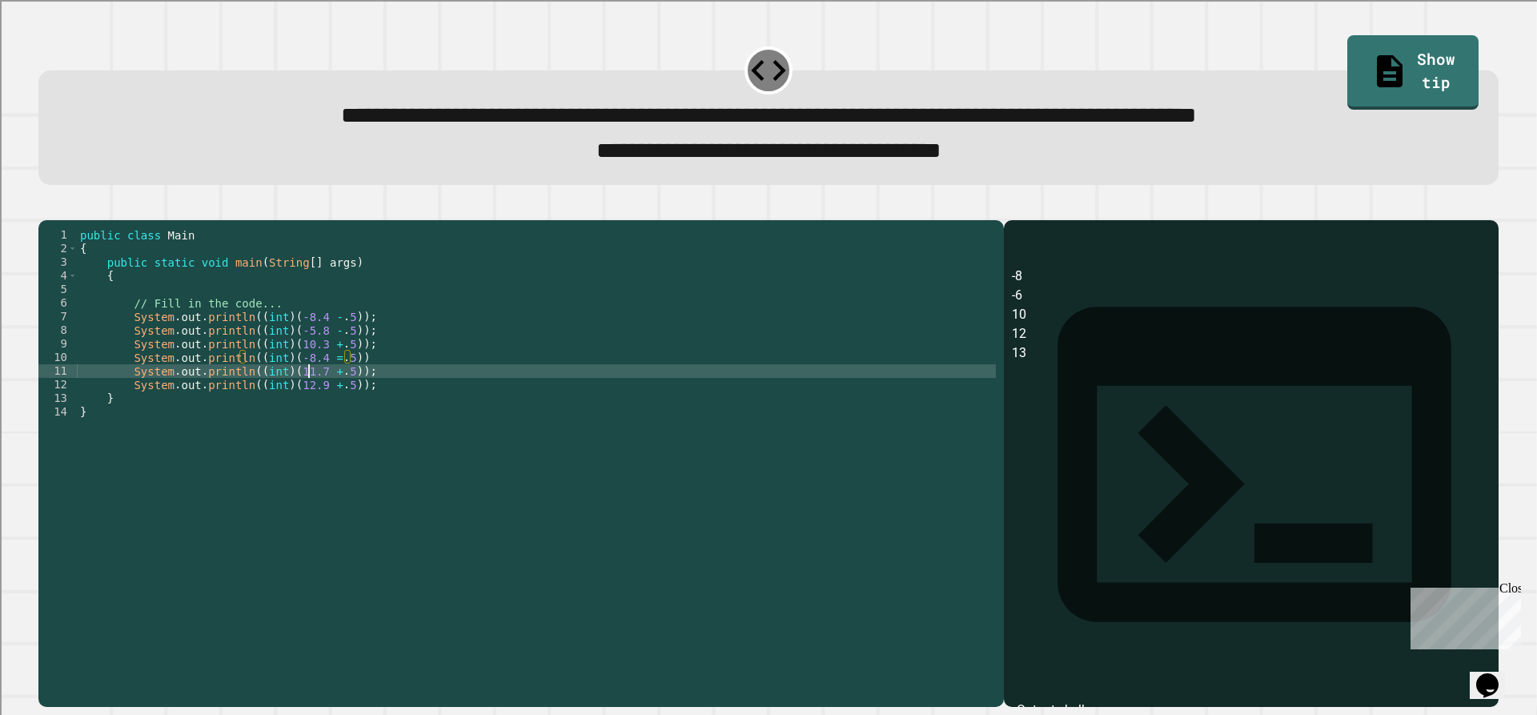
click at [307, 390] on div "public class Main { public static void main ( String [ ] args ) { // Fill in th…" at bounding box center [536, 446] width 919 height 436
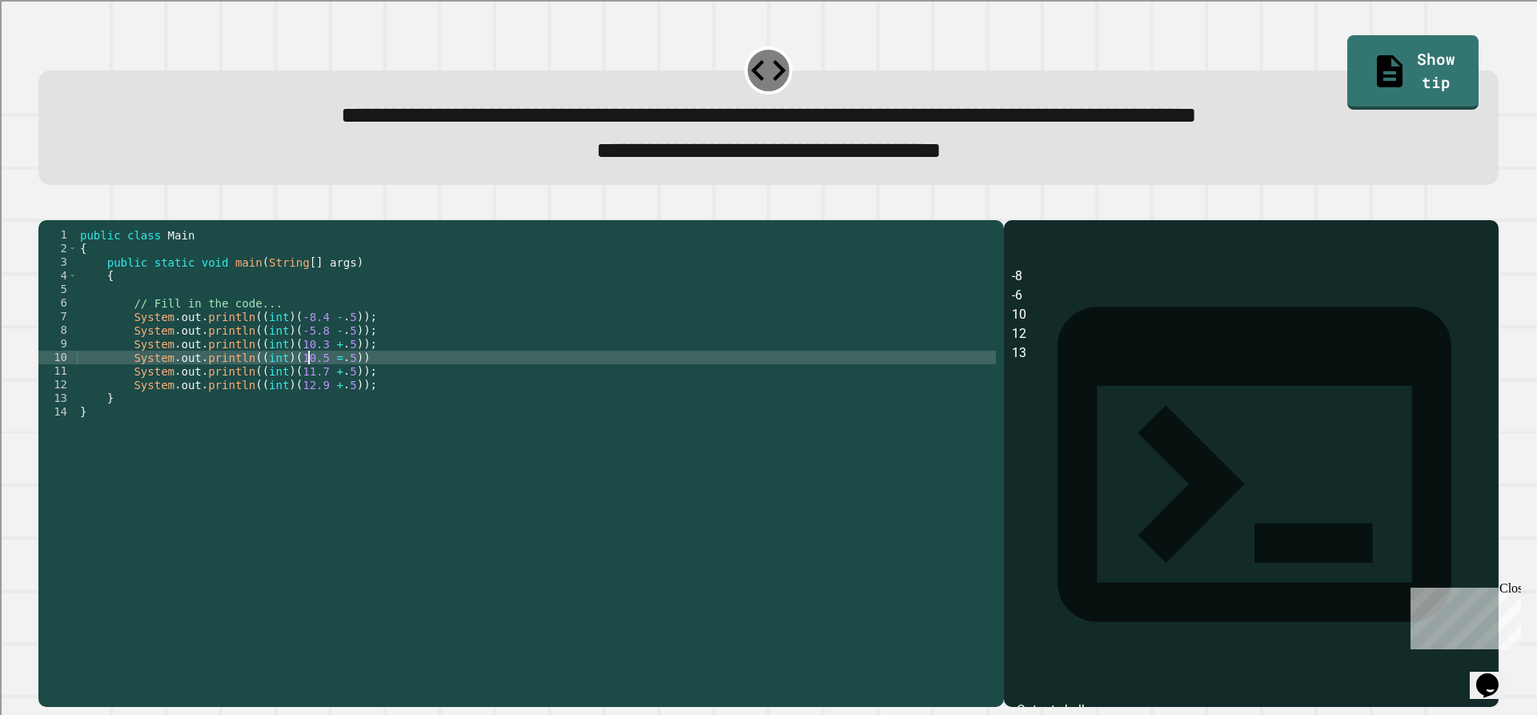
scroll to position [0, 16]
click at [319, 384] on div "public class Main { public static void main ( String [ ] args ) { // Fill in th…" at bounding box center [536, 446] width 919 height 436
click at [46, 207] on icon "button" at bounding box center [46, 207] width 0 height 0
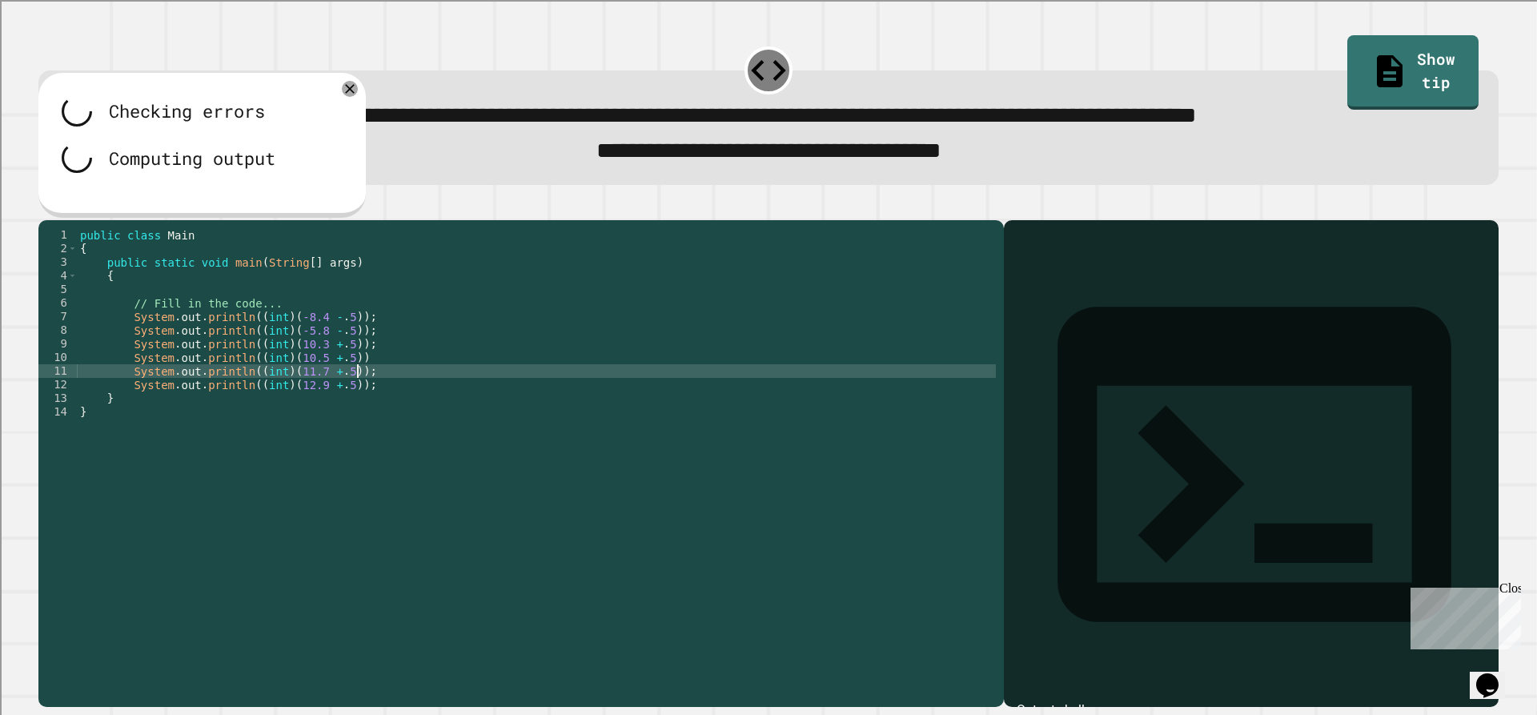
click at [364, 390] on div "public class Main { public static void main ( String [ ] args ) { // Fill in th…" at bounding box center [536, 446] width 919 height 436
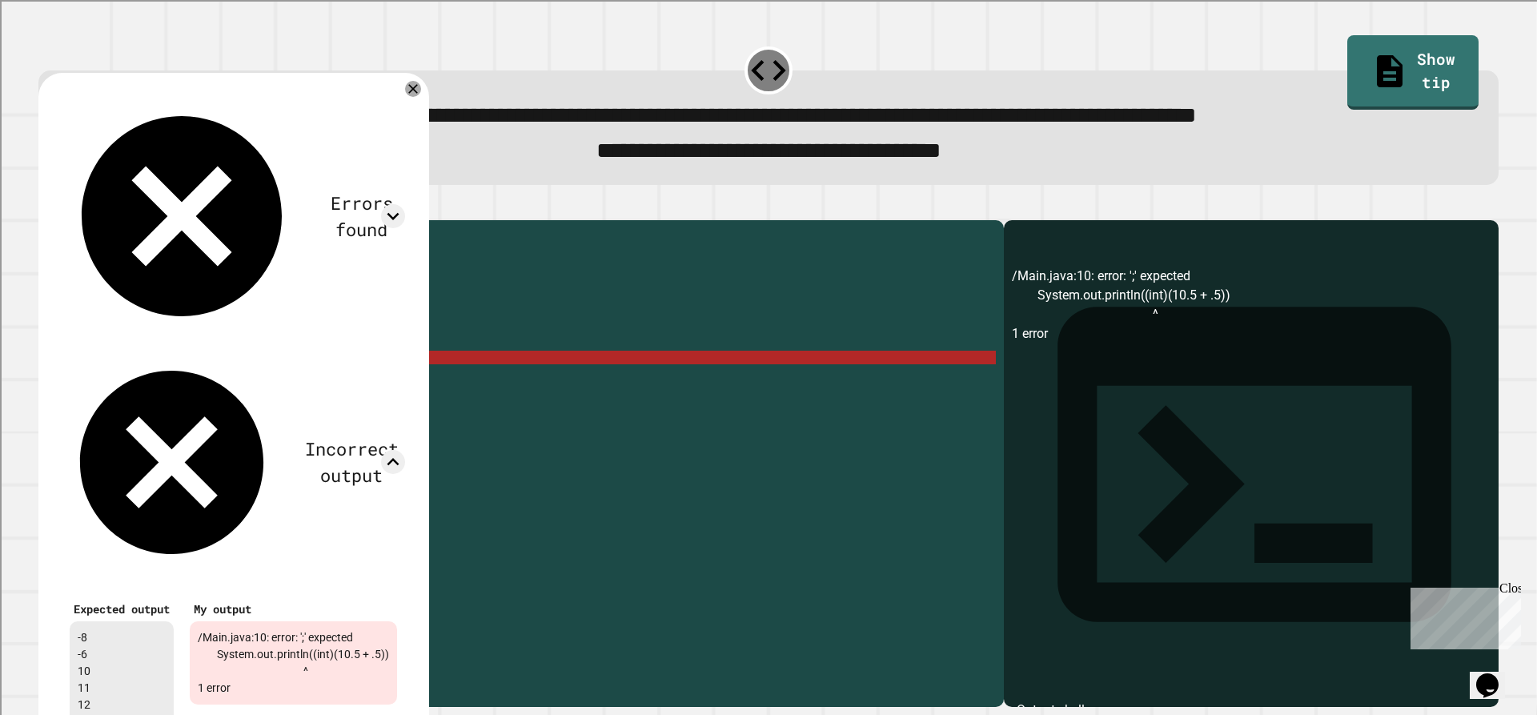
click at [363, 384] on div "**********" at bounding box center [768, 454] width 1476 height 522
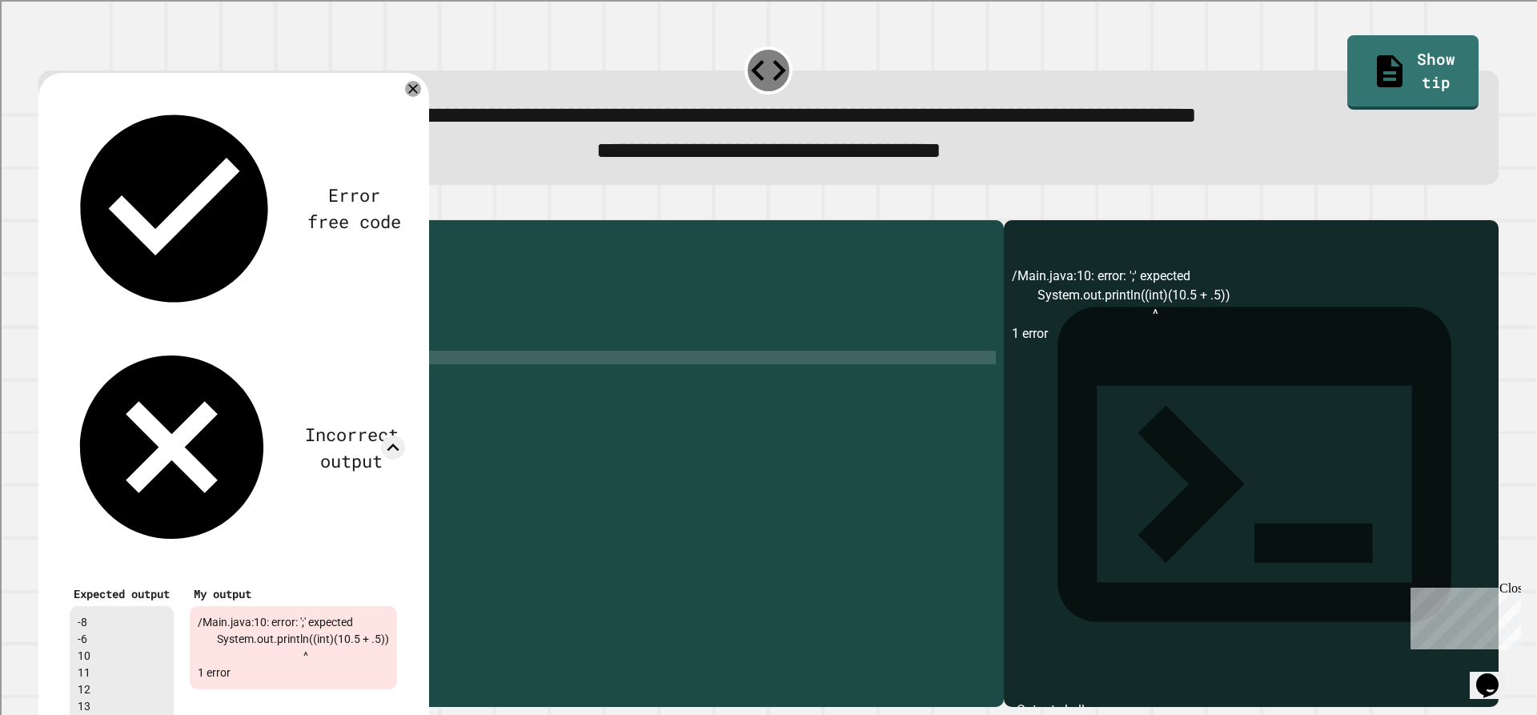
type textarea "**********"
click at [421, 89] on icon at bounding box center [413, 89] width 16 height 16
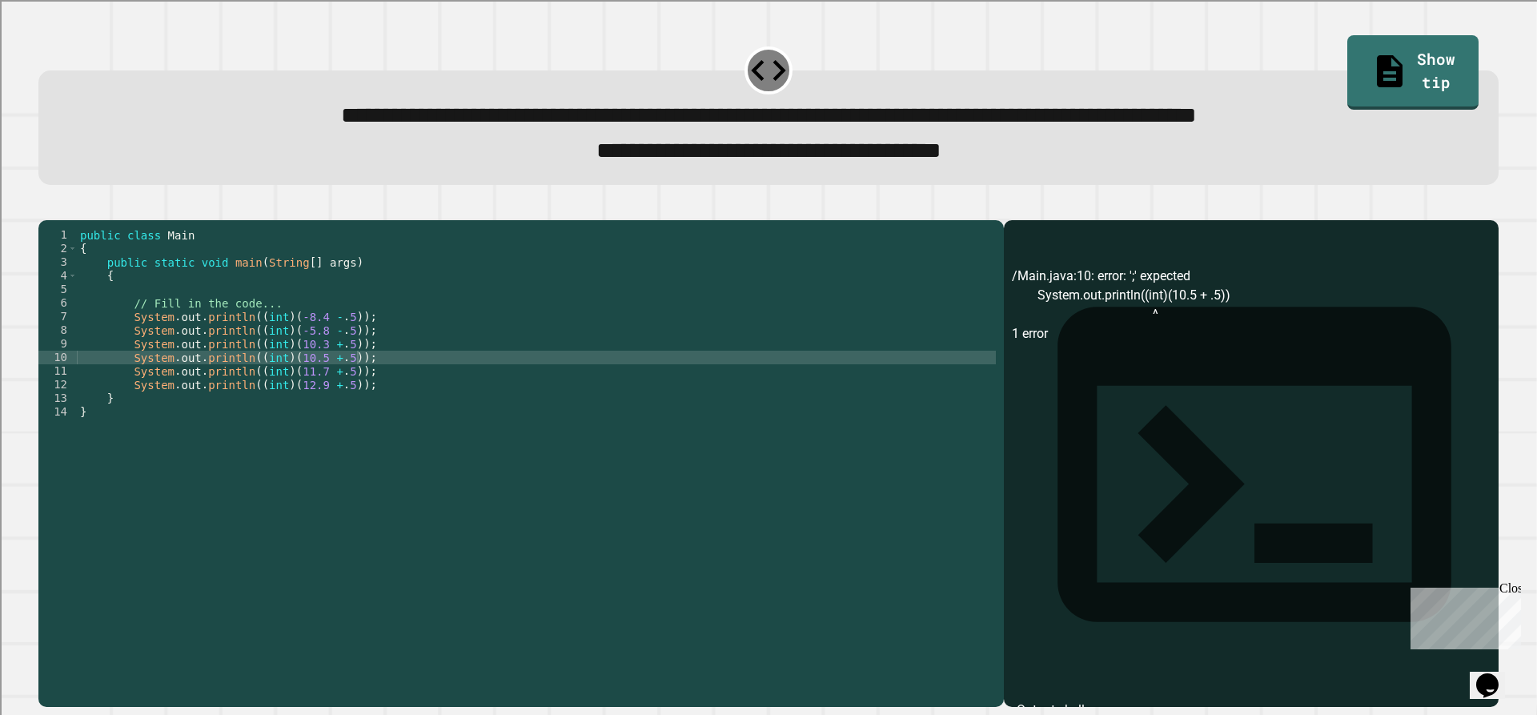
click at [46, 207] on button "button" at bounding box center [46, 207] width 0 height 0
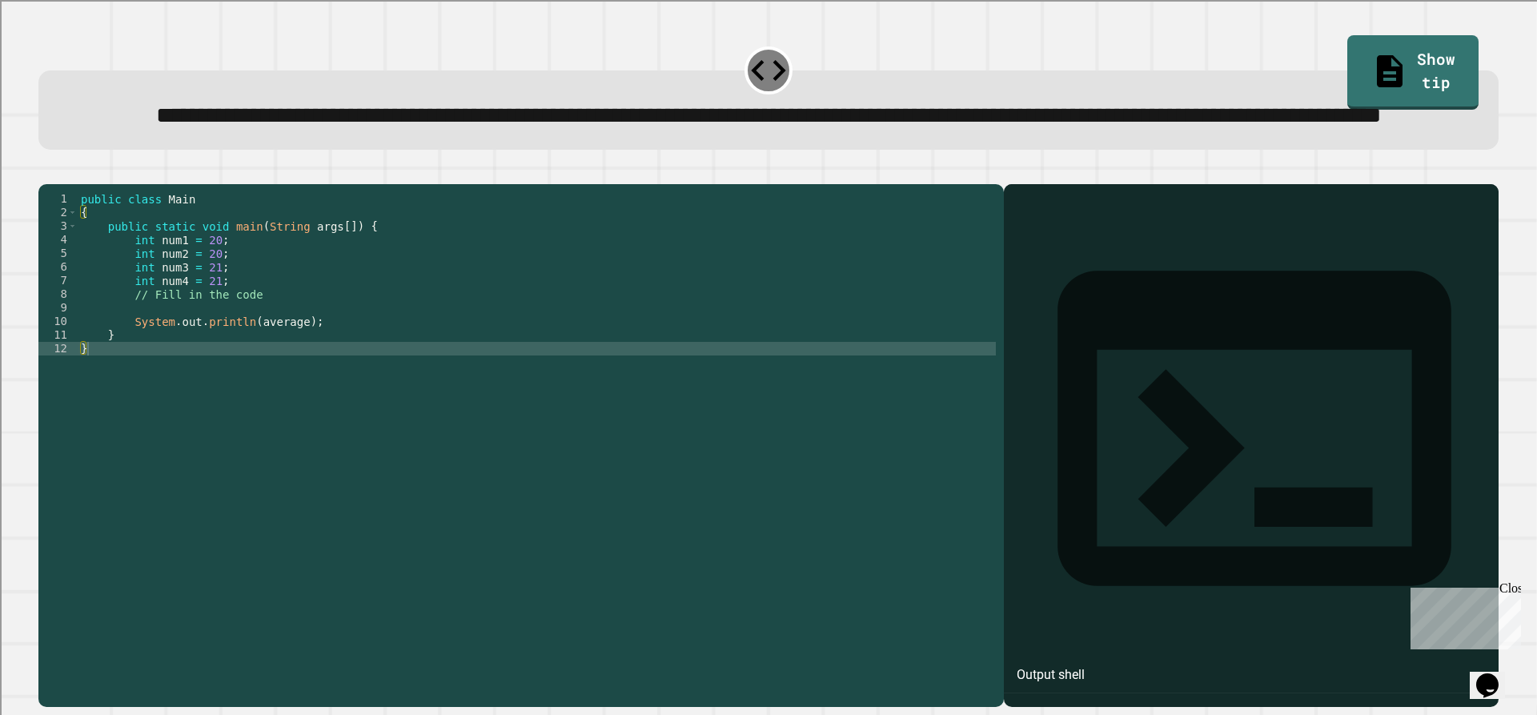
click at [239, 367] on div "public class Main { public static void main ( String args [ ]) { int num1 = 20 …" at bounding box center [537, 410] width 918 height 436
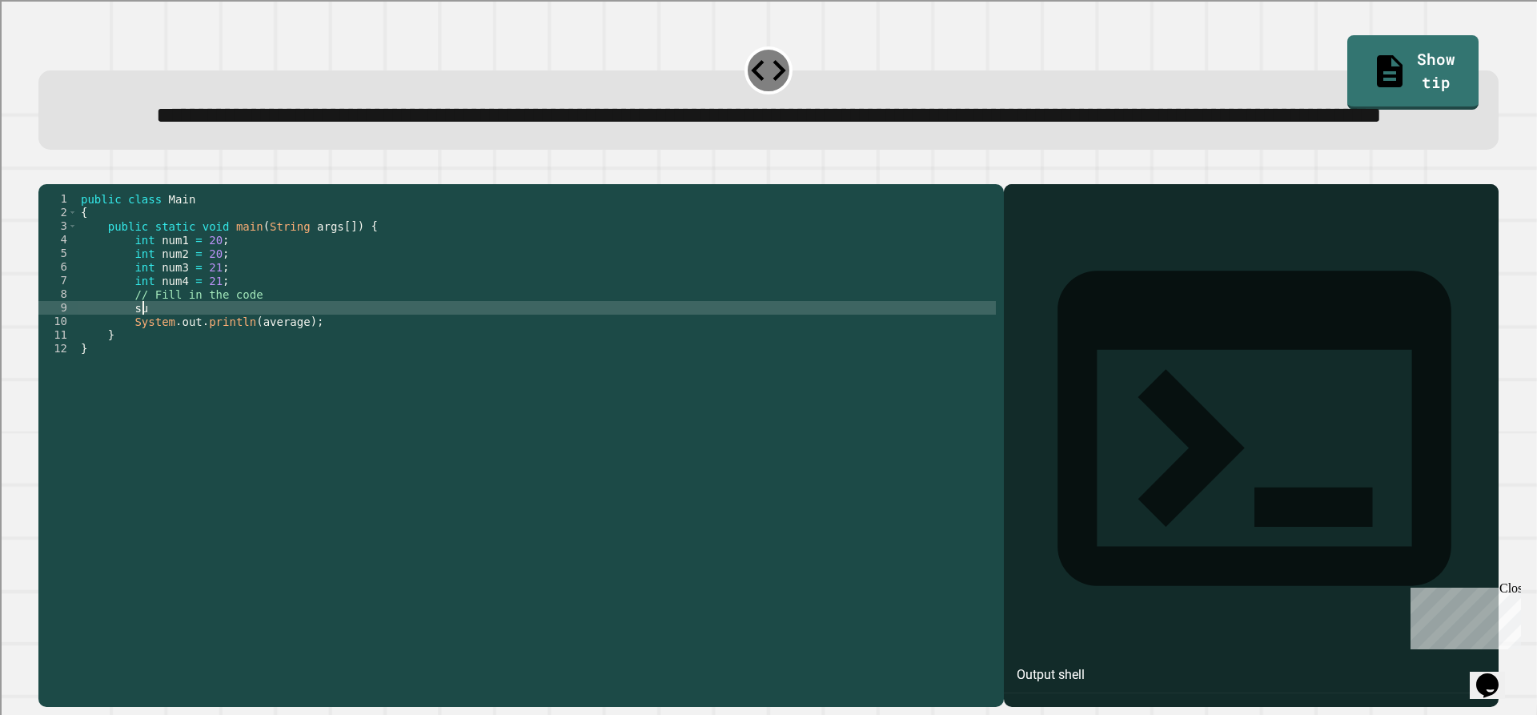
type textarea "*"
click at [211, 372] on div "public class Main { public static void main ( String args [ ]) { int num1 = 20 …" at bounding box center [537, 410] width 918 height 436
click at [212, 372] on div "public class Main { public static void main ( String args [ ]) { int num1 = 20 …" at bounding box center [537, 410] width 918 height 436
click at [219, 372] on div "public class Main { public static void main ( String args [ ]) { int num1 = 20 …" at bounding box center [537, 410] width 918 height 436
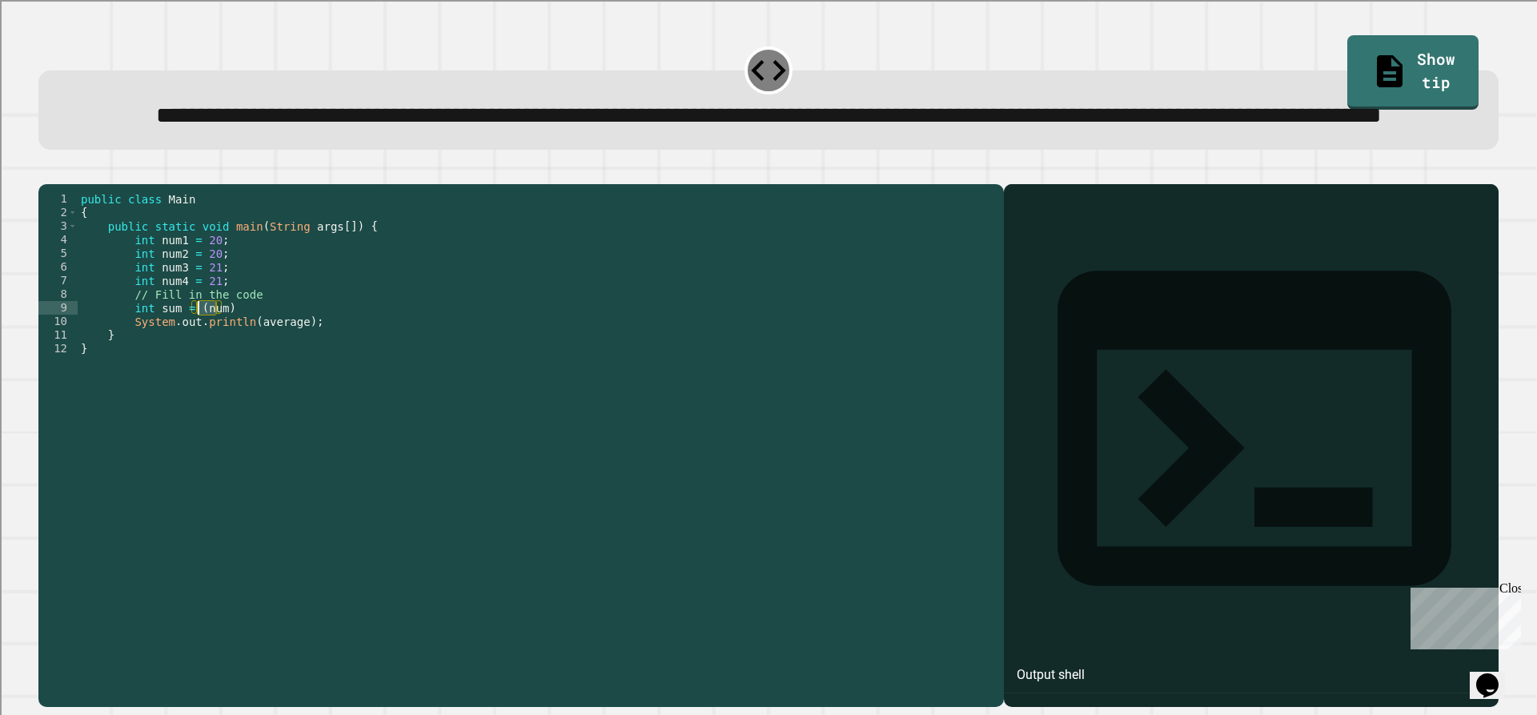
drag, startPoint x: 217, startPoint y: 372, endPoint x: 198, endPoint y: 373, distance: 19.3
click at [198, 373] on div "public class Main { public static void main ( String args [ ]) { int num1 = 20 …" at bounding box center [537, 410] width 918 height 436
click at [207, 369] on div "public class Main { public static void main ( String args [ ]) { int num1 = 20 …" at bounding box center [537, 396] width 918 height 408
click at [208, 368] on div "public class Main { public static void main ( String args [ ]) { int num1 = 20 …" at bounding box center [537, 410] width 918 height 436
click at [216, 368] on div "public class Main { public static void main ( String args [ ]) { int num1 = 20 …" at bounding box center [537, 396] width 918 height 408
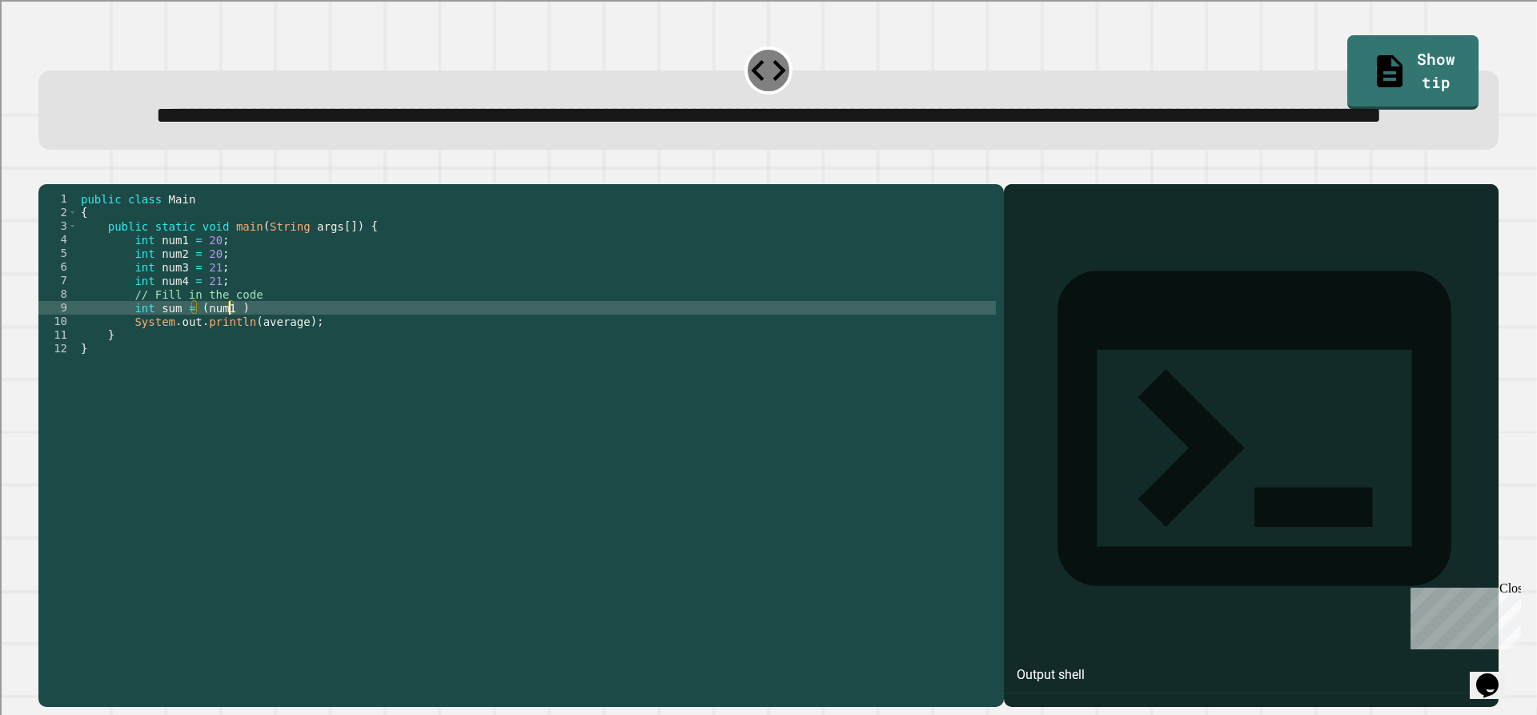
scroll to position [0, 10]
paste textarea "***"
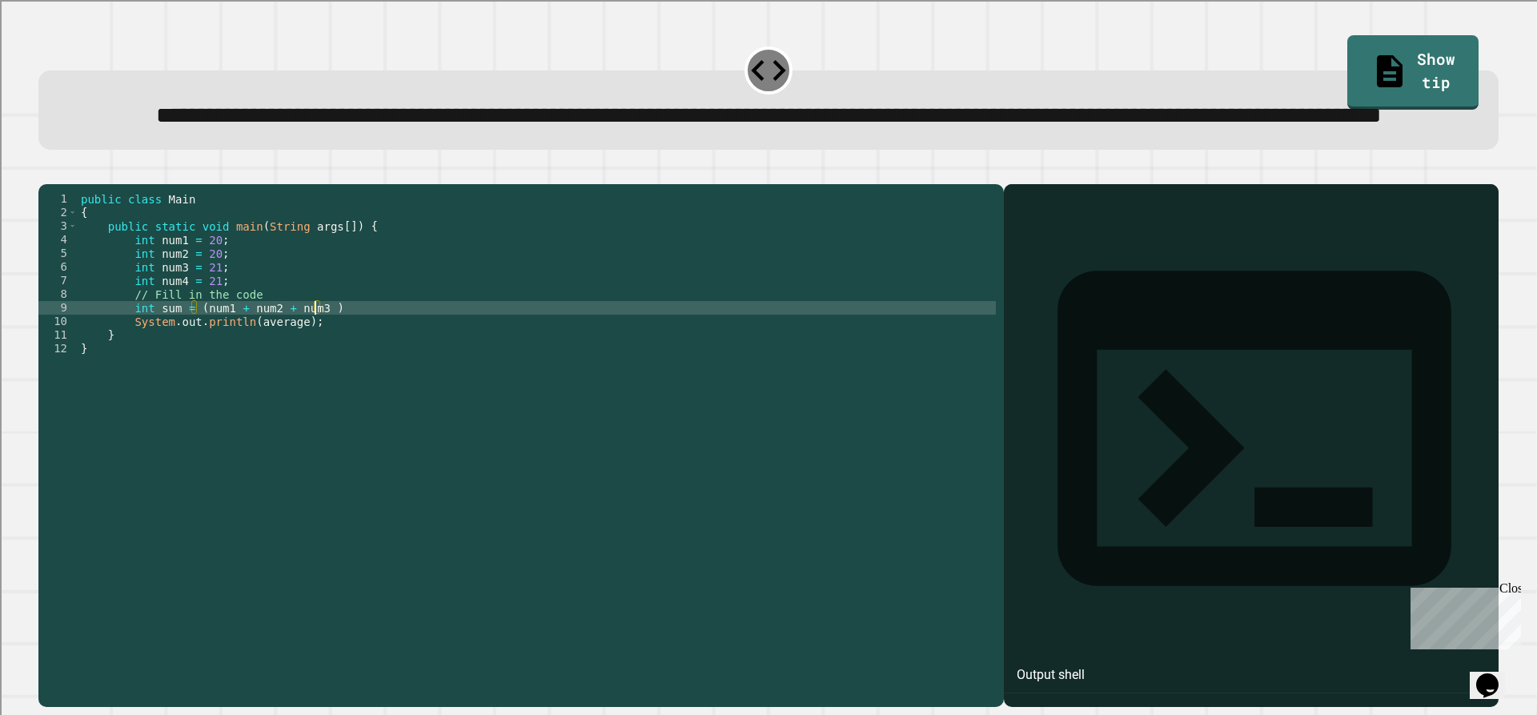
scroll to position [0, 17]
paste textarea "***"
type textarea "**********"
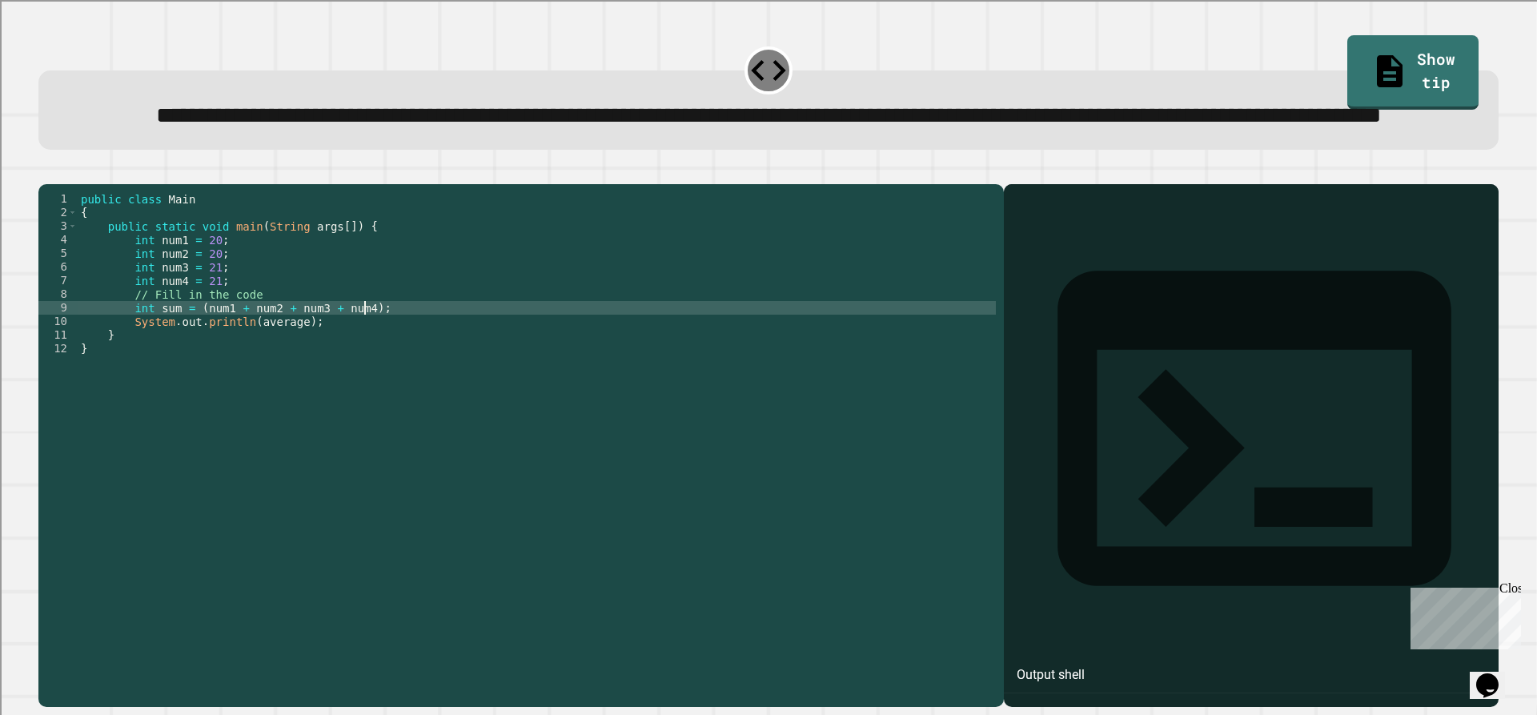
click at [251, 391] on div "public class Main { public static void main ( String args [ ]) { int num1 = 20 …" at bounding box center [537, 410] width 918 height 436
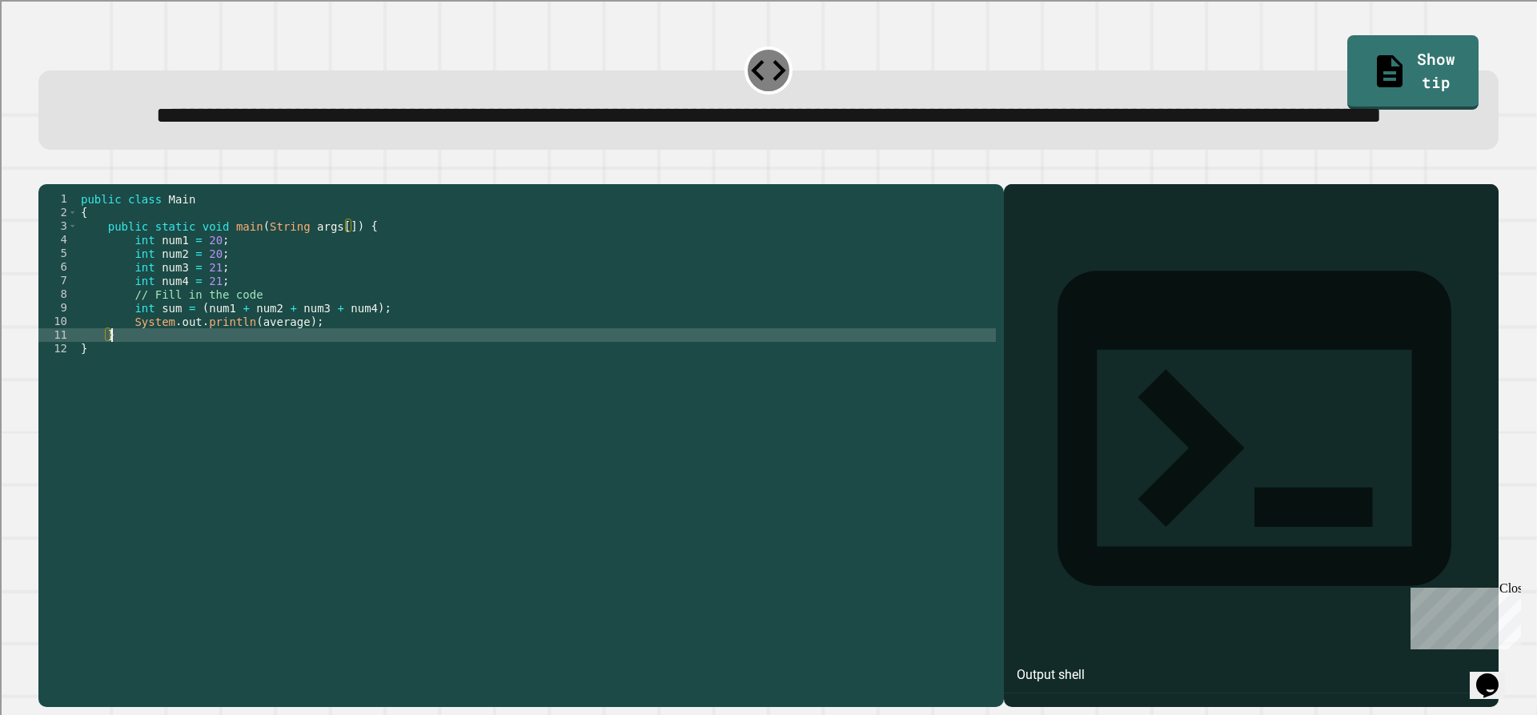
scroll to position [0, 2]
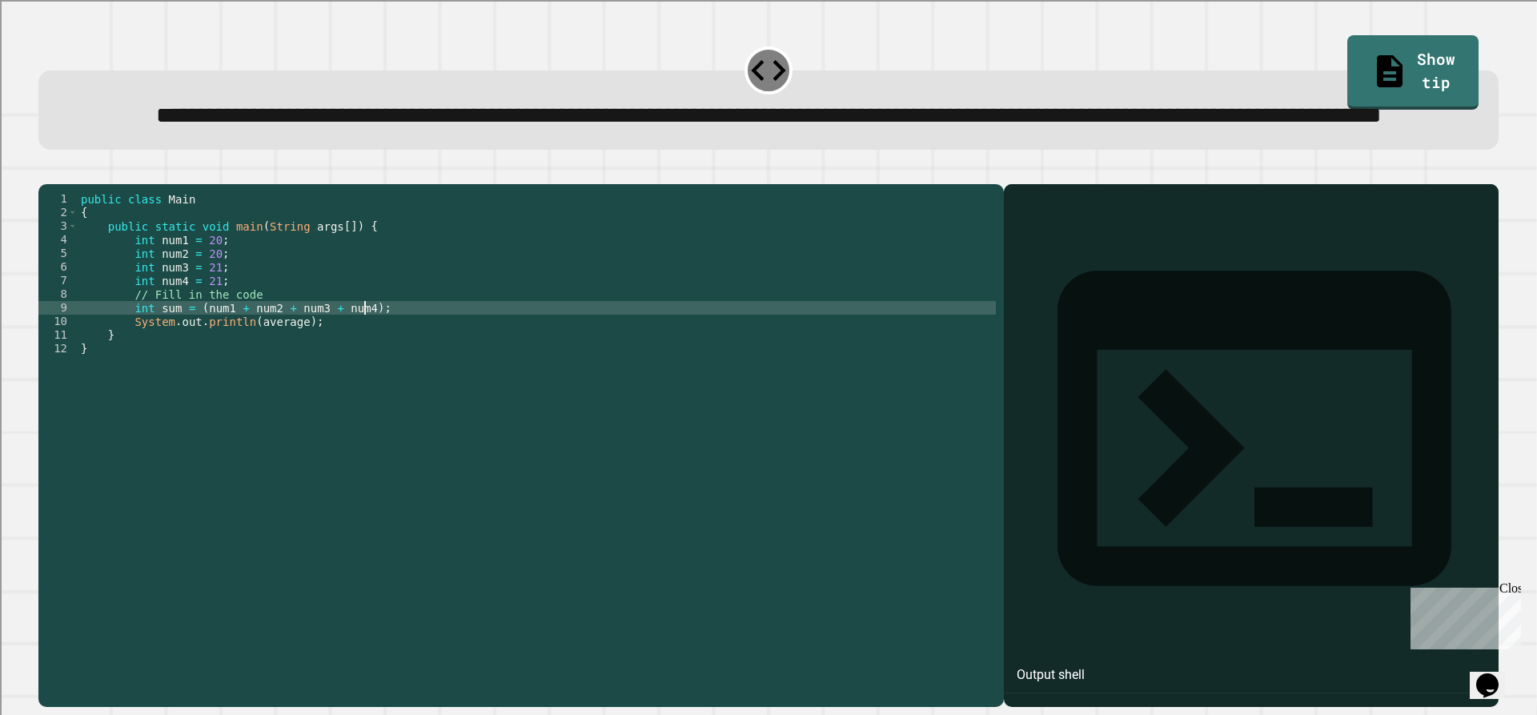
click at [384, 372] on div "public class Main { public static void main ( String args [ ]) { int num1 = 20 …" at bounding box center [537, 410] width 918 height 436
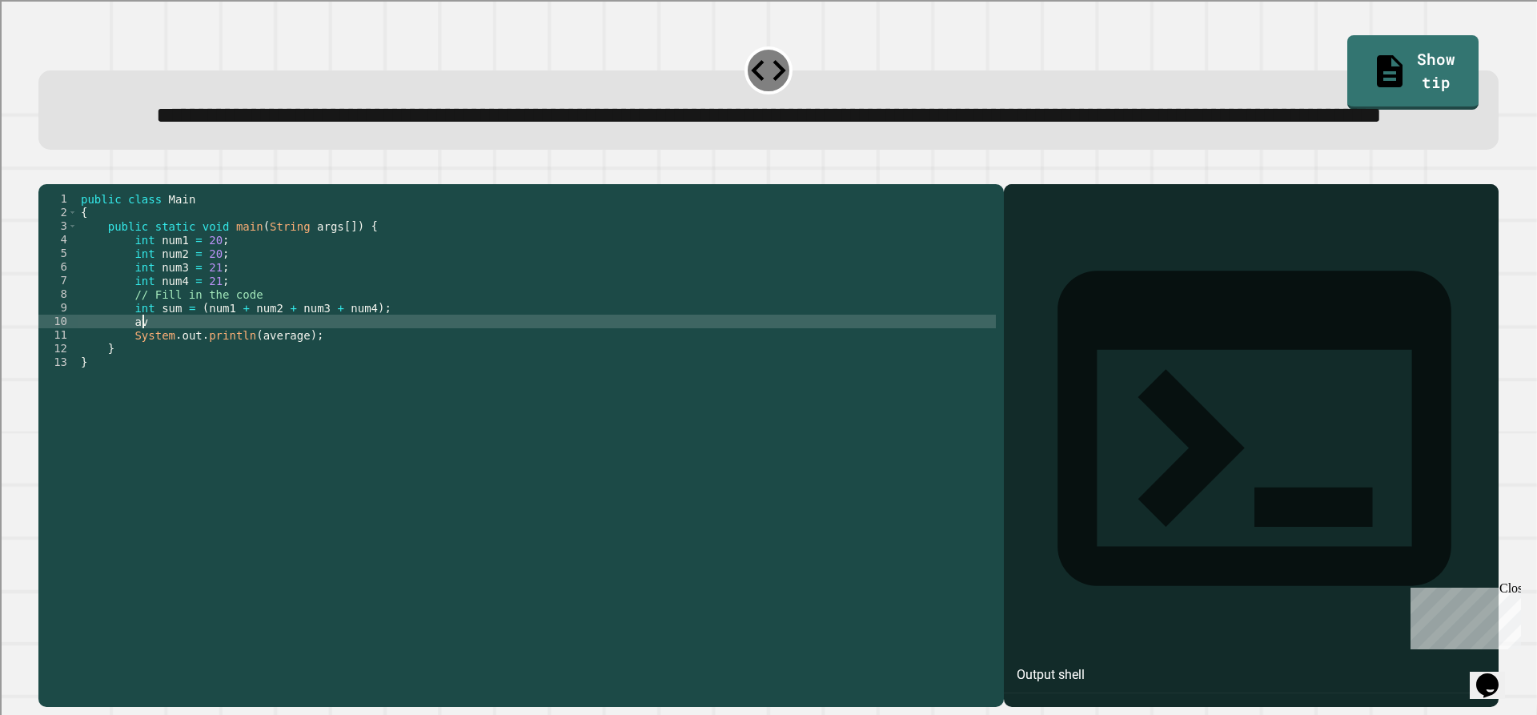
type textarea "*"
click at [46, 171] on icon "button" at bounding box center [46, 171] width 0 height 0
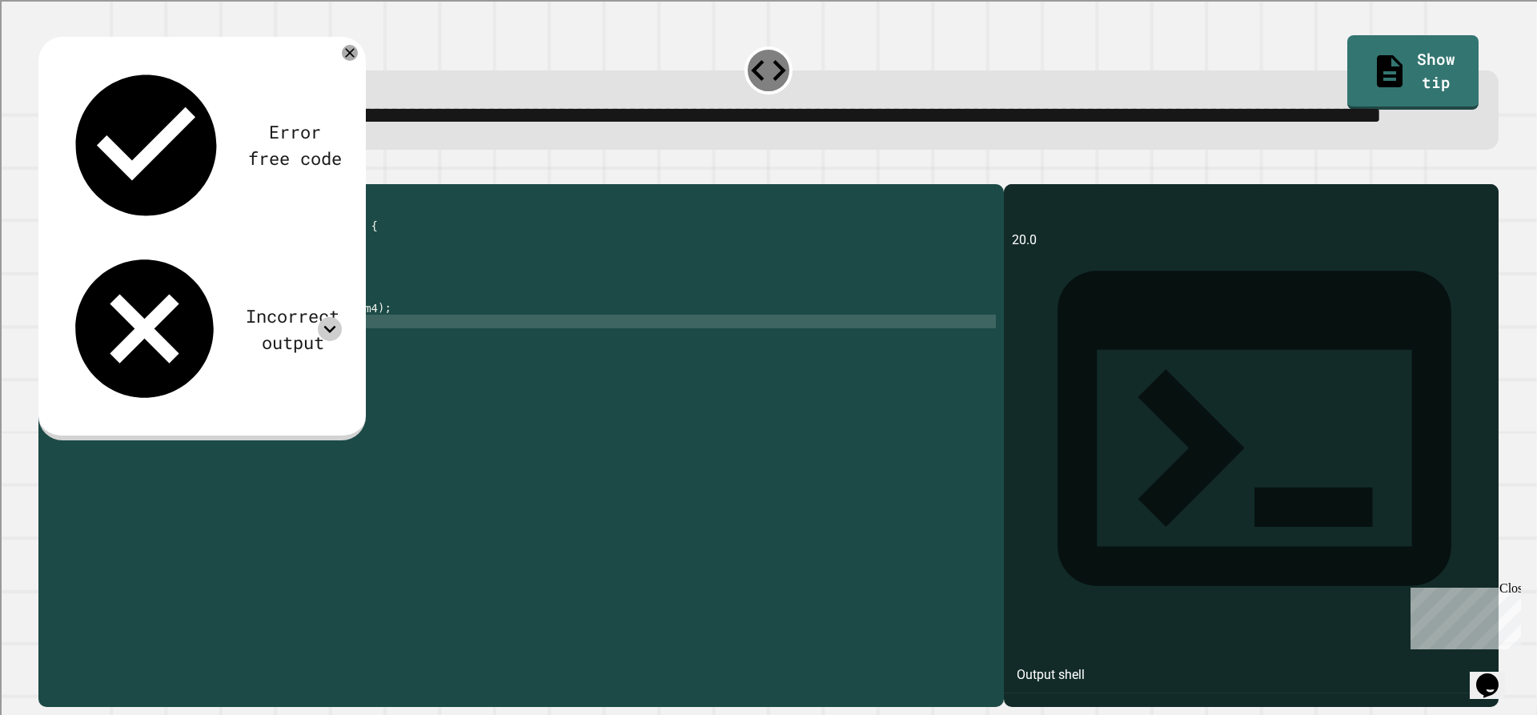
click at [328, 317] on icon at bounding box center [330, 329] width 24 height 24
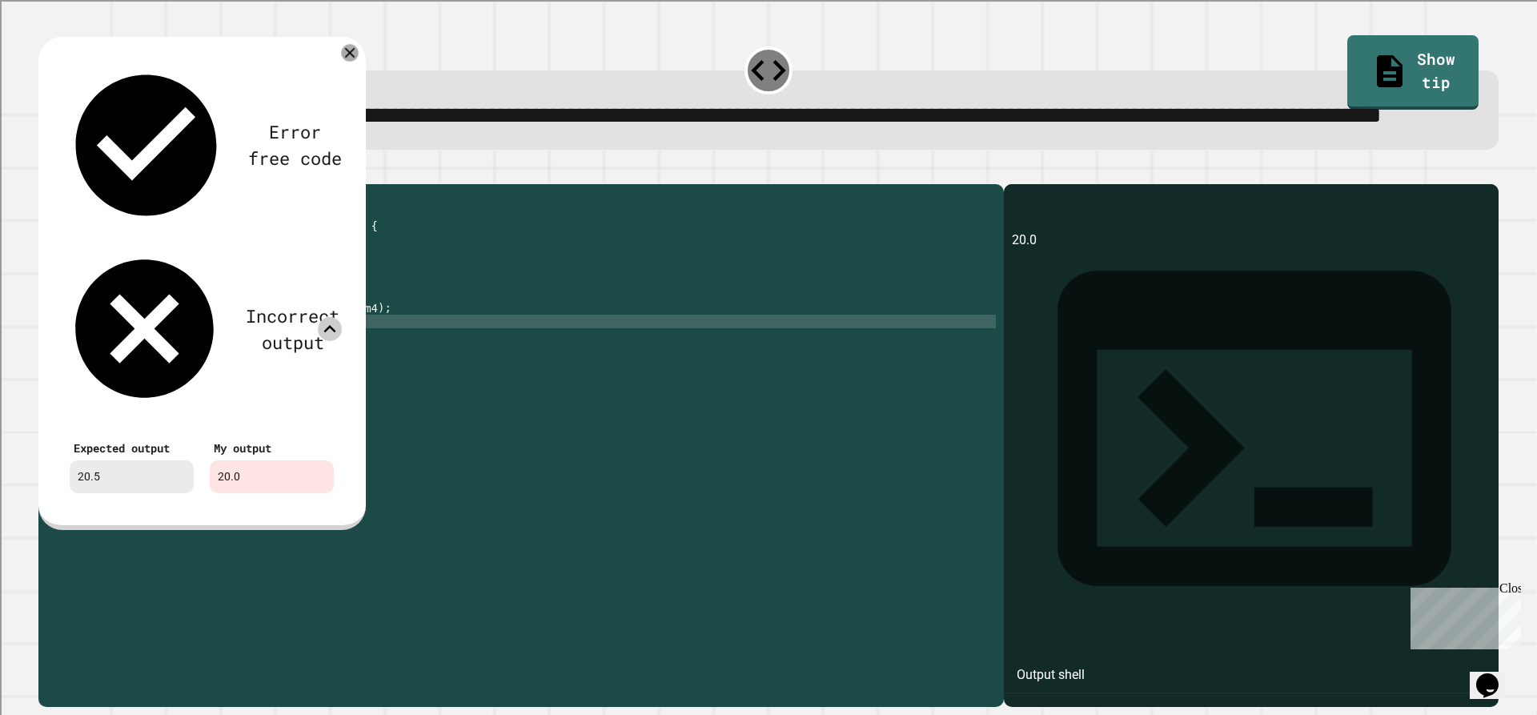
click at [348, 62] on div at bounding box center [350, 54] width 18 height 18
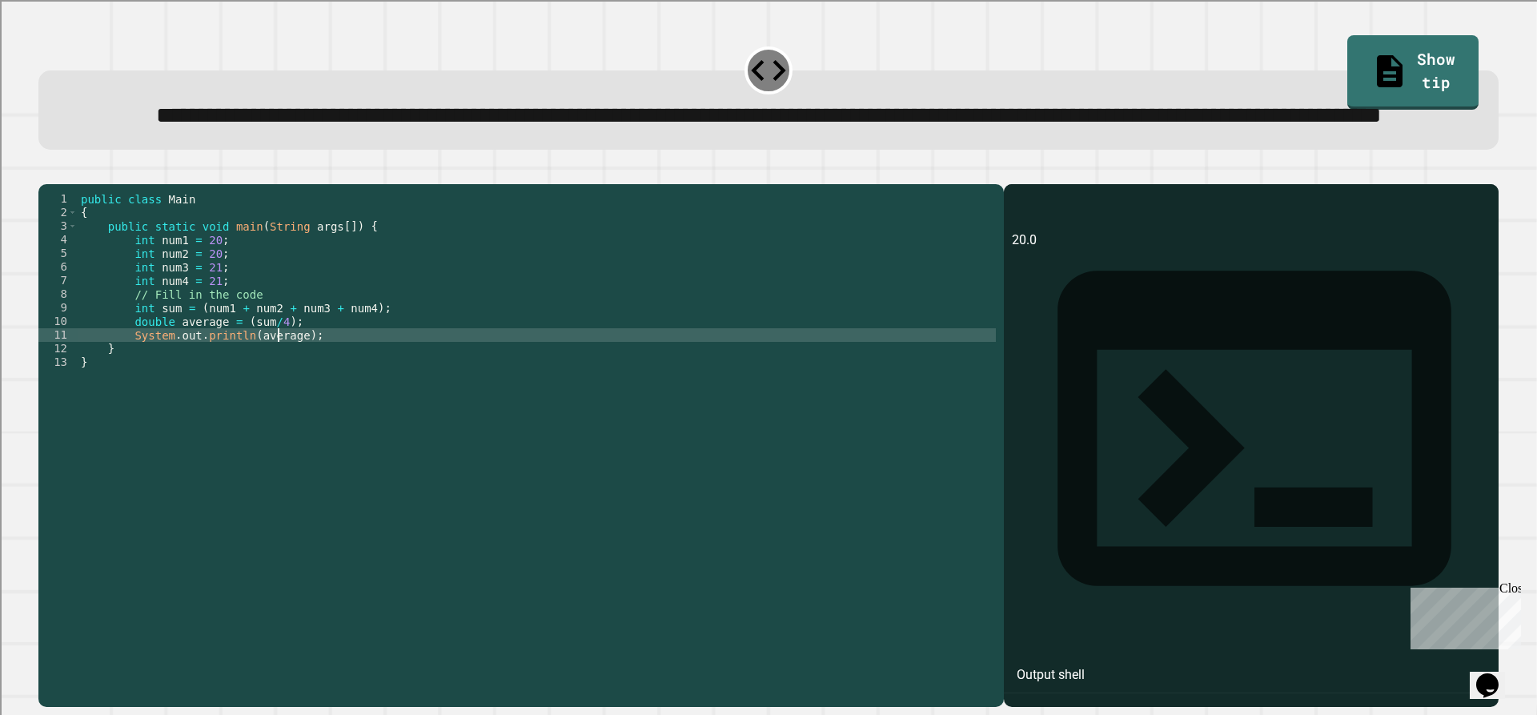
click at [276, 390] on div "public class Main { public static void main ( String args [ ]) { int num1 = 20 …" at bounding box center [537, 410] width 918 height 436
click at [271, 386] on div "public class Main { public static void main ( String args [ ]) { int num1 = 20 …" at bounding box center [537, 410] width 918 height 436
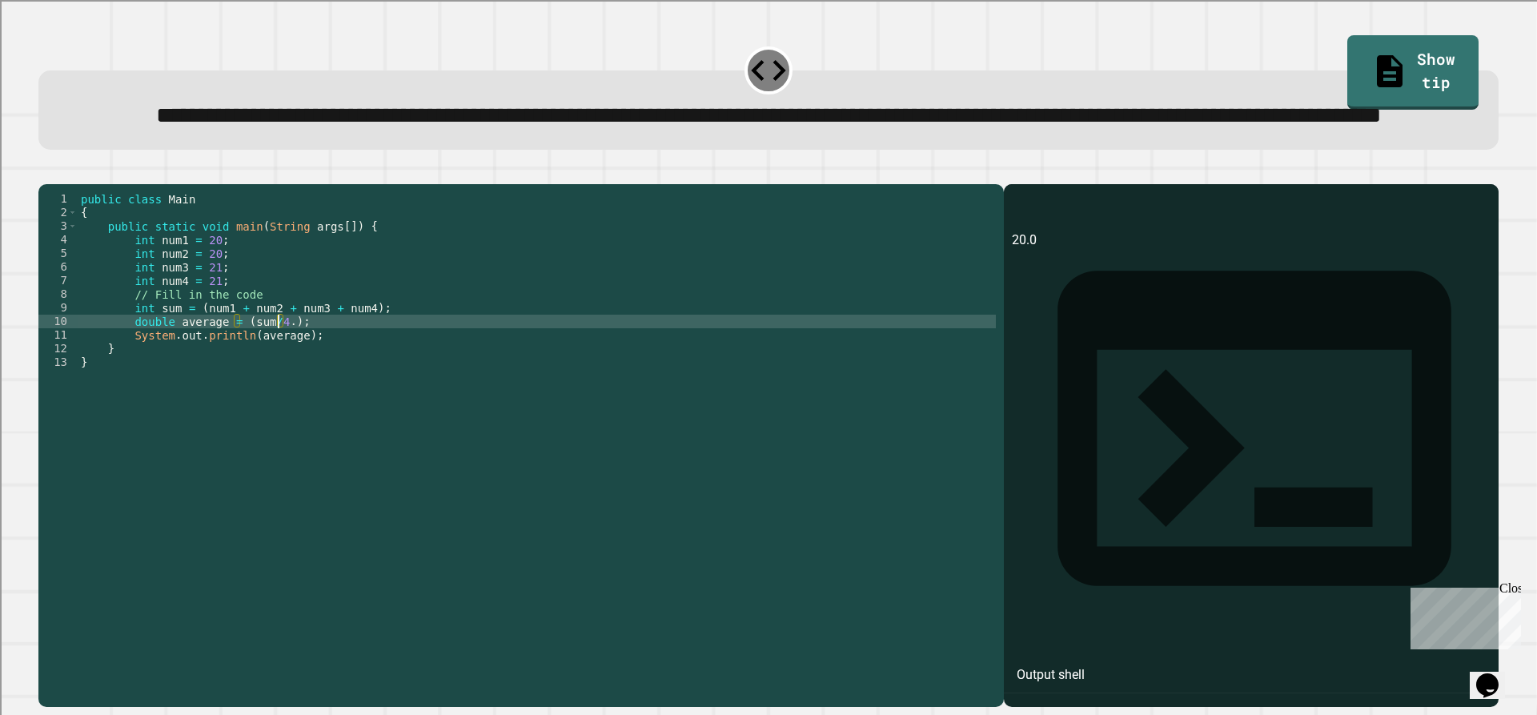
scroll to position [0, 14]
type textarea "**********"
click at [46, 171] on icon "button" at bounding box center [46, 171] width 0 height 0
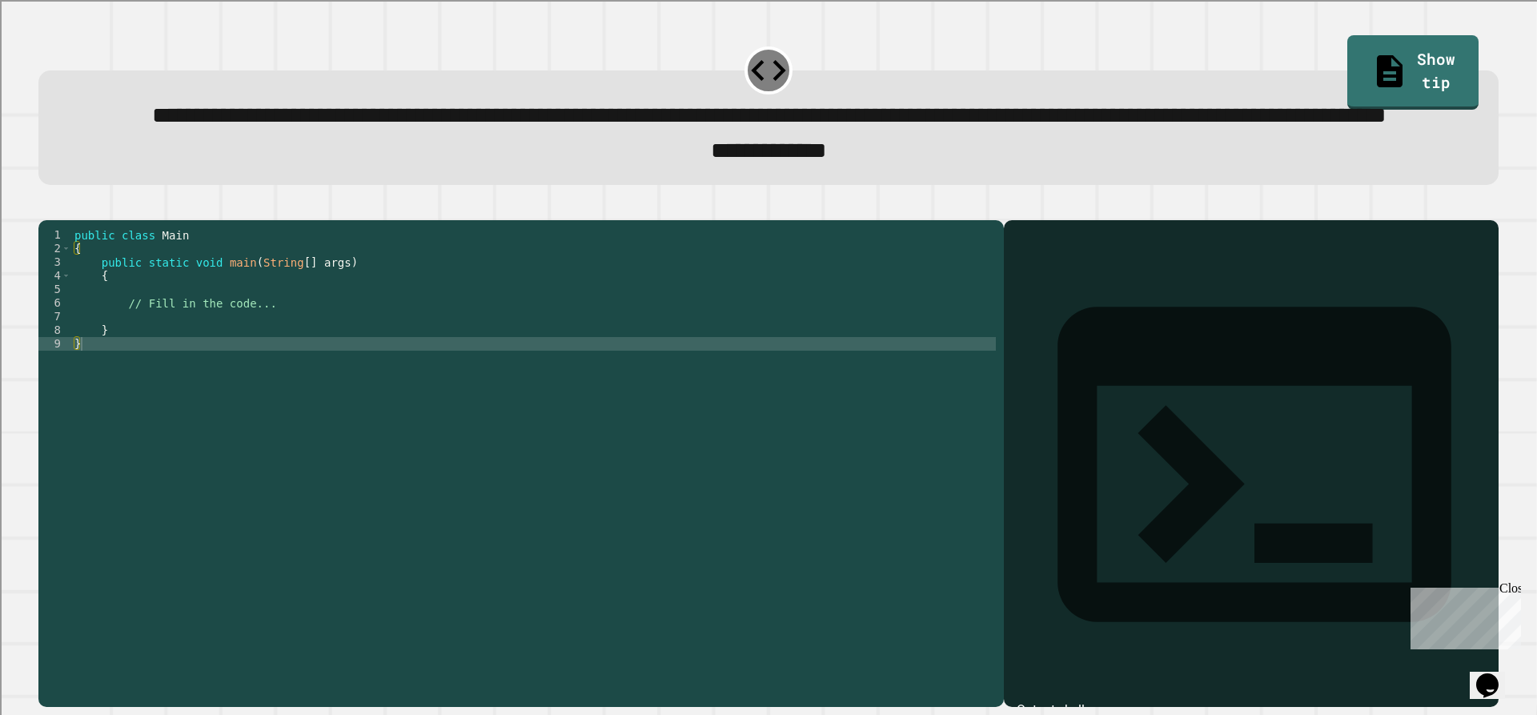
click at [199, 364] on div "public class Main { public static void main ( String [ ] args ) { // Fill in th…" at bounding box center [533, 425] width 925 height 395
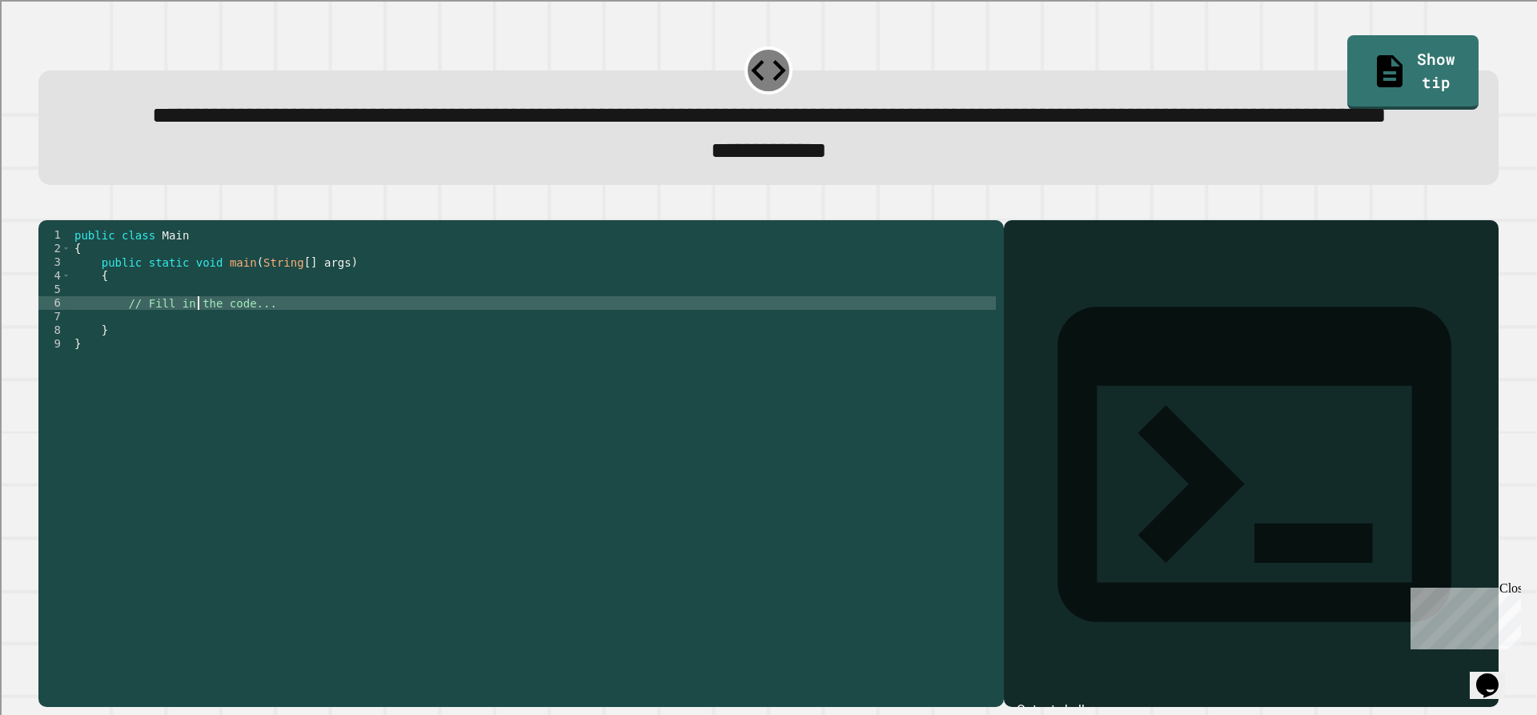
click at [207, 389] on div "public class Main { public static void main ( String [ ] args ) { // Fill in th…" at bounding box center [533, 425] width 925 height 395
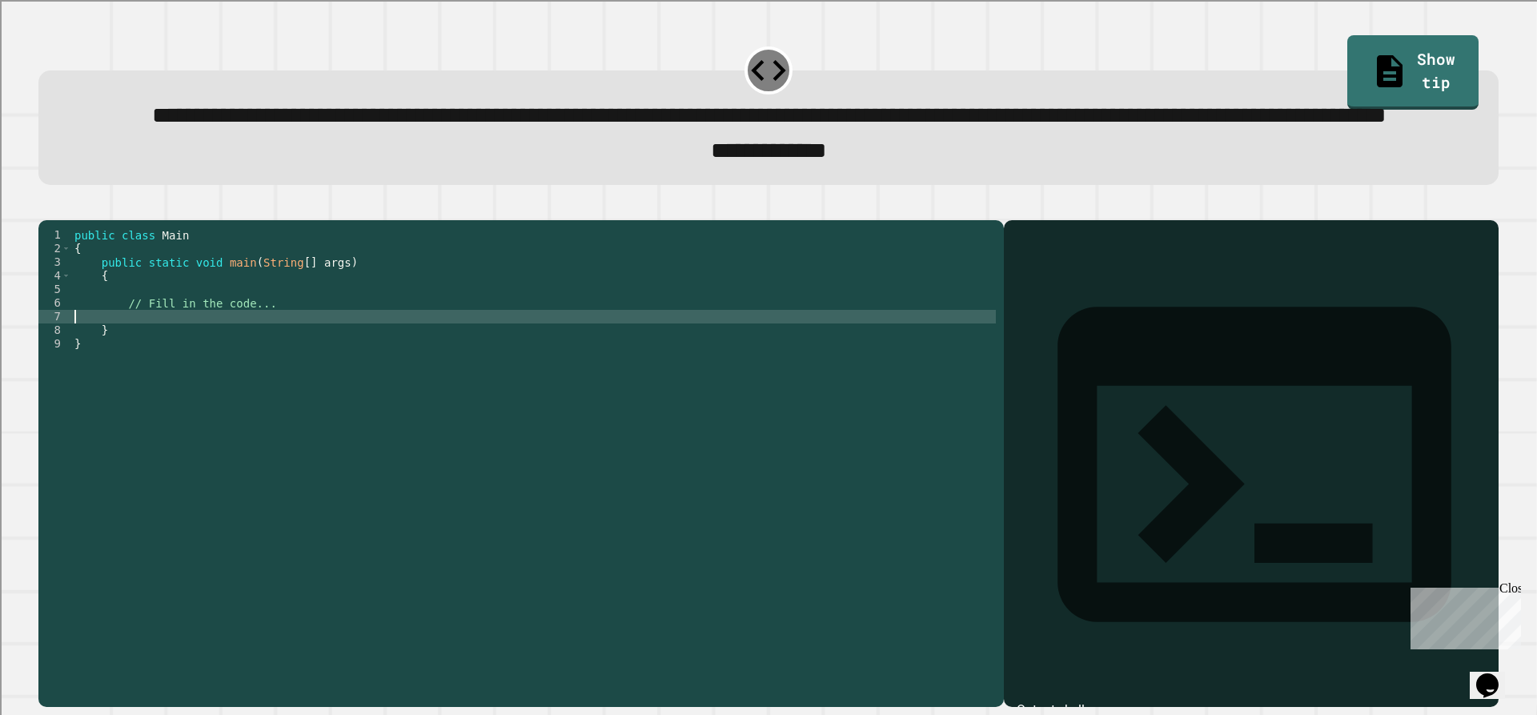
click at [219, 376] on div "public class Main { public static void main ( String [ ] args ) { // Fill in th…" at bounding box center [533, 425] width 925 height 395
type textarea "*"
type textarea "**********"
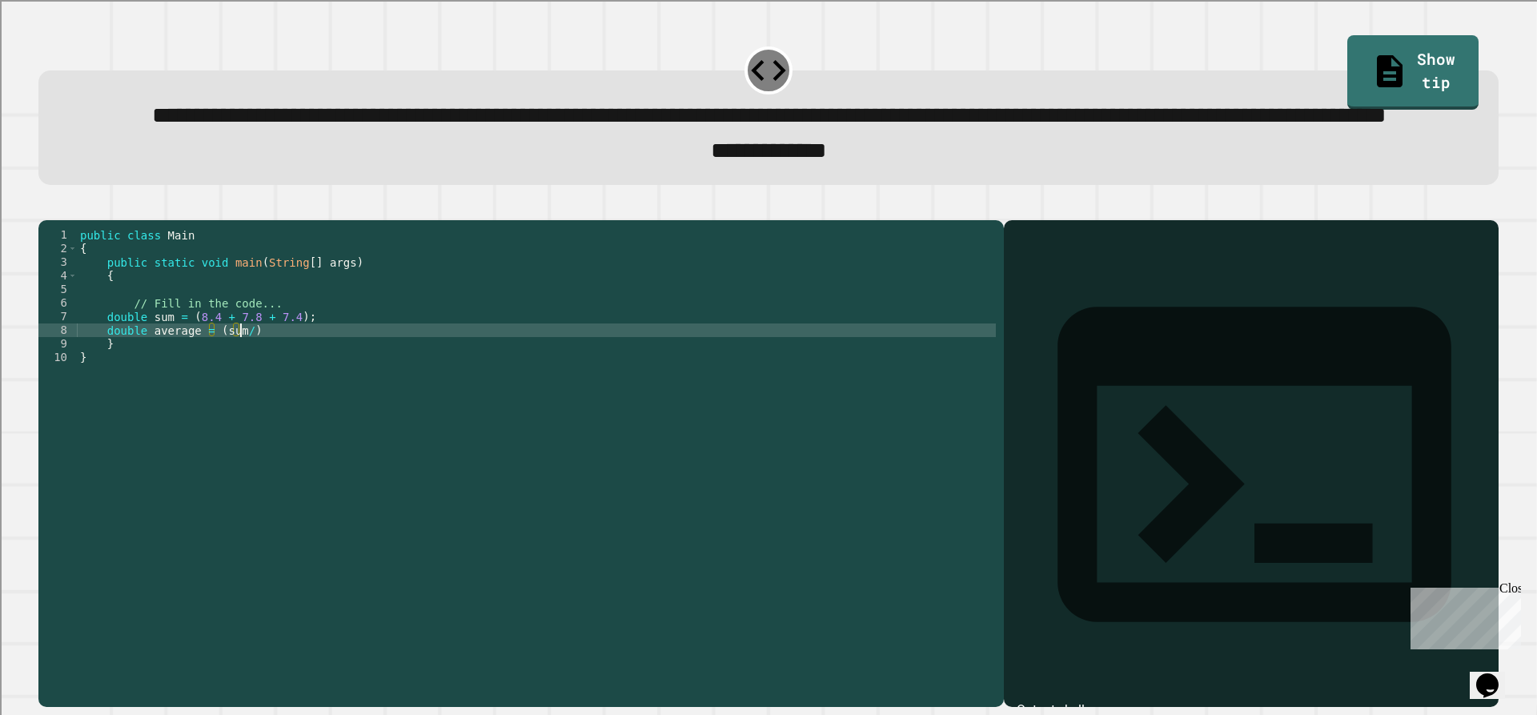
scroll to position [0, 11]
type textarea "**********"
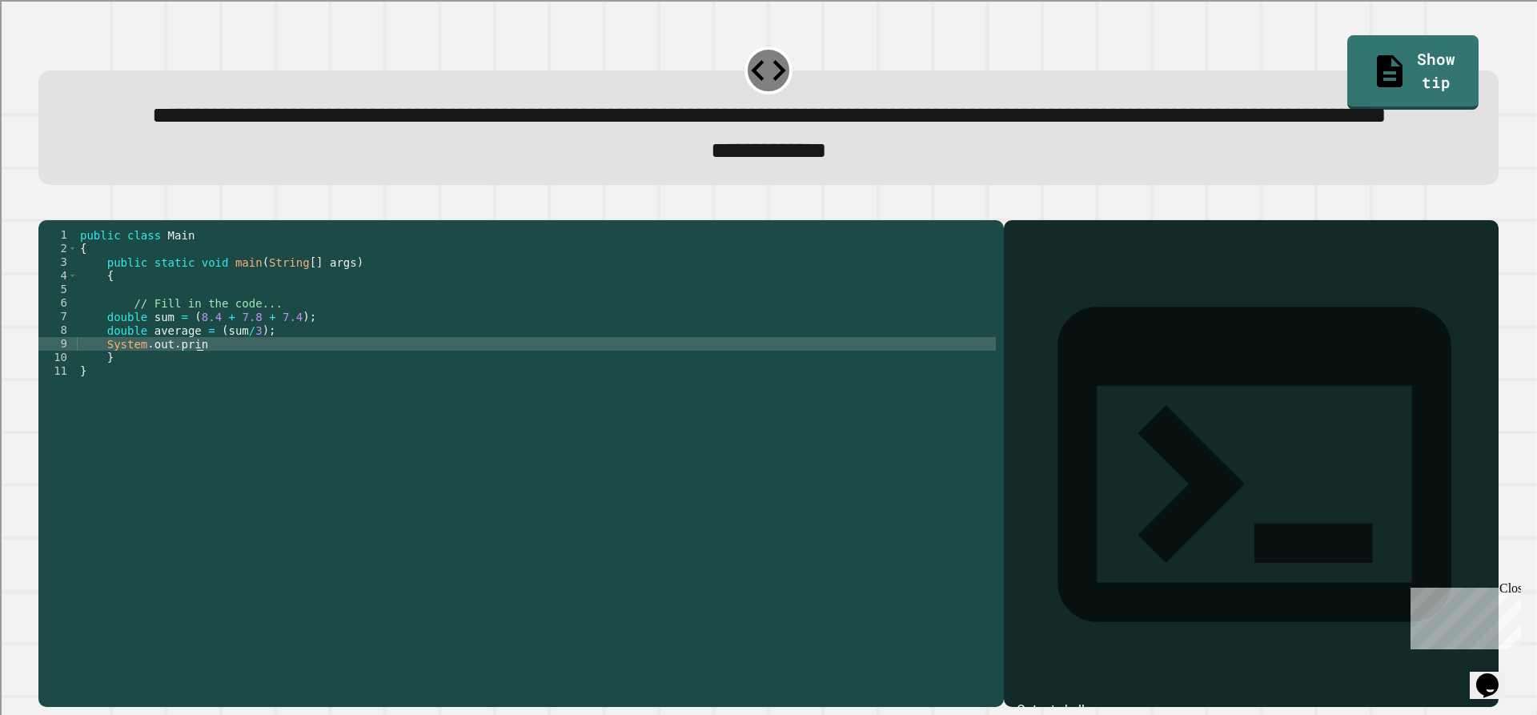
scroll to position [0, 8]
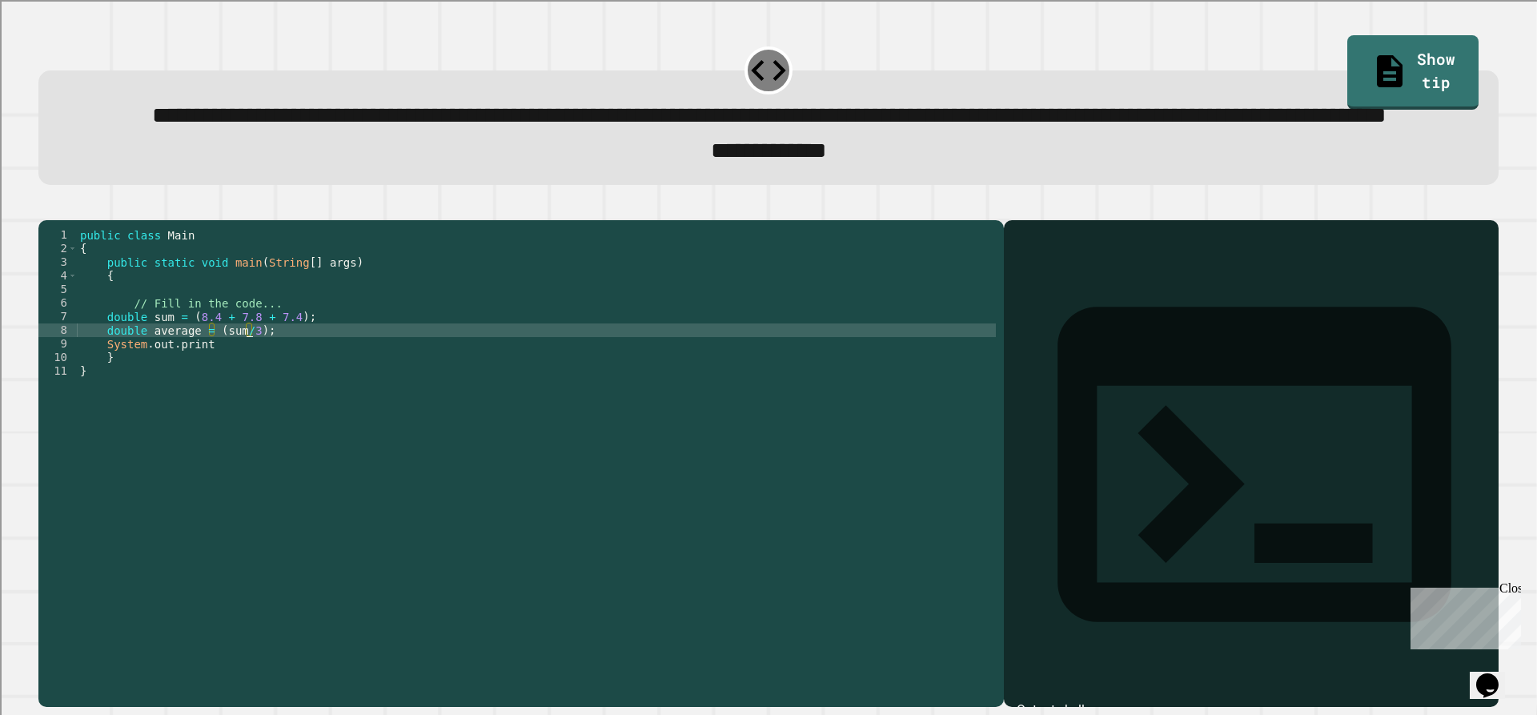
click at [245, 396] on div "public class Main { public static void main ( String [ ] args ) { // Fill in th…" at bounding box center [536, 425] width 919 height 395
click at [211, 390] on div "public class Main { public static void main ( String [ ] args ) { // Fill in th…" at bounding box center [536, 425] width 919 height 395
click at [216, 391] on div "public class Main { public static void main ( String [ ] args ) { // Fill in th…" at bounding box center [536, 425] width 919 height 395
click at [216, 392] on div "public class Main { public static void main ( String [ ] args ) { // Fill in th…" at bounding box center [536, 425] width 919 height 395
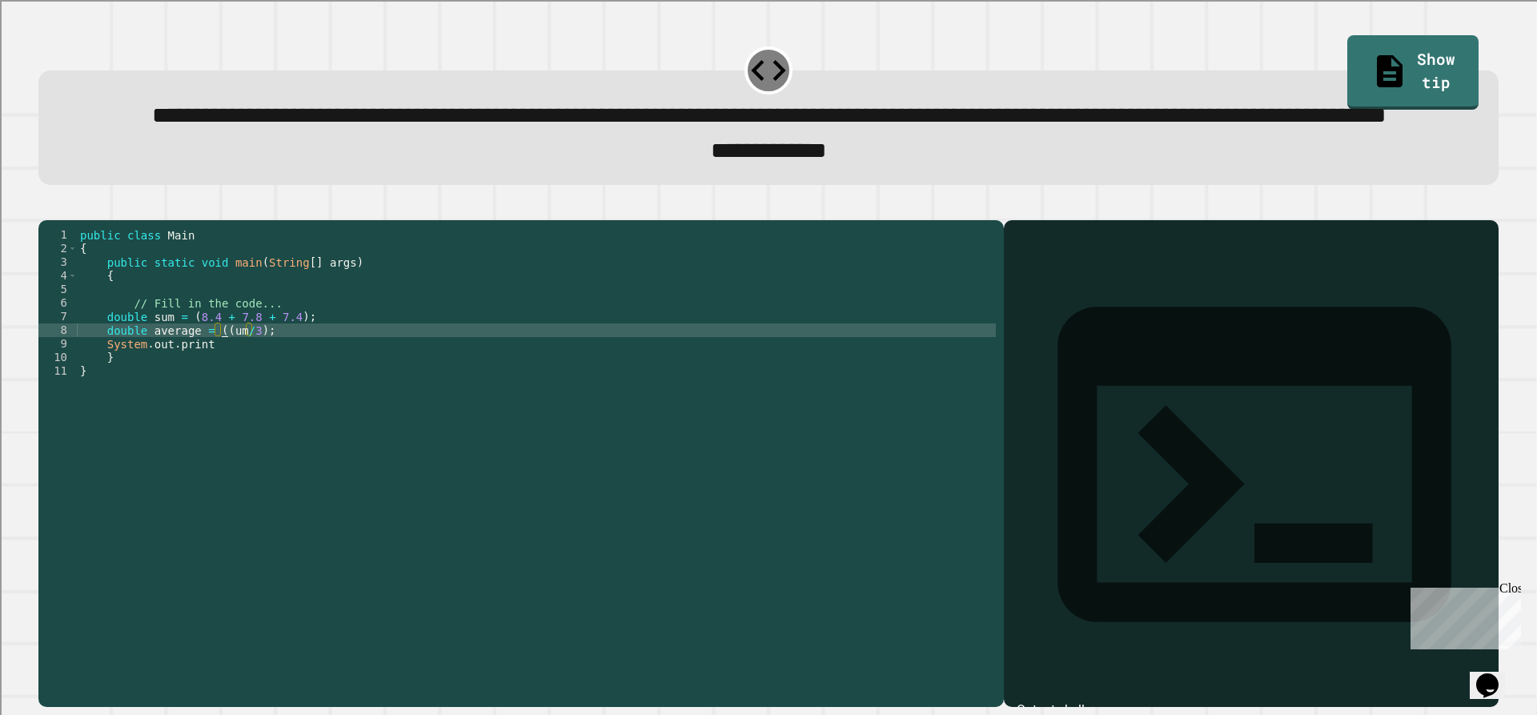
paste textarea "Cursor at row 8"
click at [250, 388] on div "public class Main { public static void main ( String [ ] args ) { // Fill in th…" at bounding box center [536, 425] width 919 height 395
click at [232, 401] on div "public class Main { public static void main ( String [ ] args ) { // Fill in th…" at bounding box center [536, 425] width 919 height 395
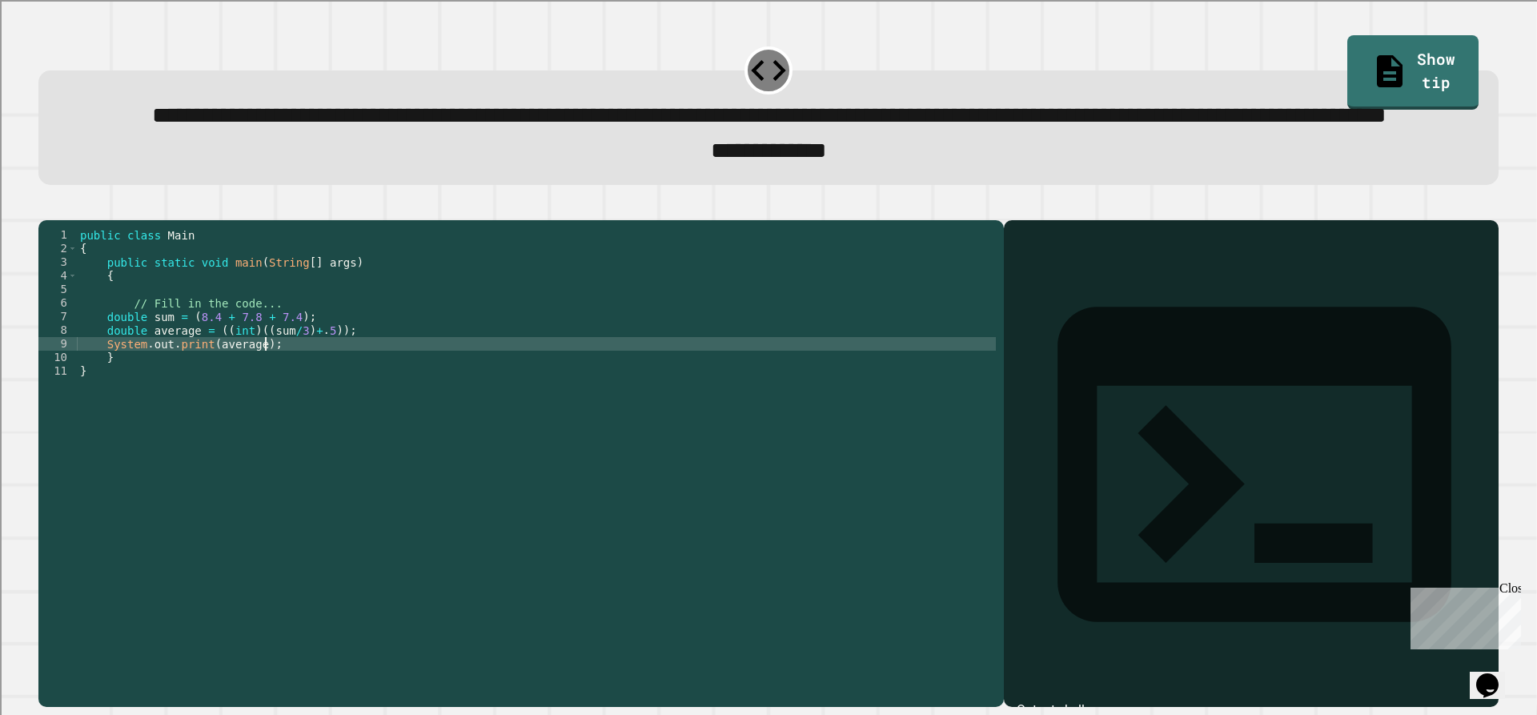
click at [46, 207] on button "button" at bounding box center [46, 207] width 0 height 0
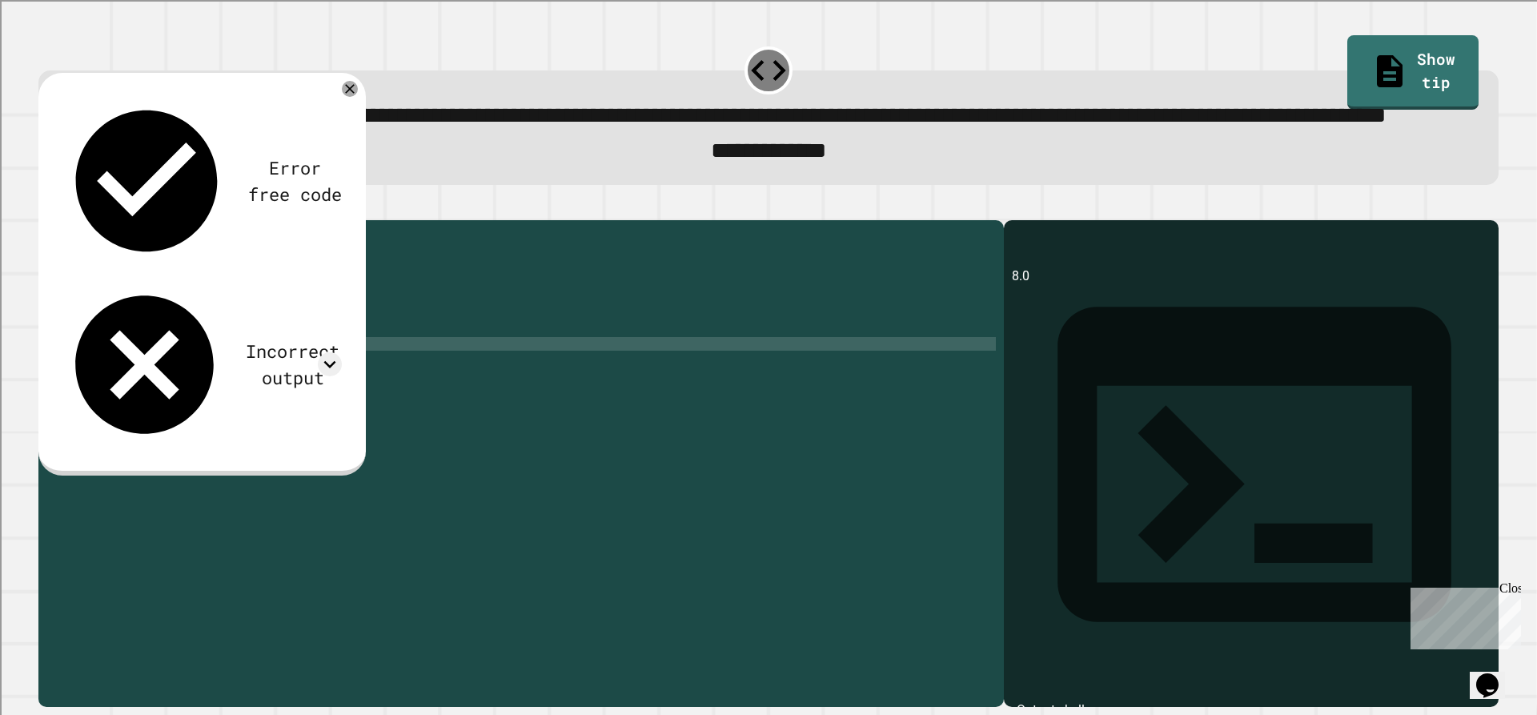
click at [138, 394] on div "public class Main { public static void main ( String [ ] args ) { // Fill in th…" at bounding box center [536, 425] width 919 height 395
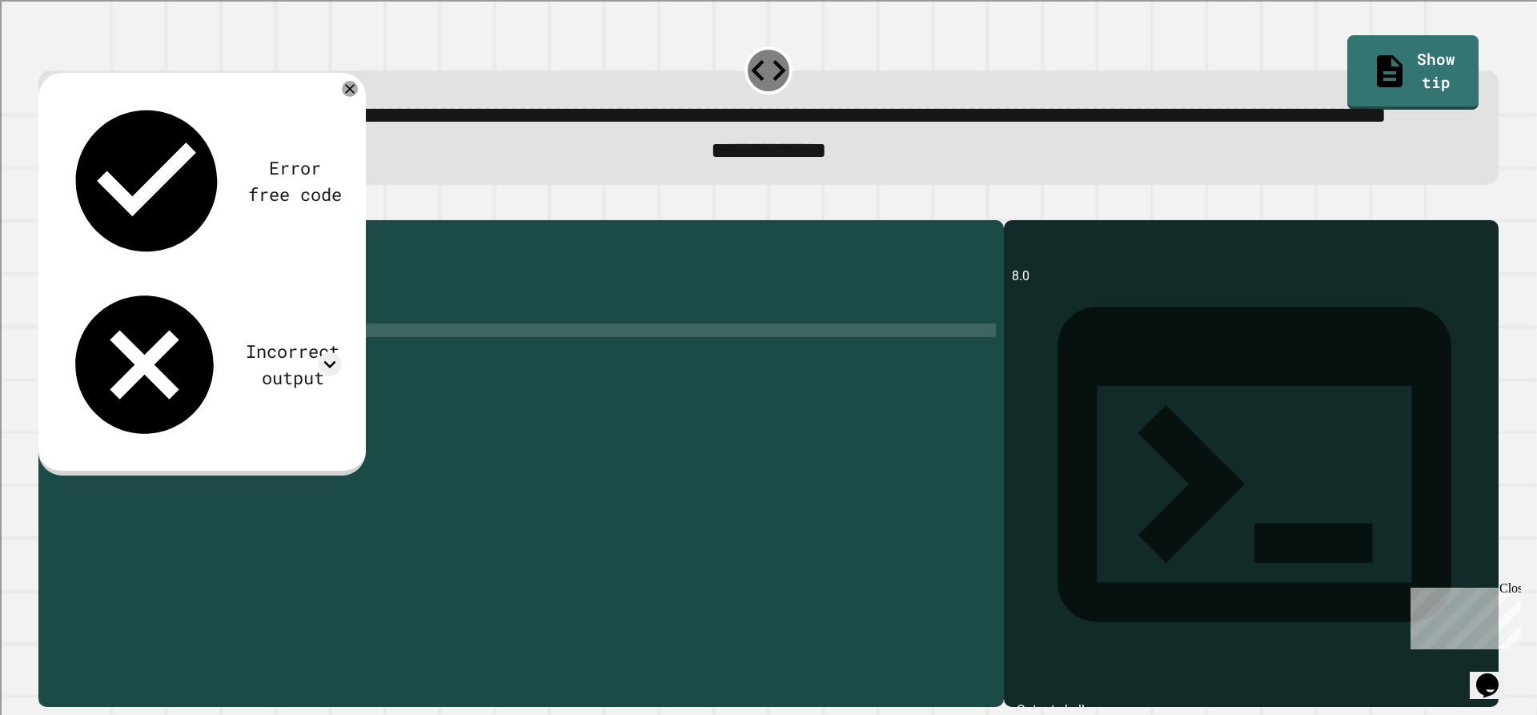
scroll to position [0, 2]
type textarea "**********"
click at [58, 240] on div "Error free code 8.0 Incorrect output Expected output 8 My output 8.0" at bounding box center [201, 274] width 327 height 403
click at [46, 207] on icon "button" at bounding box center [46, 207] width 0 height 0
